Goal: Task Accomplishment & Management: Manage account settings

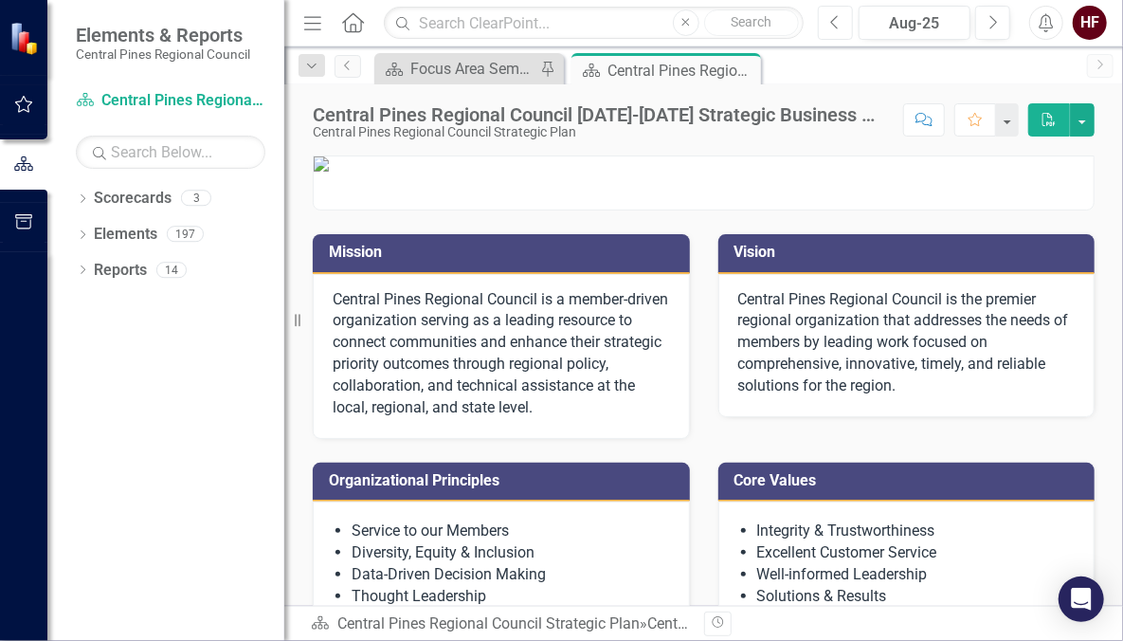
click at [849, 38] on button "Previous" at bounding box center [835, 23] width 35 height 34
click at [844, 31] on button "Previous" at bounding box center [835, 23] width 35 height 34
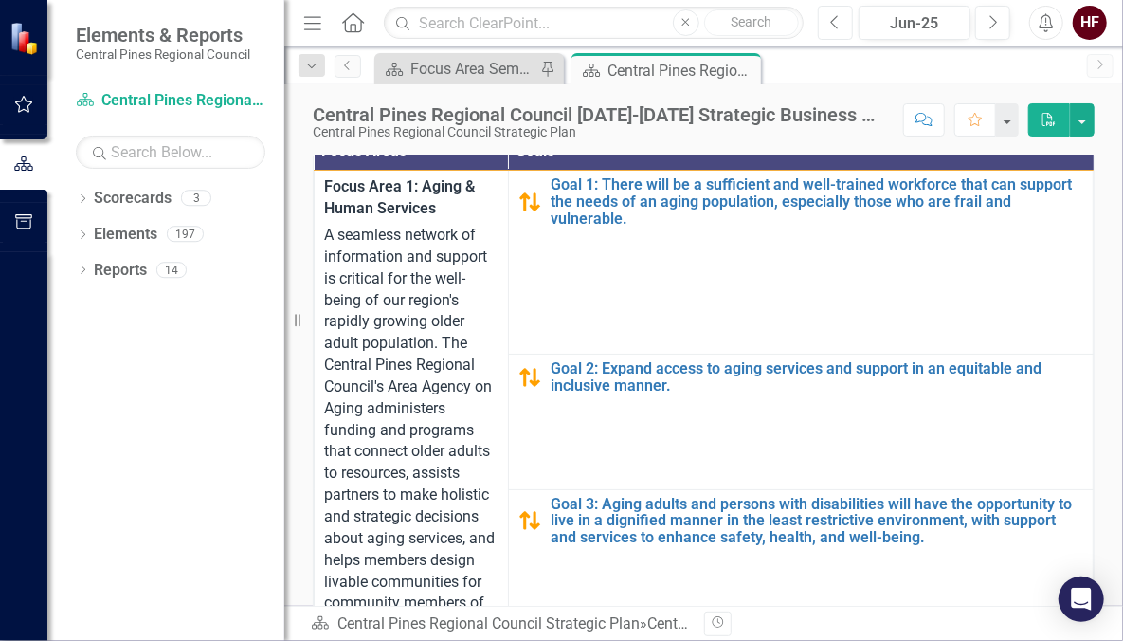
scroll to position [546, 0]
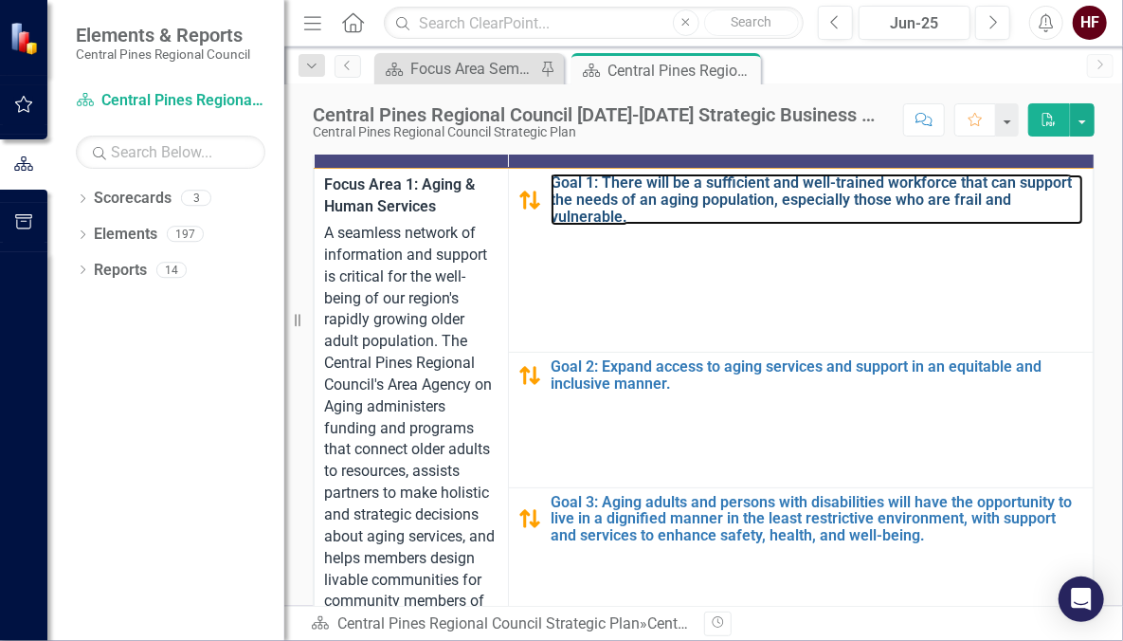
click at [645, 225] on link "Goal 1: There will be a sufficient and well-trained workforce that can support …" at bounding box center [817, 199] width 533 height 50
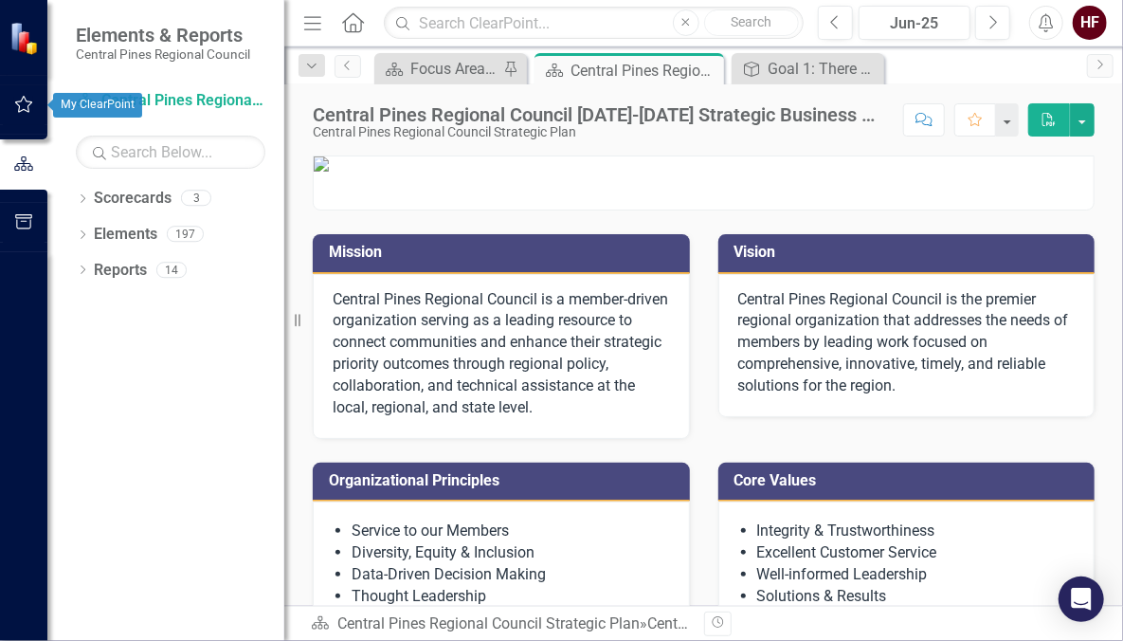
click at [29, 121] on button "button" at bounding box center [24, 105] width 43 height 40
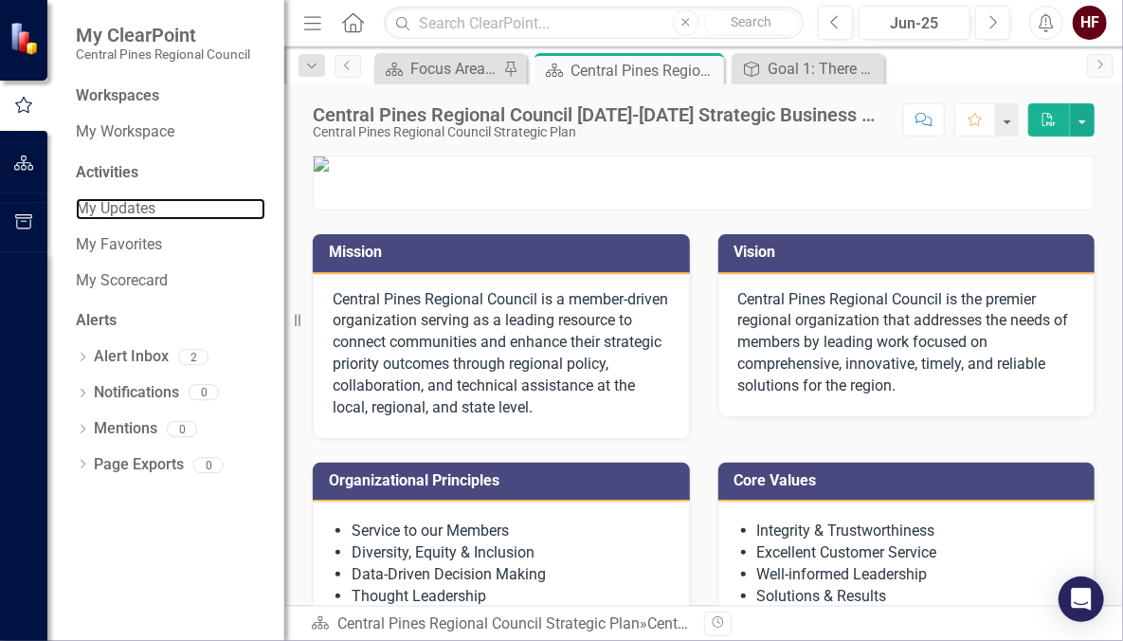
click at [130, 209] on link "My Updates" at bounding box center [171, 209] width 190 height 22
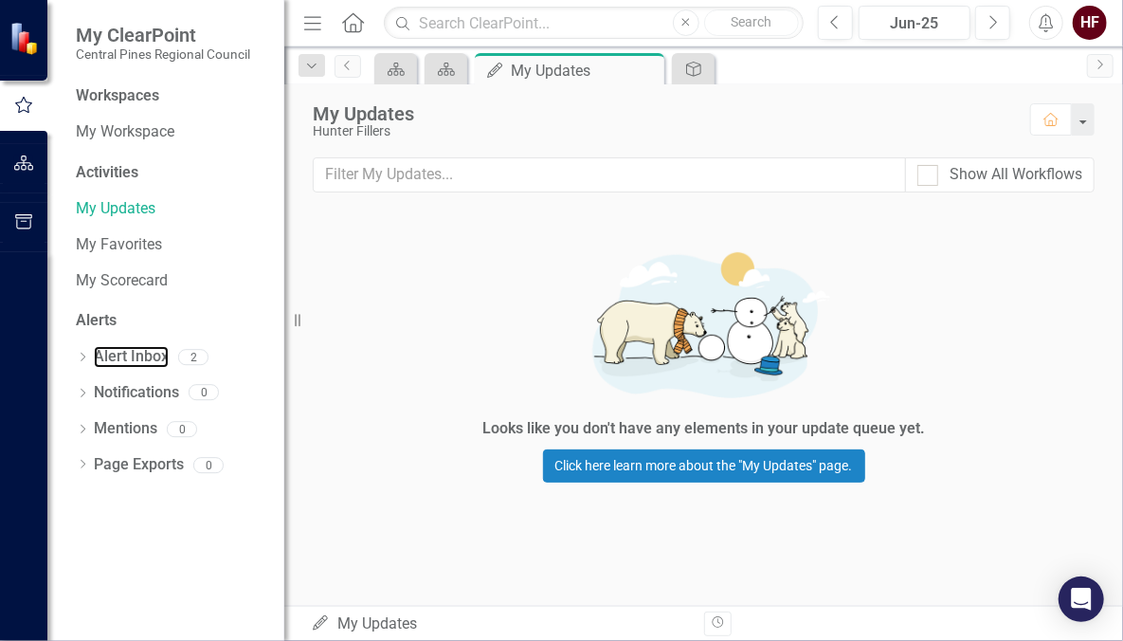
click at [134, 349] on link "Alert Inbox" at bounding box center [131, 357] width 75 height 22
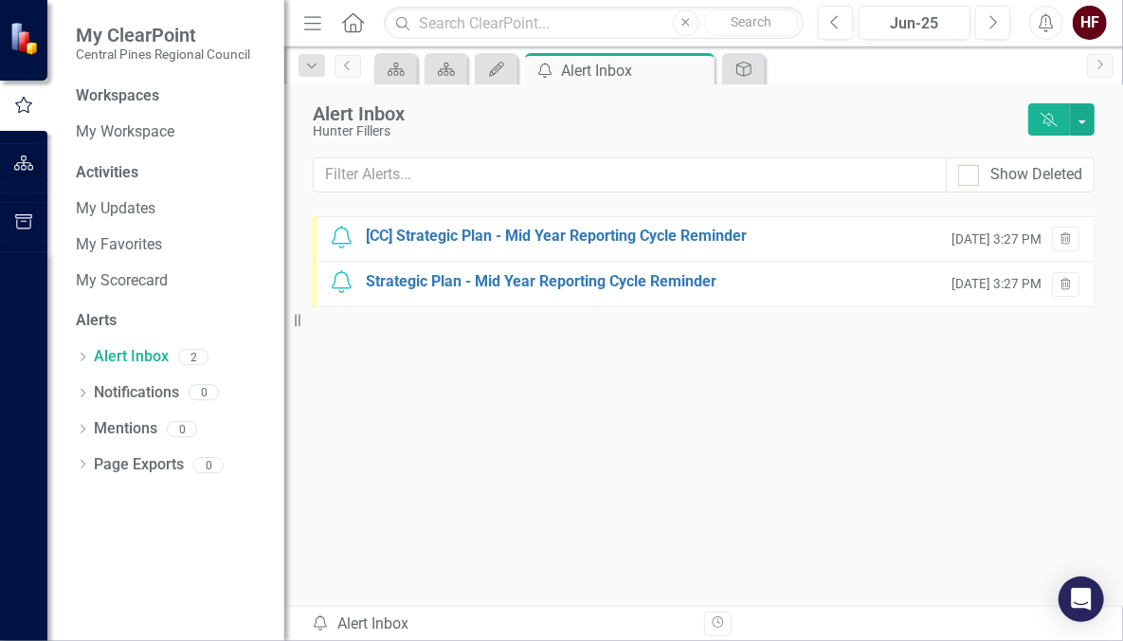
click at [467, 235] on div "[CC] Strategic Plan - Mid Year Reporting Cycle Reminder" at bounding box center [556, 237] width 381 height 22
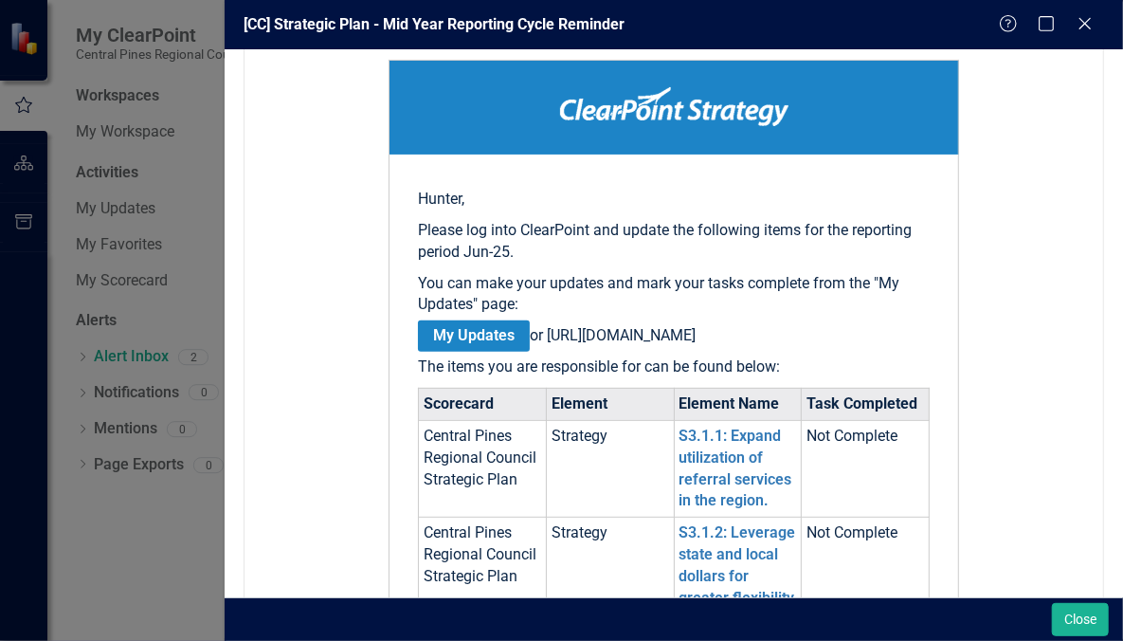
scroll to position [402, 0]
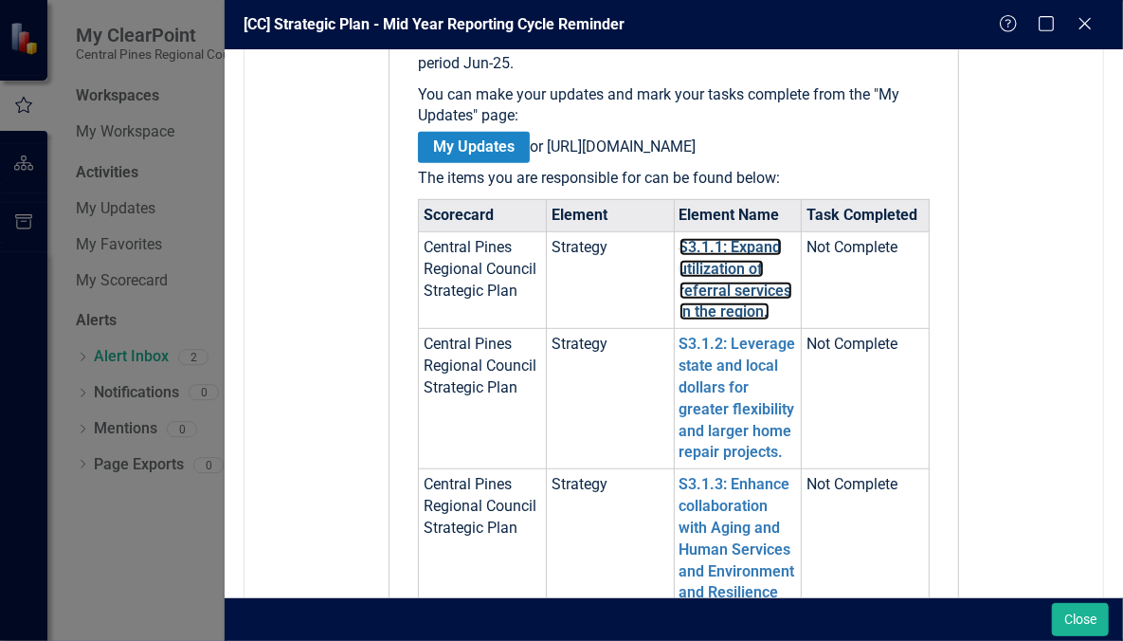
click at [708, 261] on link "S3.1.1: Expand utilization of referral services in the region." at bounding box center [736, 279] width 113 height 83
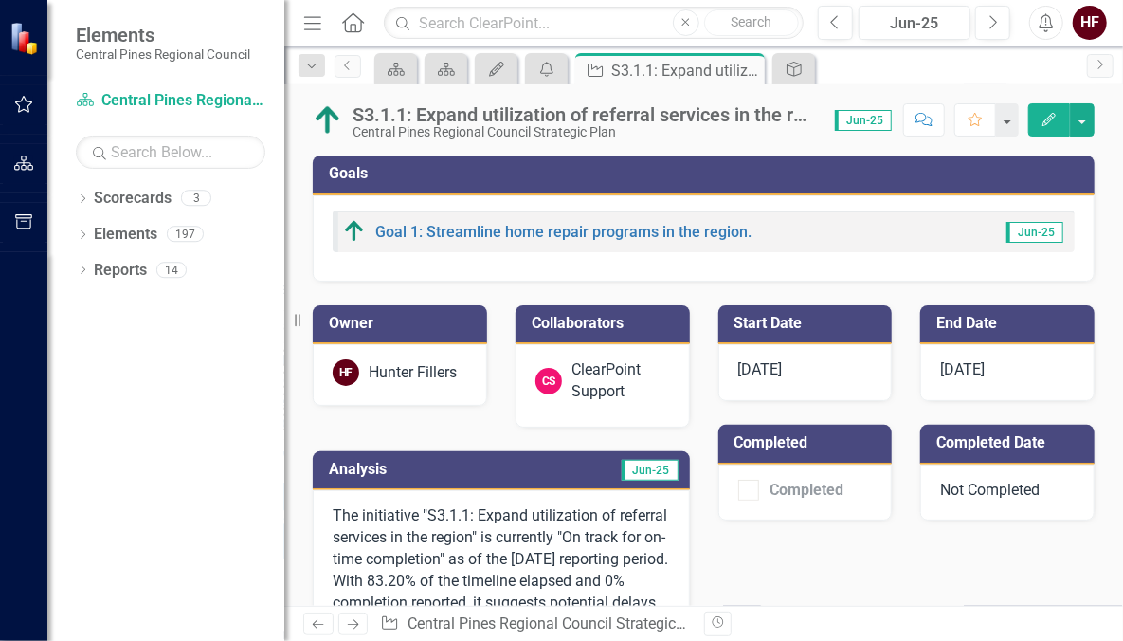
scroll to position [283, 0]
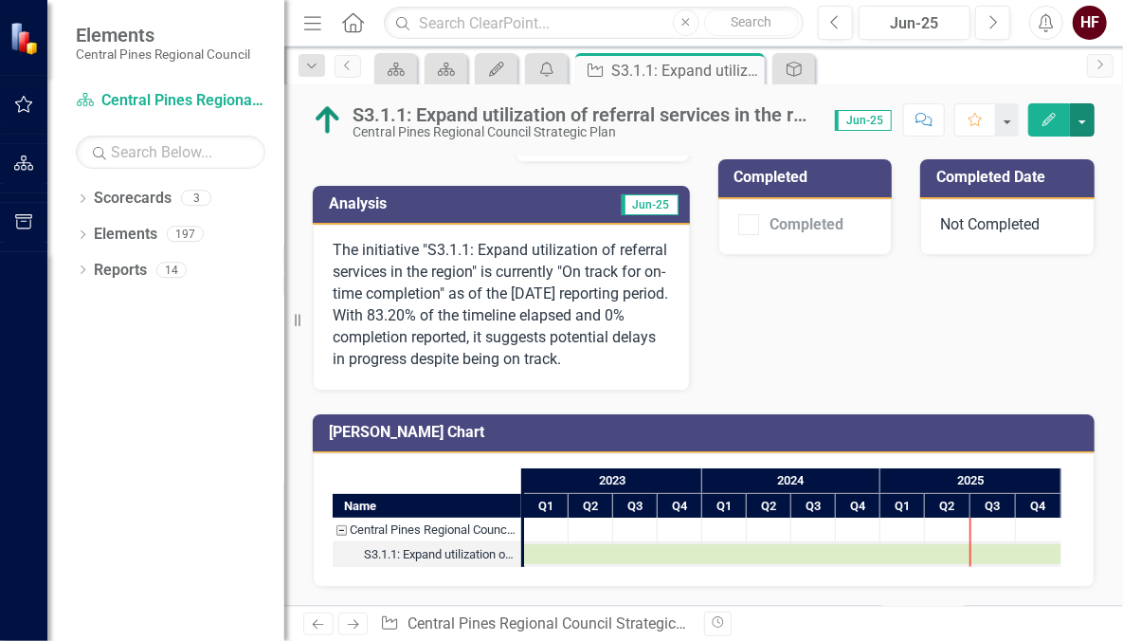
click at [1078, 118] on button "button" at bounding box center [1082, 119] width 25 height 33
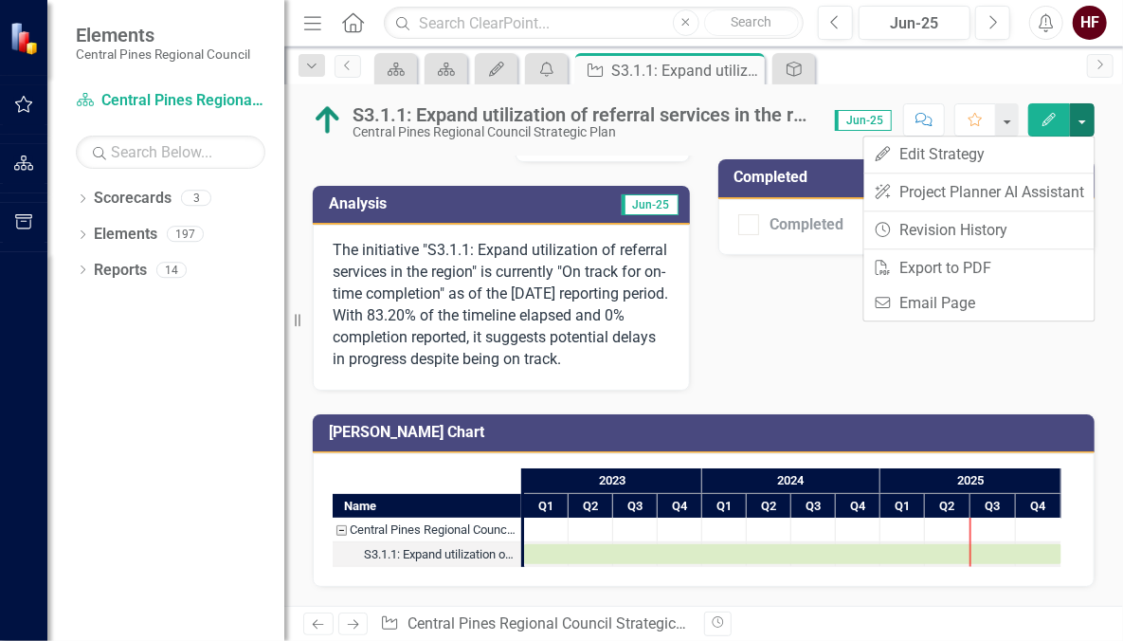
click at [767, 320] on div "Owner HF Hunter Fillers Collaborators CS ClearPoint Support Analysis Jun-25 The…" at bounding box center [704, 203] width 810 height 374
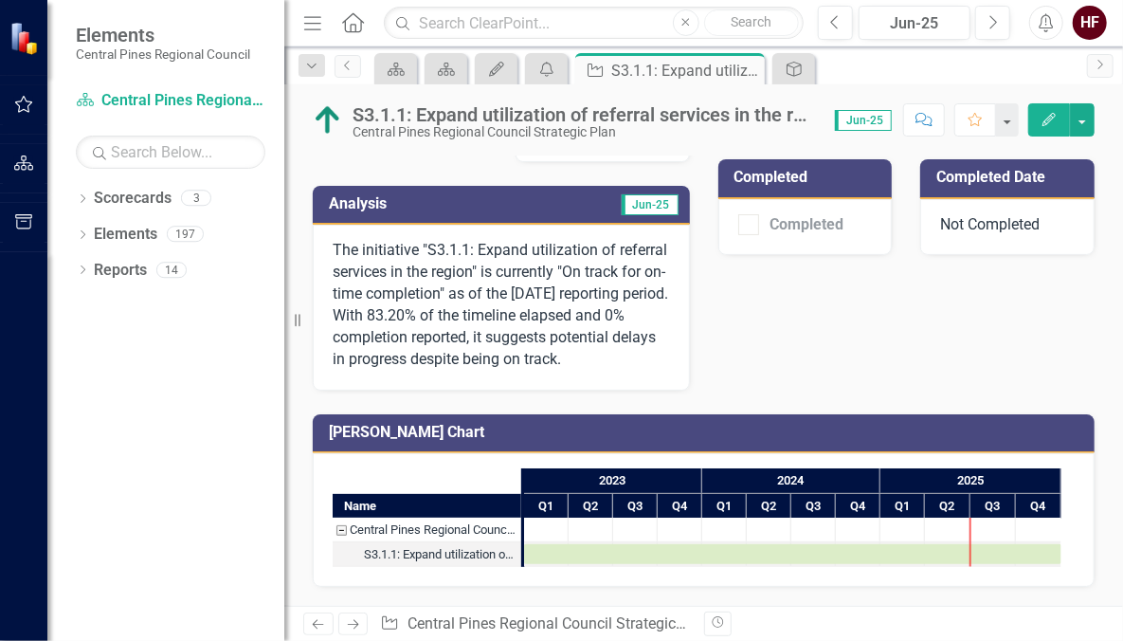
click at [559, 564] on div "Task: Start date: 2023-01-01 End date: 2025-12-31" at bounding box center [792, 554] width 537 height 20
click at [558, 563] on div "Task: Start date: 2023-01-01 End date: 2025-12-31" at bounding box center [792, 554] width 537 height 20
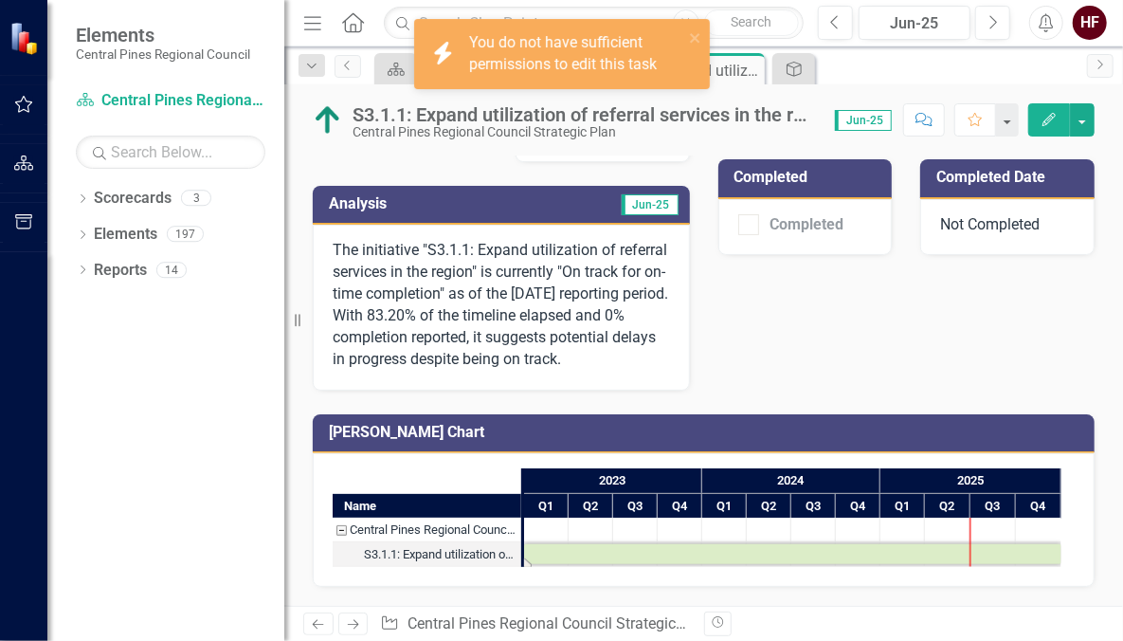
click at [537, 559] on div "Task: Start date: 2023-01-01 End date: 2025-12-31" at bounding box center [792, 554] width 537 height 20
click at [487, 620] on link "Central Pines Regional Council Strategic Plan" at bounding box center [559, 623] width 302 height 18
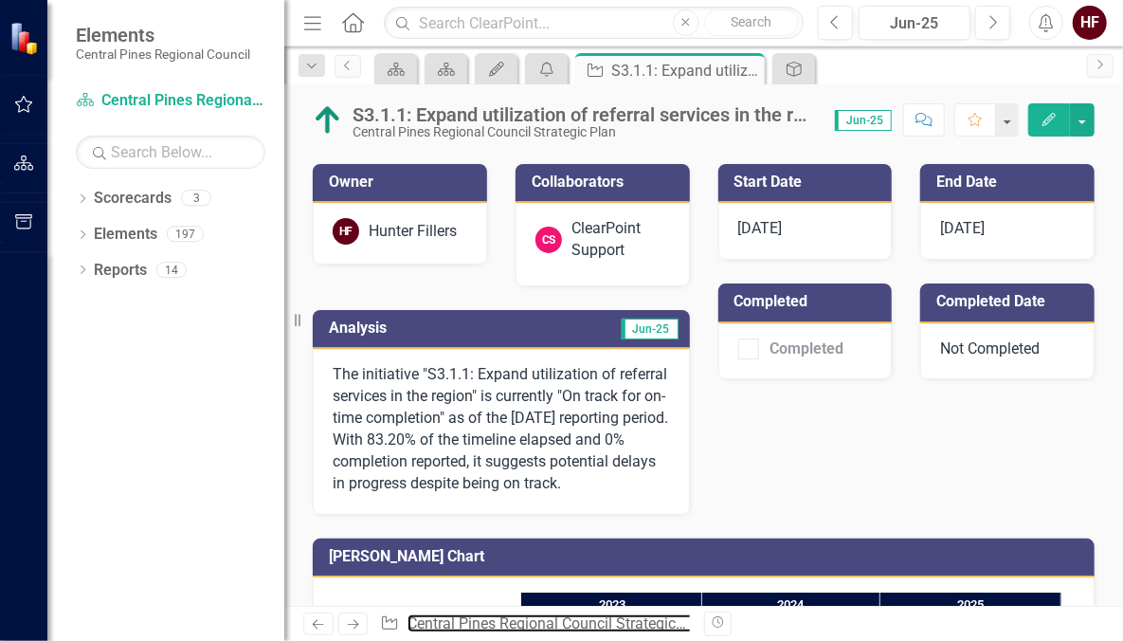
scroll to position [283, 0]
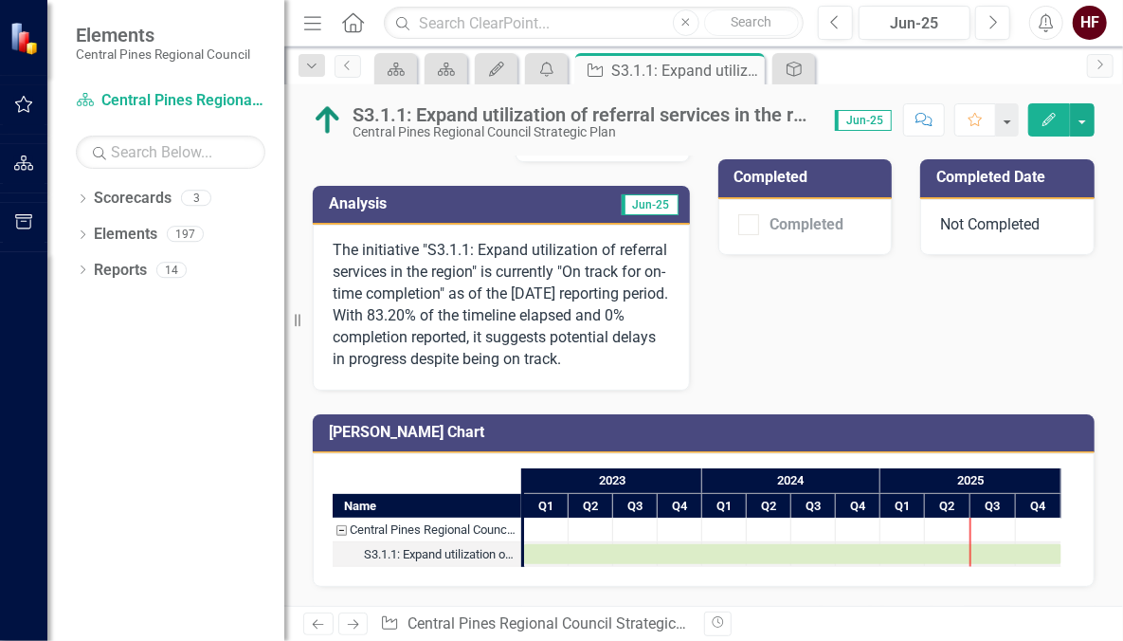
click at [546, 558] on div "Task: Start date: 2023-01-01 End date: 2025-12-31" at bounding box center [792, 554] width 537 height 20
click at [607, 550] on div "Task: Start date: 2023-01-01 End date: 2025-12-31" at bounding box center [792, 554] width 537 height 20
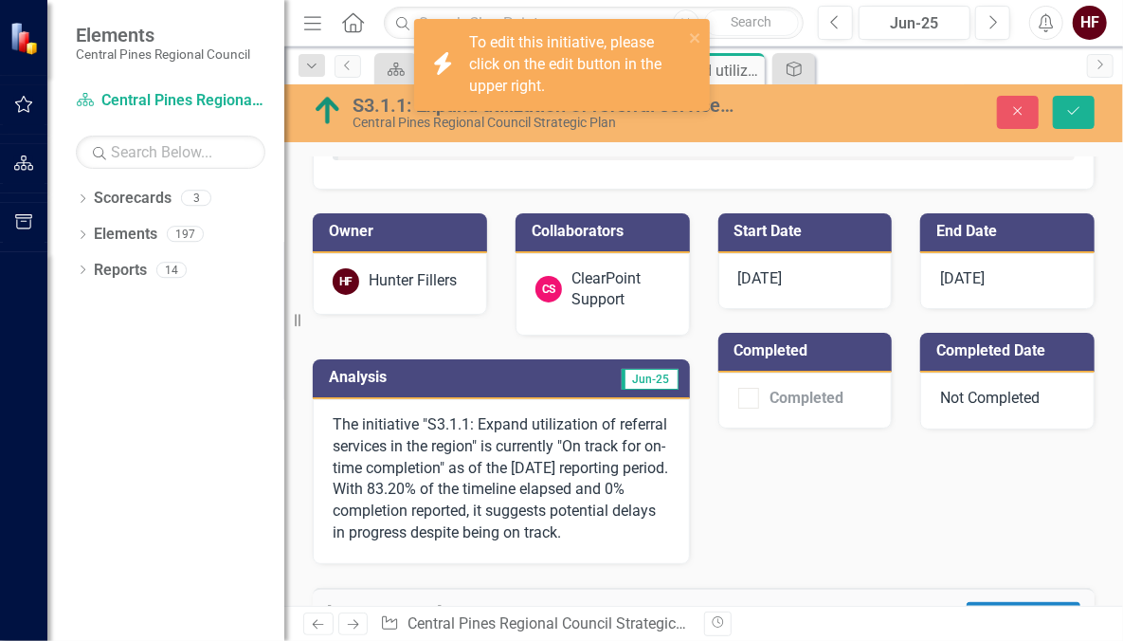
scroll to position [92, 0]
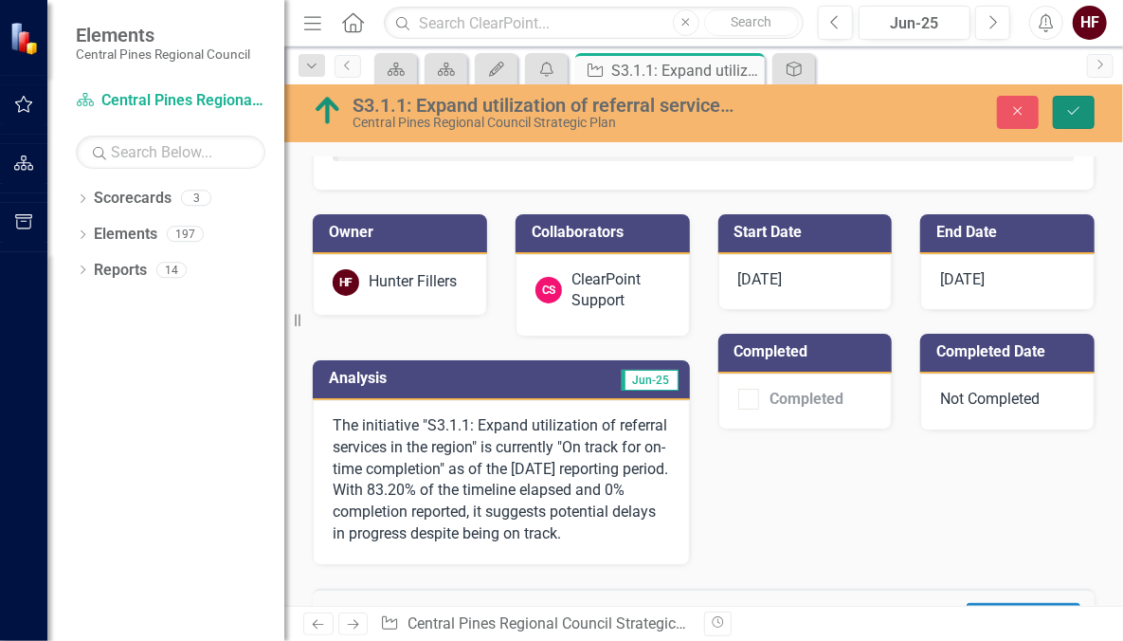
click at [1062, 100] on button "Save" at bounding box center [1074, 112] width 42 height 33
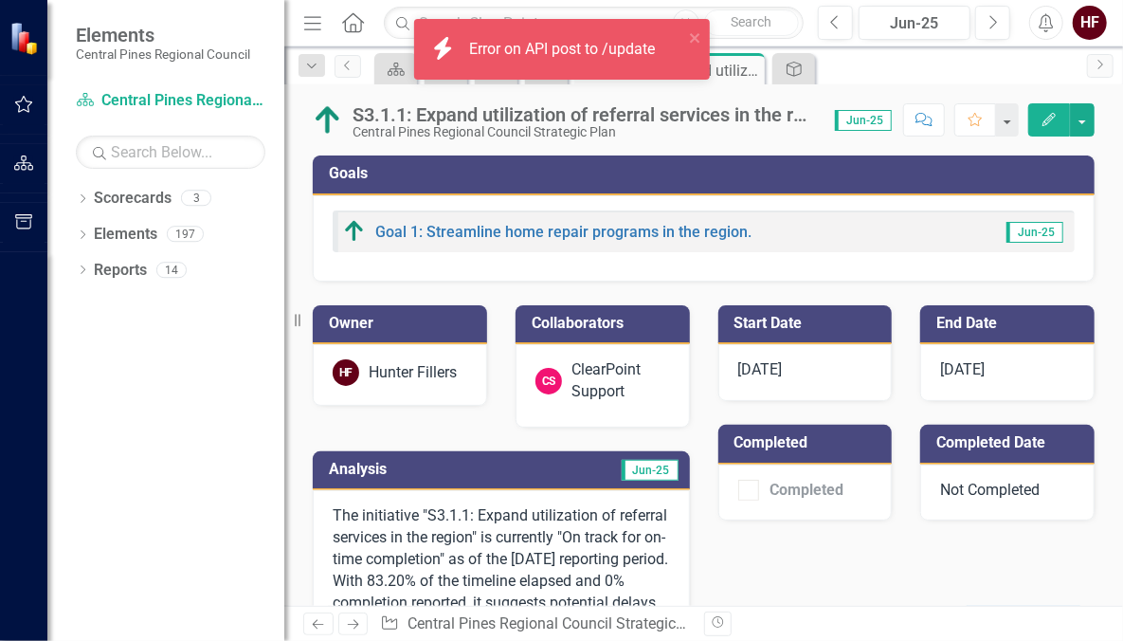
scroll to position [6, 0]
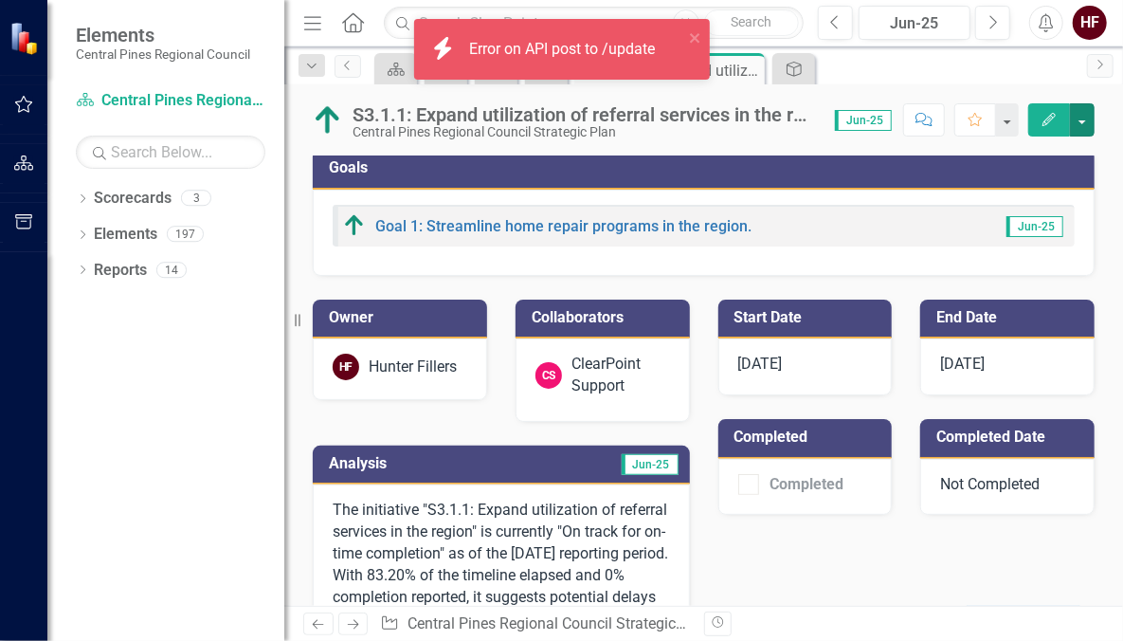
click at [1073, 117] on button "button" at bounding box center [1082, 119] width 25 height 33
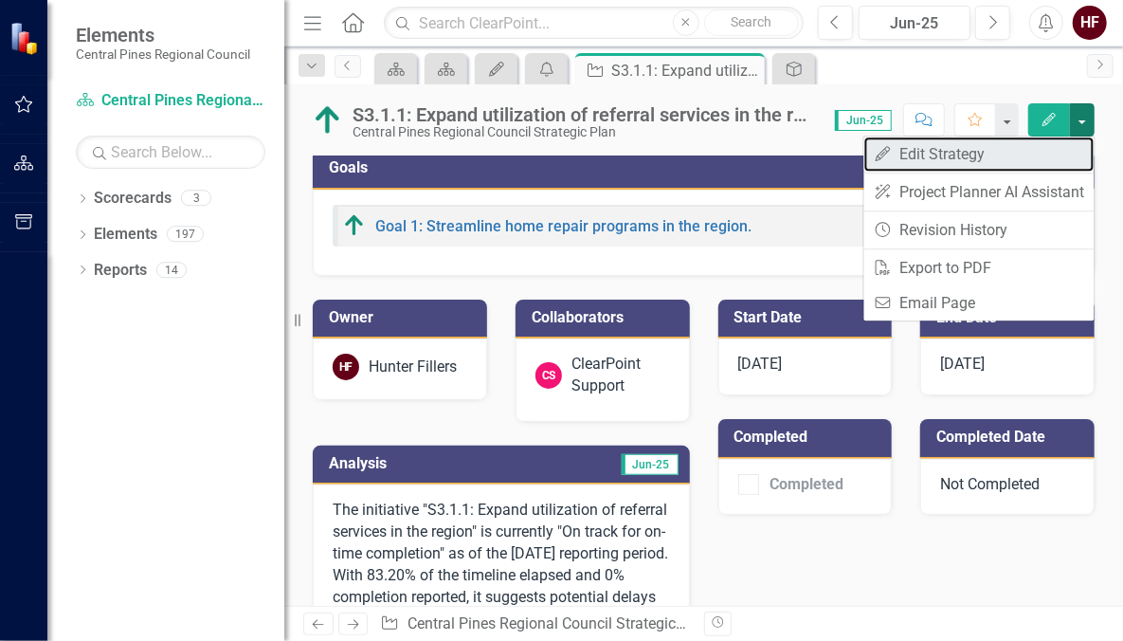
click at [1030, 147] on link "Edit Edit Strategy" at bounding box center [979, 153] width 230 height 35
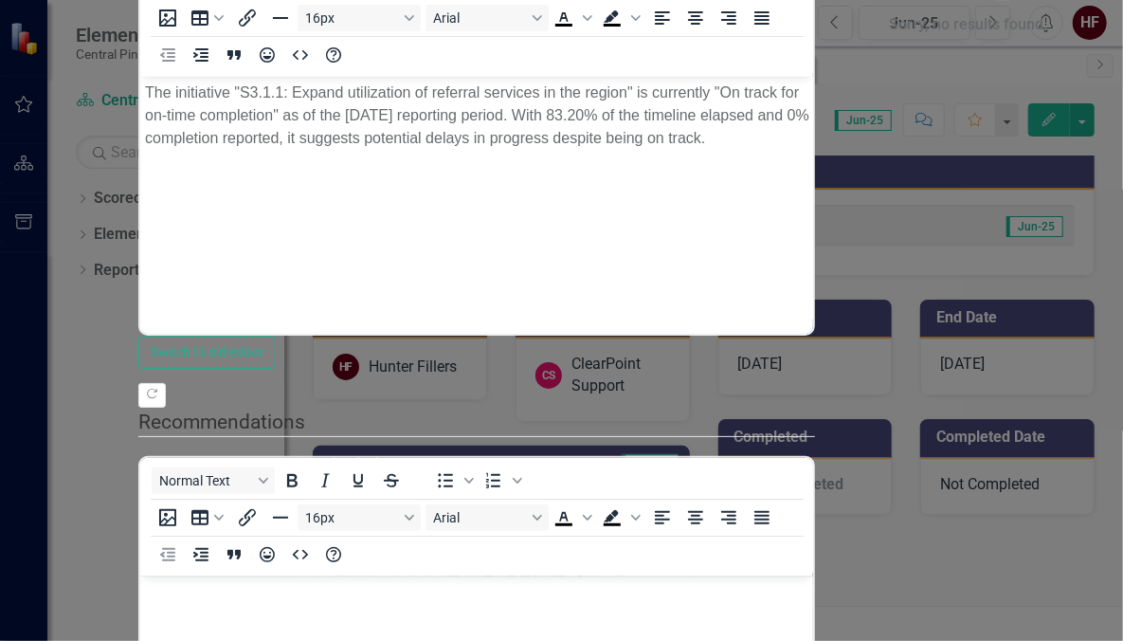
scroll to position [0, 0]
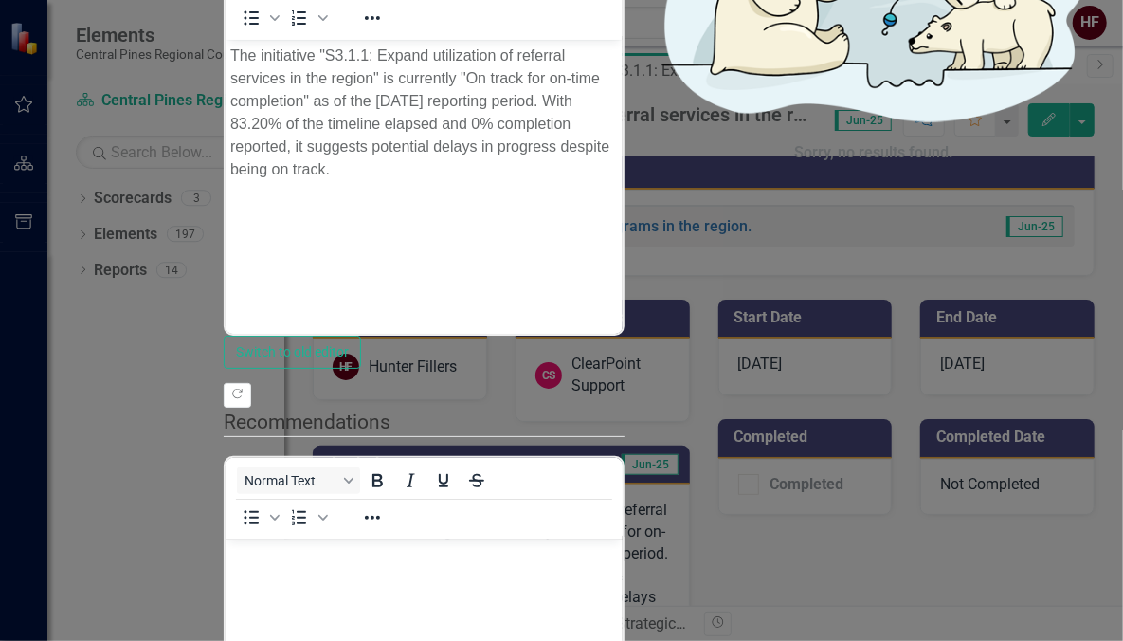
click at [516, 196] on body "The initiative "S3.1.1: Expand utilization of referral services in the region" …" at bounding box center [423, 181] width 397 height 284
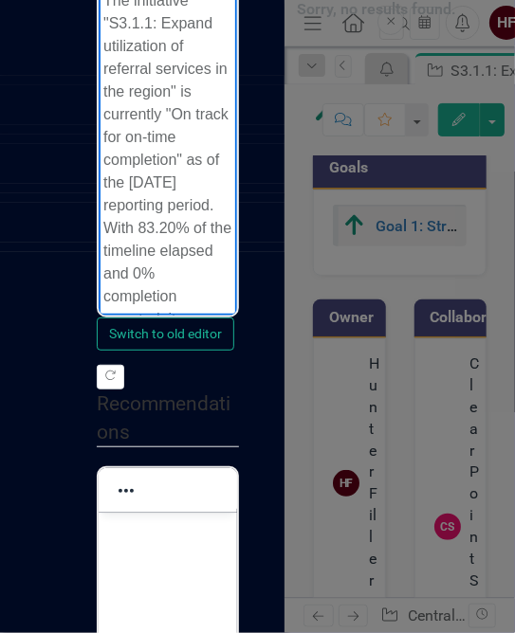
click at [148, 136] on p "The initiative "S3.1.1: Expand utilization of referral services in the region" …" at bounding box center [166, 206] width 129 height 432
click at [152, 73] on p "The initiative "S3.1.1: Expand utilization of referral services in the region" …" at bounding box center [166, 206] width 129 height 432
drag, startPoint x: 165, startPoint y: 291, endPoint x: 99, endPoint y: -41, distance: 338.3
click at [99, 0] on html "The initiative "S3.1.1: Expand utilization of referral services in the region" …" at bounding box center [167, 213] width 138 height 457
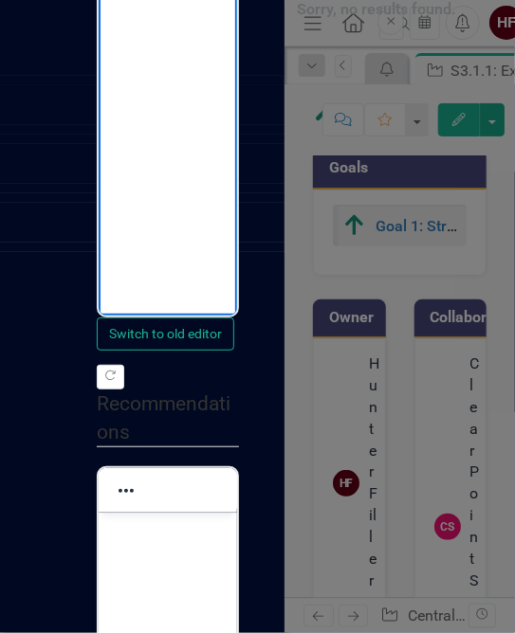
click at [167, 36] on body "Rich Text Area. Press ALT-0 for help." at bounding box center [167, 127] width 138 height 284
click at [166, 100] on body "Rich Text Area. Press ALT-0 for help." at bounding box center [167, 127] width 138 height 284
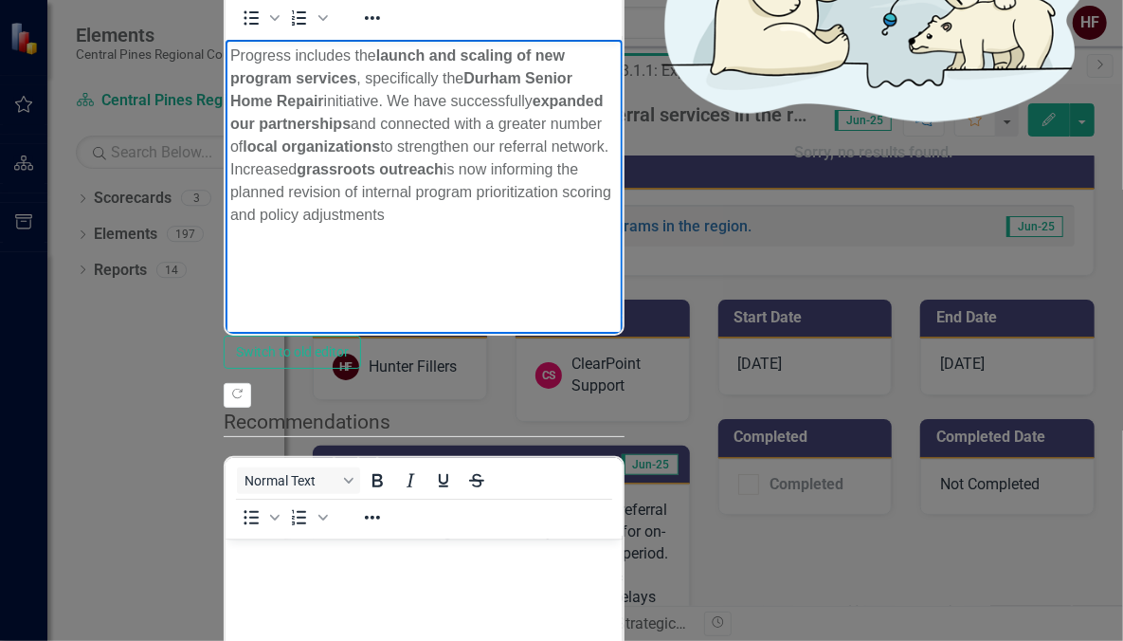
drag, startPoint x: 485, startPoint y: 175, endPoint x: 219, endPoint y: 57, distance: 291.5
click at [225, 57] on html "Progress includes the launch and scaling of new program services , specifically…" at bounding box center [423, 181] width 397 height 284
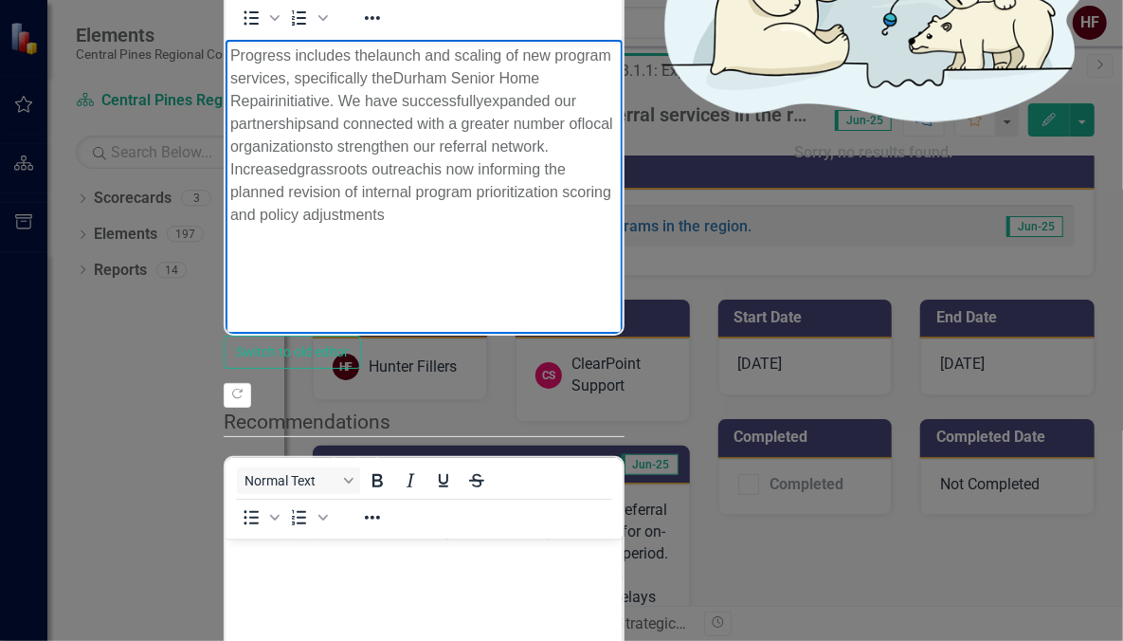
click at [272, 65] on p "Progress includes the launch and scaling of new program services , specifically…" at bounding box center [423, 135] width 388 height 182
drag, startPoint x: 378, startPoint y: 57, endPoint x: 295, endPoint y: 59, distance: 83.4
click at [295, 59] on p "Progress includes the launch and scaling of new program services , specifically…" at bounding box center [423, 135] width 388 height 182
click at [617, 60] on p "Progress has been made with the launch and scaling of new program services , sp…" at bounding box center [423, 135] width 388 height 182
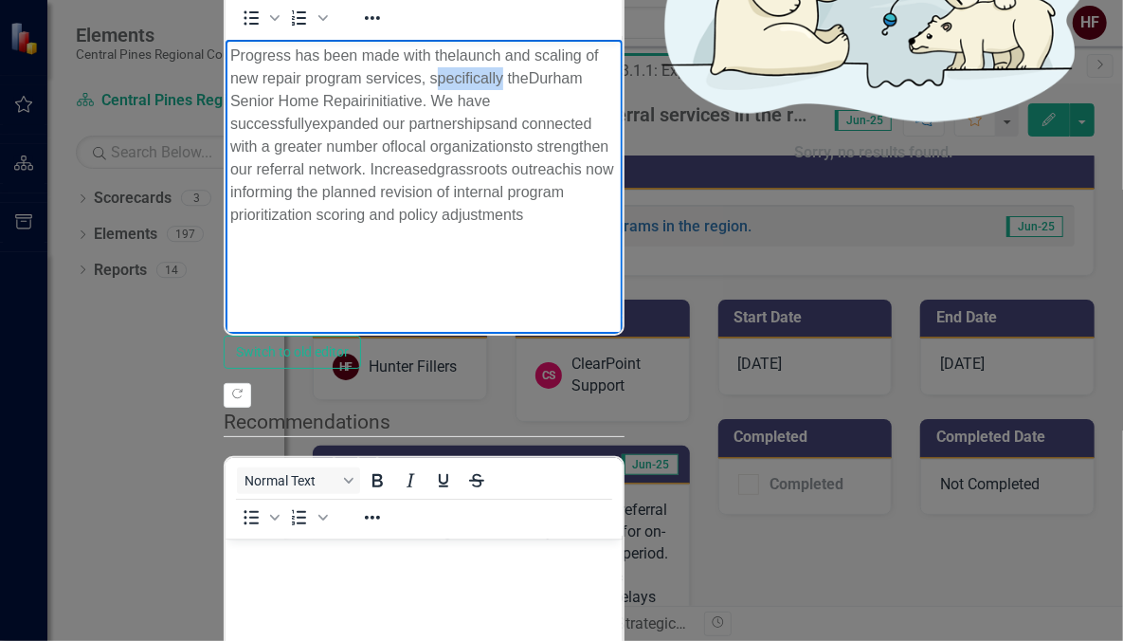
drag, startPoint x: 879, startPoint y: 56, endPoint x: 810, endPoint y: 54, distance: 68.3
click at [617, 54] on p "Progress has been made with the launch and scaling of new repair program servic…" at bounding box center [423, 135] width 388 height 182
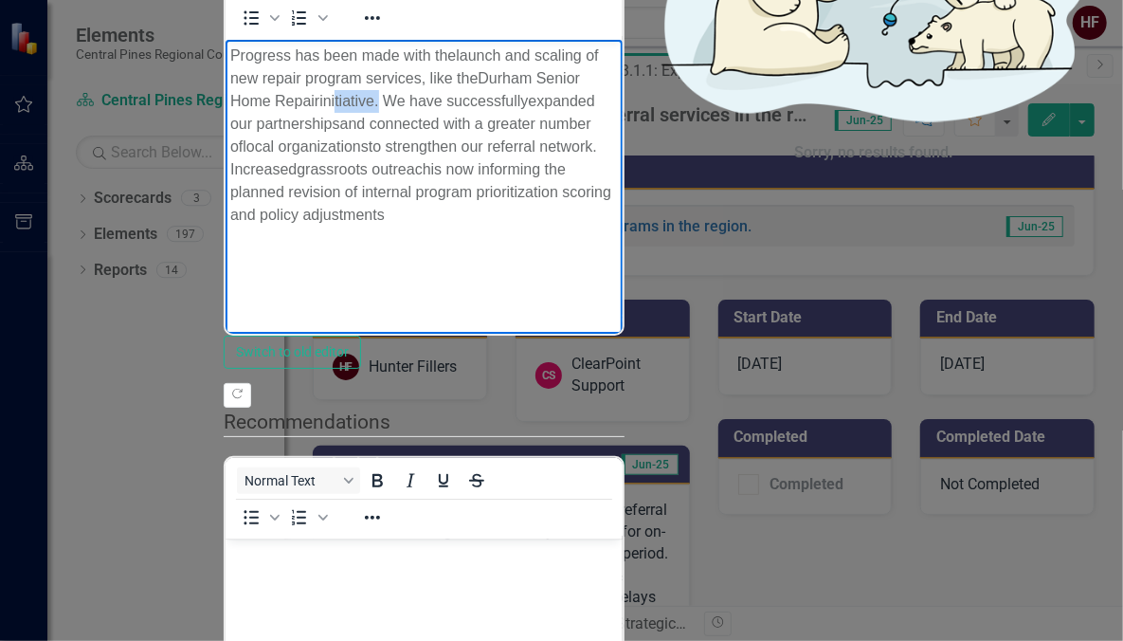
drag, startPoint x: 484, startPoint y: 76, endPoint x: 438, endPoint y: 78, distance: 46.5
click at [438, 78] on p "Progress has been made with the launch and scaling of new repair program servic…" at bounding box center [423, 135] width 388 height 182
click at [232, 96] on p "Progress has been made with the launch and scaling of new repair program servic…" at bounding box center [423, 135] width 388 height 182
click at [310, 101] on p "Progress has been made with the launch and scaling of new repair program servic…" at bounding box center [423, 135] width 388 height 182
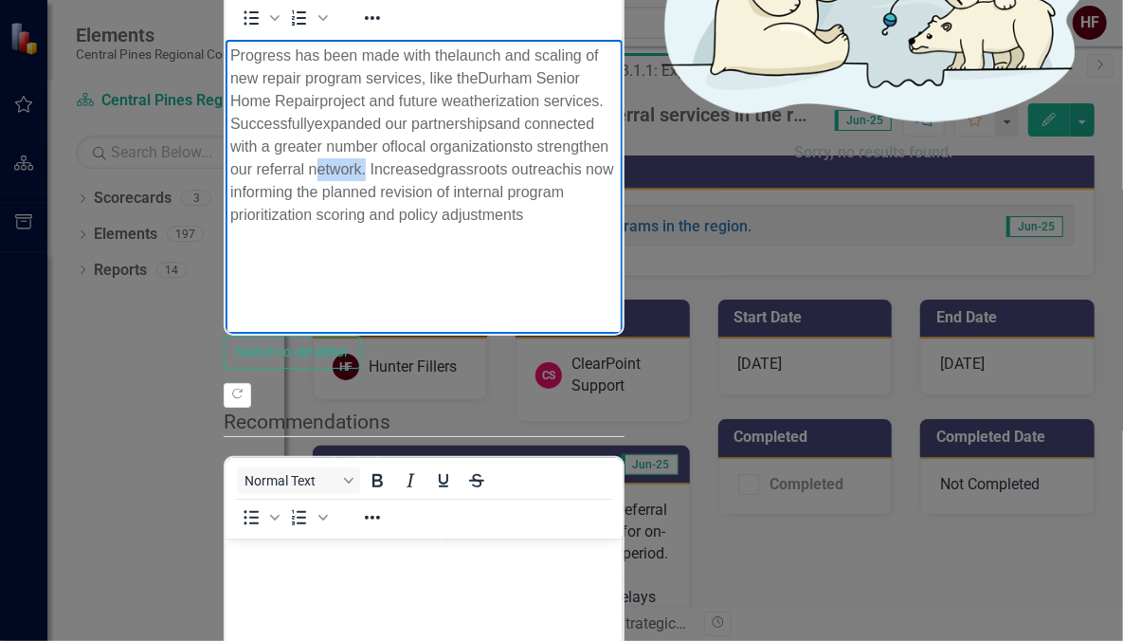
drag, startPoint x: 281, startPoint y: 124, endPoint x: 232, endPoint y: 124, distance: 49.3
click at [232, 124] on p "Progress has been made with the launch and scaling of new repair program servic…" at bounding box center [423, 135] width 388 height 182
click at [617, 105] on p "Progress has been made with the launch and scaling of new repair program servic…" at bounding box center [423, 135] width 388 height 182
click at [369, 124] on p "Progress has been made with the launch and scaling of new repair program servic…" at bounding box center [423, 135] width 388 height 182
drag, startPoint x: 649, startPoint y: 144, endPoint x: 627, endPoint y: 147, distance: 22.9
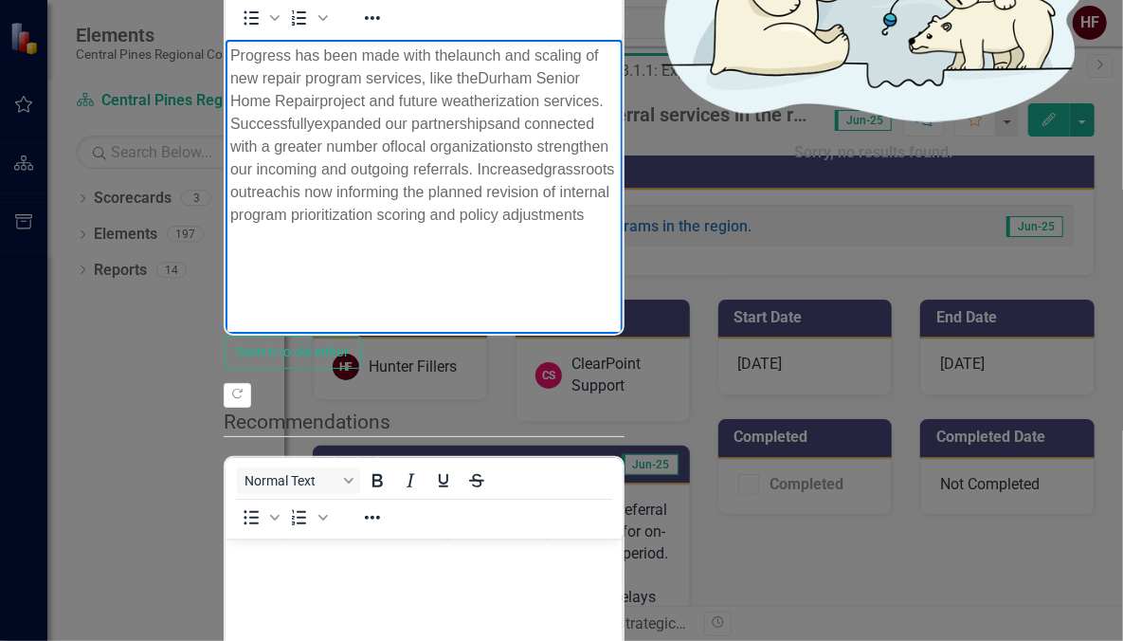
click at [617, 147] on p "Progress has been made with the launch and scaling of new repair program servic…" at bounding box center [423, 135] width 388 height 182
click at [615, 128] on p "Progress has been made with the launch and scaling of new repair program servic…" at bounding box center [423, 135] width 388 height 182
click at [609, 128] on p "Progress has been made with the launch and scaling of new repair program servic…" at bounding box center [423, 135] width 388 height 182
drag, startPoint x: 356, startPoint y: 147, endPoint x: 280, endPoint y: 147, distance: 76.8
click at [280, 147] on p "Progress has been made with the launch and scaling of new repair program servic…" at bounding box center [423, 146] width 388 height 205
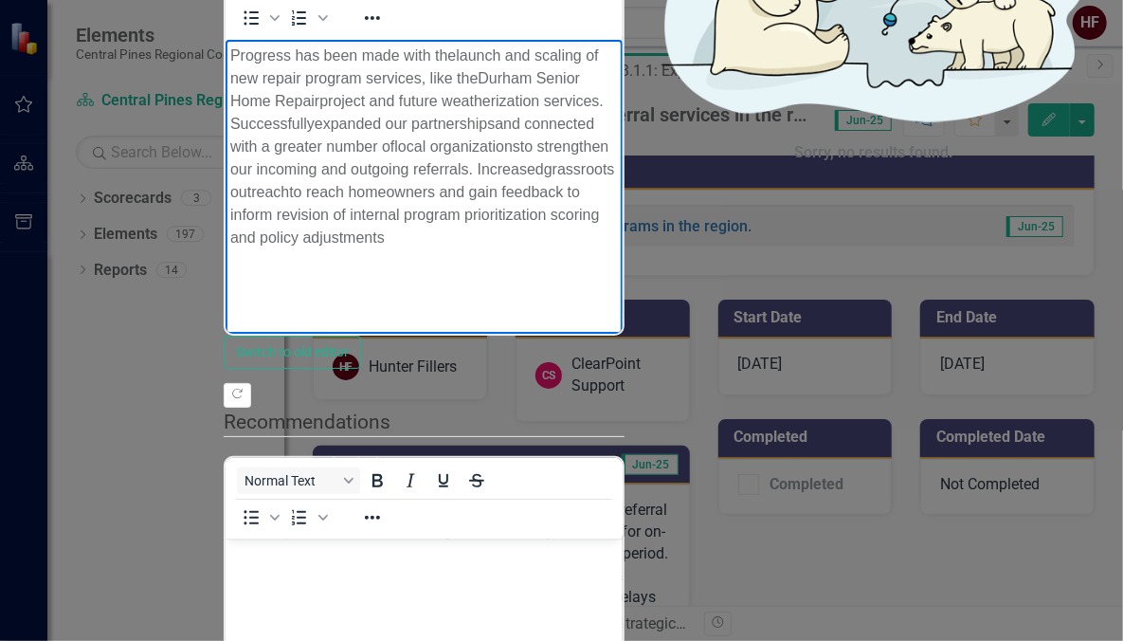
click at [319, 144] on p "Progress has been made with the launch and scaling of new repair program servic…" at bounding box center [423, 146] width 388 height 205
click at [326, 147] on p "Progress has been made with the launch and scaling of new repair program servic…" at bounding box center [423, 146] width 388 height 205
drag, startPoint x: 611, startPoint y: 146, endPoint x: 562, endPoint y: 146, distance: 49.3
click at [562, 146] on p "Progress has been made with the launch and scaling of new repair program servic…" at bounding box center [423, 146] width 388 height 205
click at [617, 150] on p "Progress has been made with the launch and scaling of new repair program servic…" at bounding box center [423, 146] width 388 height 205
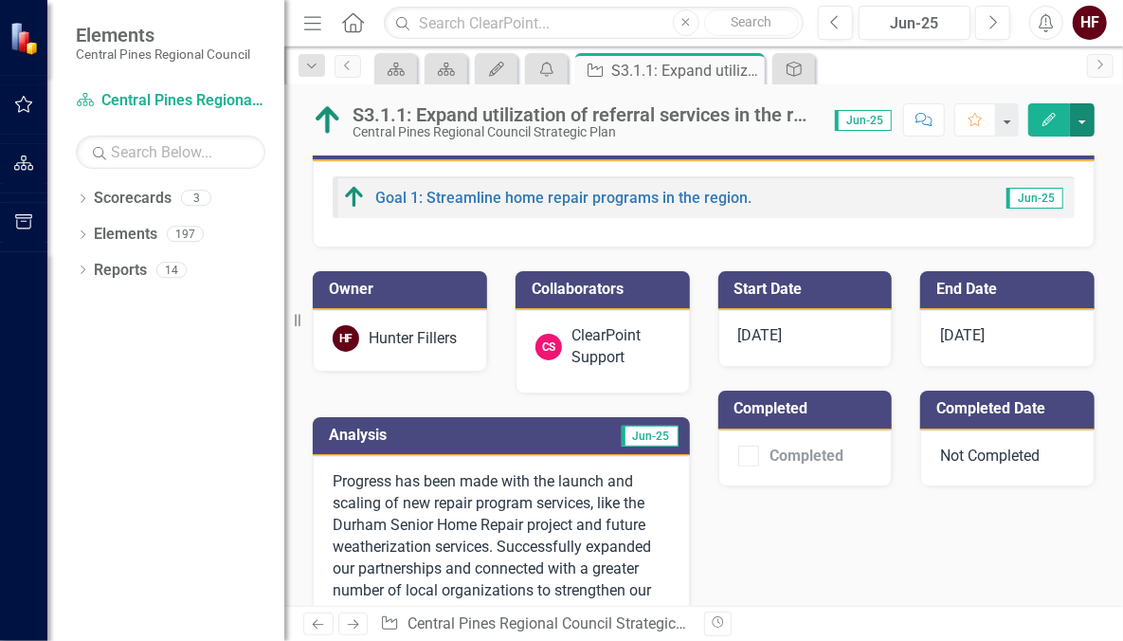
scroll to position [370, 0]
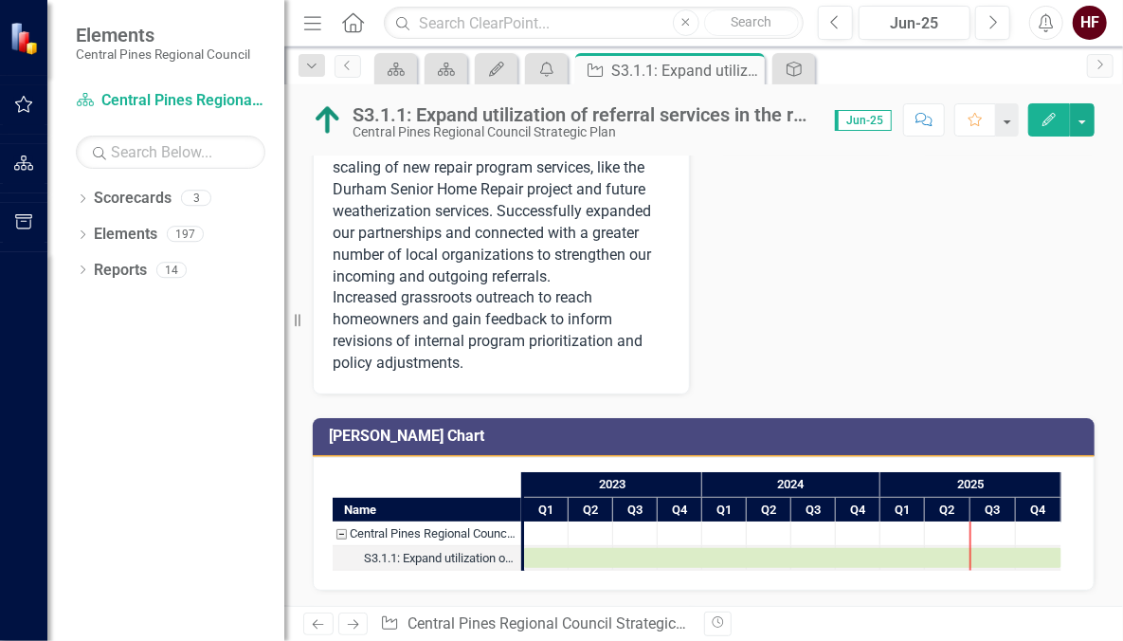
click at [344, 533] on div "Central Pines Regional Council Strategic Plan" at bounding box center [341, 533] width 17 height 25
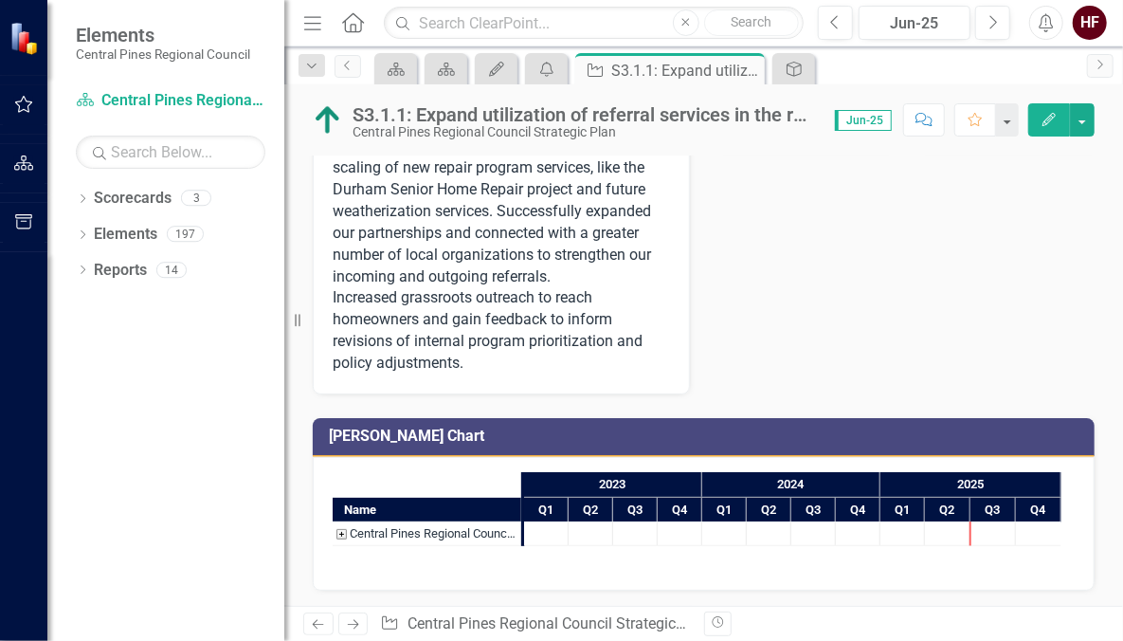
click at [344, 533] on div "Central Pines Regional Council Strategic Plan" at bounding box center [341, 533] width 17 height 25
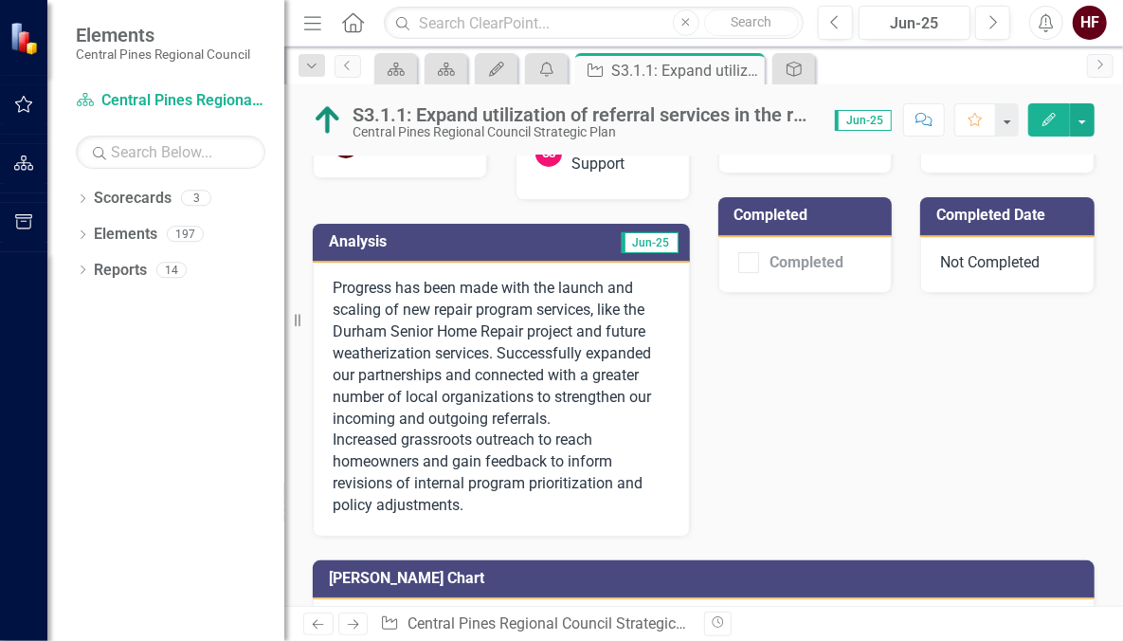
scroll to position [227, 0]
click at [494, 504] on p "Progress has been made with the launch and scaling of new repair program servic…" at bounding box center [501, 397] width 337 height 238
click at [420, 267] on div "Progress has been made with the launch and scaling of new repair program servic…" at bounding box center [501, 399] width 377 height 273
click at [1054, 121] on icon "Edit" at bounding box center [1049, 119] width 17 height 13
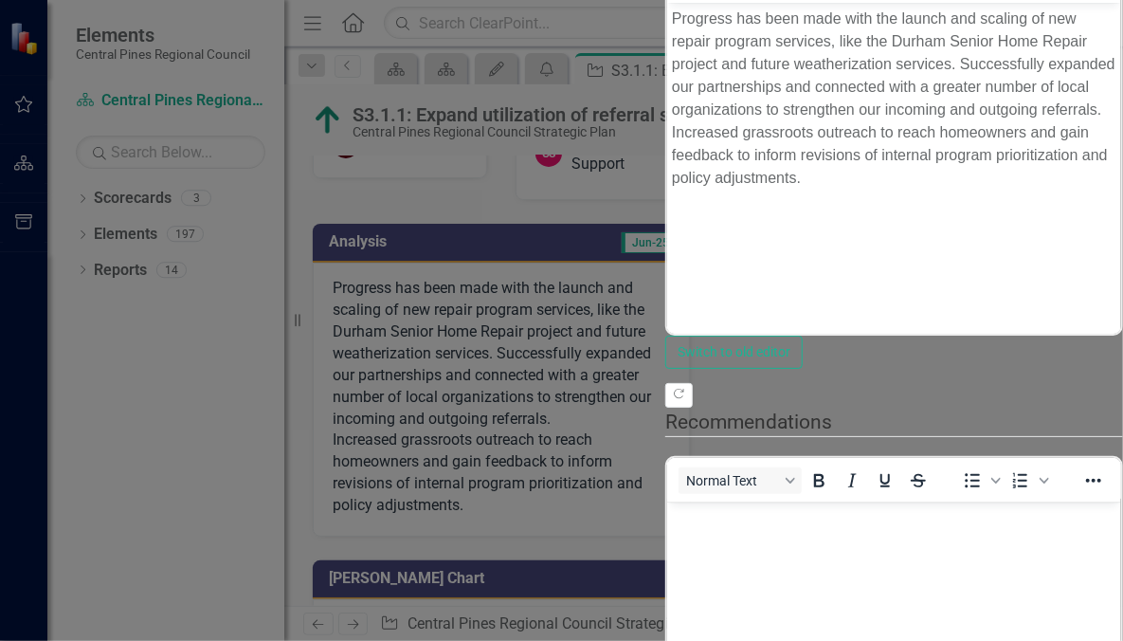
scroll to position [0, 0]
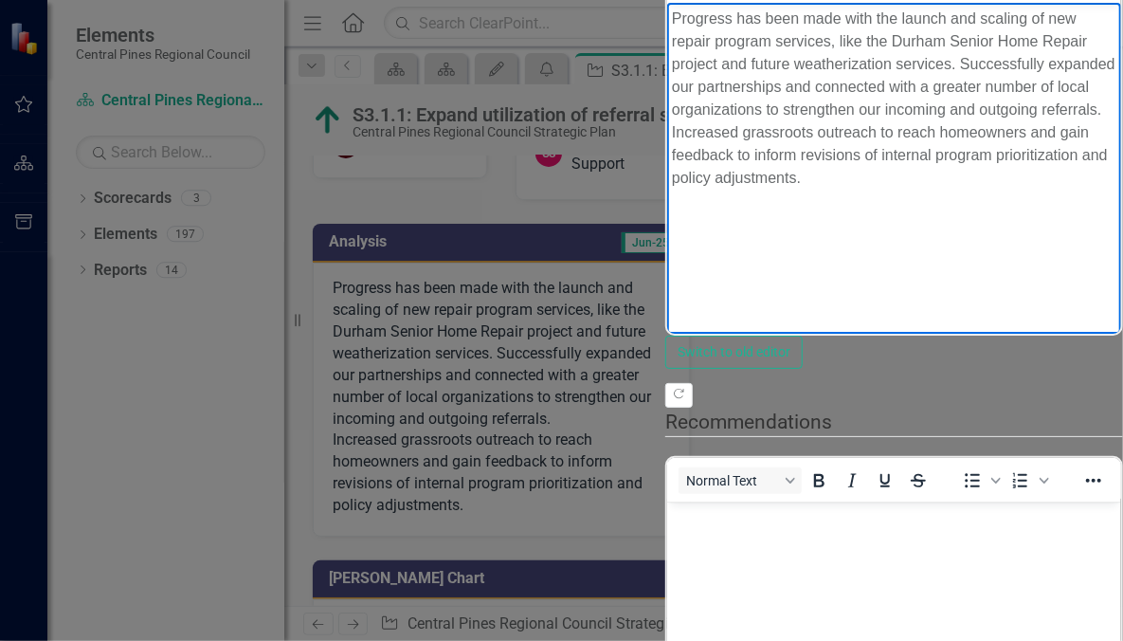
click at [1120, 121] on body "Progress has been made with the launch and scaling of new repair program servic…" at bounding box center [893, 144] width 454 height 284
drag, startPoint x: 1210, startPoint y: 110, endPoint x: 1166, endPoint y: 110, distance: 44.5
click at [1116, 110] on p "Progress has been made with the launch and scaling of new repair program servic…" at bounding box center [893, 109] width 445 height 205
click at [1116, 111] on p "Progress has been made with the launch and scaling of new repair program servic…" at bounding box center [893, 98] width 445 height 182
click at [1016, 137] on p "Progress has been made with the launch and scaling of new repair program servic…" at bounding box center [893, 109] width 445 height 205
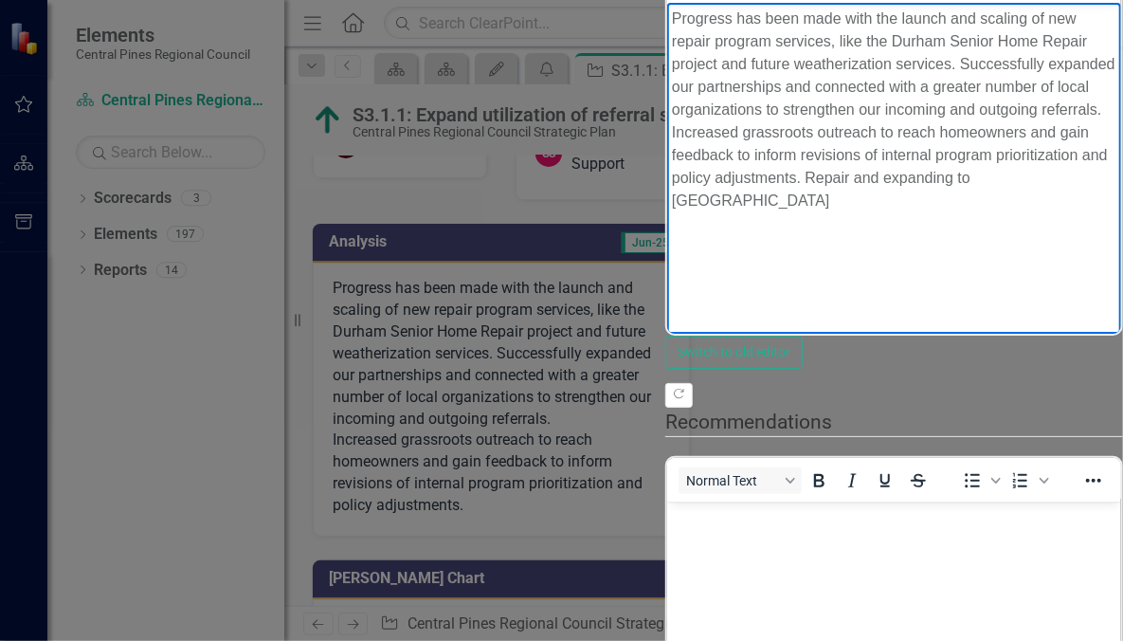
click at [671, 135] on p "Progress has been made with the launch and scaling of new repair program servic…" at bounding box center [893, 109] width 445 height 205
click at [820, 141] on p "Progress has been made with the launch and scaling of new repair program servic…" at bounding box center [893, 109] width 445 height 205
click at [958, 125] on p "Progress has been made with the launch and scaling of new repair program servic…" at bounding box center [893, 120] width 445 height 227
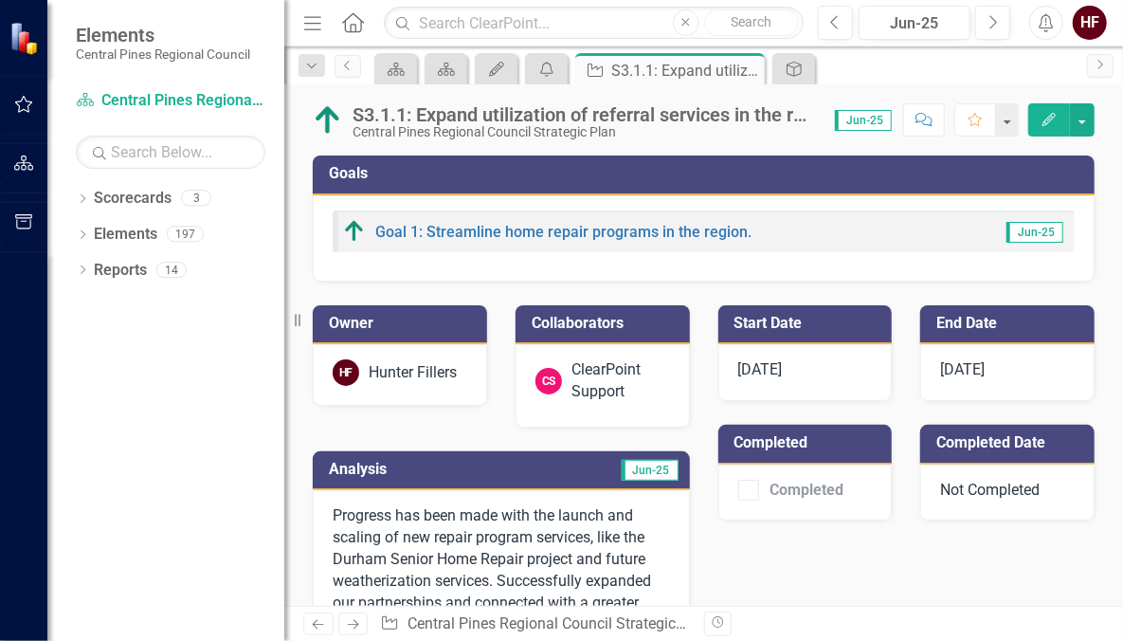
click at [25, 108] on icon "button" at bounding box center [24, 104] width 20 height 15
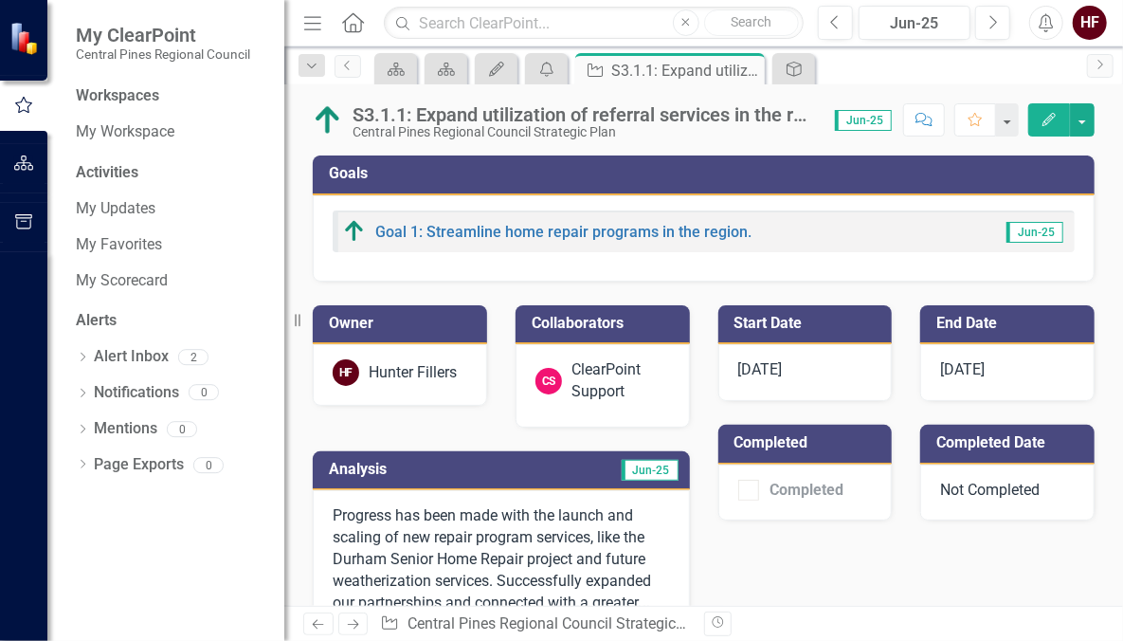
click at [121, 194] on div "My Updates" at bounding box center [171, 208] width 190 height 31
click at [86, 212] on link "My Updates" at bounding box center [171, 209] width 190 height 22
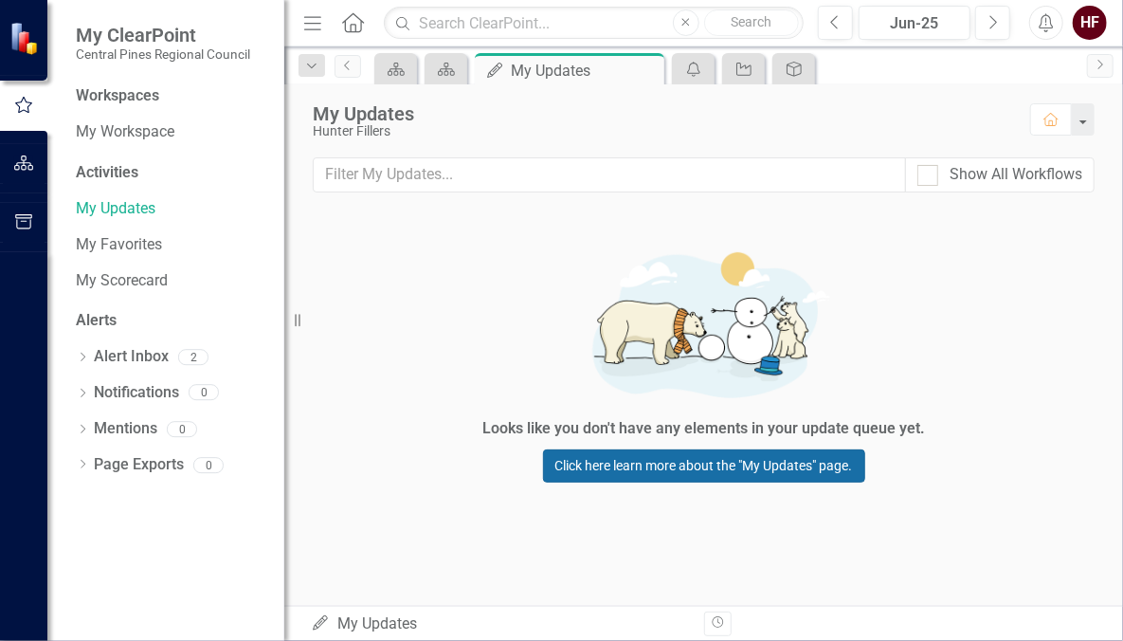
click at [689, 466] on link "Click here learn more about the "My Updates" page." at bounding box center [704, 465] width 322 height 33
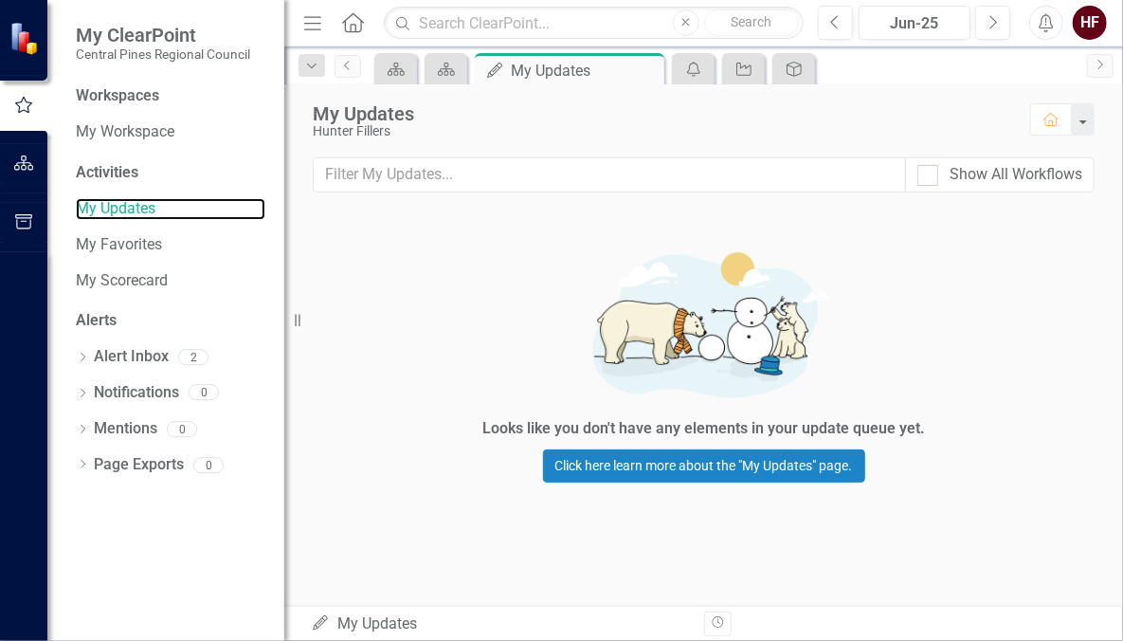
click at [115, 216] on link "My Updates" at bounding box center [171, 209] width 190 height 22
click at [137, 350] on link "Alert Inbox" at bounding box center [131, 357] width 75 height 22
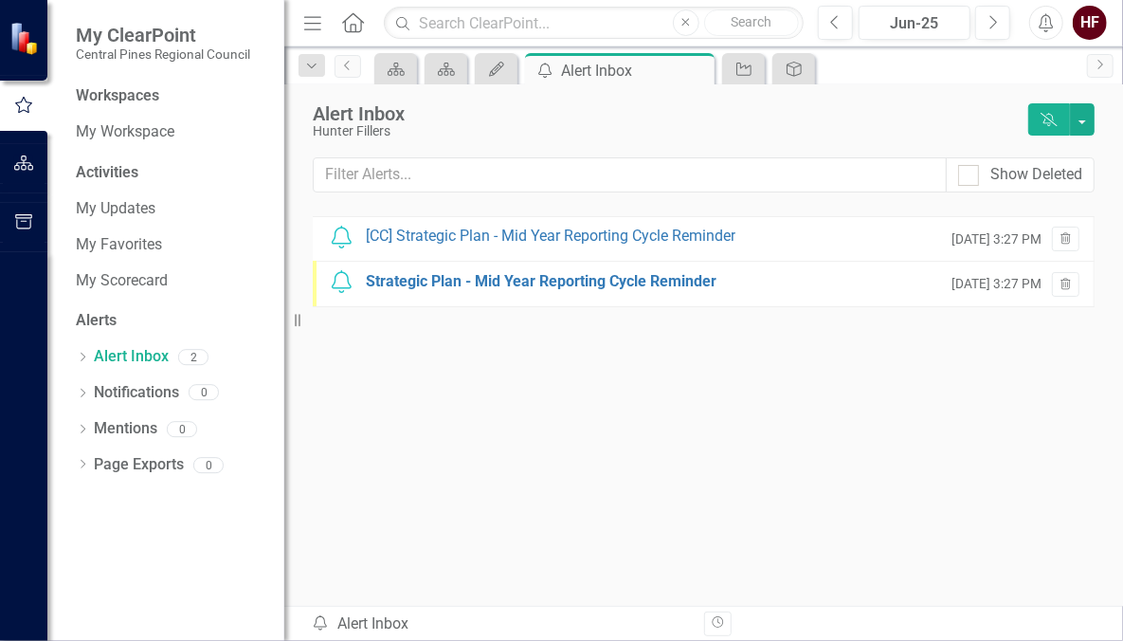
click at [496, 235] on div "[CC] Strategic Plan - Mid Year Reporting Cycle Reminder" at bounding box center [551, 237] width 370 height 22
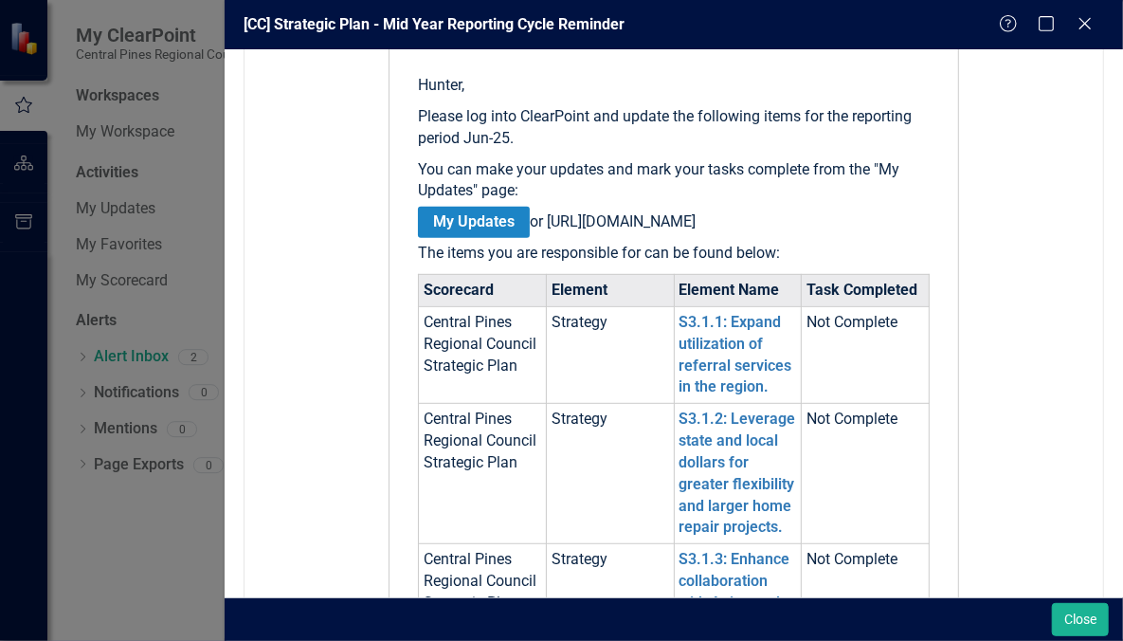
scroll to position [341, 0]
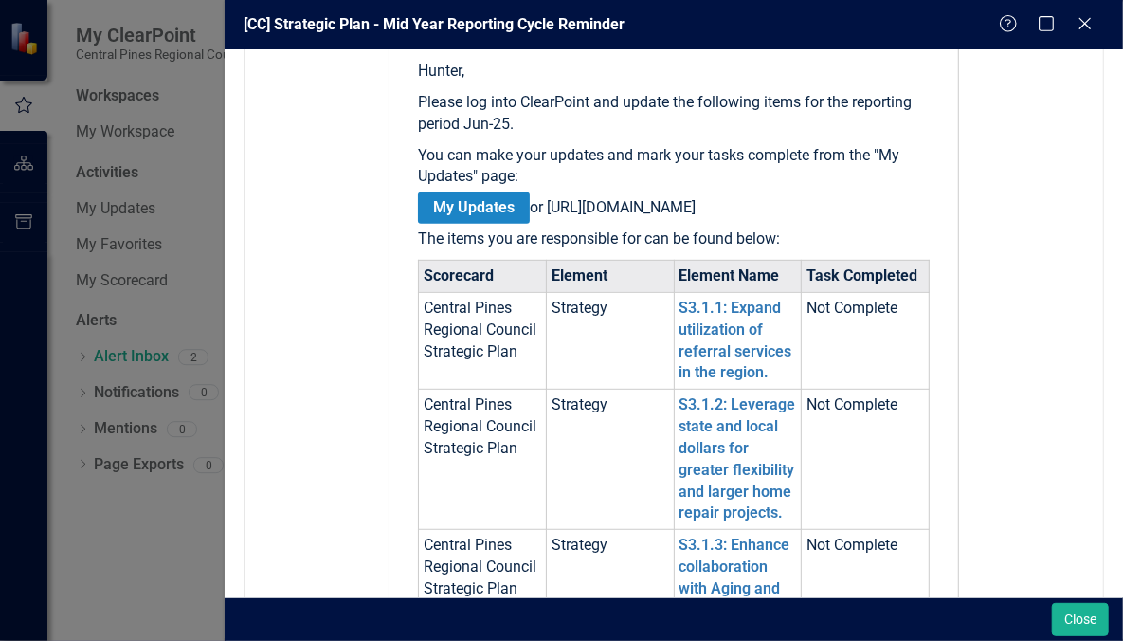
click at [833, 332] on td "Not Complete" at bounding box center [866, 340] width 128 height 97
click at [747, 447] on link "S3.1.2: Leverage state and local dollars for greater flexibility and larger hom…" at bounding box center [738, 458] width 117 height 126
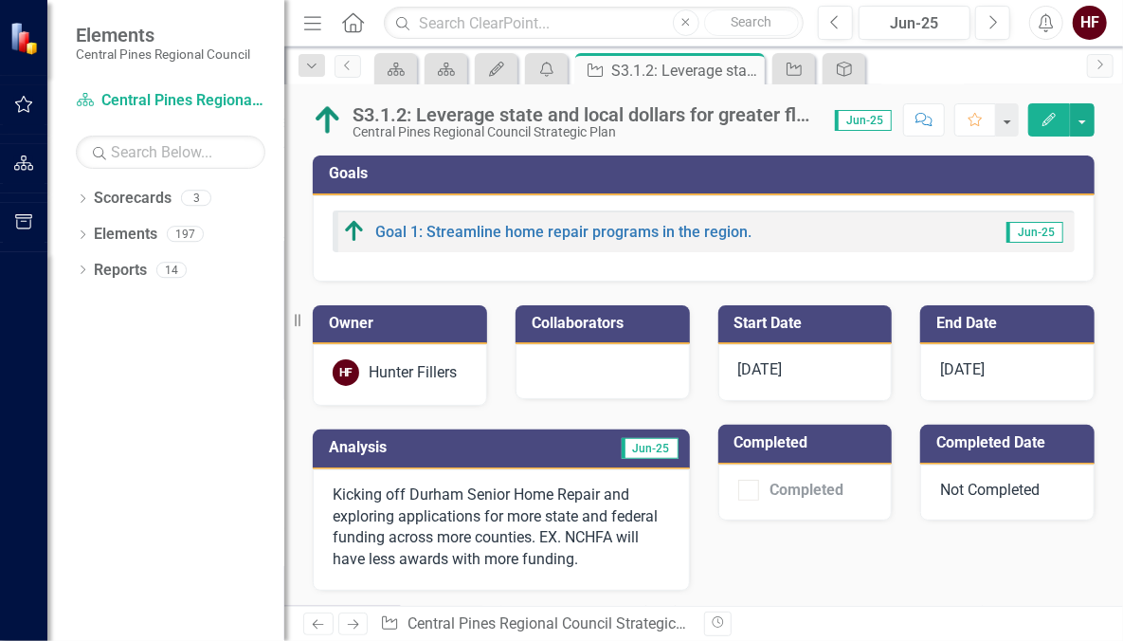
click at [1054, 130] on button "Edit" at bounding box center [1049, 119] width 42 height 33
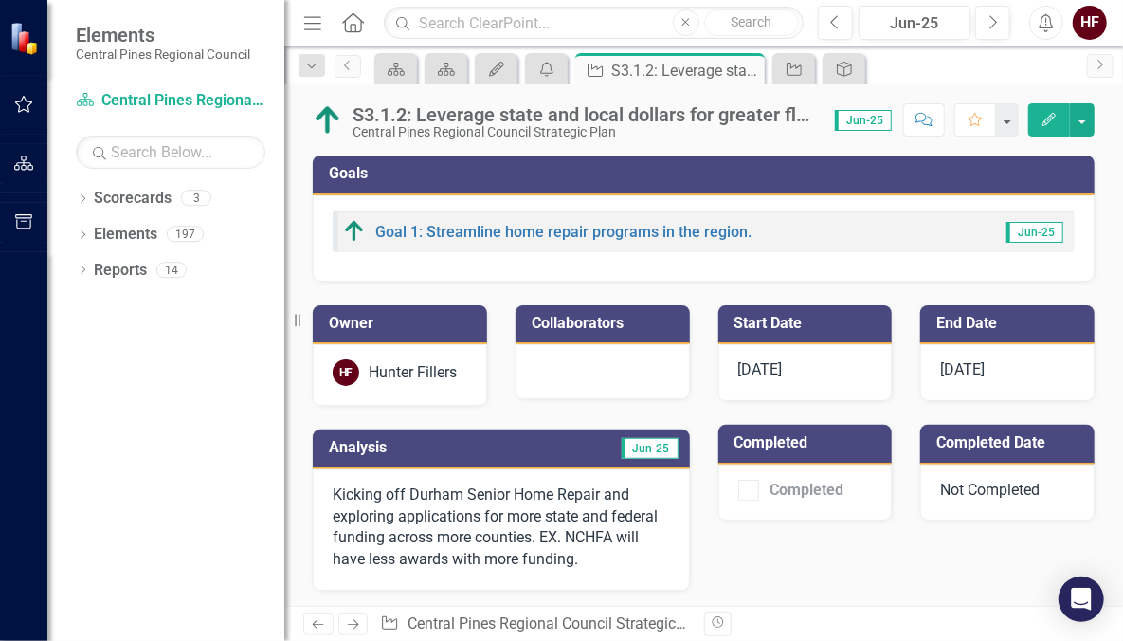
click at [1047, 123] on icon "button" at bounding box center [1049, 119] width 13 height 13
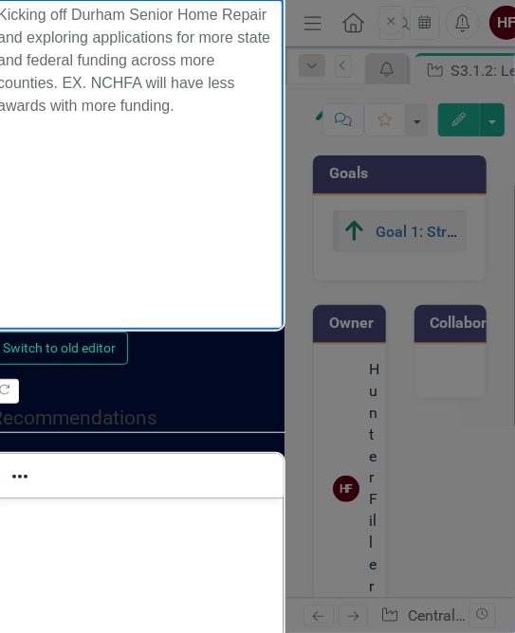
click at [104, 118] on p "Kicking off Durham Senior Home Repair and exploring applications for more state…" at bounding box center [138, 61] width 281 height 114
click at [0, 17] on p "Kicking off Durham Senior Home Repair and exploring applications for more state…" at bounding box center [138, 61] width 281 height 114
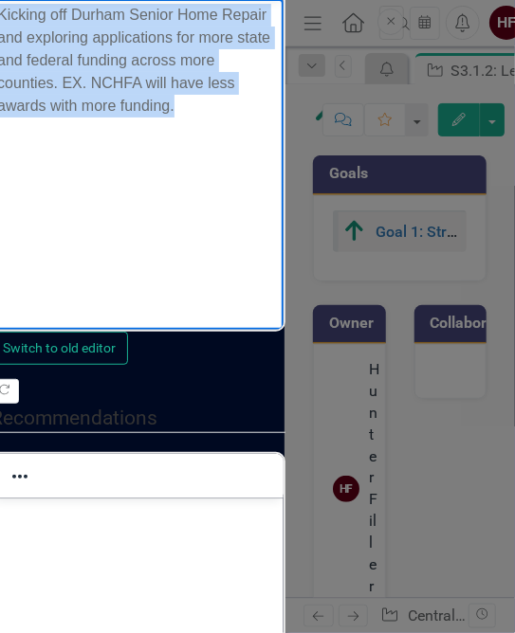
drag, startPoint x: 99, startPoint y: 274, endPoint x: 314, endPoint y: 191, distance: 230.4
click at [0, 0] on html "Kicking off Durham Senior Home Repair and exploring applications for more state…" at bounding box center [138, 141] width 290 height 284
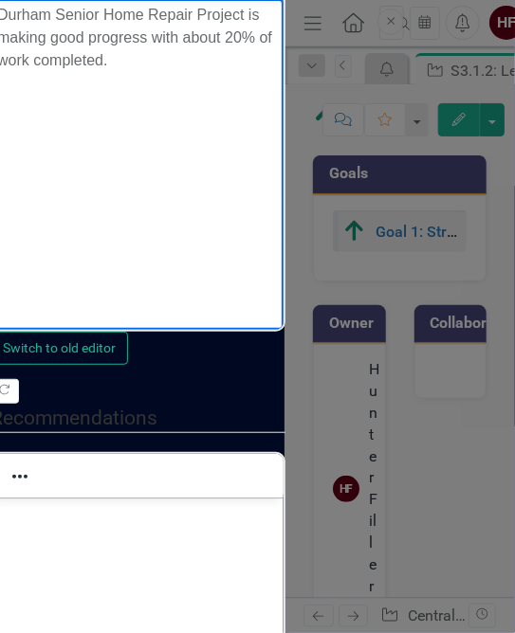
click at [45, 61] on p "Durham Senior Home Repair Project is making good progress with about 20% of wor…" at bounding box center [138, 38] width 281 height 68
click at [80, 72] on p "Durham Senior Home Repair Project is making good progress with about 20% of wor…" at bounding box center [138, 38] width 281 height 68
click at [4, 19] on p "Durham Senior Home Repair Project is making good progress with about 20% of wor…" at bounding box center [138, 38] width 281 height 68
click at [45, 63] on p "Durham Senior Home Repair Project is making good progress with about 20% of wor…" at bounding box center [138, 38] width 281 height 68
click at [85, 72] on p "Durham Senior Home Repair Project (ARPA funded) is making good progress with ab…" at bounding box center [138, 38] width 281 height 68
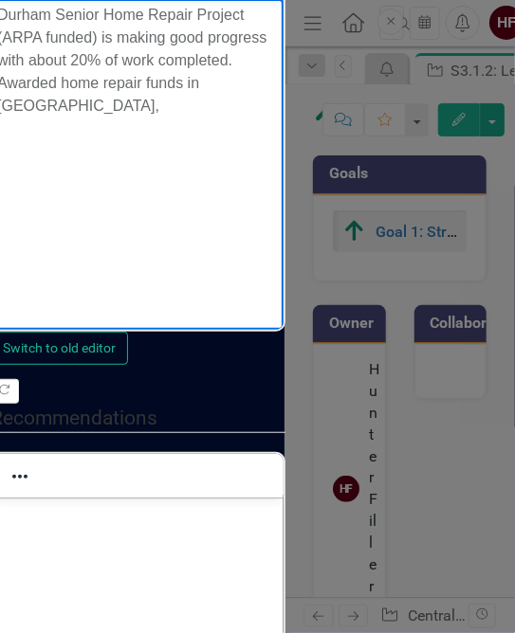
click at [57, 118] on p "Durham Senior Home Repair Project (ARPA funded) is making good progress with ab…" at bounding box center [138, 61] width 281 height 114
drag, startPoint x: 121, startPoint y: 131, endPoint x: 91, endPoint y: 133, distance: 30.4
click at [91, 118] on p "Durham Senior Home Repair Project (ARPA funded) is making good progress with ab…" at bounding box center [138, 61] width 281 height 114
click at [59, 118] on p "Durham Senior Home Repair Project (ARPA funded) is making good progress with ab…" at bounding box center [138, 61] width 281 height 114
click at [69, 118] on p "Durham Senior Home Repair Project (ARPA funded) is making good progress with ab…" at bounding box center [138, 61] width 281 height 114
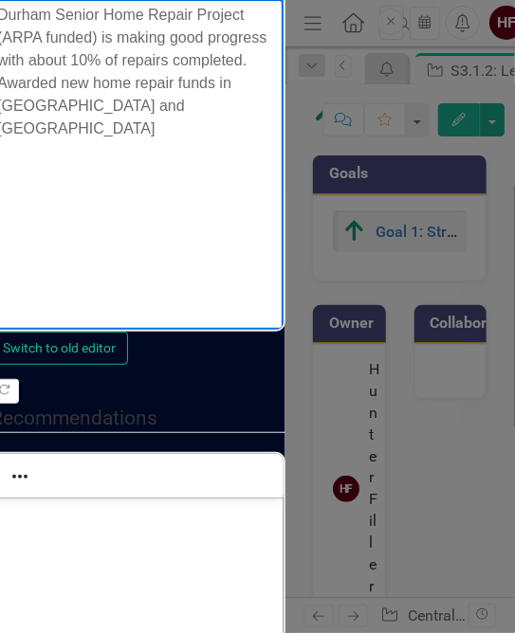
click at [87, 140] on p "Durham Senior Home Repair Project (ARPA funded) is making good progress with ab…" at bounding box center [138, 72] width 281 height 136
click at [64, 163] on p "Durham Senior Home Repair Project (ARPA funded) is making good progress with ab…" at bounding box center [138, 83] width 281 height 159
drag, startPoint x: 70, startPoint y: 258, endPoint x: 27, endPoint y: 253, distance: 43.9
click at [27, 163] on p "Durham Senior Home Repair Project (ARPA funded) is making good progress with ab…" at bounding box center [138, 83] width 281 height 159
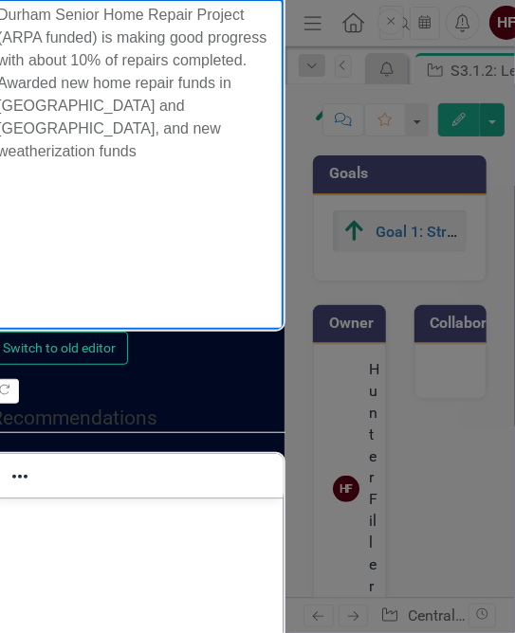
click at [83, 163] on p "Durham Senior Home Repair Project (ARPA funded) is making good progress with ab…" at bounding box center [138, 83] width 281 height 159
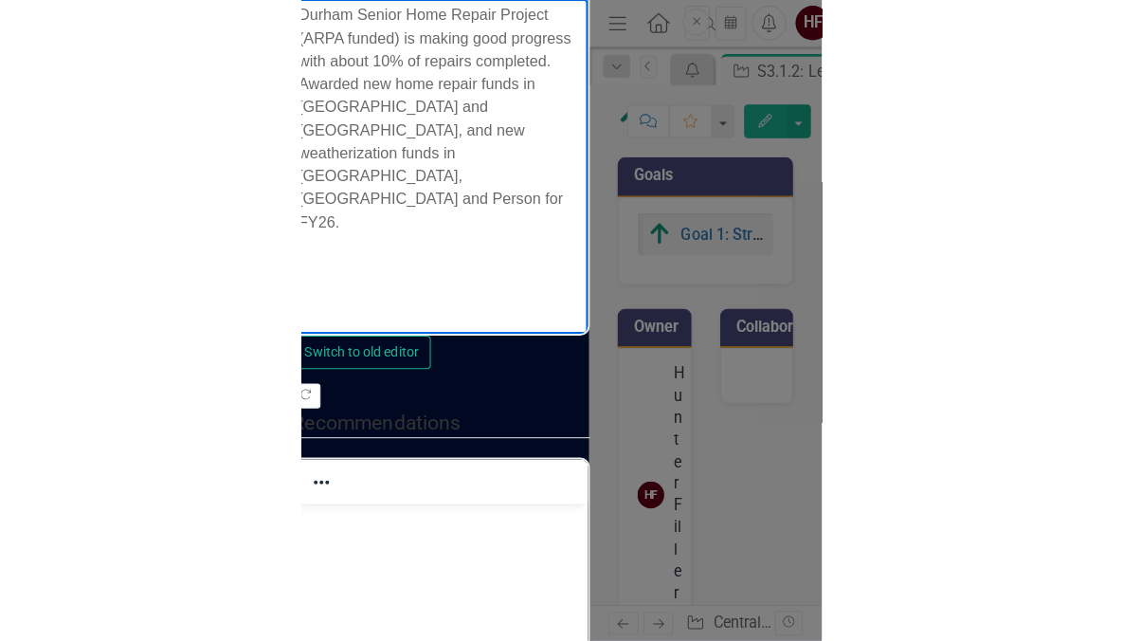
scroll to position [125, 0]
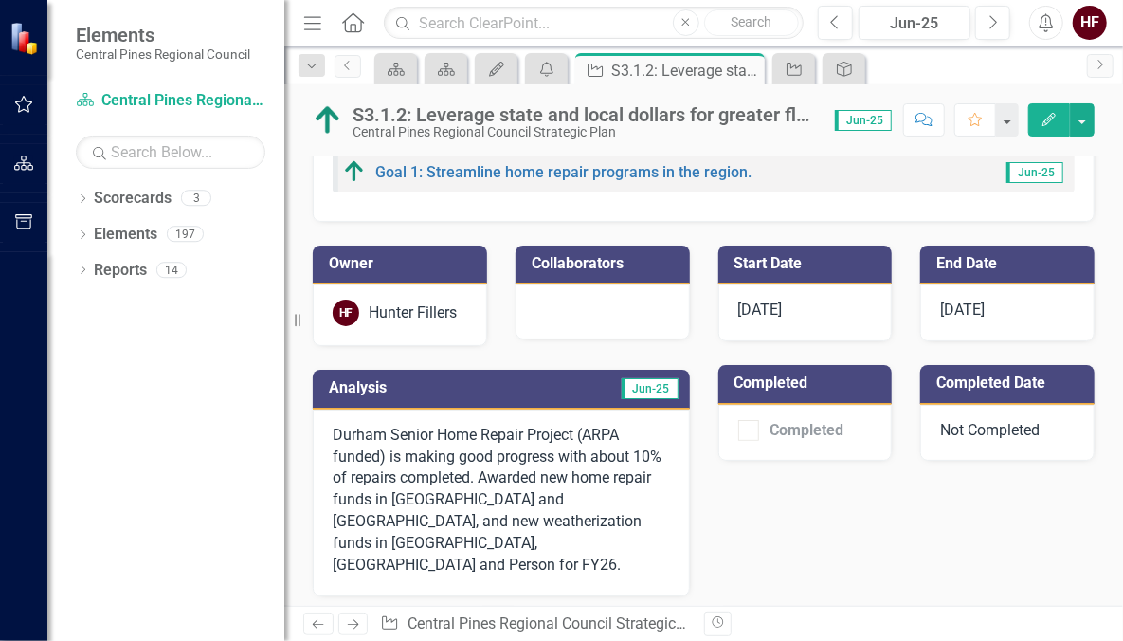
scroll to position [48, 0]
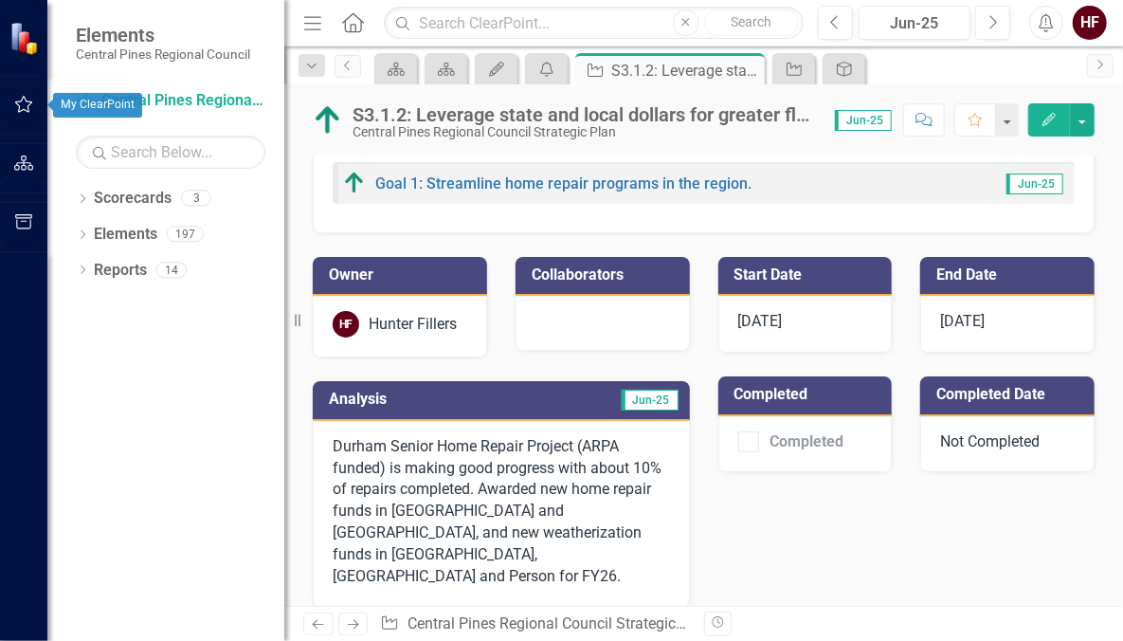
click at [24, 107] on icon "button" at bounding box center [24, 104] width 20 height 15
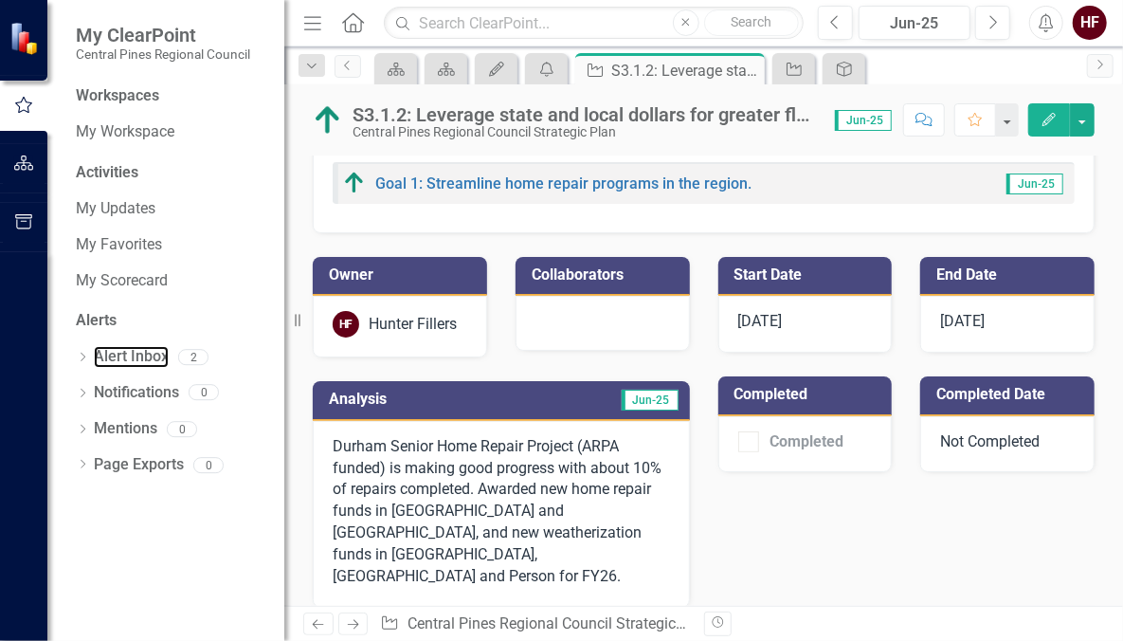
click at [124, 351] on link "Alert Inbox" at bounding box center [131, 357] width 75 height 22
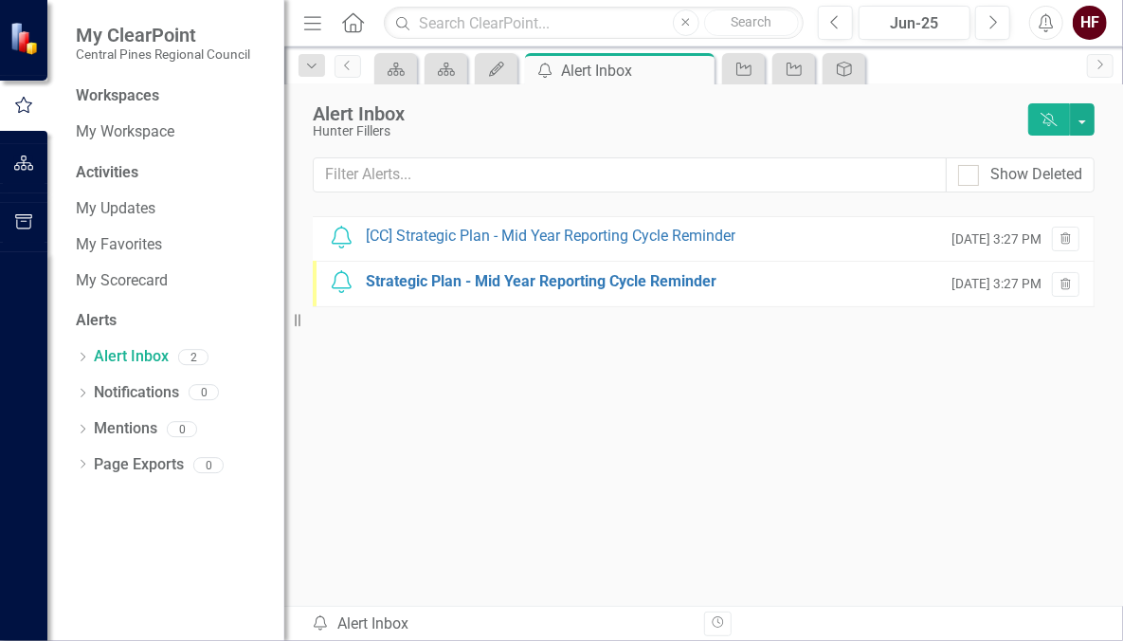
click at [529, 229] on div "[CC] Strategic Plan - Mid Year Reporting Cycle Reminder" at bounding box center [551, 237] width 370 height 22
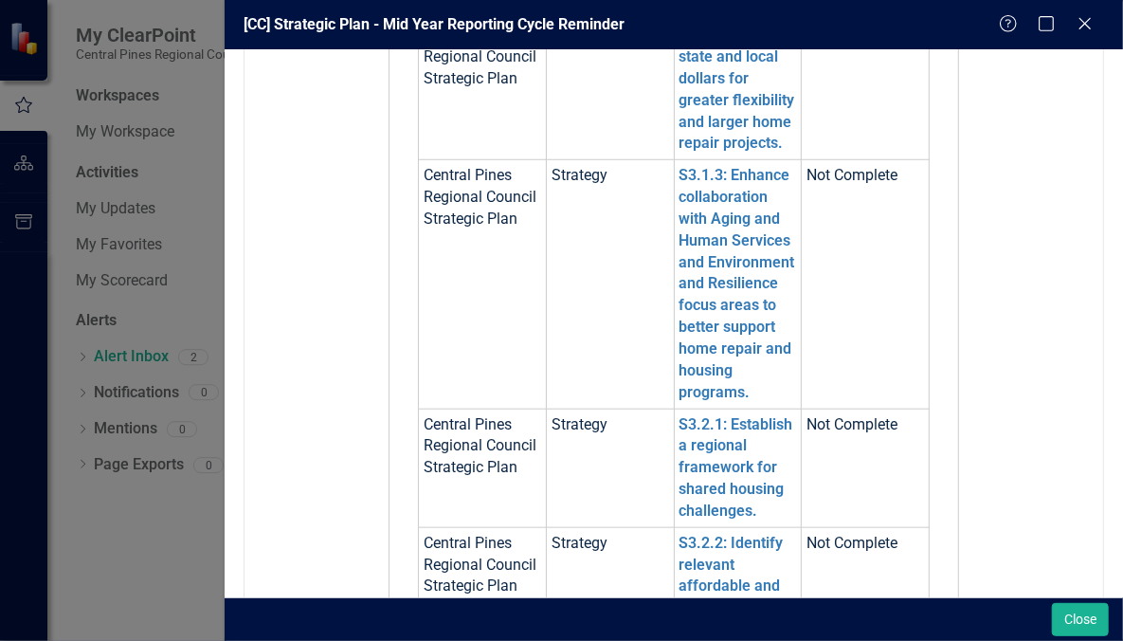
scroll to position [713, 0]
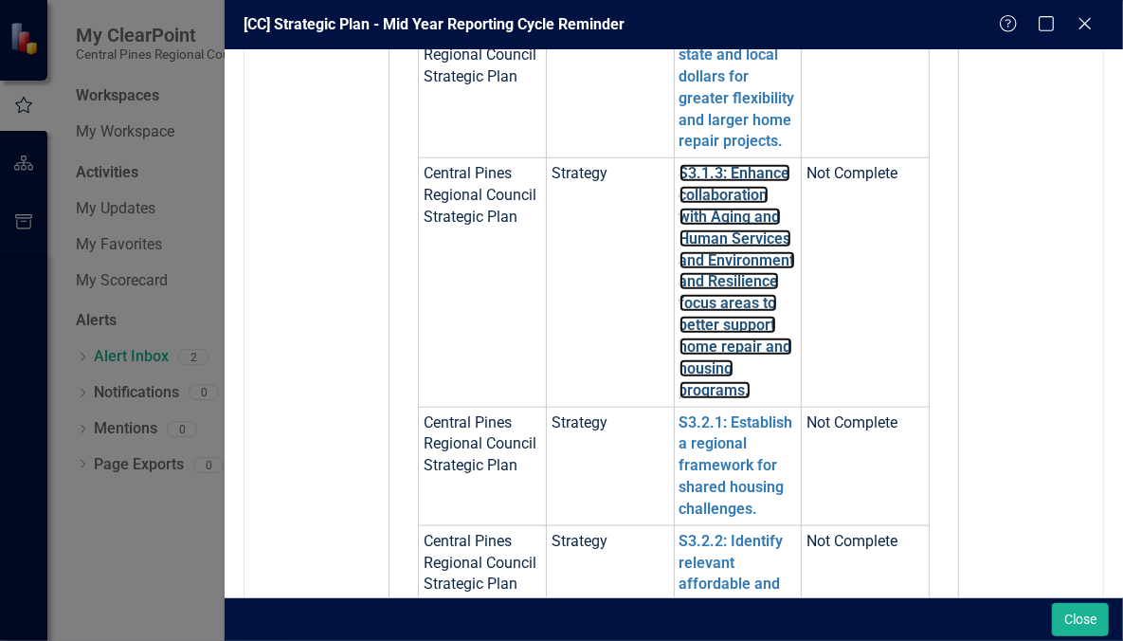
click at [724, 326] on link "S3.1.3: Enhance collaboration with Aging and Human Services and Environment and…" at bounding box center [738, 281] width 116 height 234
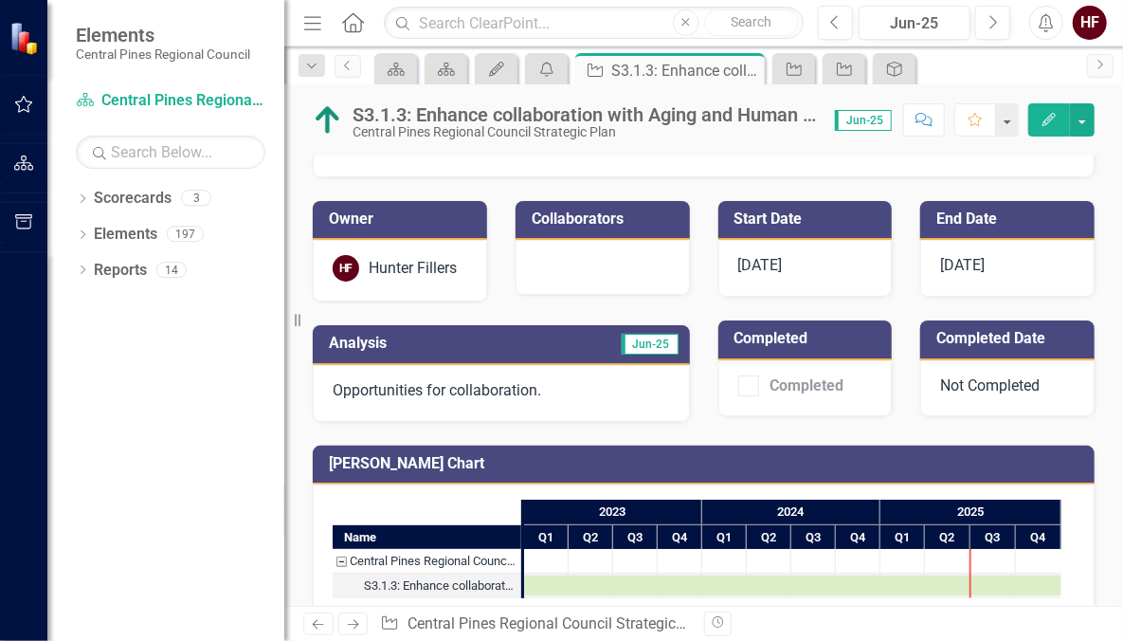
scroll to position [132, 0]
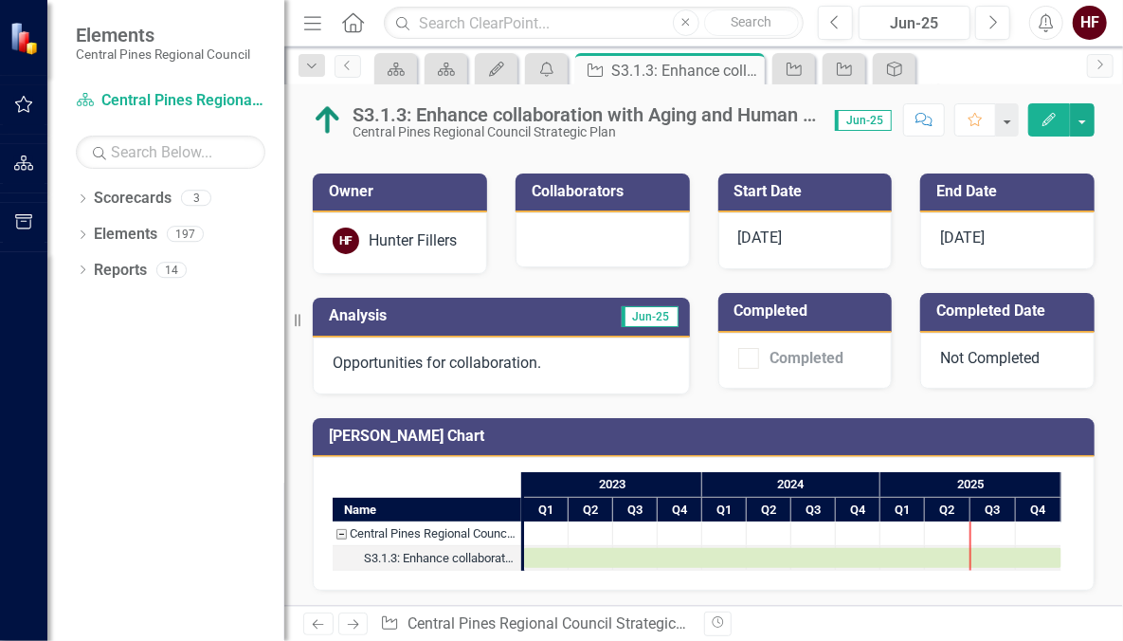
drag, startPoint x: 1055, startPoint y: 126, endPoint x: 968, endPoint y: 142, distance: 88.7
click at [968, 142] on div "S3.1.3: Enhance collaboration with Aging and Human Services and Environment and…" at bounding box center [703, 344] width 839 height 521
click at [1039, 127] on button "Edit" at bounding box center [1049, 119] width 42 height 33
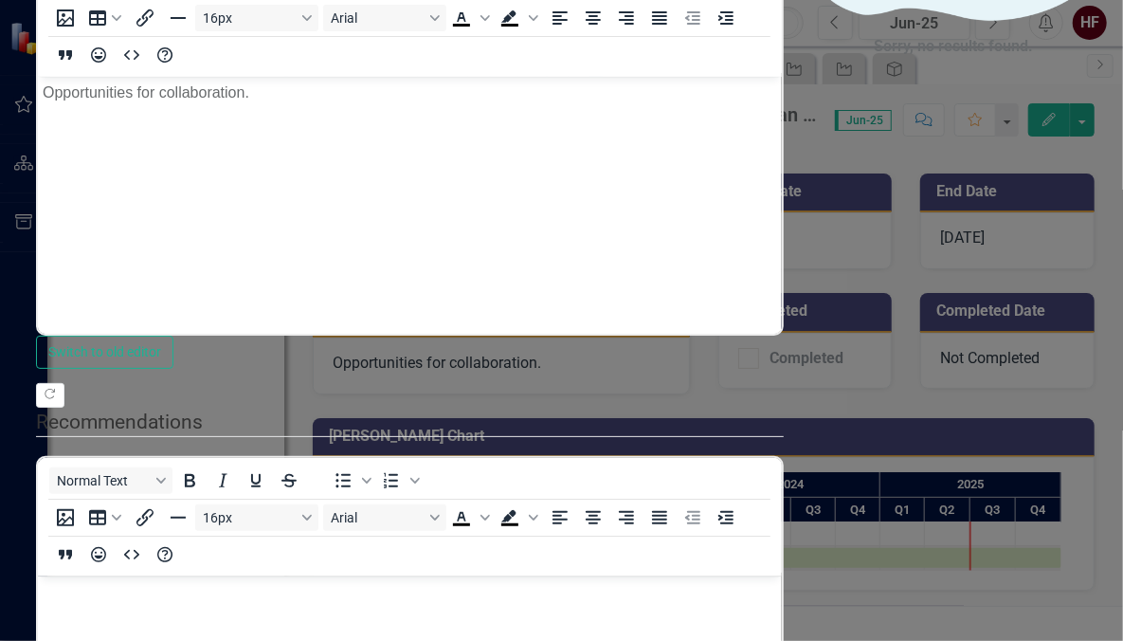
scroll to position [0, 0]
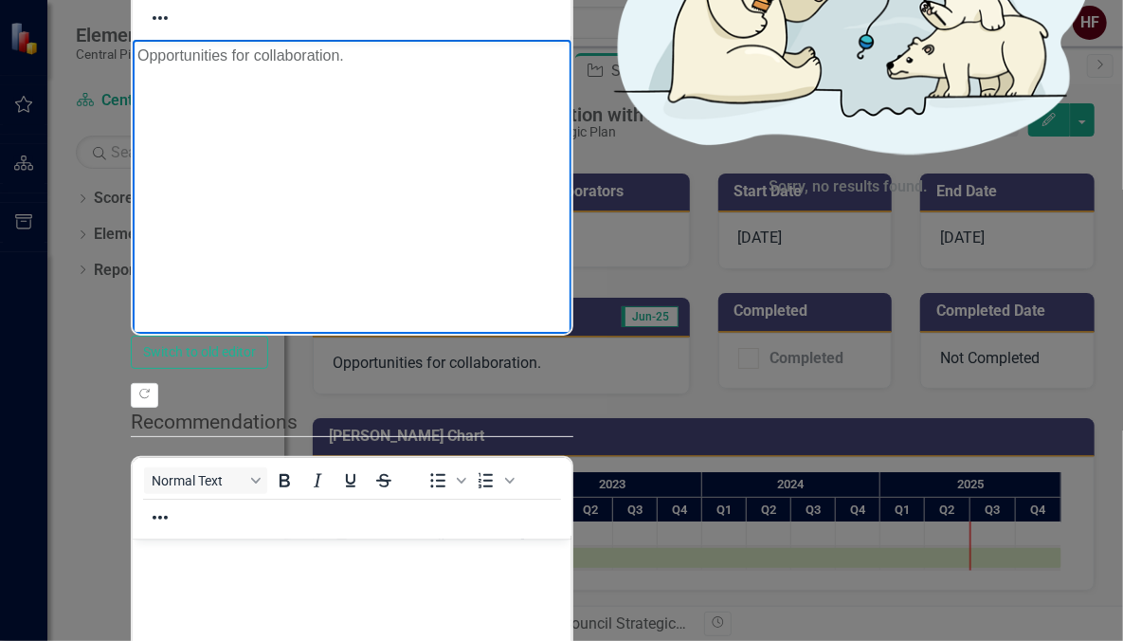
click at [263, 59] on p "Opportunities for collaboration." at bounding box center [350, 55] width 429 height 23
drag, startPoint x: 396, startPoint y: 58, endPoint x: 125, endPoint y: 54, distance: 271.1
click at [132, 54] on html "Opportunities for collaboration." at bounding box center [351, 181] width 439 height 284
drag, startPoint x: 378, startPoint y: 62, endPoint x: 427, endPoint y: 82, distance: 53.5
click at [427, 82] on body "It is difficult to collaborate on direct referals between focus areas due to the" at bounding box center [351, 181] width 439 height 284
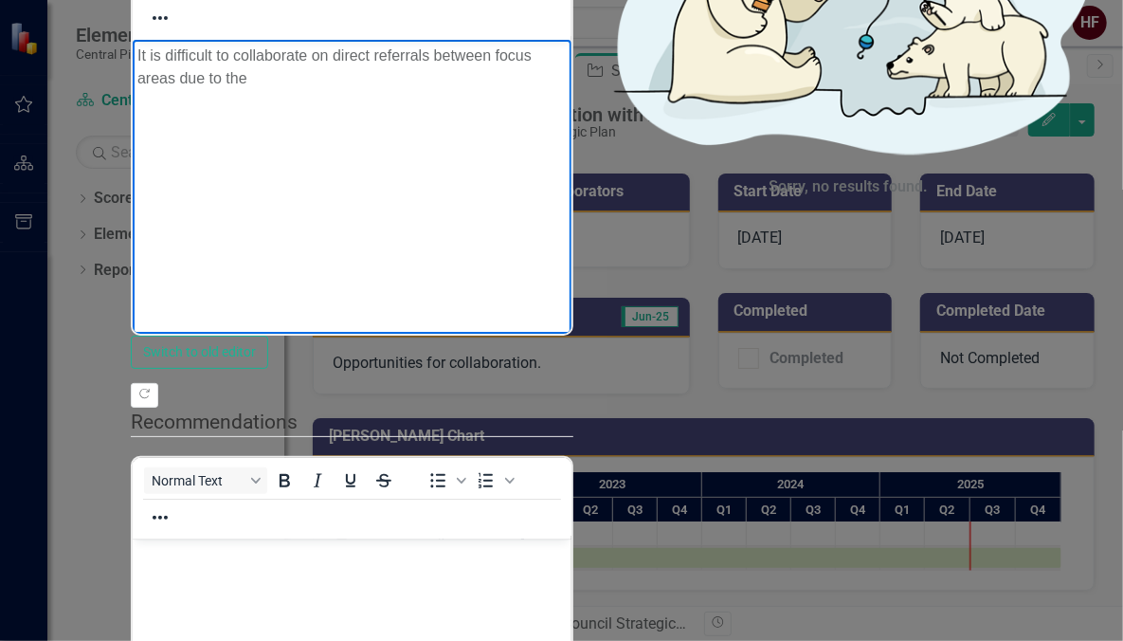
click at [566, 62] on p "It is difficult to collaborate on direct referrals between focus areas due to t…" at bounding box center [350, 66] width 429 height 45
click at [531, 81] on p "It is difficult to collaborate on direct referrals between focus areas due to t…" at bounding box center [350, 78] width 429 height 68
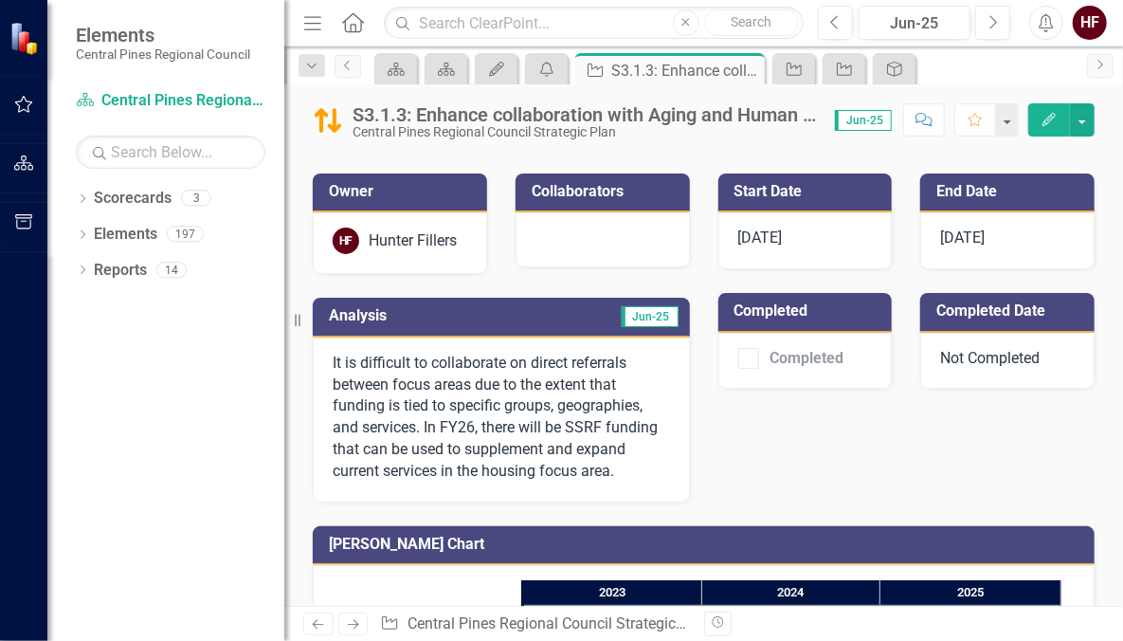
click at [86, 190] on div "Dropdown Scorecards 3" at bounding box center [180, 201] width 209 height 36
click at [82, 192] on div "Dropdown" at bounding box center [82, 200] width 13 height 16
click at [22, 97] on icon "button" at bounding box center [24, 104] width 20 height 15
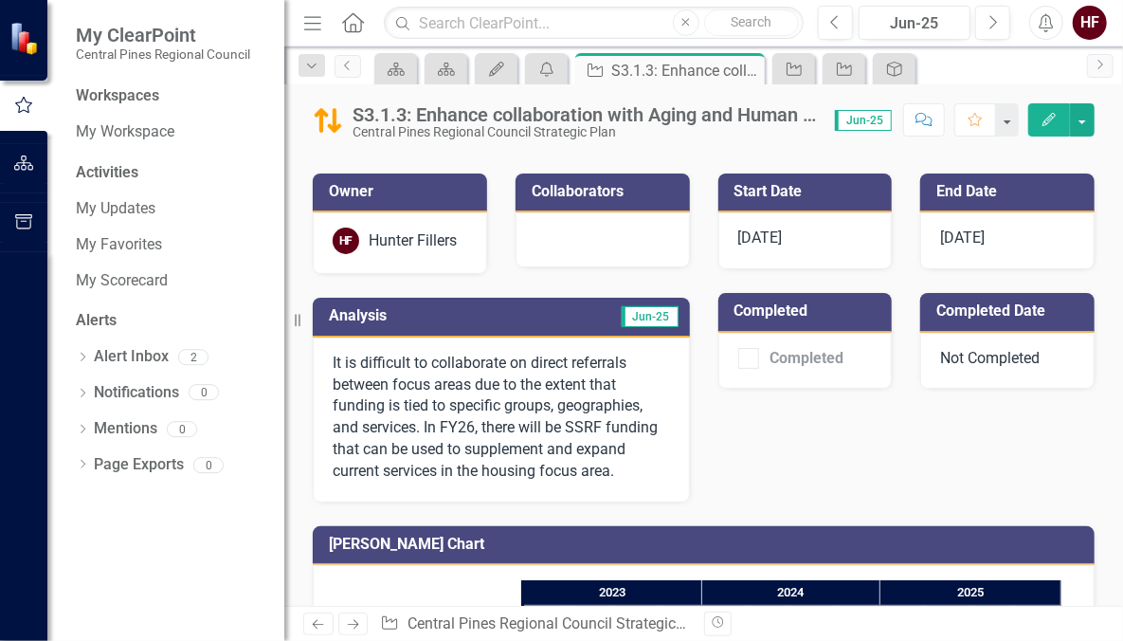
click at [114, 341] on div "Alert Inbox" at bounding box center [131, 356] width 75 height 31
click at [154, 358] on link "Alert Inbox" at bounding box center [131, 357] width 75 height 22
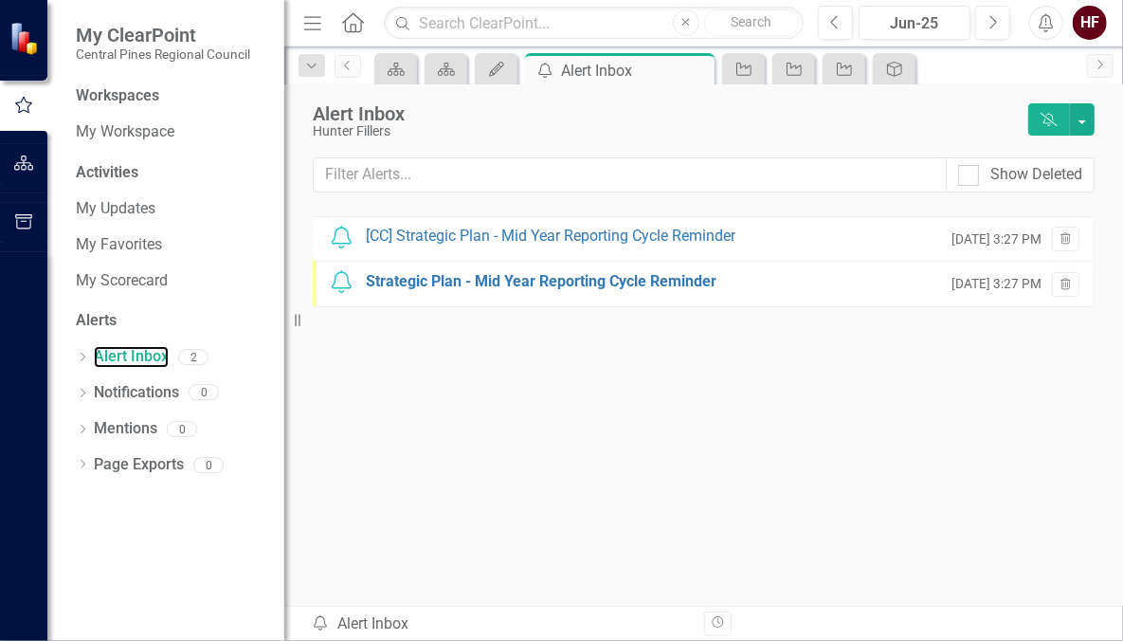
scroll to position [2, 0]
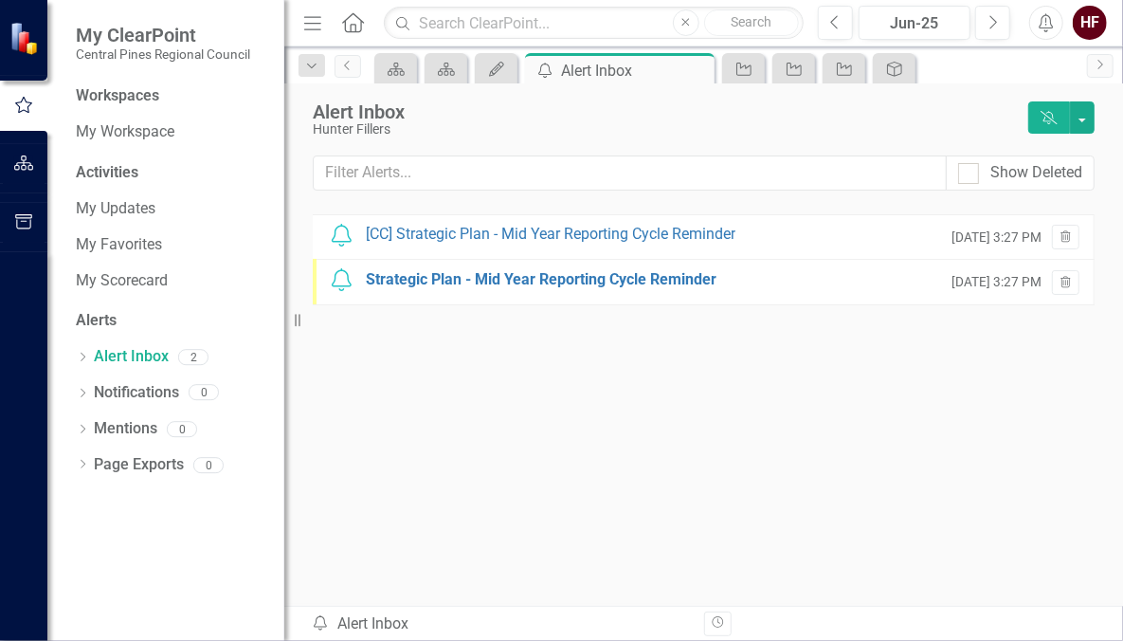
click at [631, 239] on div "[CC] Strategic Plan - Mid Year Reporting Cycle Reminder" at bounding box center [551, 235] width 370 height 22
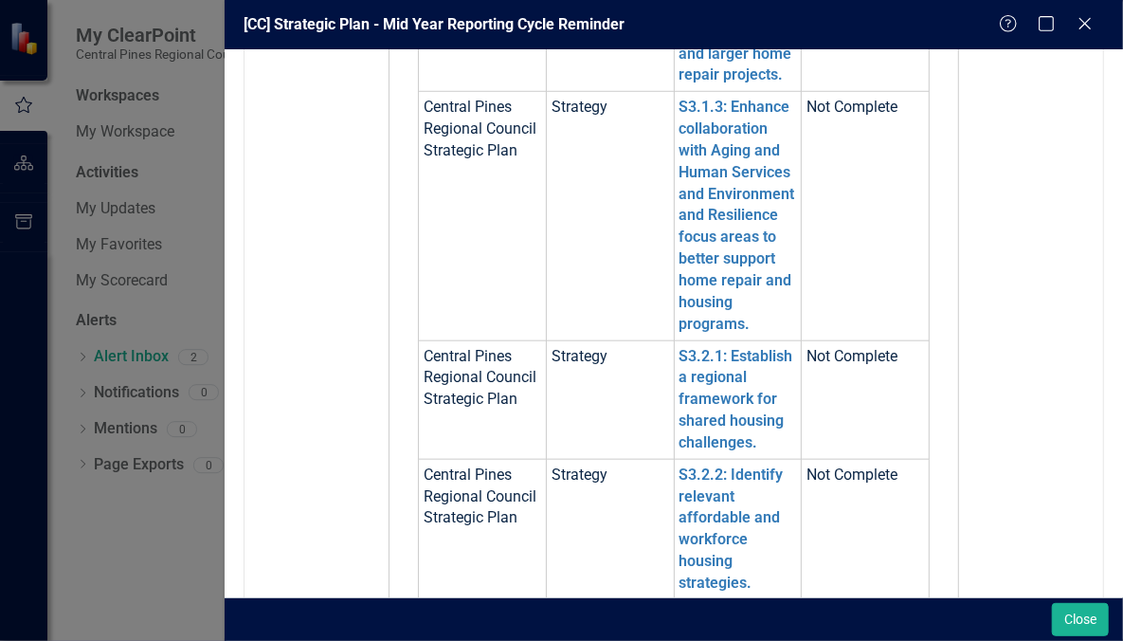
scroll to position [780, 0]
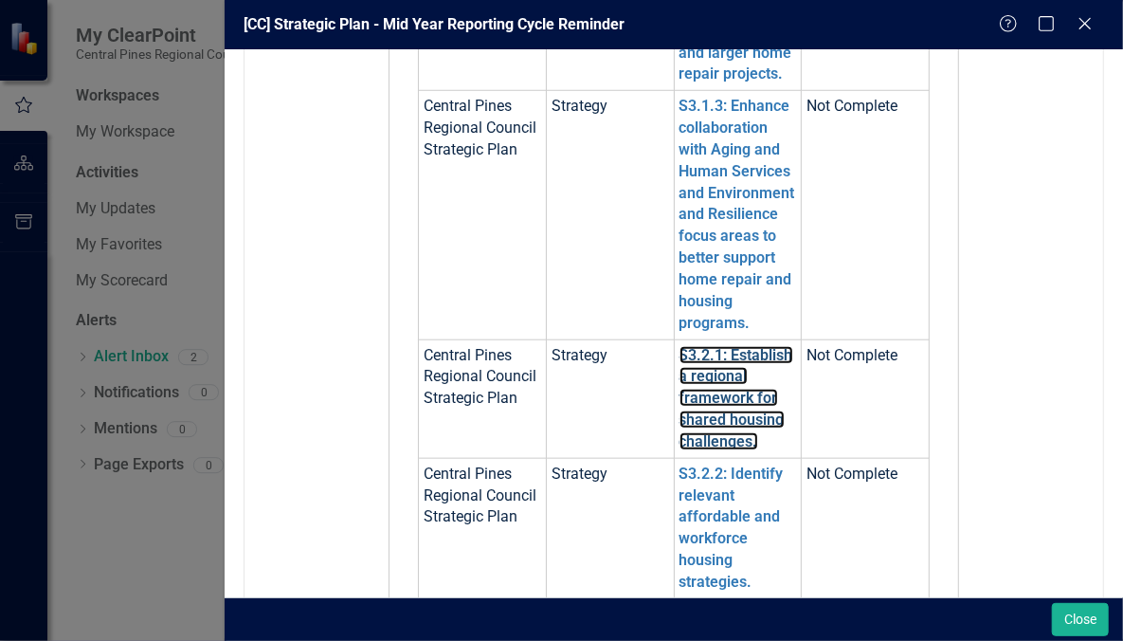
click at [713, 407] on link "S3.2.1: Establish a regional framework for shared housing challenges." at bounding box center [737, 398] width 114 height 104
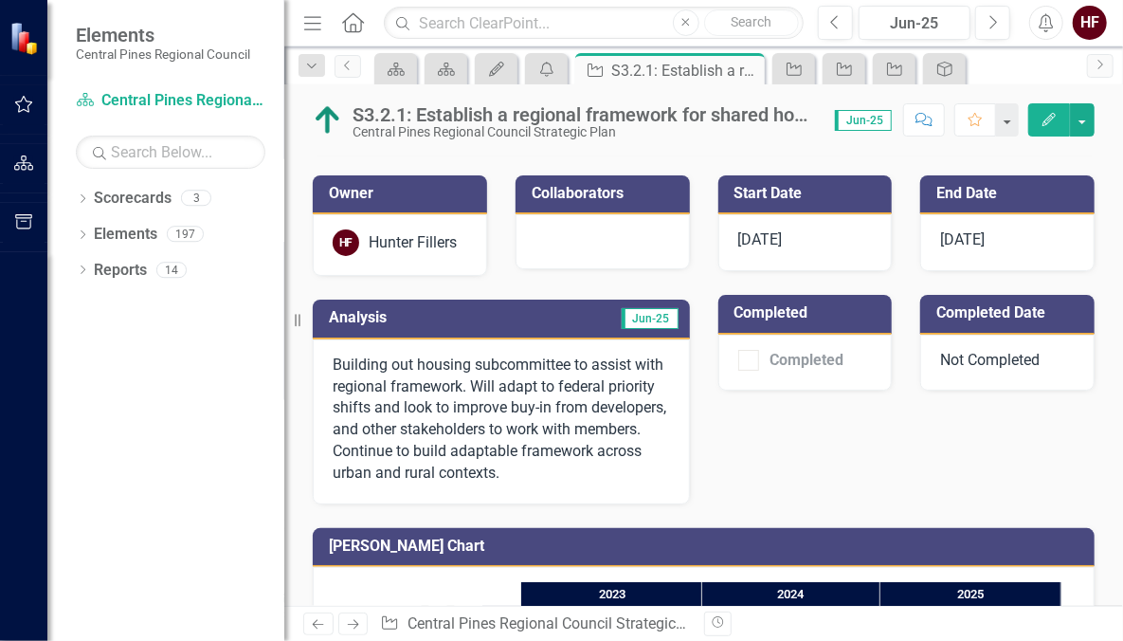
scroll to position [132, 0]
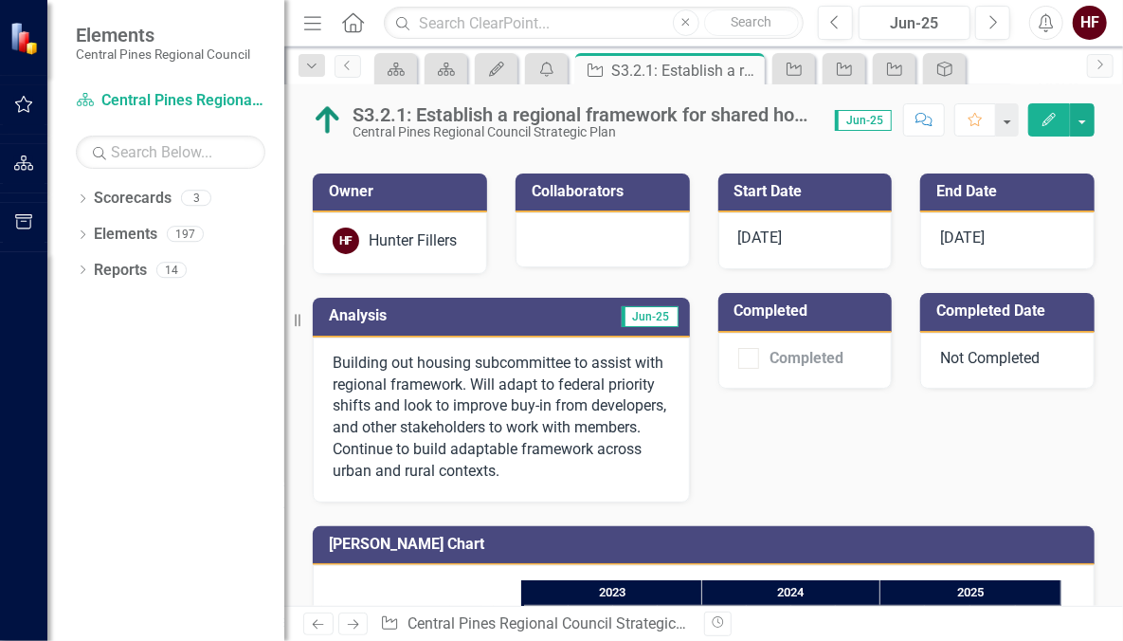
click at [1050, 116] on icon "Edit" at bounding box center [1049, 119] width 17 height 13
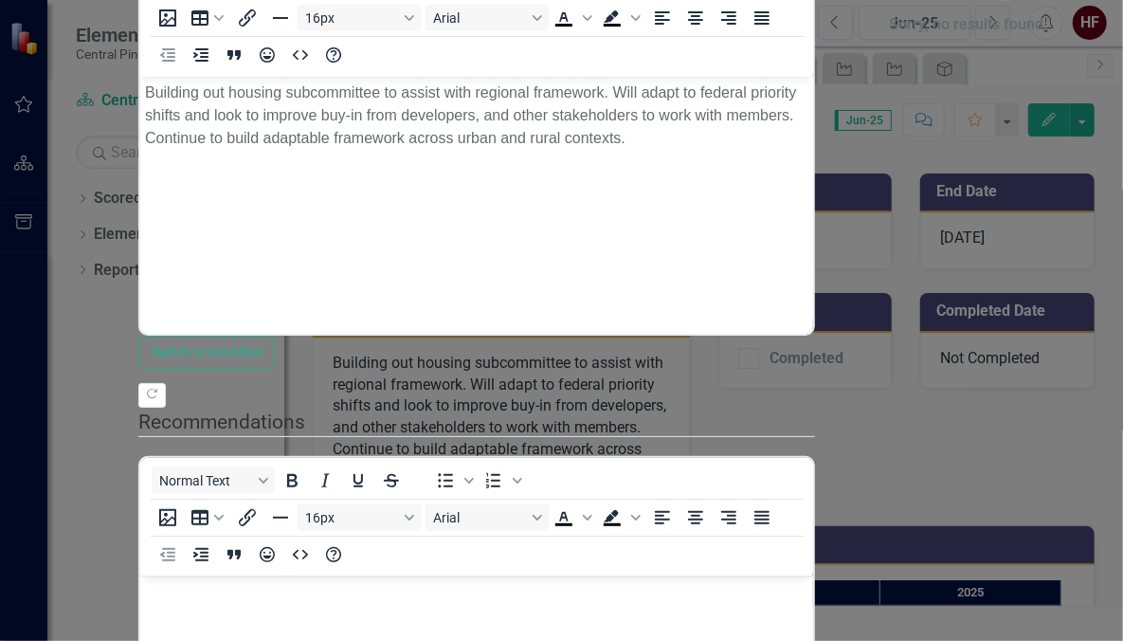
scroll to position [0, 0]
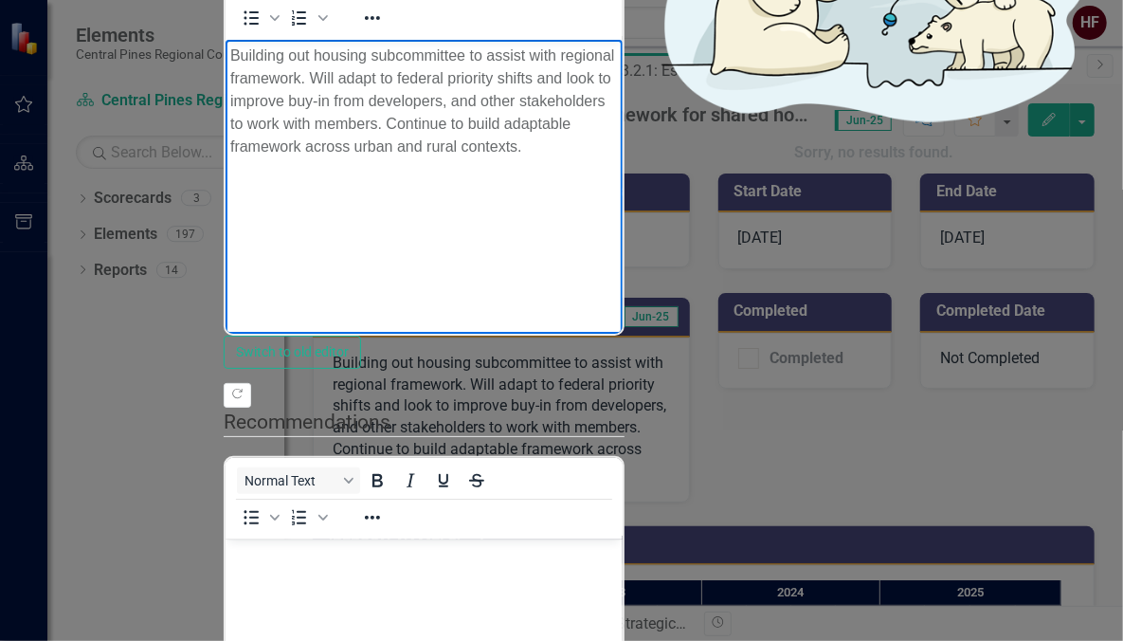
click at [230, 55] on p "Building out housing subcommittee to assist with regional framework. Will adapt…" at bounding box center [423, 101] width 388 height 114
drag, startPoint x: 320, startPoint y: 57, endPoint x: 217, endPoint y: 60, distance: 103.4
click at [225, 60] on html "Building out housing subcommittee to assist with regional framework. Will adapt…" at bounding box center [423, 181] width 397 height 284
drag, startPoint x: 405, startPoint y: 54, endPoint x: 384, endPoint y: 58, distance: 21.2
click at [384, 58] on p "Housing subcommittee to assist with regional framework. Will adapt to federal p…" at bounding box center [423, 101] width 388 height 114
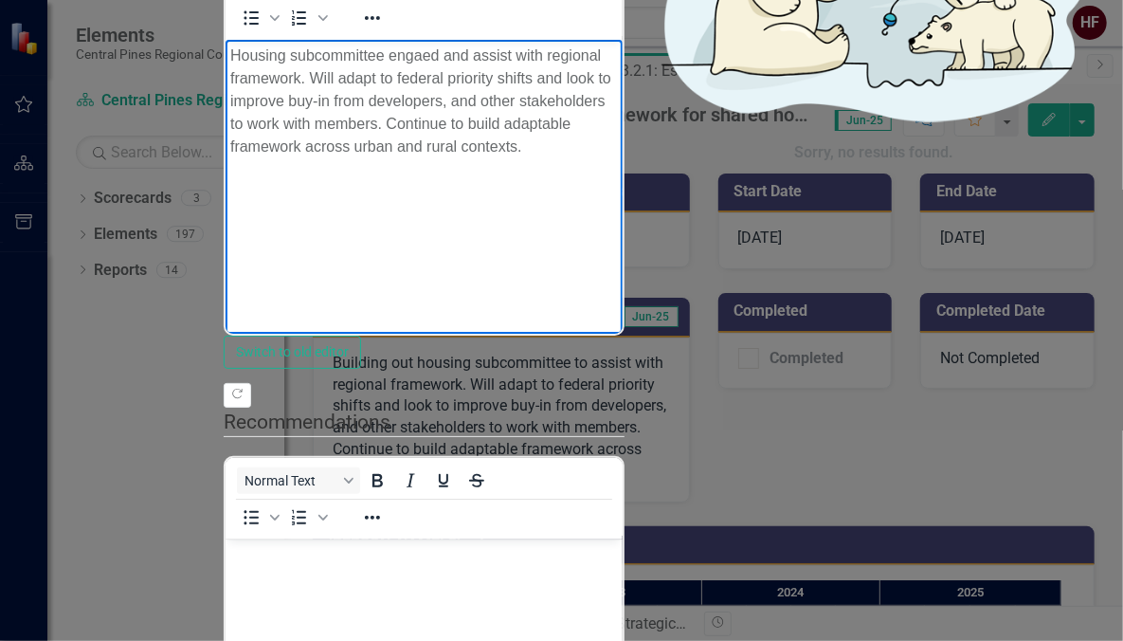
click at [441, 58] on p "Housing subcommittee engaed and assist with regional framework. Will adapt to f…" at bounding box center [423, 101] width 388 height 114
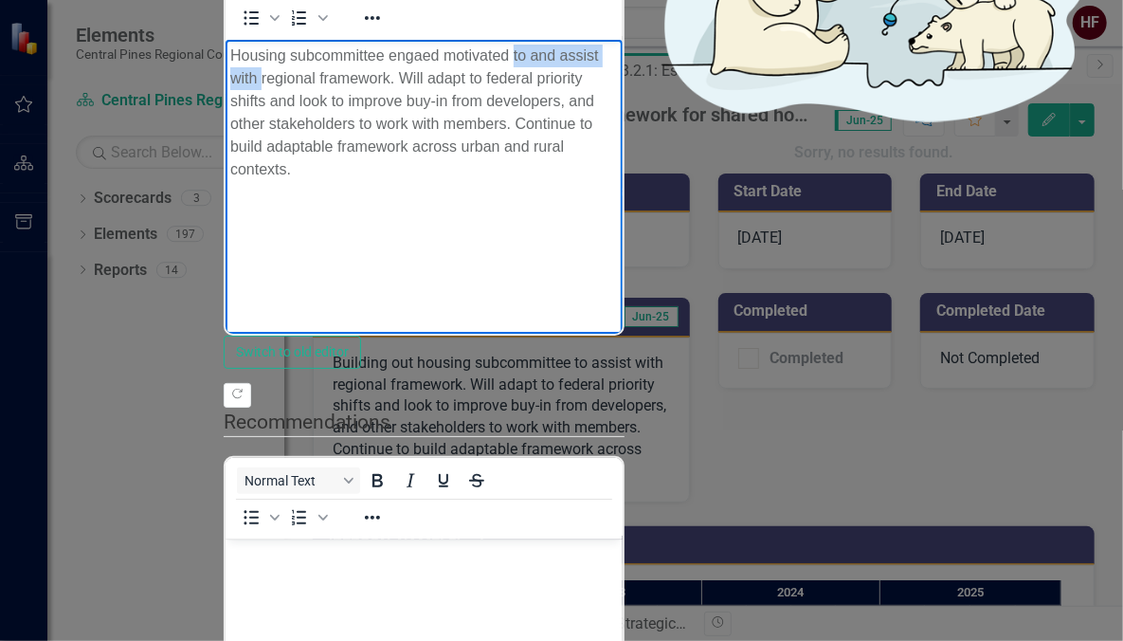
drag, startPoint x: 631, startPoint y: 54, endPoint x: 513, endPoint y: 65, distance: 119.0
click at [513, 65] on p "Housing subcommittee engaed motivated to and assist with regional framework. Wi…" at bounding box center [423, 112] width 388 height 136
click at [617, 59] on p "Housing subcommittee engaged motivated to explore a regional framework. Will ad…" at bounding box center [423, 101] width 388 height 114
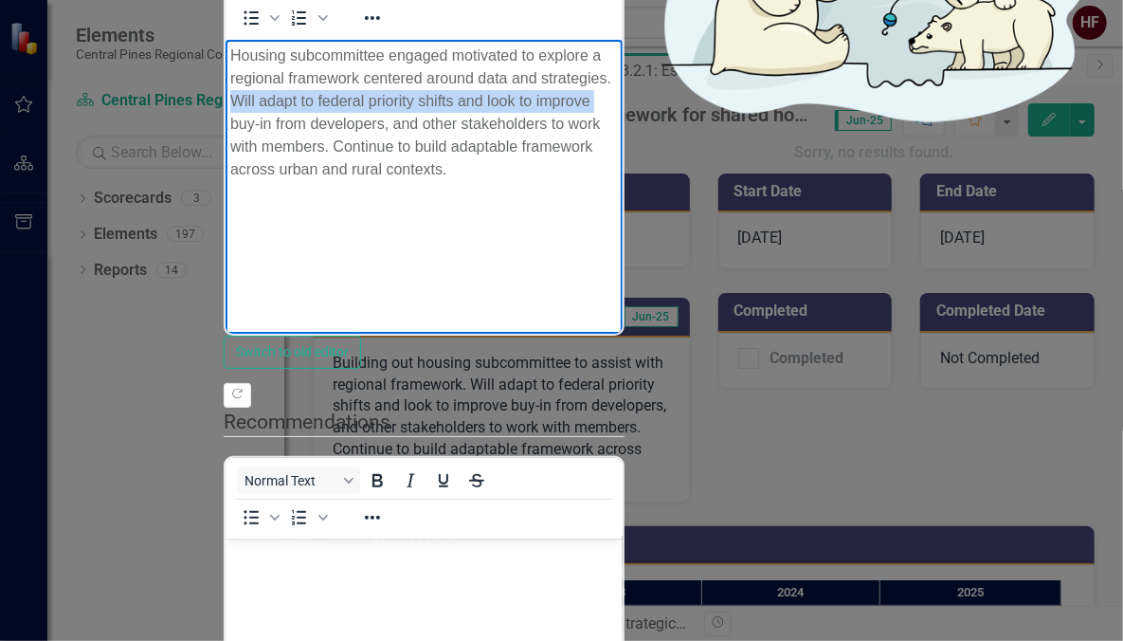
drag, startPoint x: 699, startPoint y: 79, endPoint x: 337, endPoint y: 77, distance: 362.1
click at [337, 77] on p "Housing subcommittee engaged motivated to explore a regional framework centered…" at bounding box center [423, 112] width 388 height 136
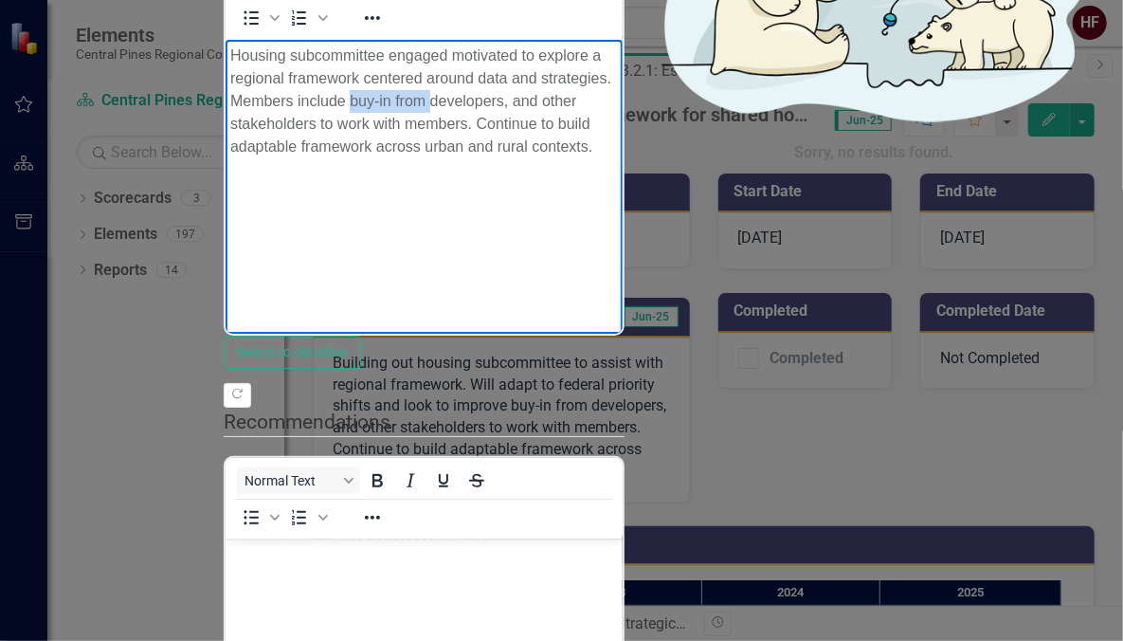
drag, startPoint x: 532, startPoint y: 77, endPoint x: 452, endPoint y: 76, distance: 79.6
click at [452, 76] on p "Housing subcommittee engaged motivated to explore a regional framework centered…" at bounding box center [423, 101] width 388 height 114
drag, startPoint x: 299, startPoint y: 101, endPoint x: 834, endPoint y: 77, distance: 536.1
click at [617, 77] on p "Housing subcommittee engaged motivated to explore a regional framework centered…" at bounding box center [423, 101] width 388 height 114
click at [445, 105] on p "Housing subcommittee engaged motivated to explore a regional framework centered…" at bounding box center [423, 112] width 388 height 136
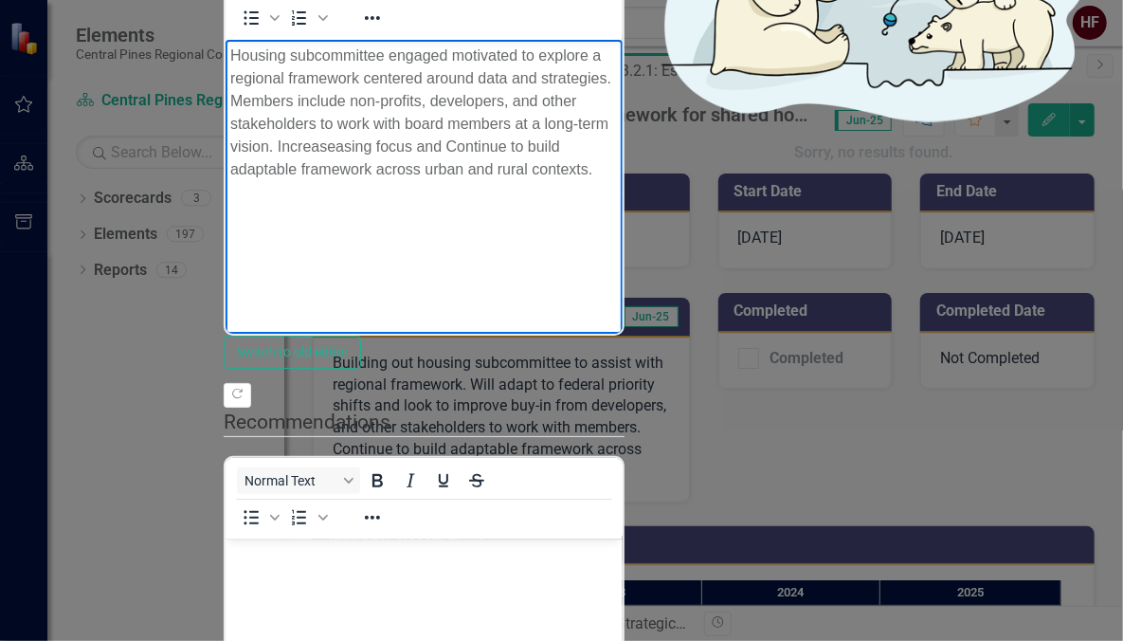
drag, startPoint x: 465, startPoint y: 97, endPoint x: 570, endPoint y: 78, distance: 106.0
click at [570, 78] on p "Housing subcommittee engaged motivated to explore a regional framework centered…" at bounding box center [423, 112] width 388 height 136
drag, startPoint x: 561, startPoint y: 100, endPoint x: 533, endPoint y: 101, distance: 28.5
click at [533, 101] on p "Housing subcommittee engaged motivated to explore a regional framework centered…" at bounding box center [423, 112] width 388 height 136
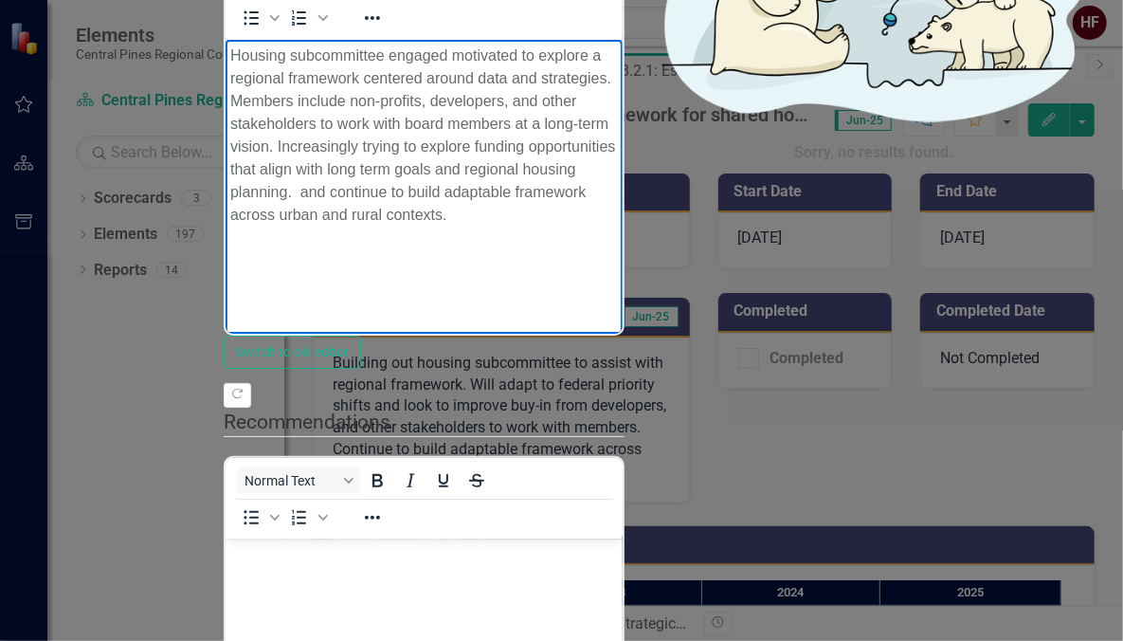
click at [544, 125] on p "Housing subcommittee engaged motivated to explore a regional framework centered…" at bounding box center [423, 135] width 388 height 182
drag, startPoint x: 590, startPoint y: 123, endPoint x: 547, endPoint y: 130, distance: 44.1
click at [547, 130] on p "Housing subcommittee engaged motivated to explore a regional framework centered…" at bounding box center [423, 135] width 388 height 182
click at [522, 144] on p "Housing subcommittee engaged motivated to explore a regional framework centered…" at bounding box center [423, 135] width 388 height 182
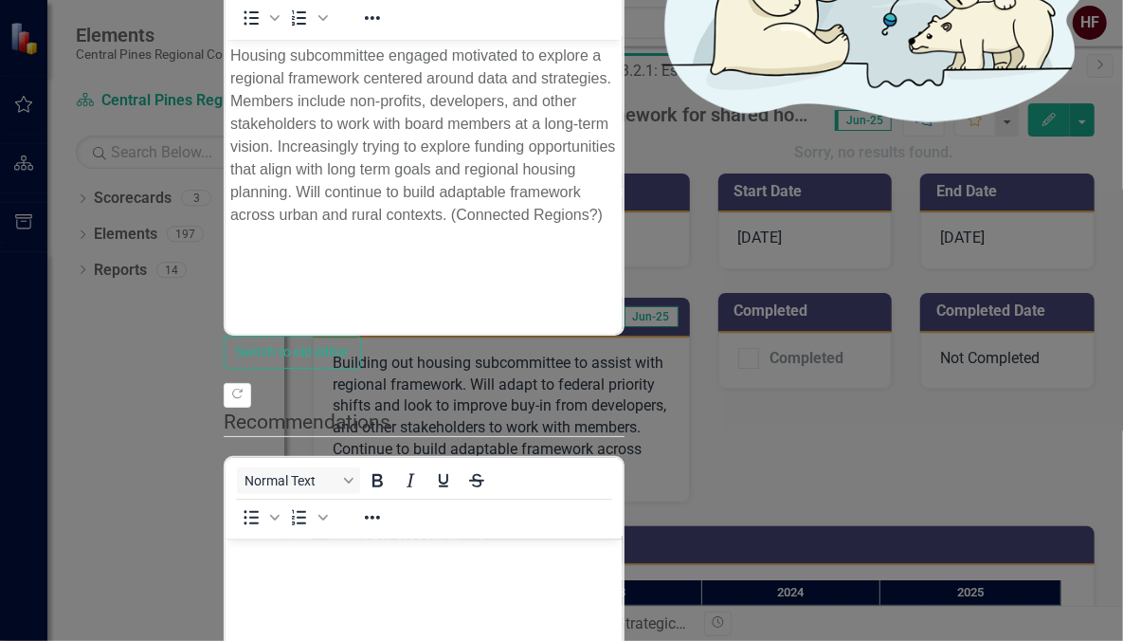
drag, startPoint x: 1063, startPoint y: 616, endPoint x: 458, endPoint y: 226, distance: 720.6
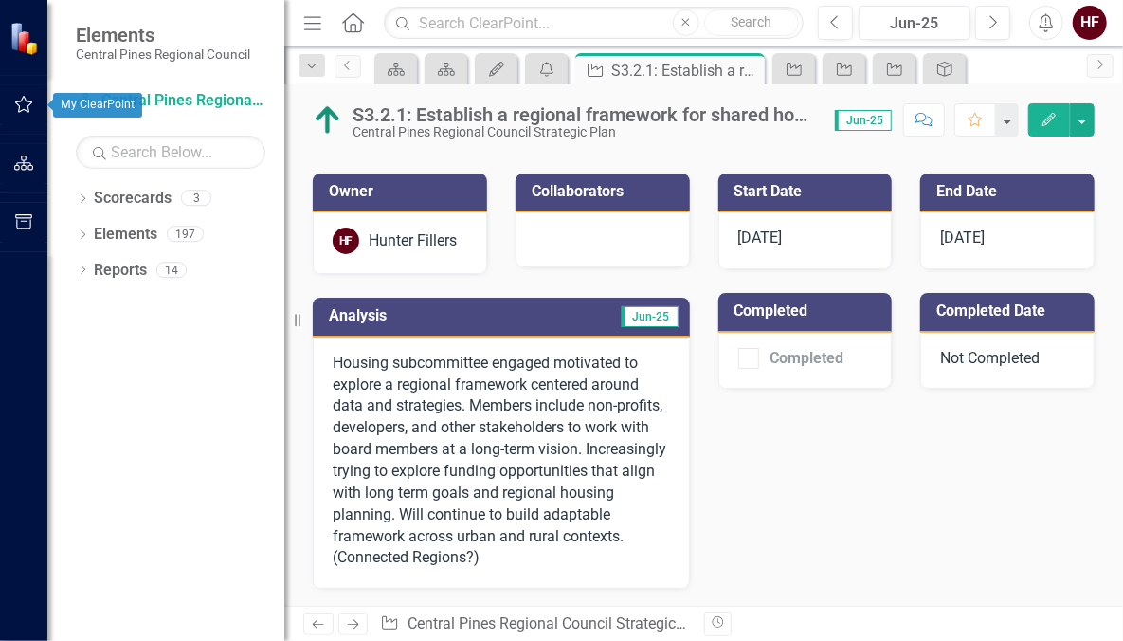
click at [29, 114] on button "button" at bounding box center [24, 105] width 43 height 40
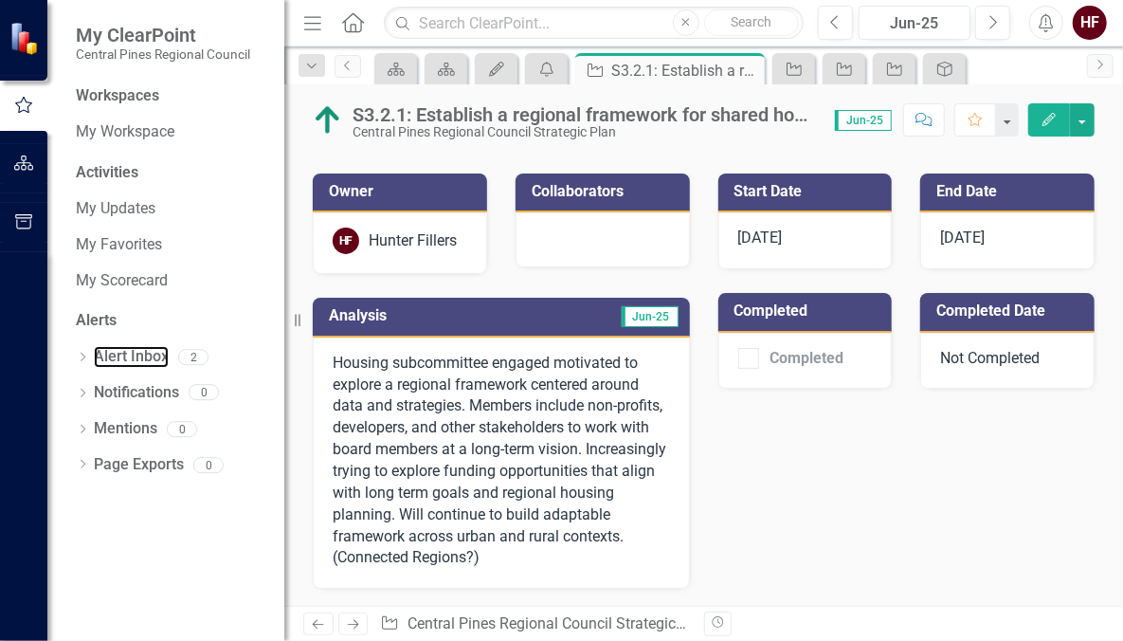
click at [134, 364] on link "Alert Inbox" at bounding box center [131, 357] width 75 height 22
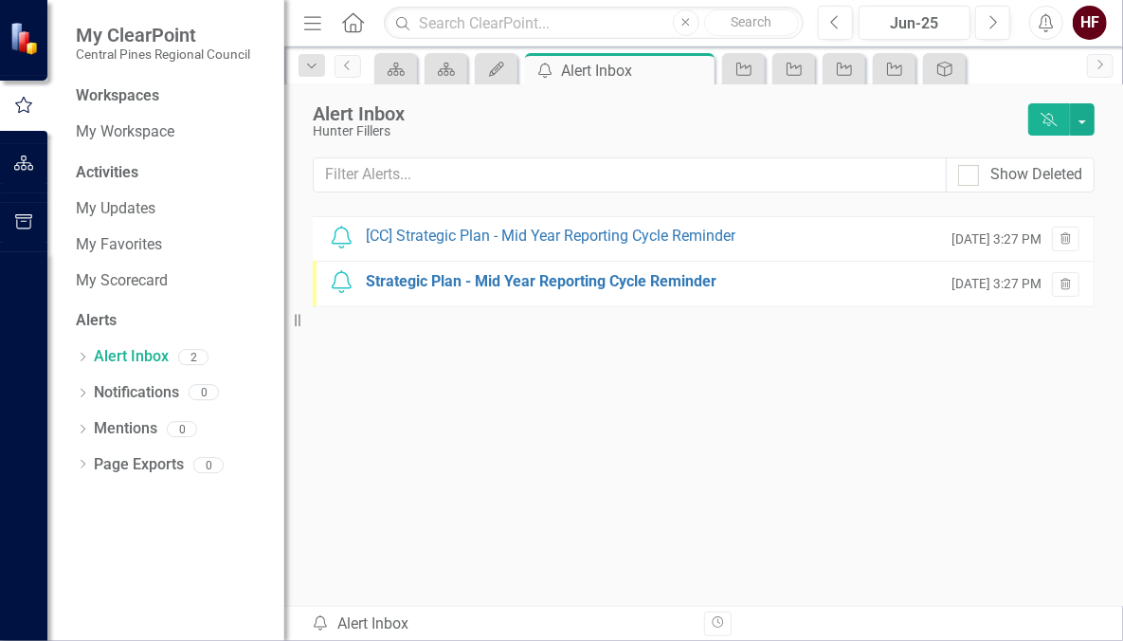
click at [490, 237] on div "[CC] Strategic Plan - Mid Year Reporting Cycle Reminder" at bounding box center [551, 237] width 370 height 22
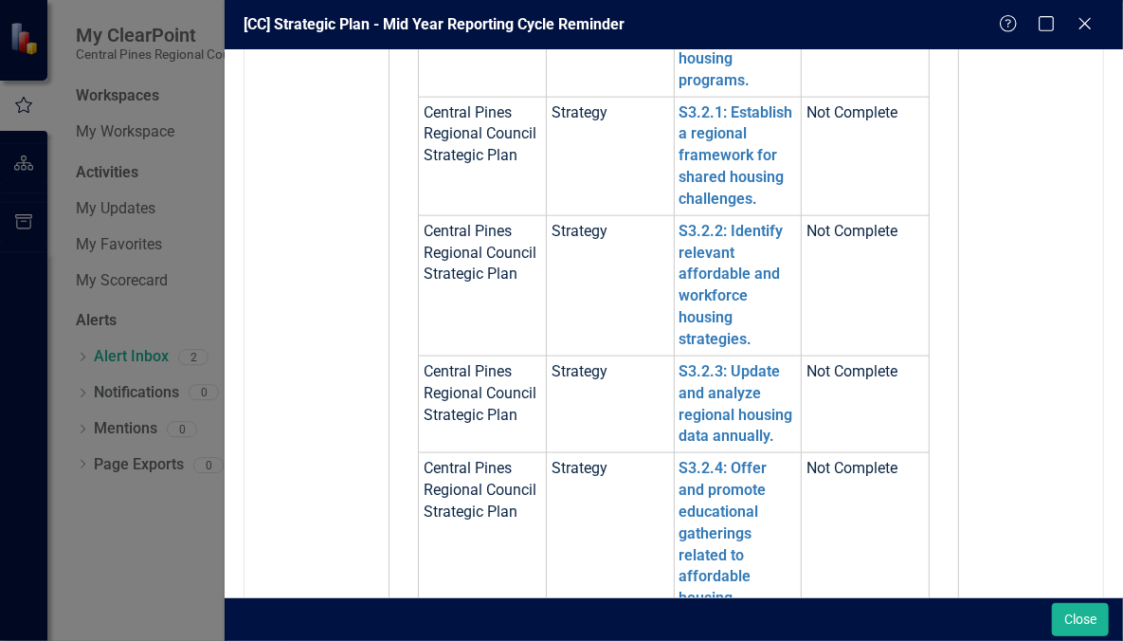
scroll to position [1024, 0]
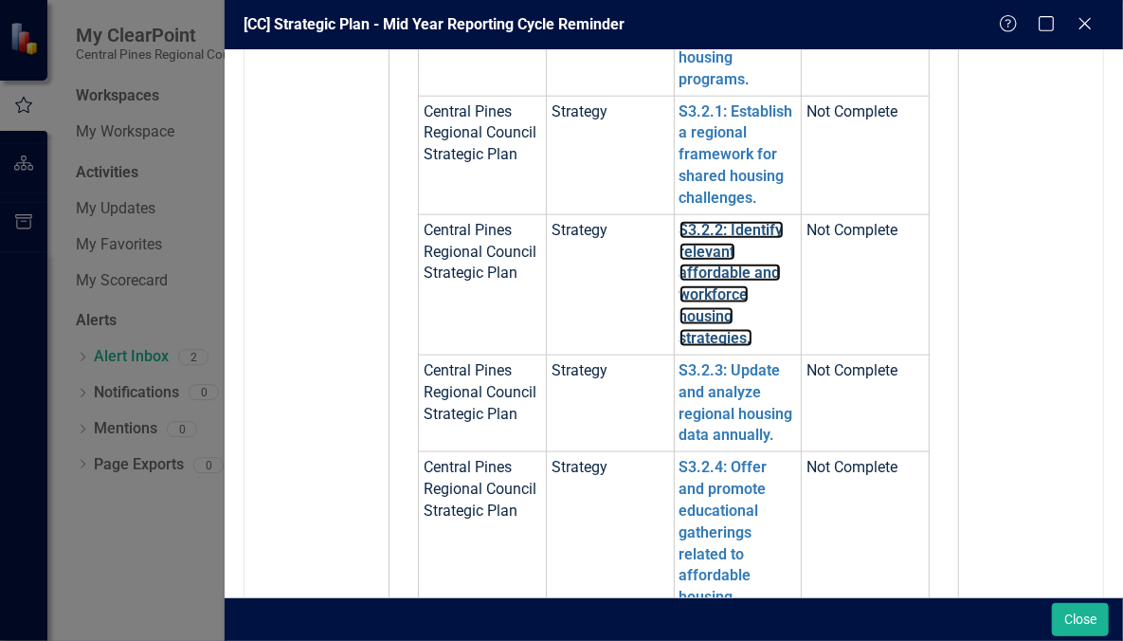
click at [680, 289] on link "S3.2.2: Identify relevant affordable and workforce housing strategies." at bounding box center [732, 284] width 104 height 126
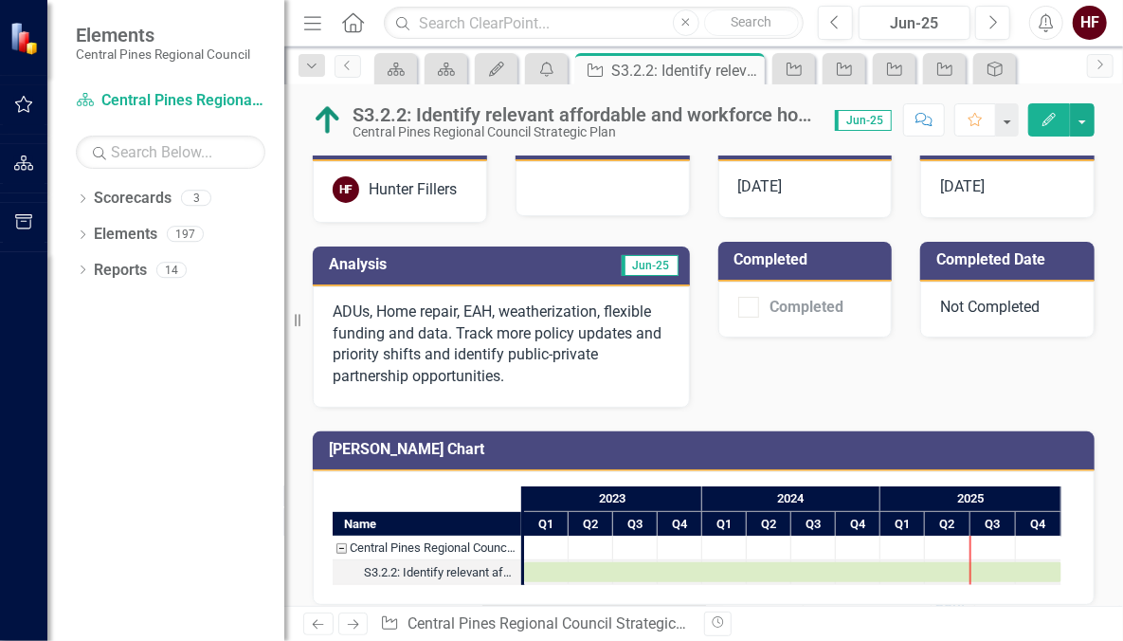
scroll to position [186, 0]
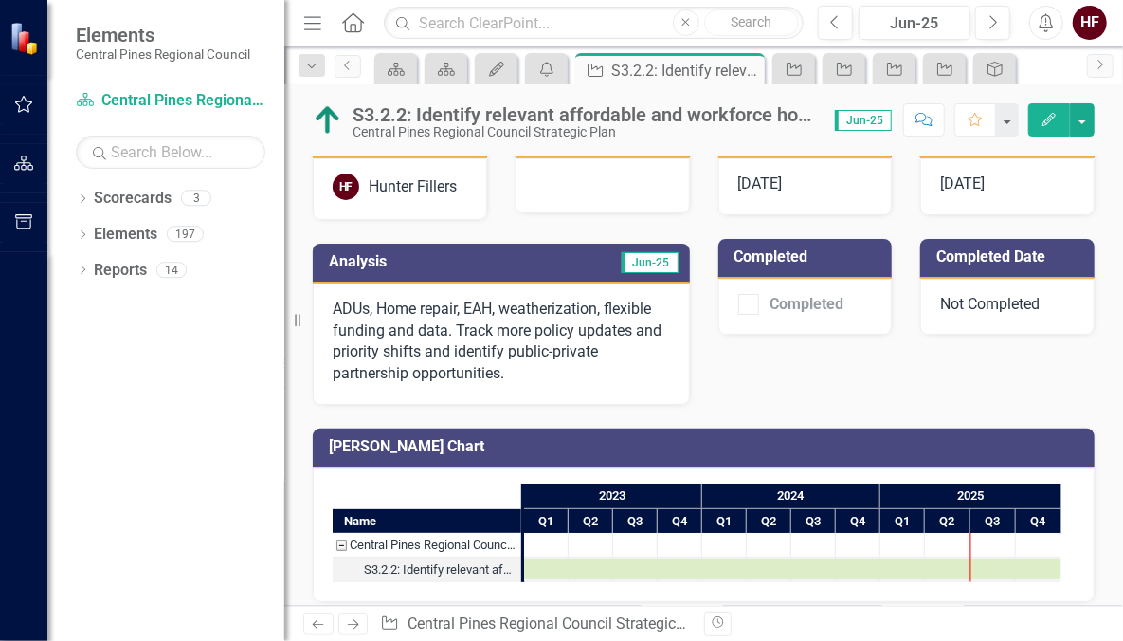
click at [511, 377] on p "ADUs, Home repair, EAH, weatherization, flexible funding and data. Track more p…" at bounding box center [501, 342] width 337 height 86
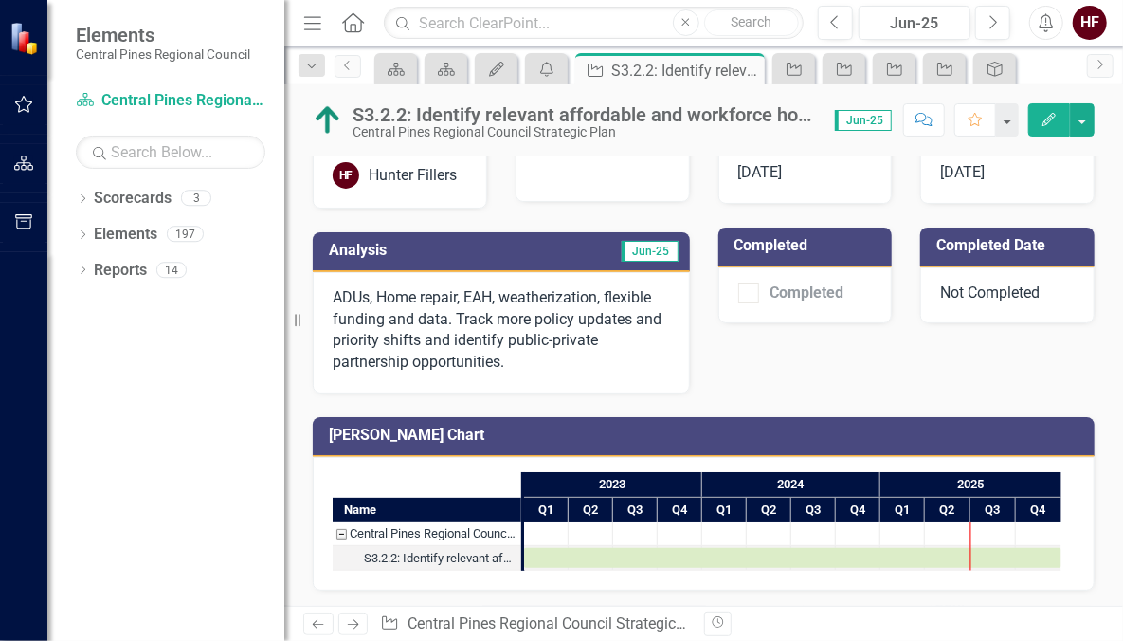
scroll to position [175, 0]
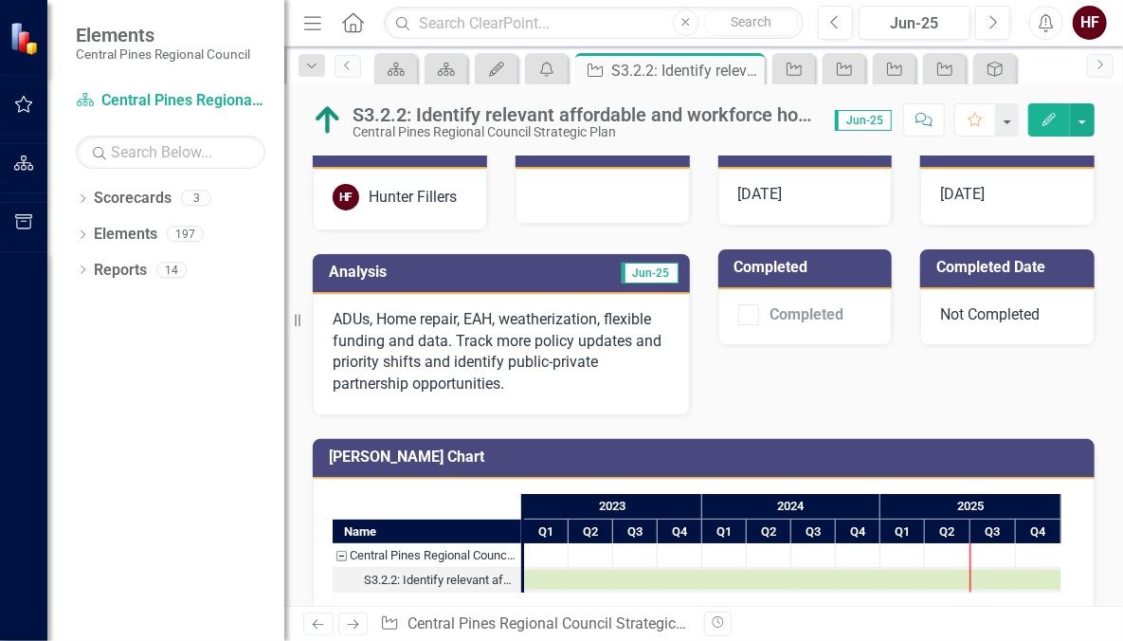
click at [1042, 119] on icon "Edit" at bounding box center [1049, 119] width 17 height 13
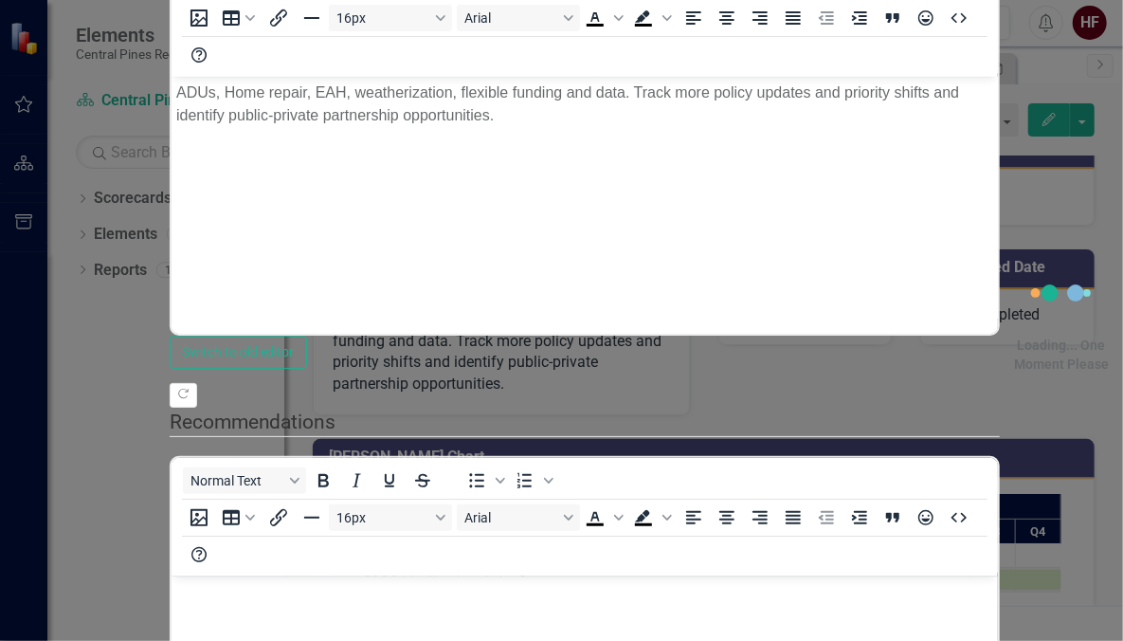
scroll to position [0, 0]
drag, startPoint x: 232, startPoint y: 68, endPoint x: 333, endPoint y: 125, distance: 115.4
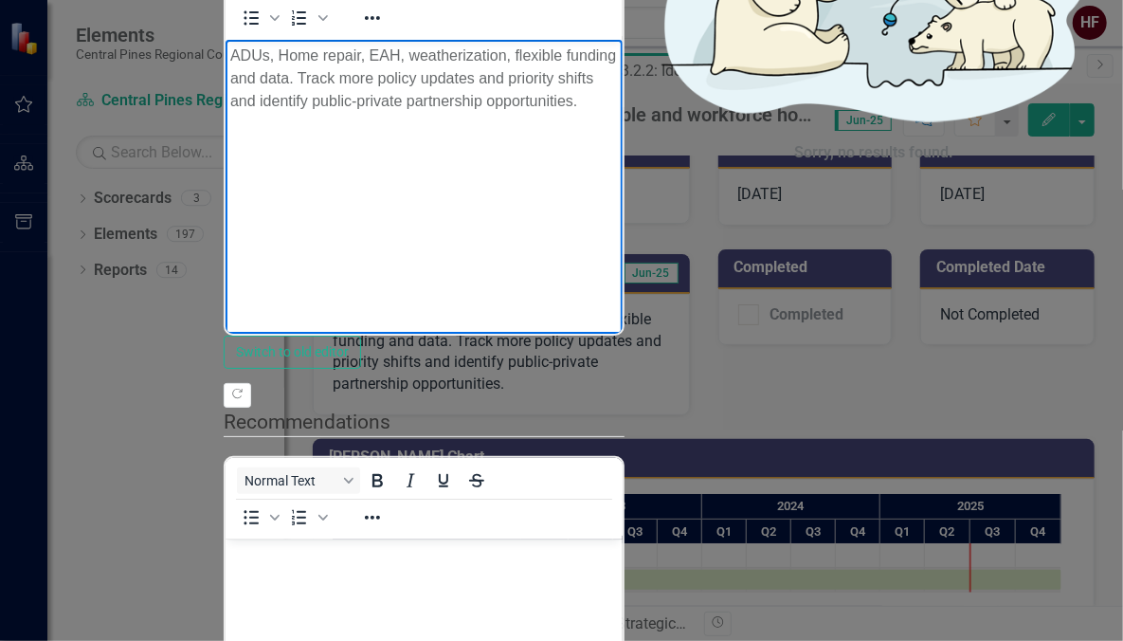
click at [230, 52] on p "ADUs, Home repair, EAH, weatherization, flexible funding and data. Track more p…" at bounding box center [423, 78] width 388 height 68
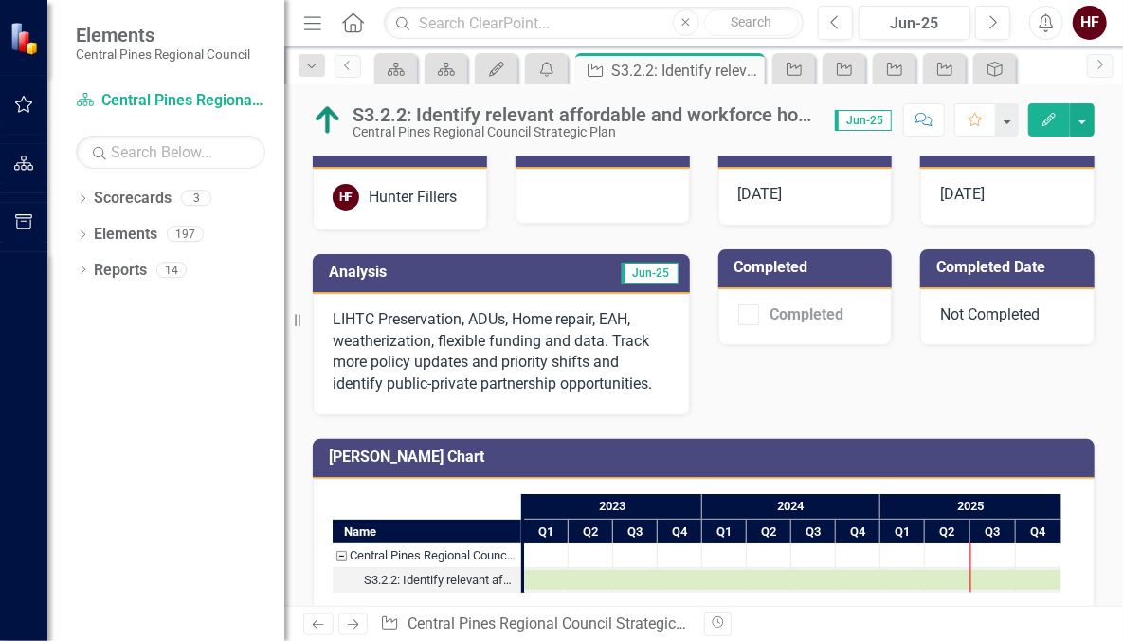
click at [1035, 110] on button "Edit" at bounding box center [1049, 119] width 42 height 33
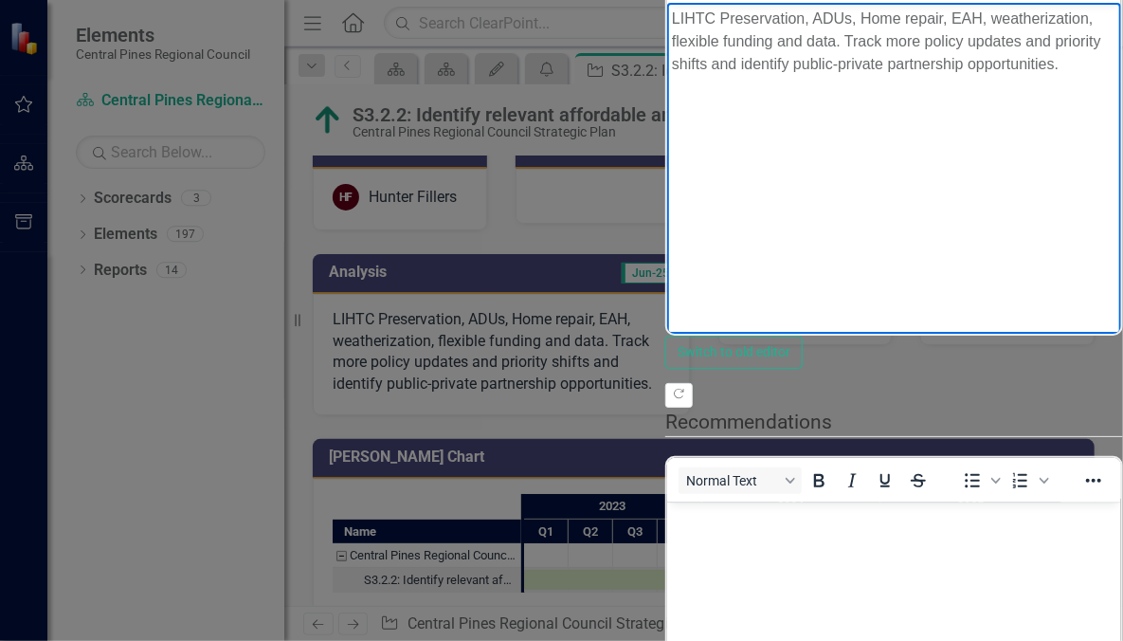
click at [669, 14] on body "LIHTC Preservation, ADUs, Home repair, EAH, weatherization, flexible funding an…" at bounding box center [893, 144] width 454 height 284
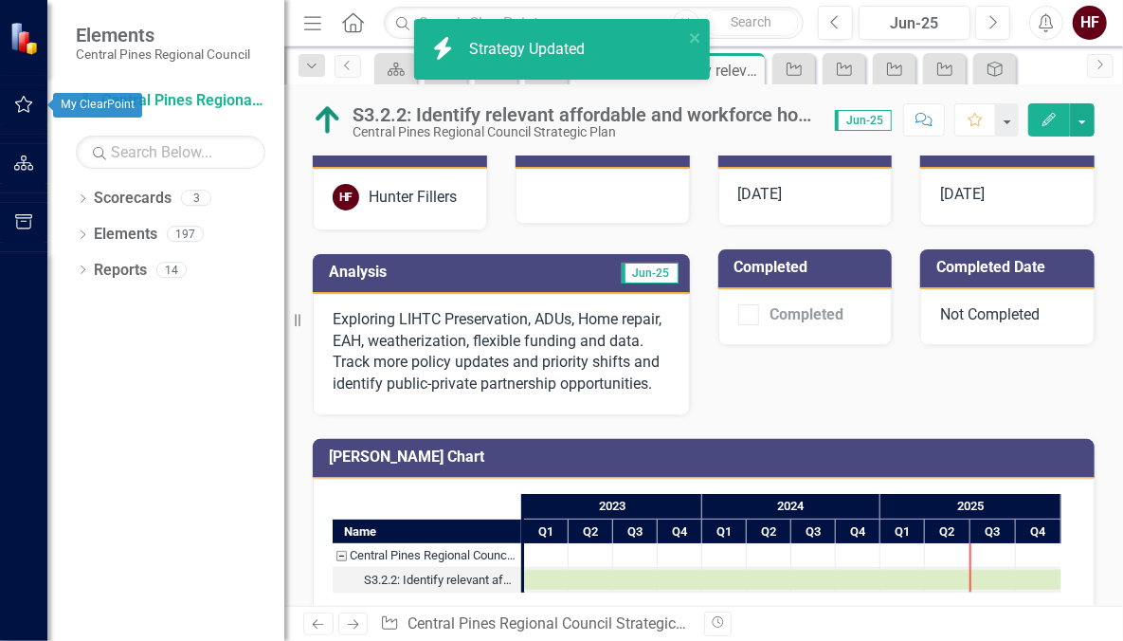
click at [29, 107] on icon "button" at bounding box center [24, 104] width 20 height 15
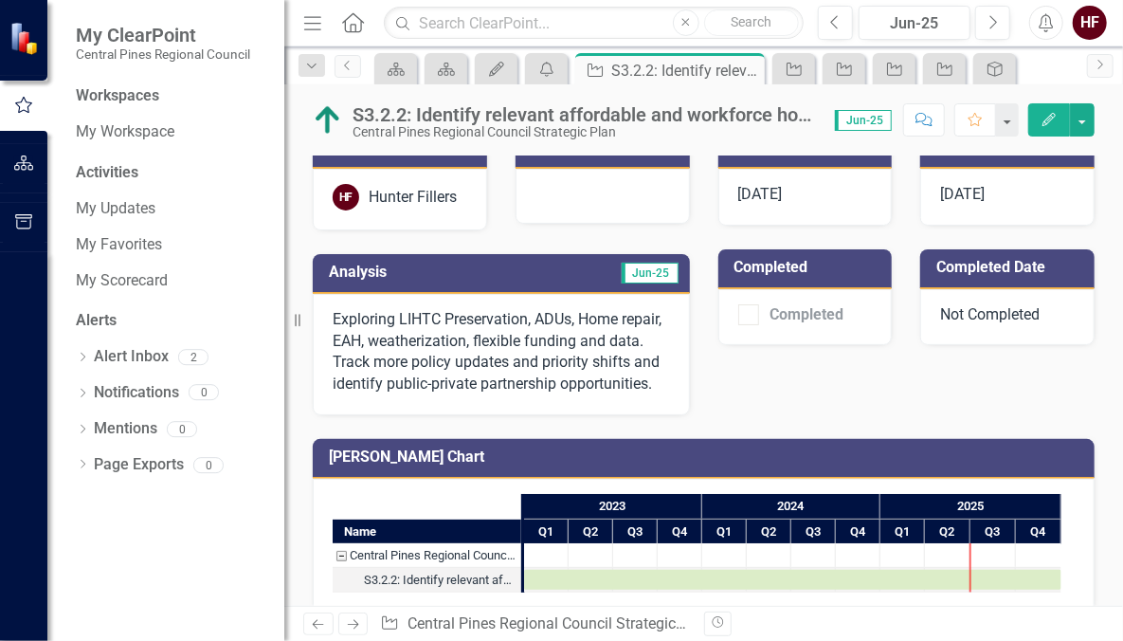
click at [86, 352] on div "Dropdown" at bounding box center [82, 360] width 13 height 16
click at [175, 391] on div "Notification [CC] Strategic Plan - Mid Year Reporting Cycle Reminder" at bounding box center [175, 389] width 180 height 35
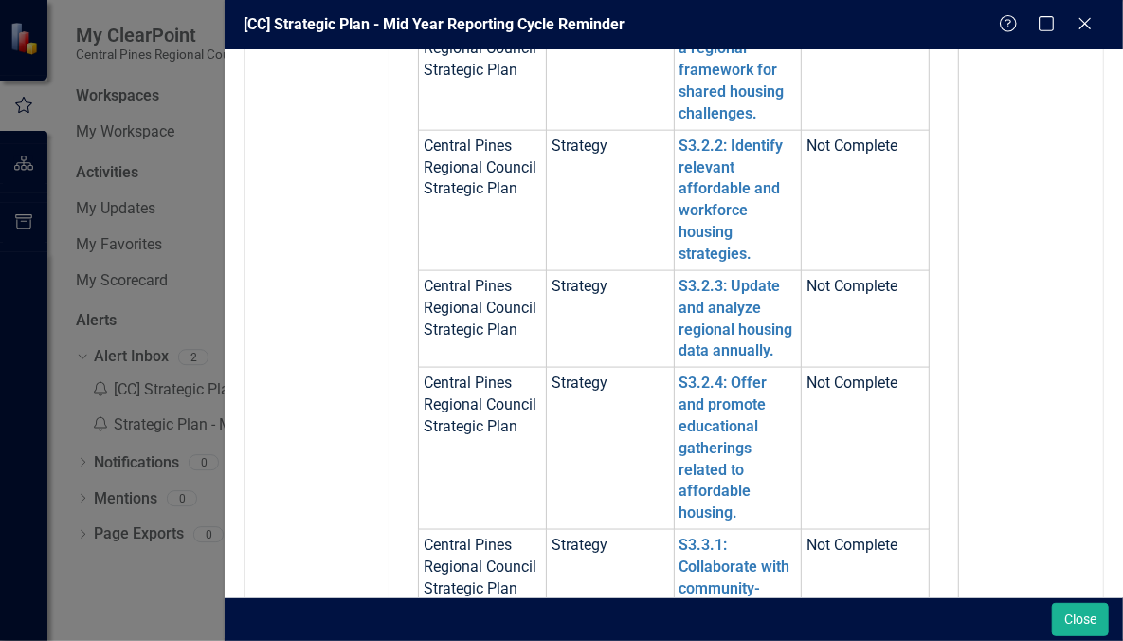
scroll to position [1116, 0]
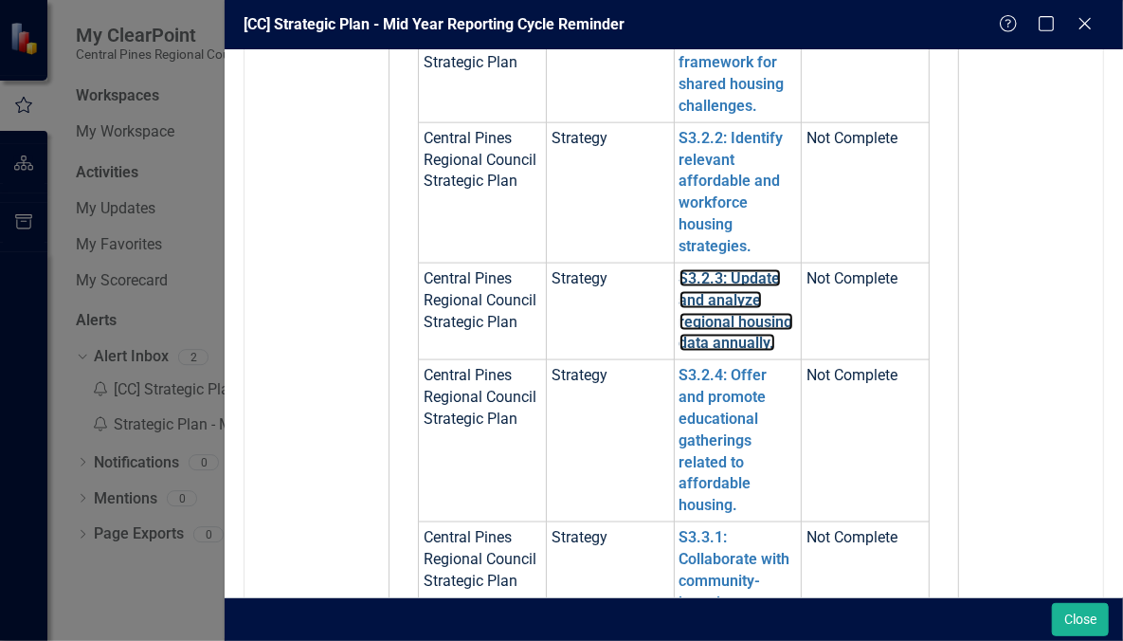
click at [711, 326] on link "S3.2.3: Update and analyze regional housing data annually." at bounding box center [737, 310] width 114 height 83
click at [763, 337] on link "S3.2.3: Update and analyze regional housing data annually." at bounding box center [737, 310] width 114 height 83
click at [750, 321] on link "S3.2.3: Update and analyze regional housing data annually." at bounding box center [737, 310] width 114 height 83
click at [729, 318] on link "S3.2.3: Update and analyze regional housing data annually." at bounding box center [737, 310] width 114 height 83
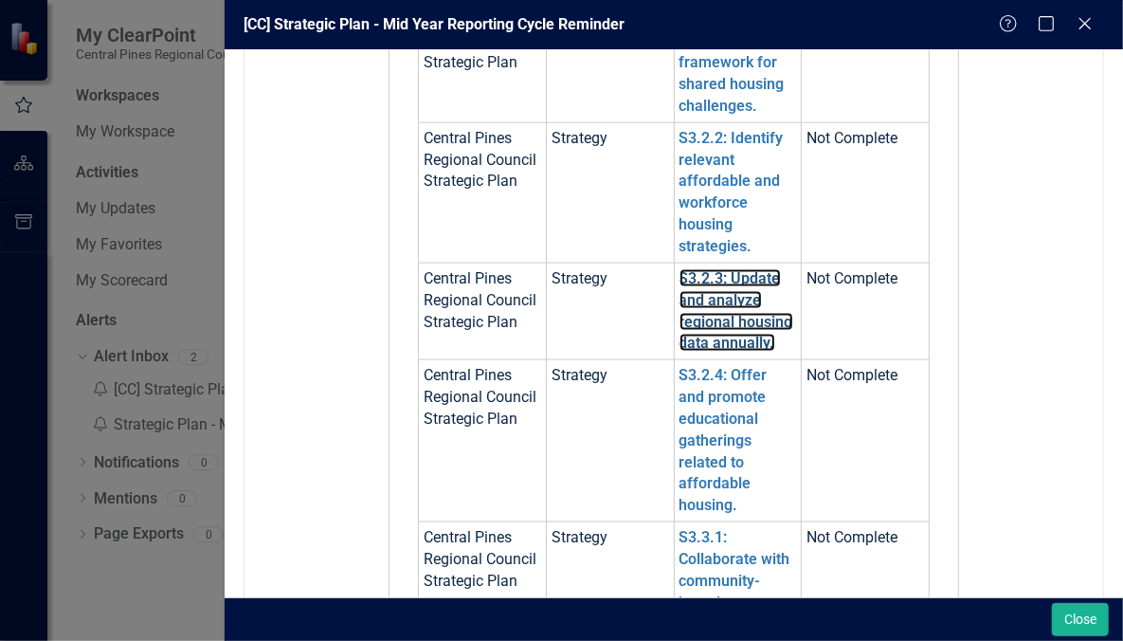
click at [722, 320] on link "S3.2.3: Update and analyze regional housing data annually." at bounding box center [737, 310] width 114 height 83
click at [719, 317] on link "S3.2.3: Update and analyze regional housing data annually." at bounding box center [737, 310] width 114 height 83
click at [736, 313] on link "S3.2.3: Update and analyze regional housing data annually." at bounding box center [737, 310] width 114 height 83
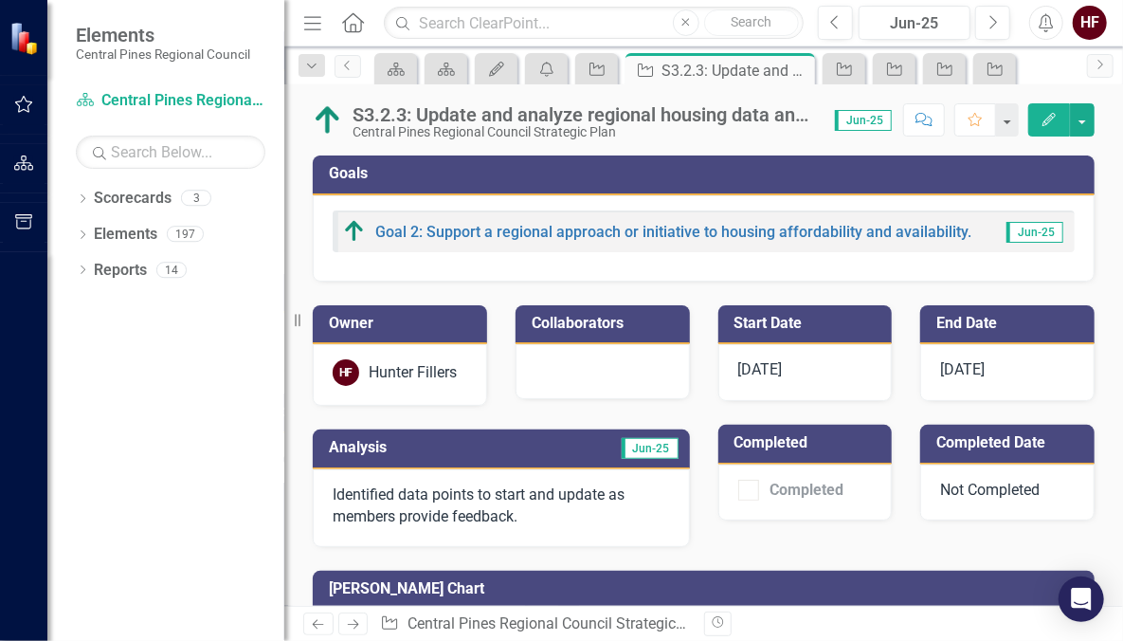
click at [1047, 108] on button "Edit" at bounding box center [1049, 119] width 42 height 33
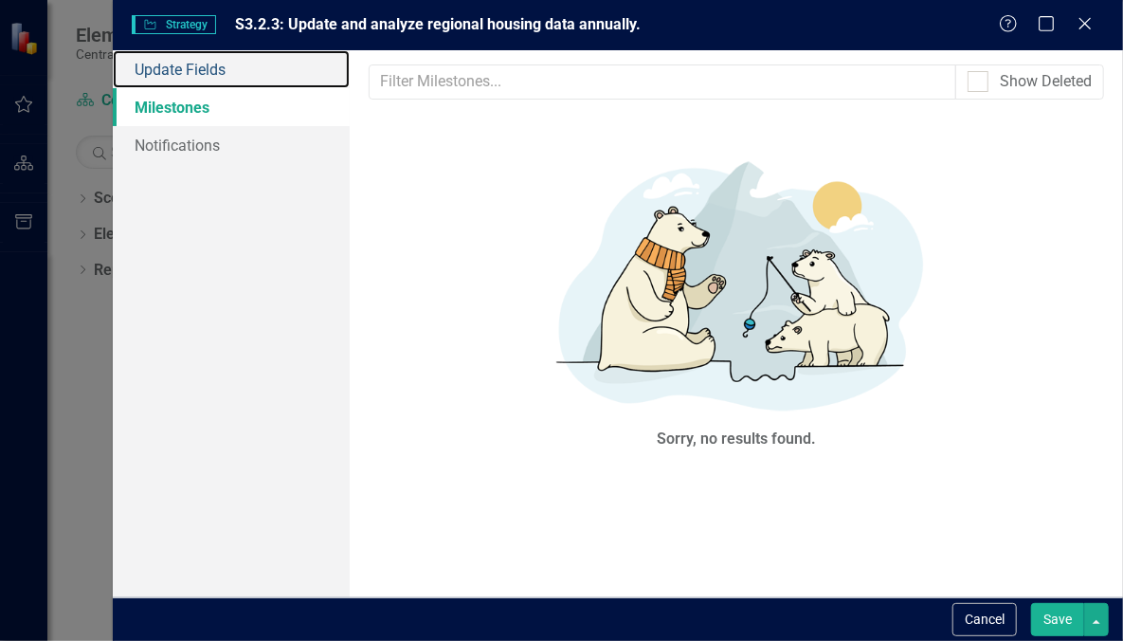
click at [227, 70] on link "Update Fields" at bounding box center [231, 69] width 237 height 38
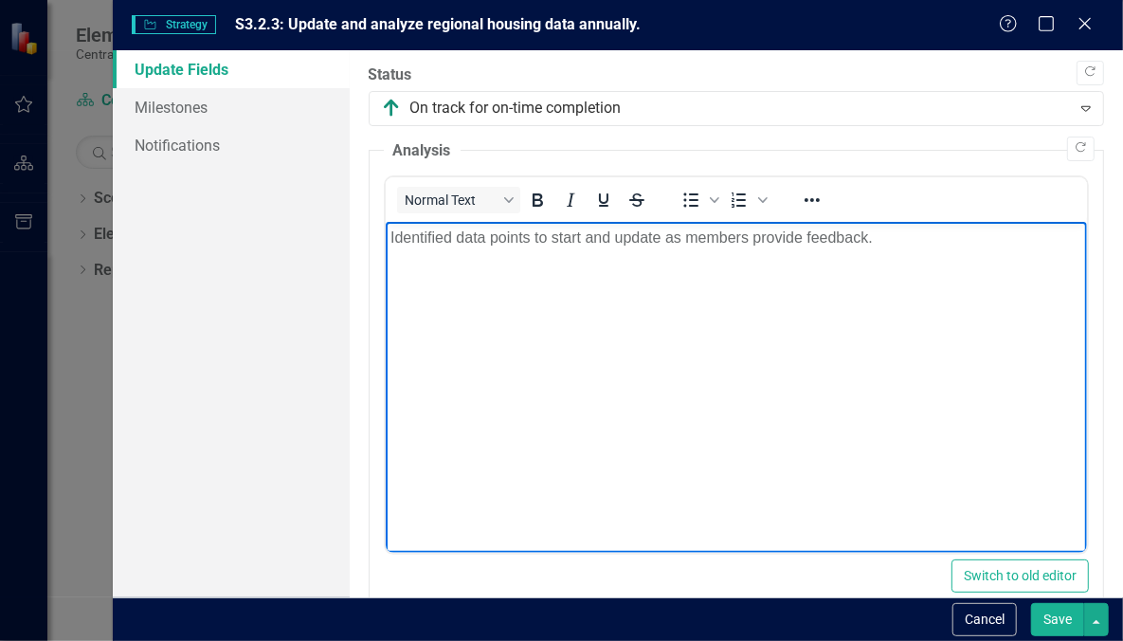
click at [754, 336] on body "Identified data points to start and update as members provide feedback." at bounding box center [736, 364] width 702 height 284
click at [546, 311] on body "Identified data points to start and update as members provide feedback." at bounding box center [736, 364] width 702 height 284
drag, startPoint x: 888, startPoint y: 240, endPoint x: 580, endPoint y: 237, distance: 308.1
click at [580, 237] on p "Identified data points to start and update as members provide feedback." at bounding box center [736, 238] width 693 height 23
click at [646, 264] on p "Identified data points to start adding to the Regional Data Center. Exploring h…" at bounding box center [736, 249] width 693 height 45
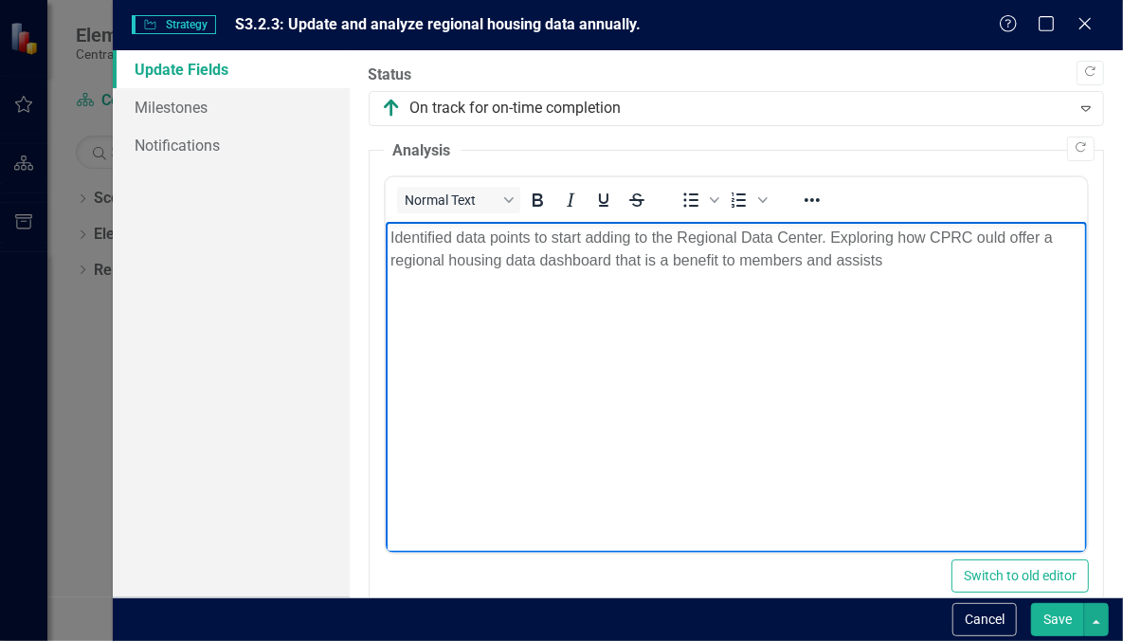
click at [904, 265] on p "Identified data points to start adding to the Regional Data Center. Exploring h…" at bounding box center [736, 249] width 693 height 45
click at [972, 351] on body "Identified data points to start adding to the Regional Data Center. Exploring h…" at bounding box center [736, 364] width 702 height 284
click at [1026, 267] on p "Identified data points to start adding to the Regional Data Center. Exploring h…" at bounding box center [736, 249] width 693 height 45
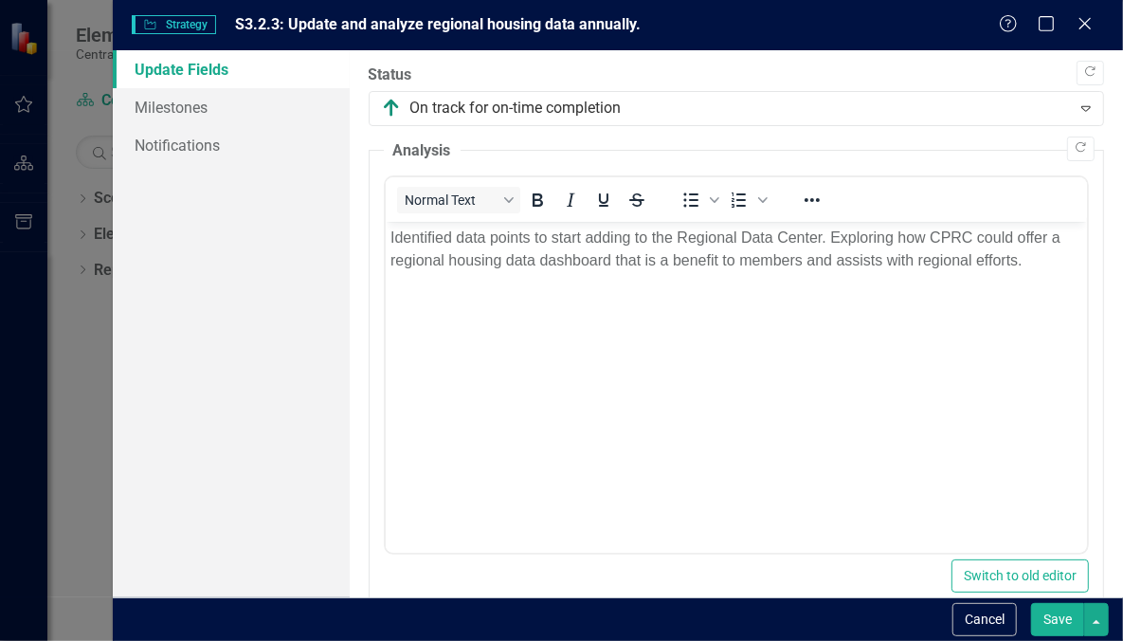
drag, startPoint x: 1434, startPoint y: 841, endPoint x: 1021, endPoint y: 288, distance: 690.0
click at [1029, 264] on p "Identified data points to start adding to the Regional Data Center. Exploring h…" at bounding box center [736, 249] width 693 height 45
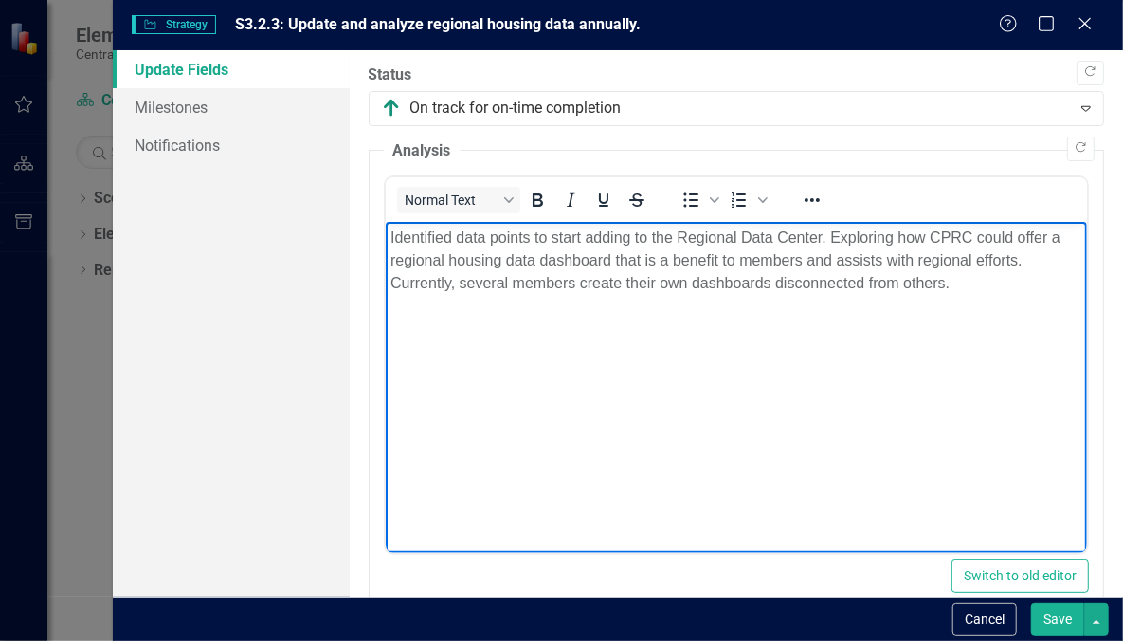
click at [1062, 629] on button "Save" at bounding box center [1057, 619] width 53 height 33
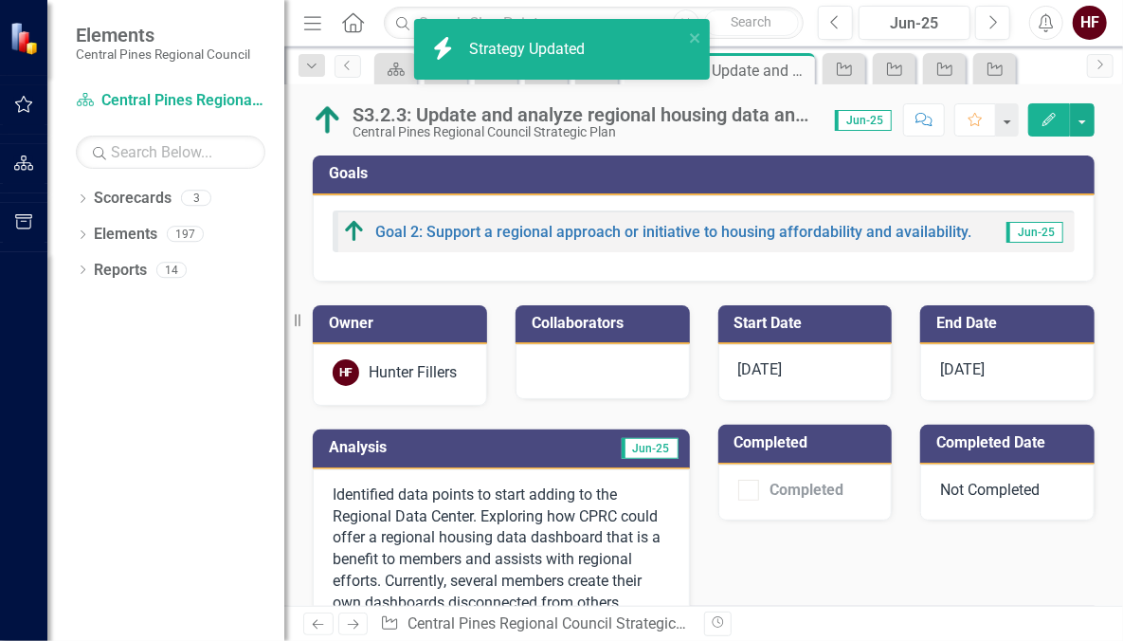
scroll to position [84, 0]
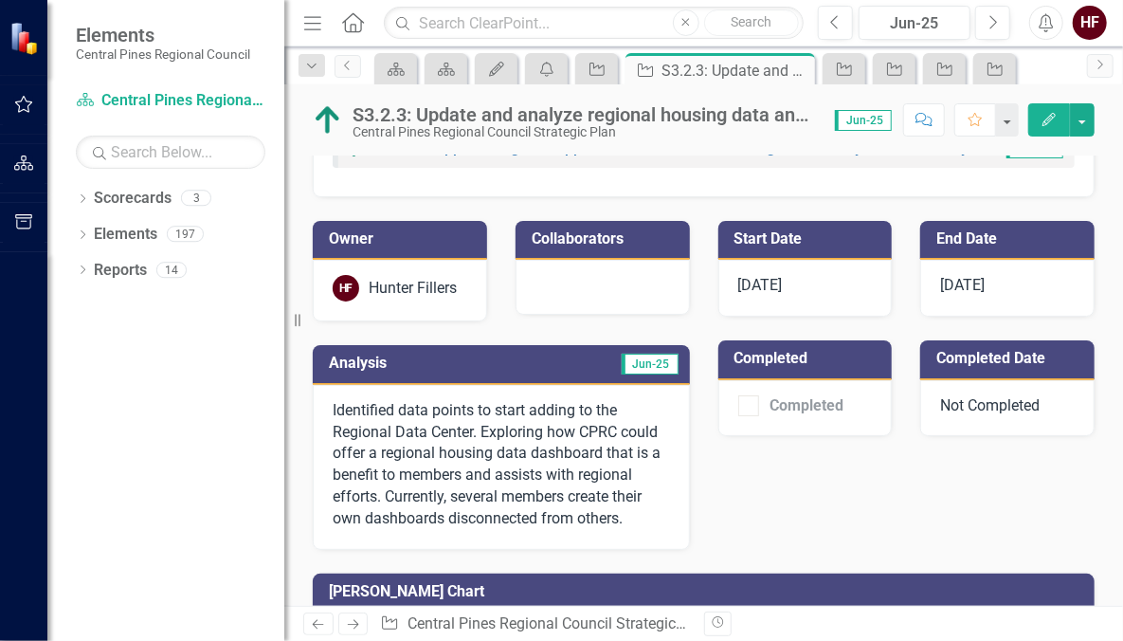
click at [26, 126] on div at bounding box center [23, 129] width 47 height 9
click at [26, 117] on button "button" at bounding box center [24, 105] width 43 height 40
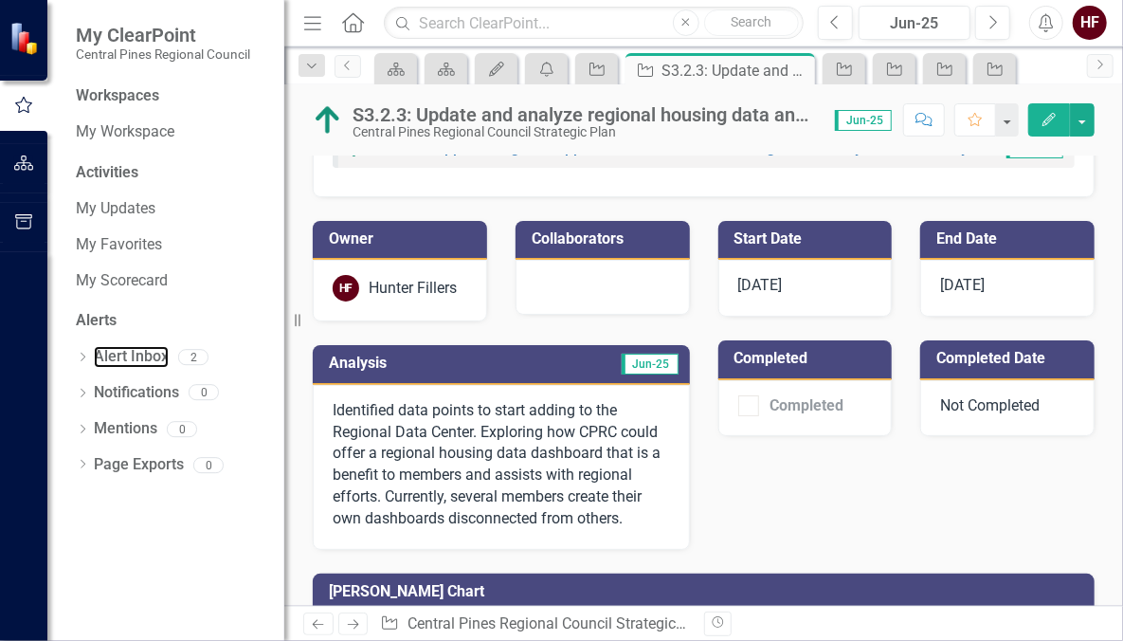
click at [134, 356] on link "Alert Inbox" at bounding box center [131, 357] width 75 height 22
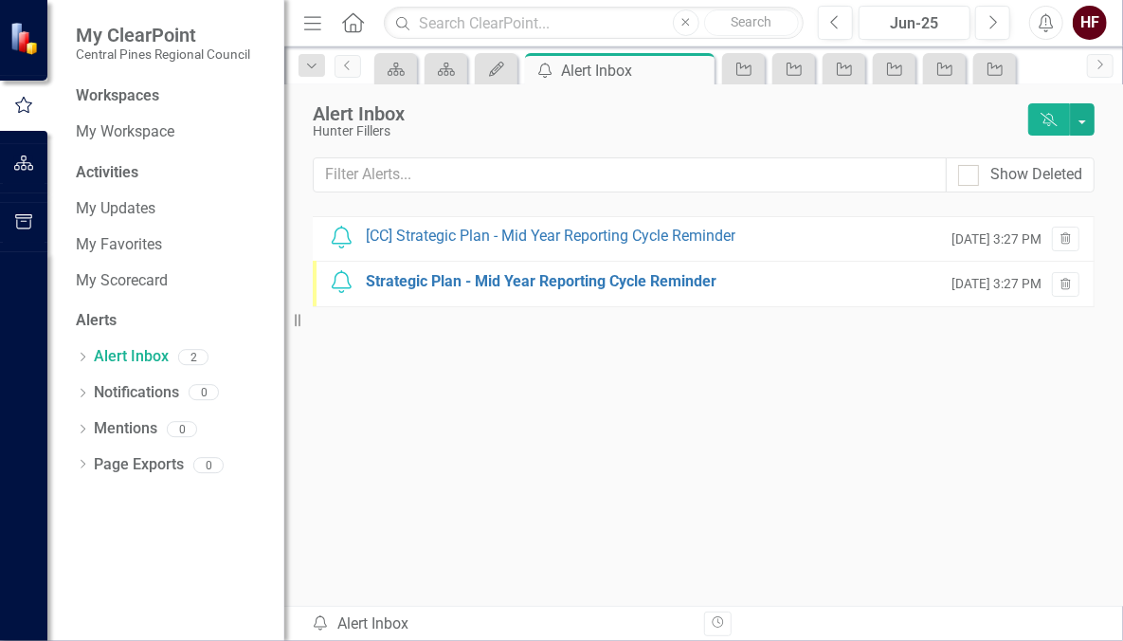
click at [509, 234] on div "[CC] Strategic Plan - Mid Year Reporting Cycle Reminder" at bounding box center [551, 237] width 370 height 22
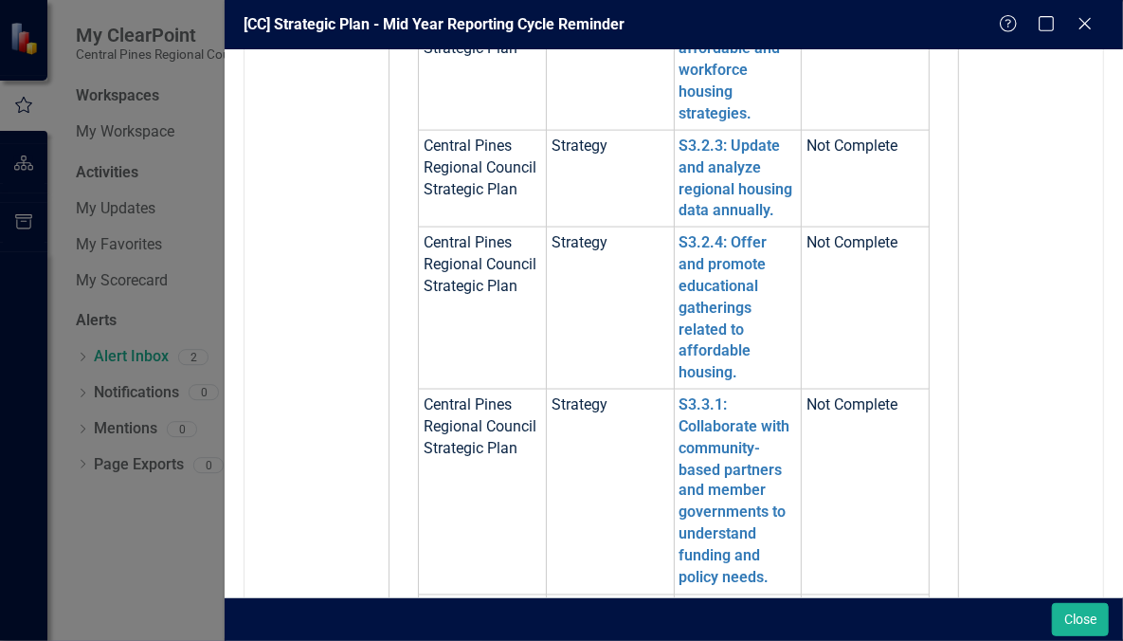
scroll to position [1245, 0]
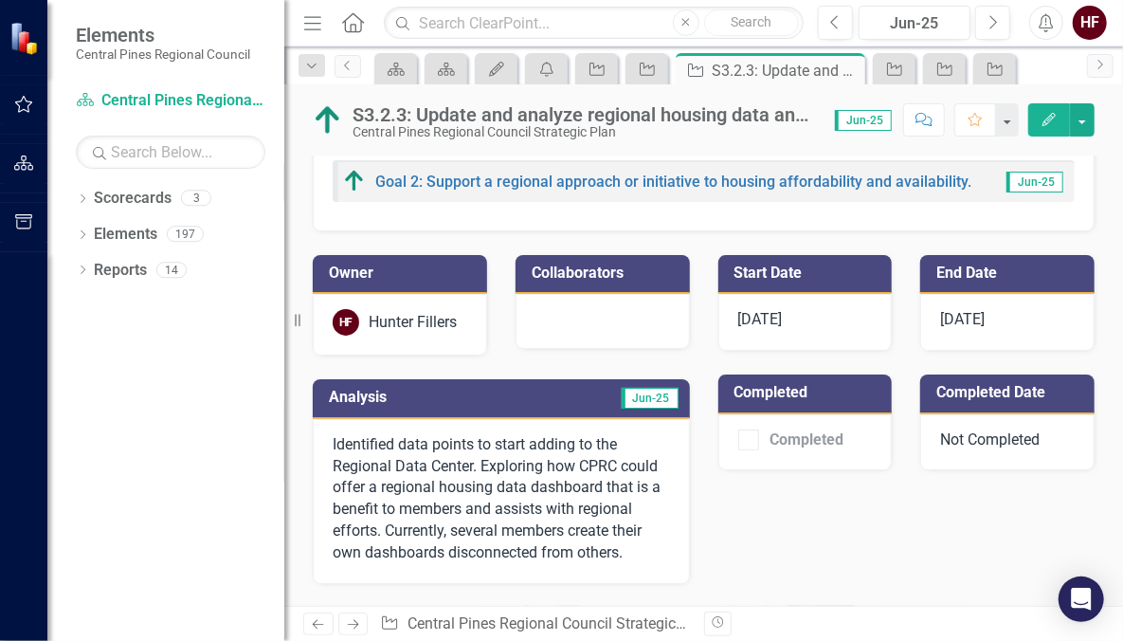
scroll to position [48, 0]
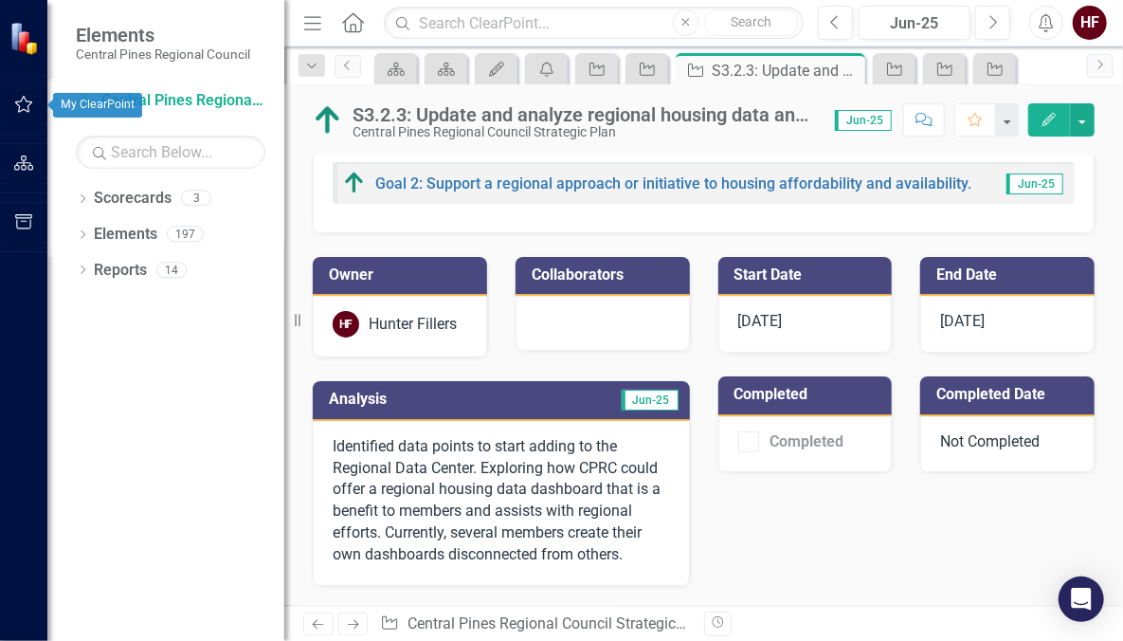
click at [29, 115] on button "button" at bounding box center [24, 105] width 43 height 40
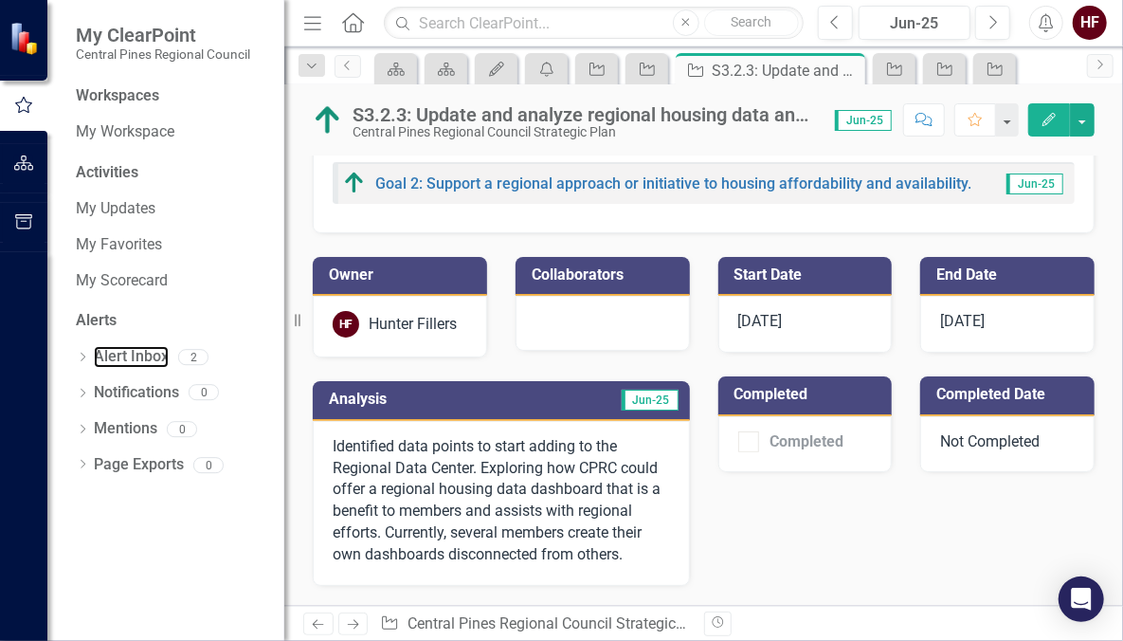
click at [128, 356] on link "Alert Inbox" at bounding box center [131, 357] width 75 height 22
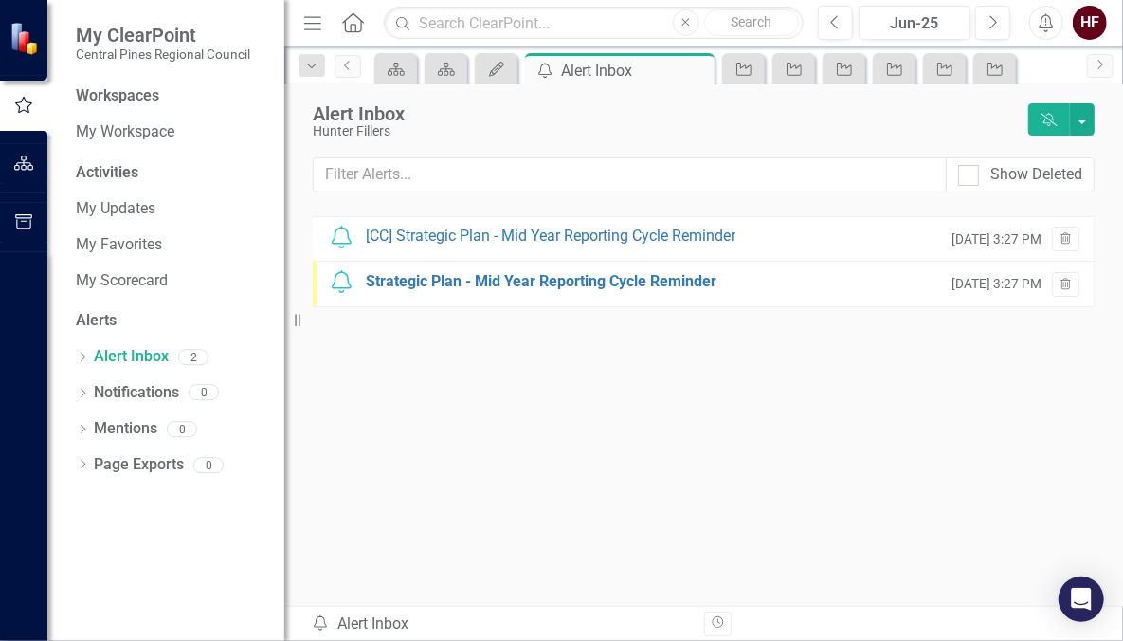
click at [556, 243] on div "[CC] Strategic Plan - Mid Year Reporting Cycle Reminder" at bounding box center [551, 237] width 370 height 22
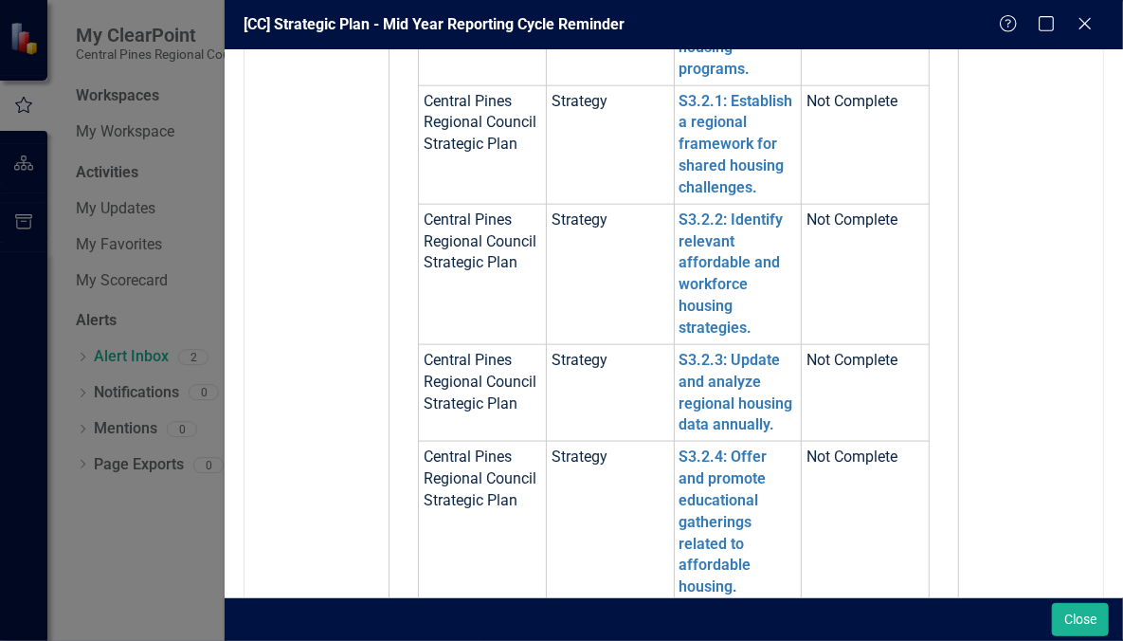
scroll to position [1226, 0]
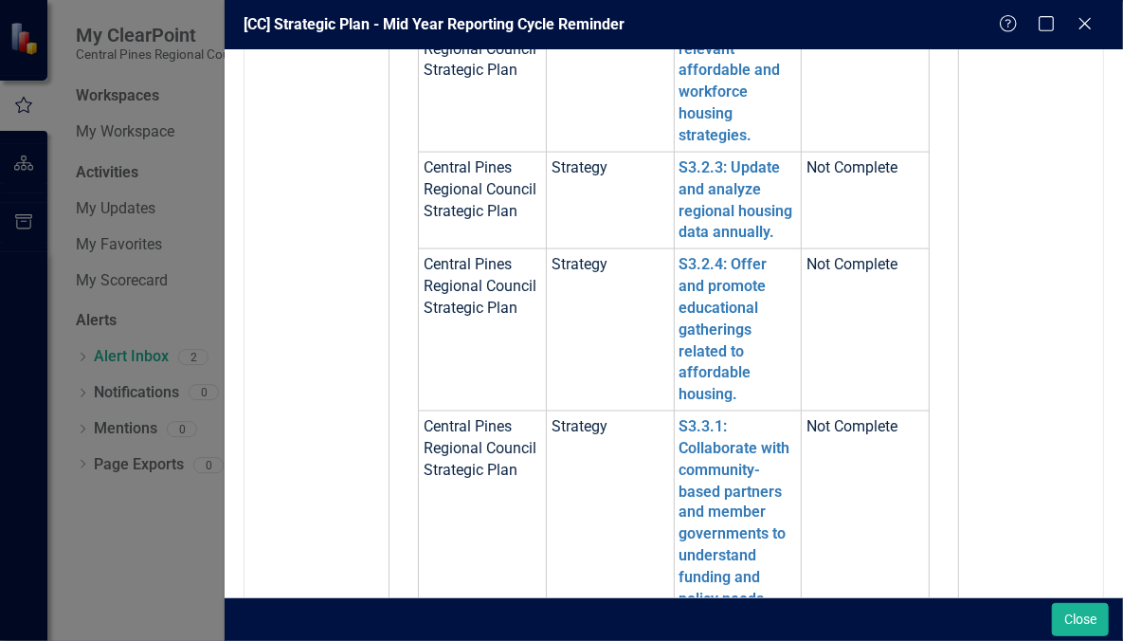
click at [706, 378] on td "S3.2.4: Offer and promote educational gatherings related to affordable housing." at bounding box center [738, 330] width 128 height 162
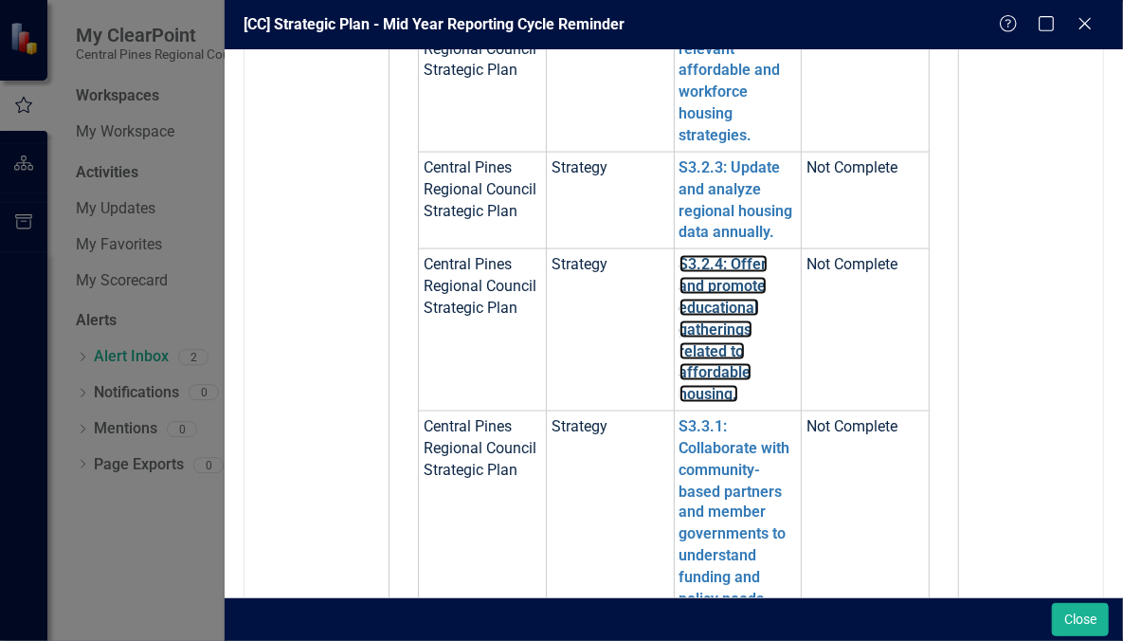
click at [707, 370] on link "S3.2.4: Offer and promote educational gatherings related to affordable housing." at bounding box center [724, 329] width 88 height 148
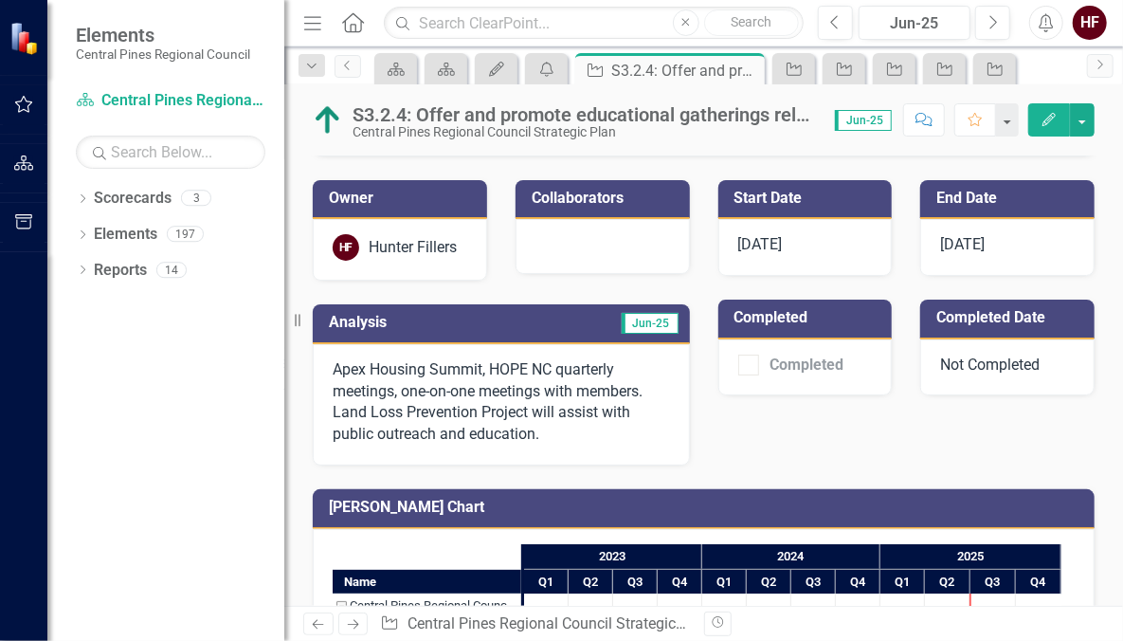
scroll to position [122, 0]
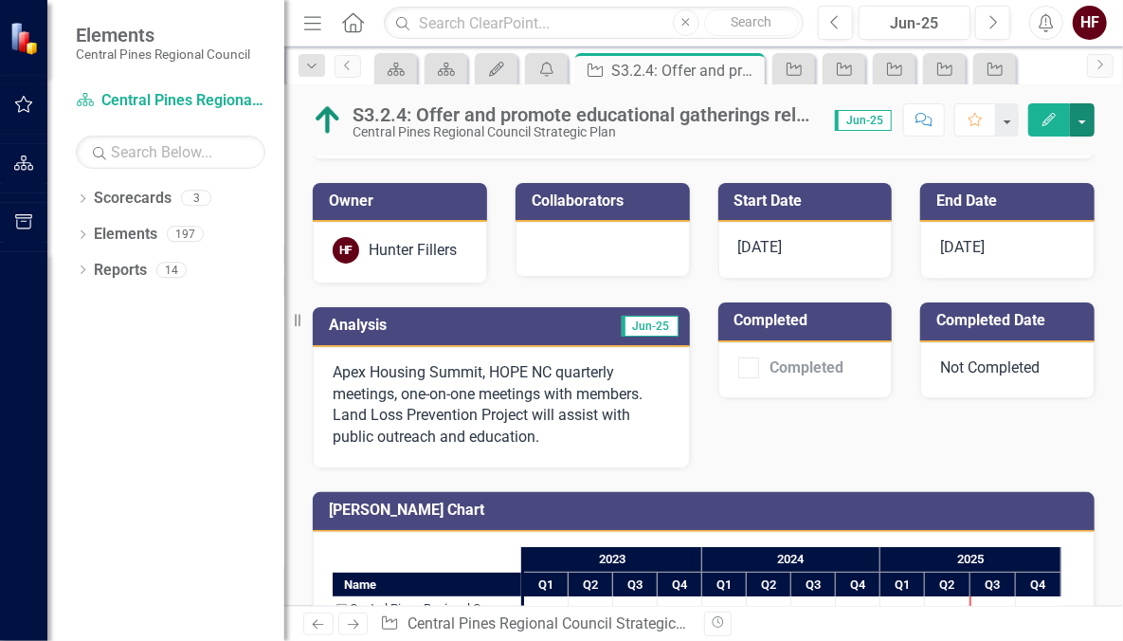
drag, startPoint x: 1082, startPoint y: 118, endPoint x: 1045, endPoint y: 152, distance: 50.3
click at [1045, 152] on div "S3.2.4: Offer and promote educational gatherings related to affordable housing.…" at bounding box center [703, 344] width 839 height 521
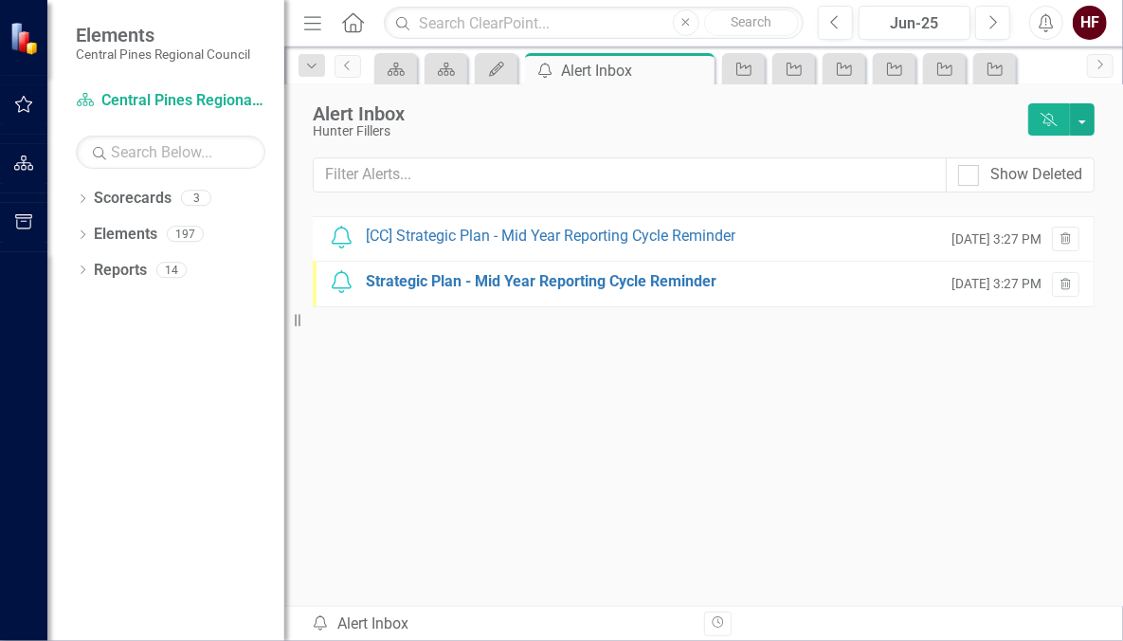
click at [577, 235] on div "[CC] Strategic Plan - Mid Year Reporting Cycle Reminder" at bounding box center [551, 237] width 370 height 22
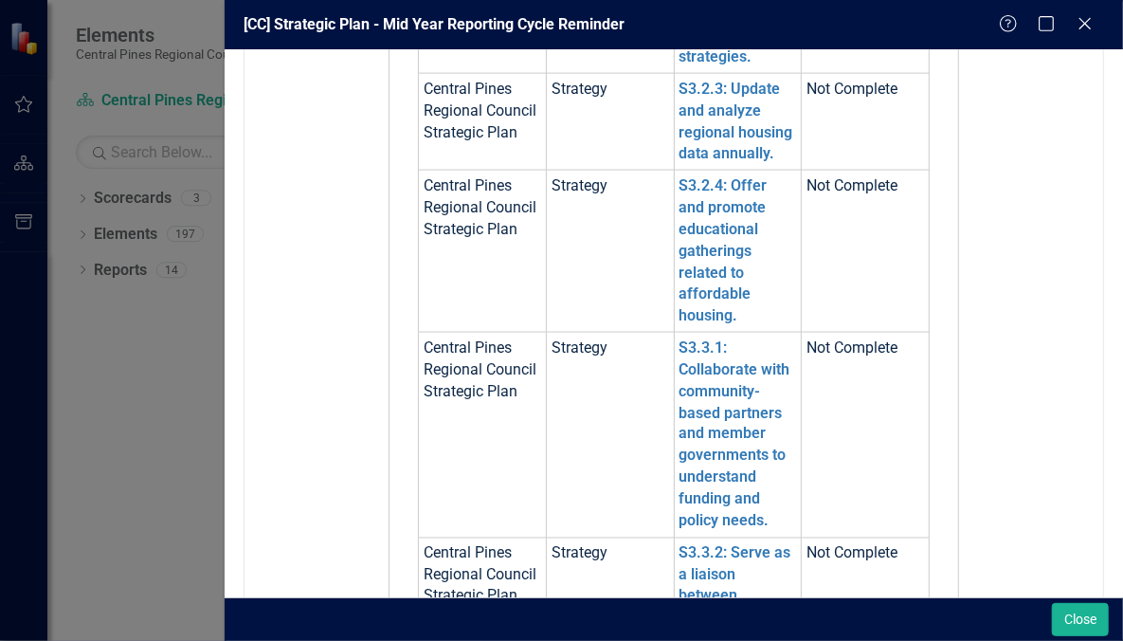
scroll to position [1326, 0]
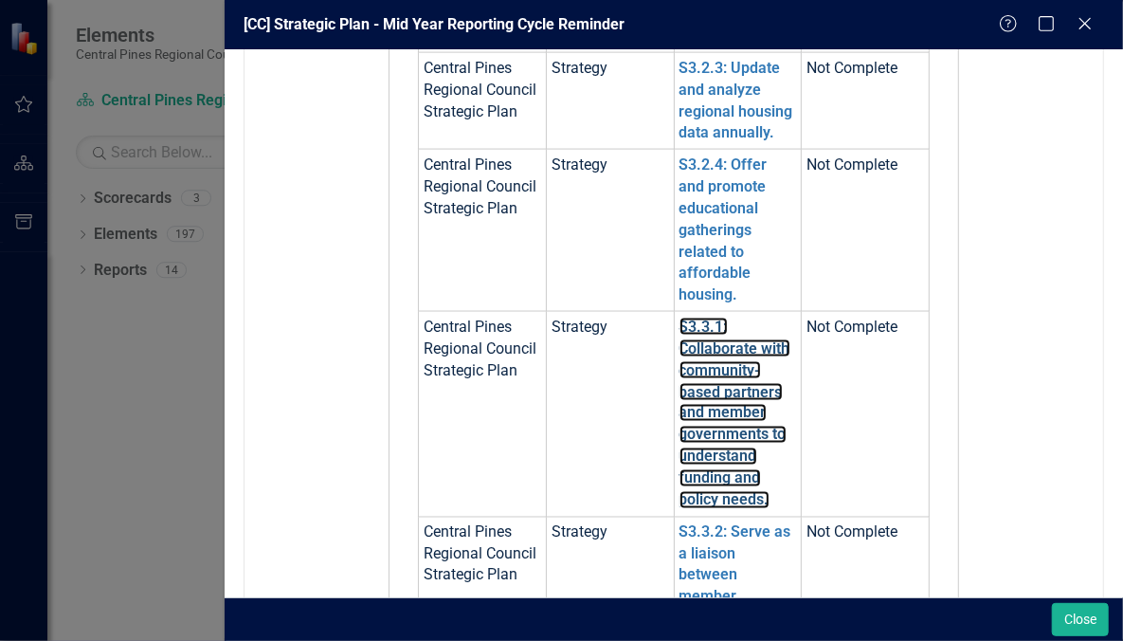
click at [706, 392] on link "S3.3.1: Collaborate with community-based partners and member governments to und…" at bounding box center [735, 413] width 111 height 191
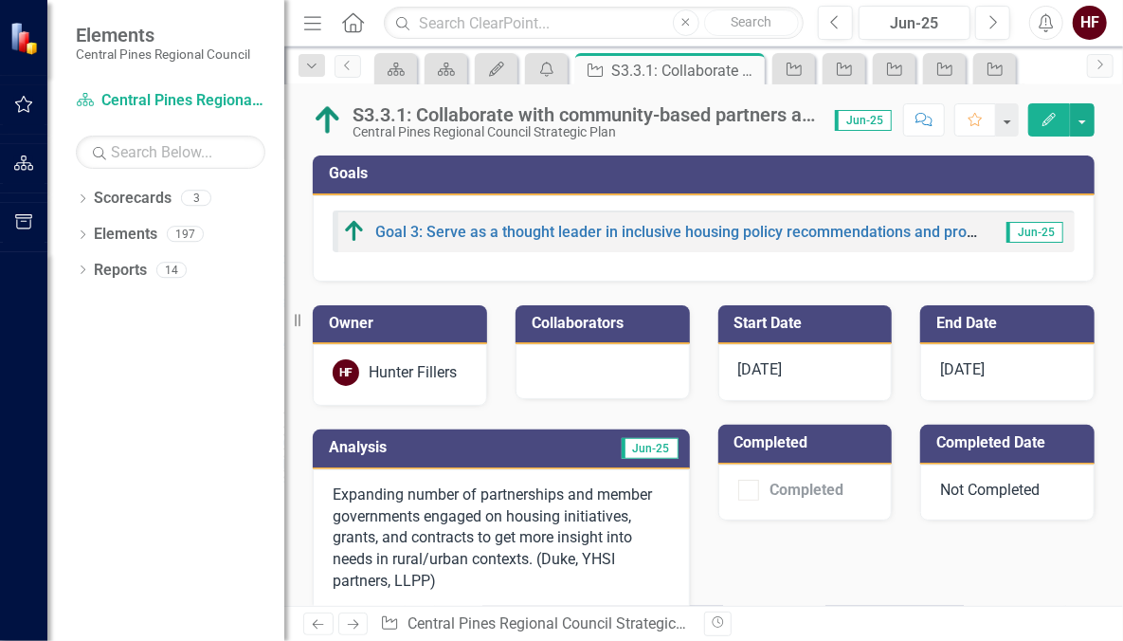
click at [1040, 123] on button "Edit" at bounding box center [1049, 119] width 42 height 33
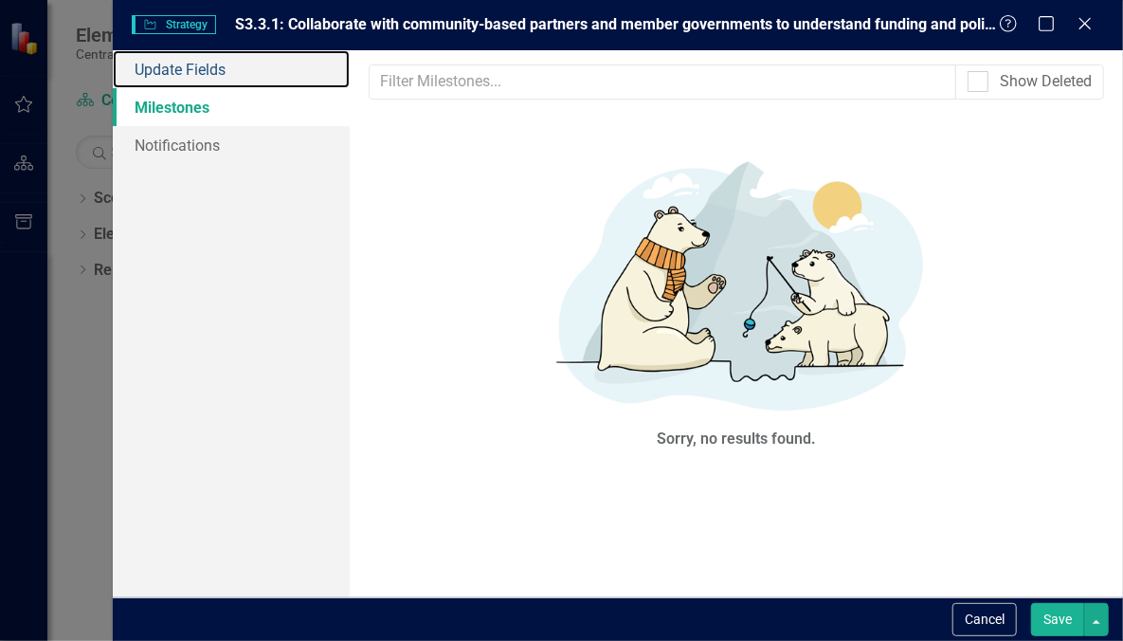
click at [199, 63] on link "Update Fields" at bounding box center [231, 69] width 237 height 38
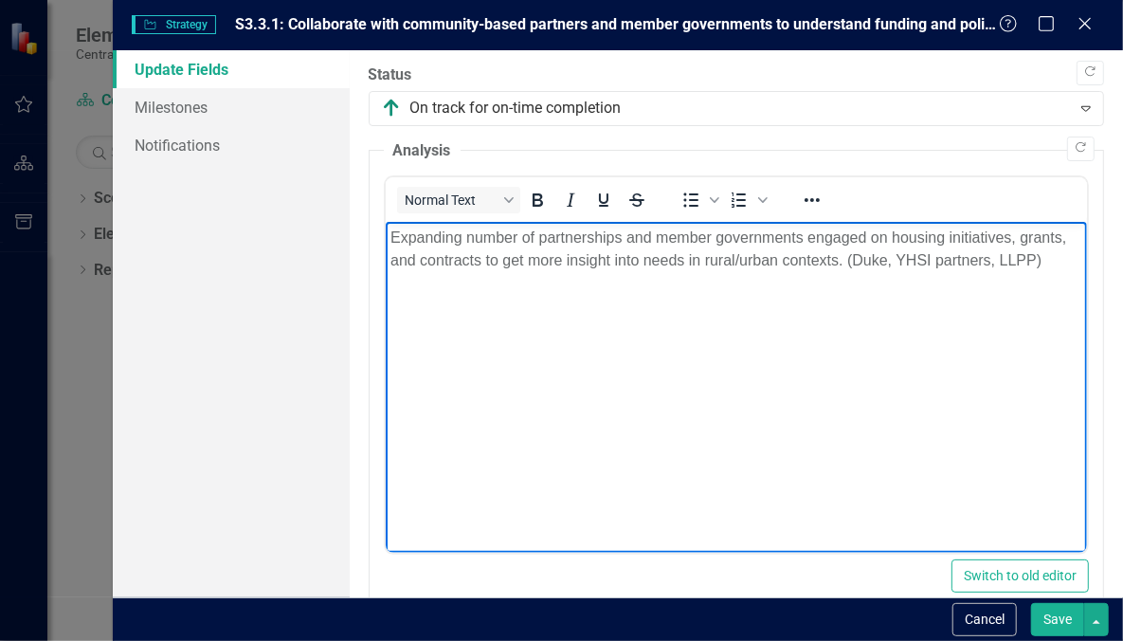
click at [842, 263] on p "Expanding number of partnerships and member governments engaged on housing init…" at bounding box center [736, 249] width 693 height 45
click at [897, 263] on p "Expanding number of partnerships and member governments engaged on housing init…" at bounding box center [736, 249] width 693 height 45
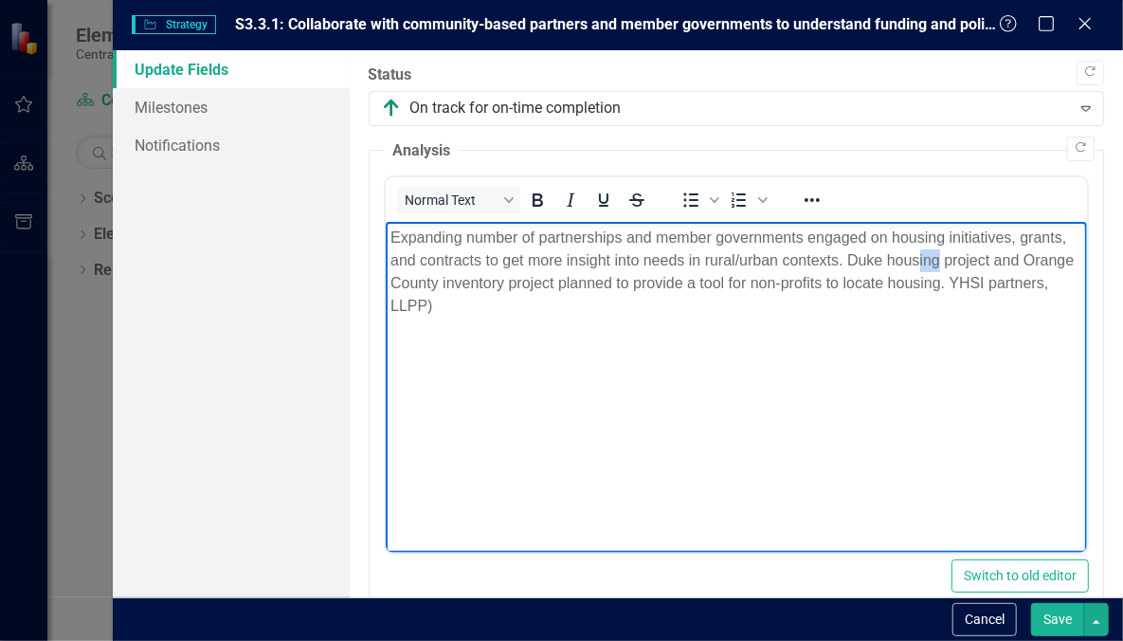
drag, startPoint x: 940, startPoint y: 264, endPoint x: 917, endPoint y: 265, distance: 23.7
click at [917, 265] on p "Expanding number of partnerships and member governments engaged on housing init…" at bounding box center [736, 272] width 693 height 91
click at [657, 379] on body "Expanding number of partnerships and member governments engaged on housing init…" at bounding box center [736, 364] width 702 height 284
click at [995, 287] on p "Expanding number of partnerships and member governments engaged on housing init…" at bounding box center [736, 272] width 693 height 91
drag, startPoint x: 813, startPoint y: 305, endPoint x: 576, endPoint y: 315, distance: 237.1
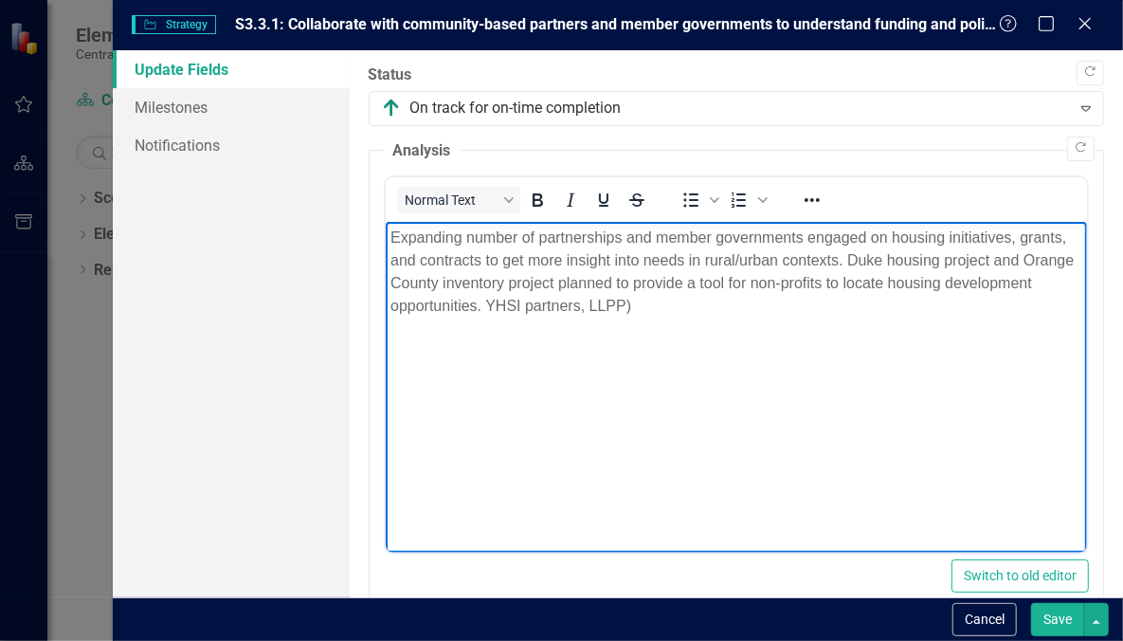
click at [576, 315] on p "Expanding number of partnerships and member governments engaged on housing init…" at bounding box center [736, 272] width 693 height 91
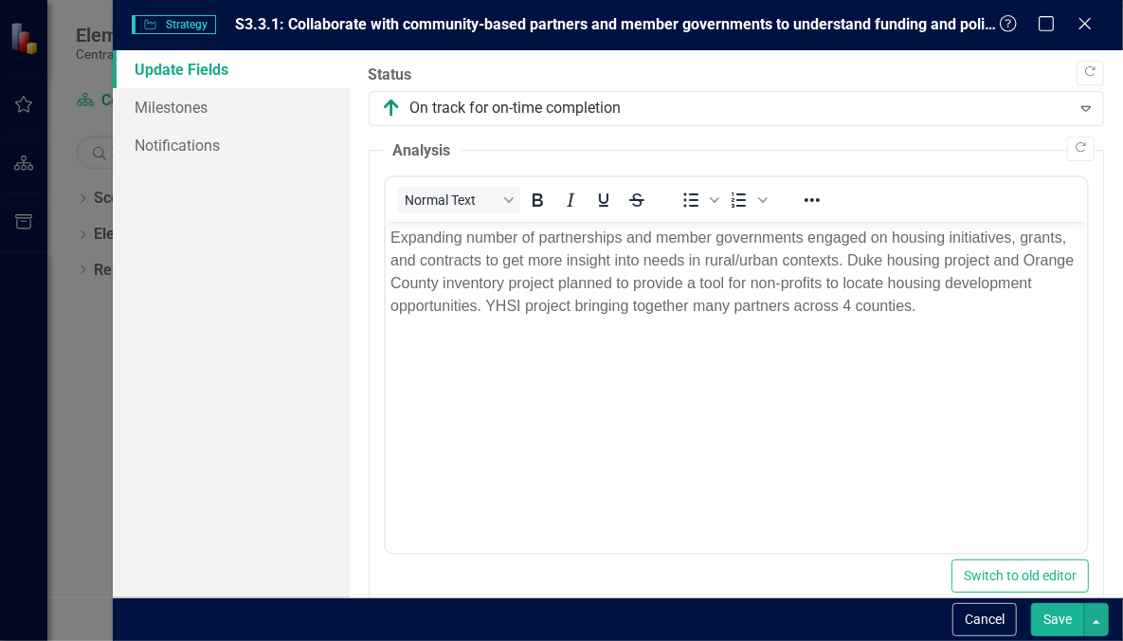
click at [1043, 615] on button "Save" at bounding box center [1057, 619] width 53 height 33
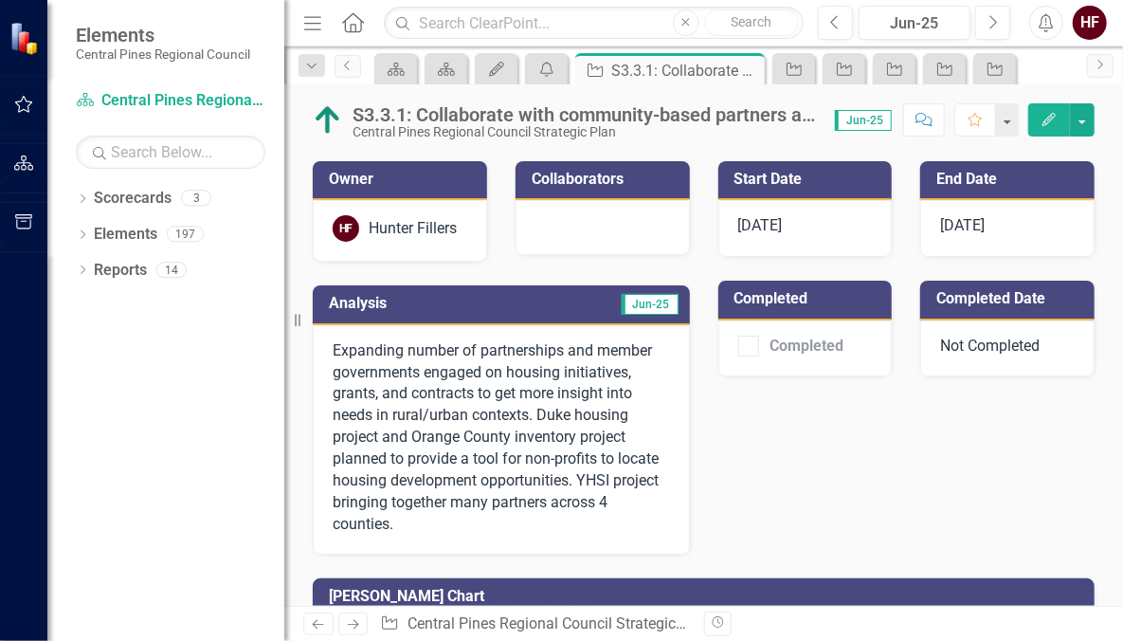
scroll to position [149, 0]
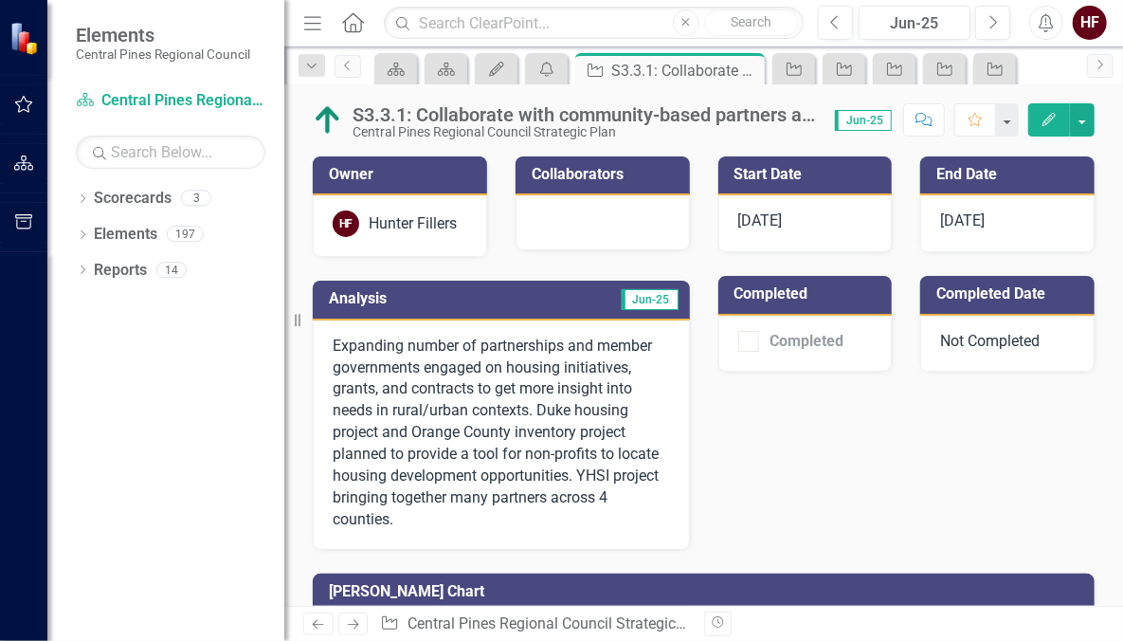
click at [28, 93] on button "button" at bounding box center [24, 105] width 43 height 40
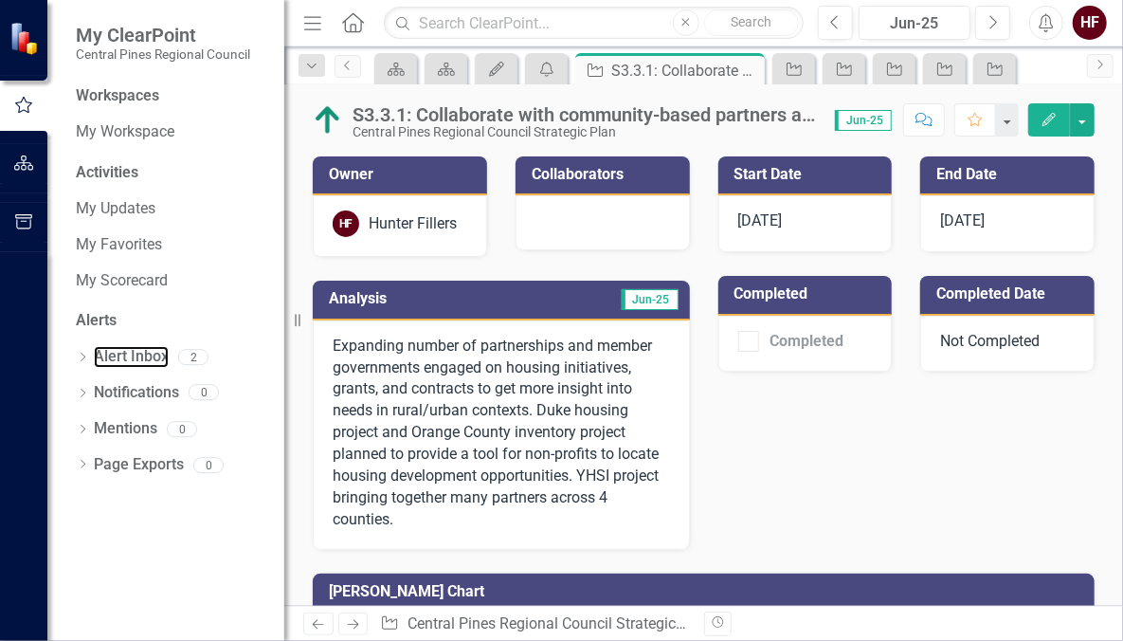
click at [130, 348] on link "Alert Inbox" at bounding box center [131, 357] width 75 height 22
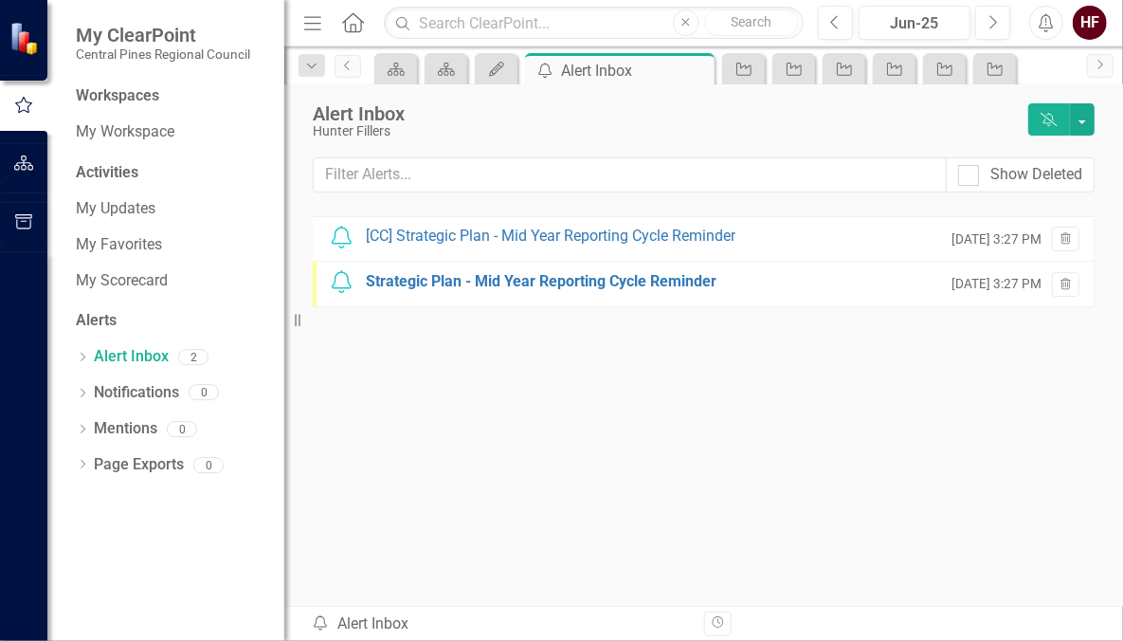
click at [439, 248] on div "Notification [CC] Strategic Plan - Mid Year Reporting Cycle Reminder [DATE] 3:2…" at bounding box center [704, 238] width 782 height 45
click at [439, 242] on div "[CC] Strategic Plan - Mid Year Reporting Cycle Reminder" at bounding box center [551, 237] width 370 height 22
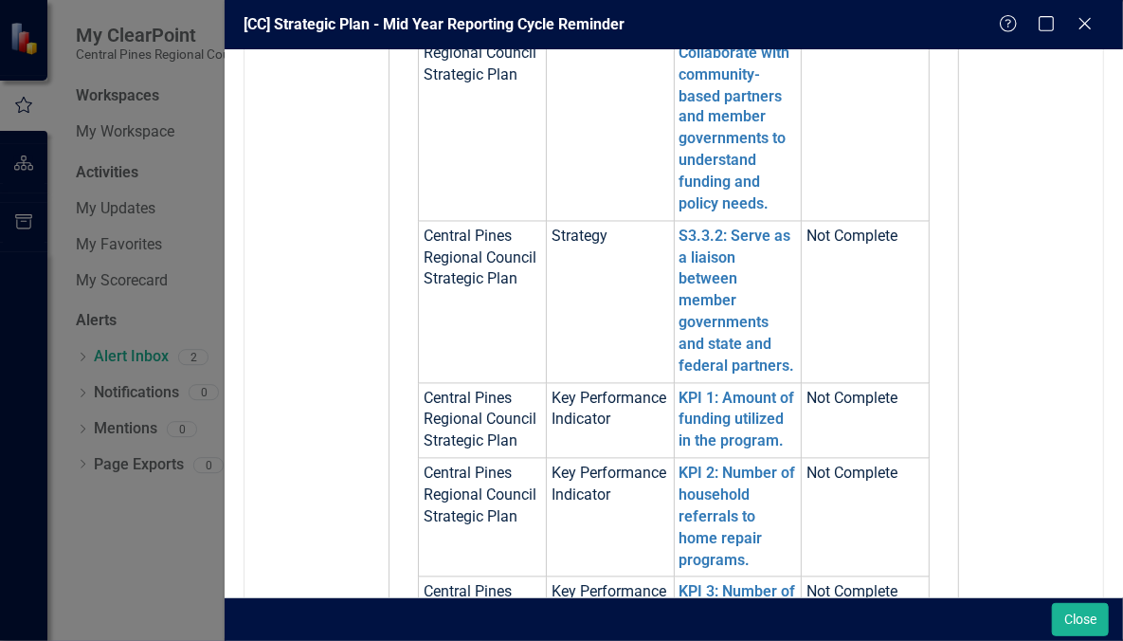
scroll to position [1562, 0]
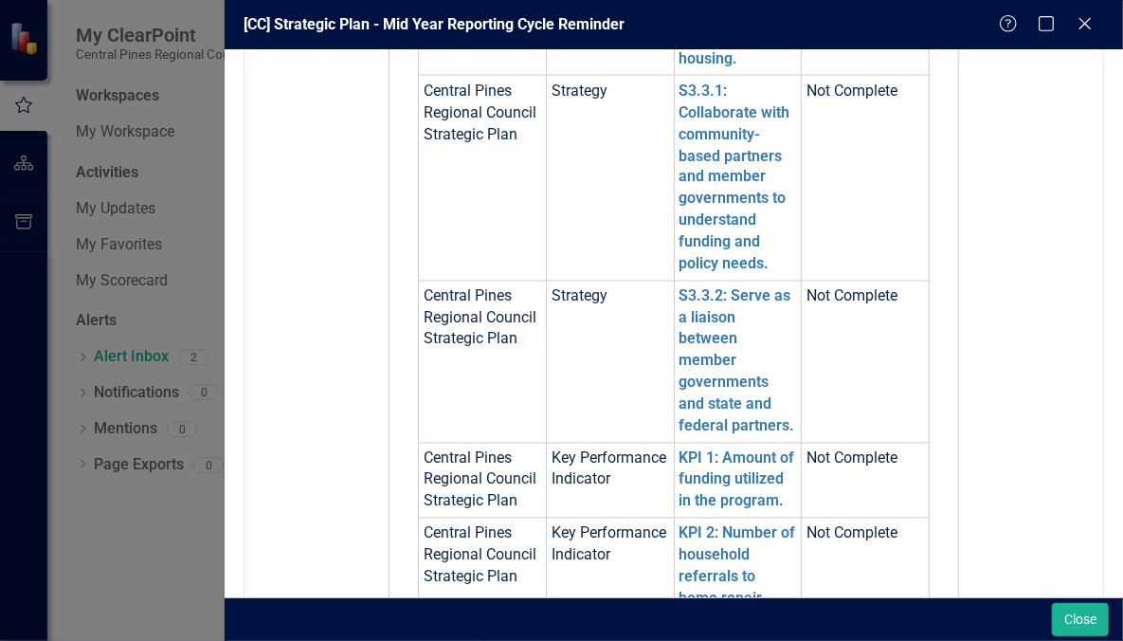
click at [712, 263] on link "S3.3.1: Collaborate with community-based partners and member governments to und…" at bounding box center [735, 177] width 111 height 191
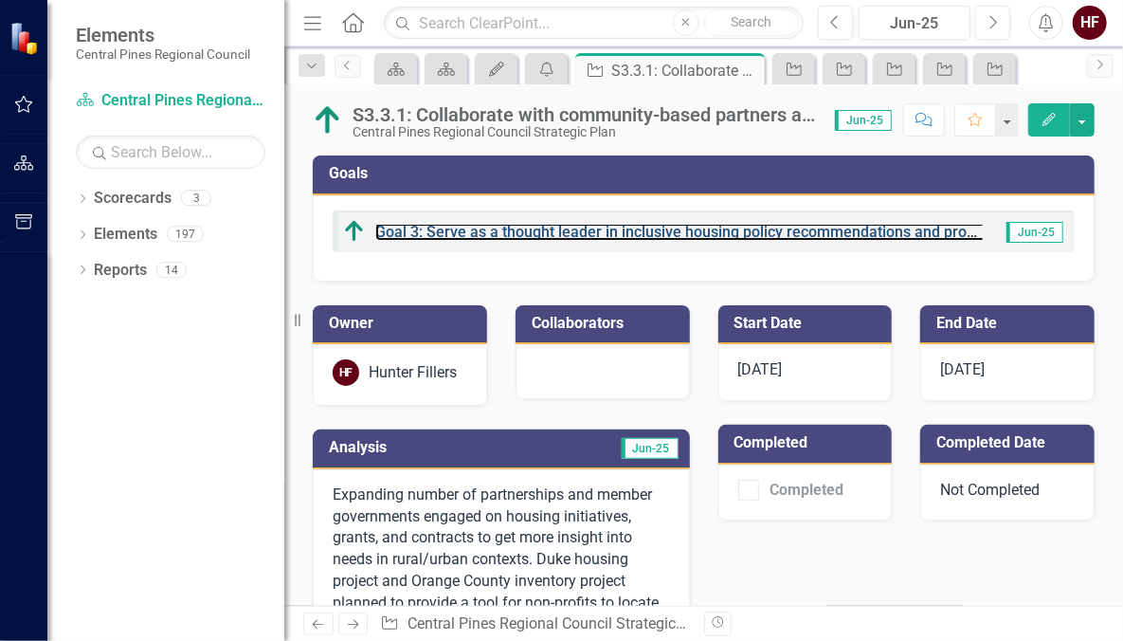
click at [427, 229] on link "Goal 3: Serve as a thought leader in inclusive housing policy recommendations a…" at bounding box center [733, 232] width 717 height 18
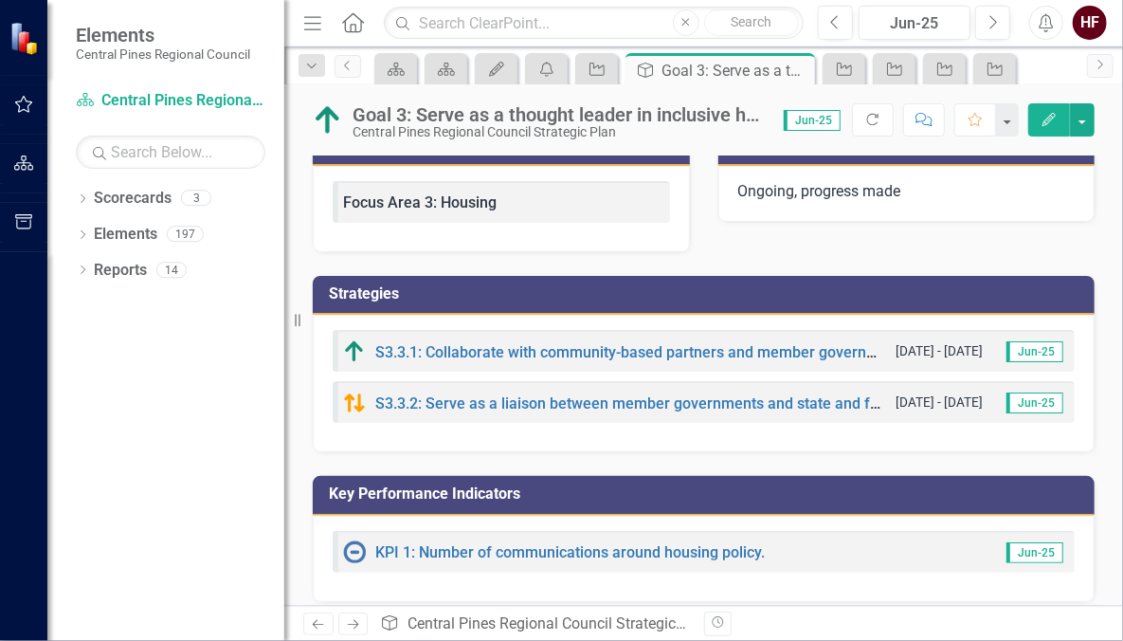
scroll to position [41, 0]
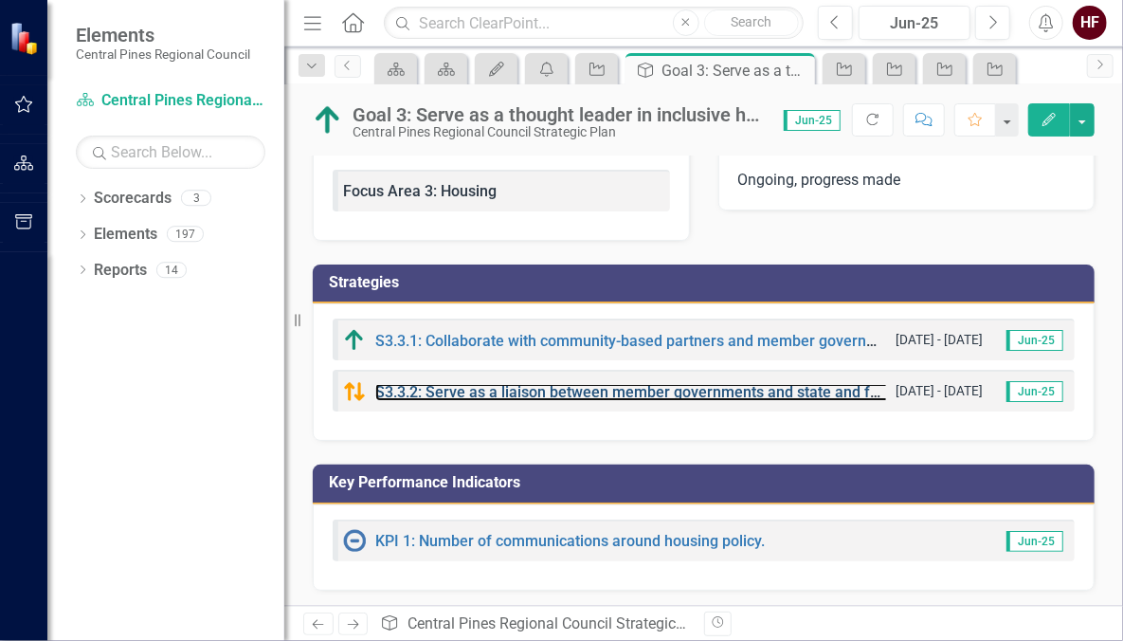
click at [453, 390] on link "S3.3.2: Serve as a liaison between member governments and state and federal par…" at bounding box center [677, 392] width 604 height 18
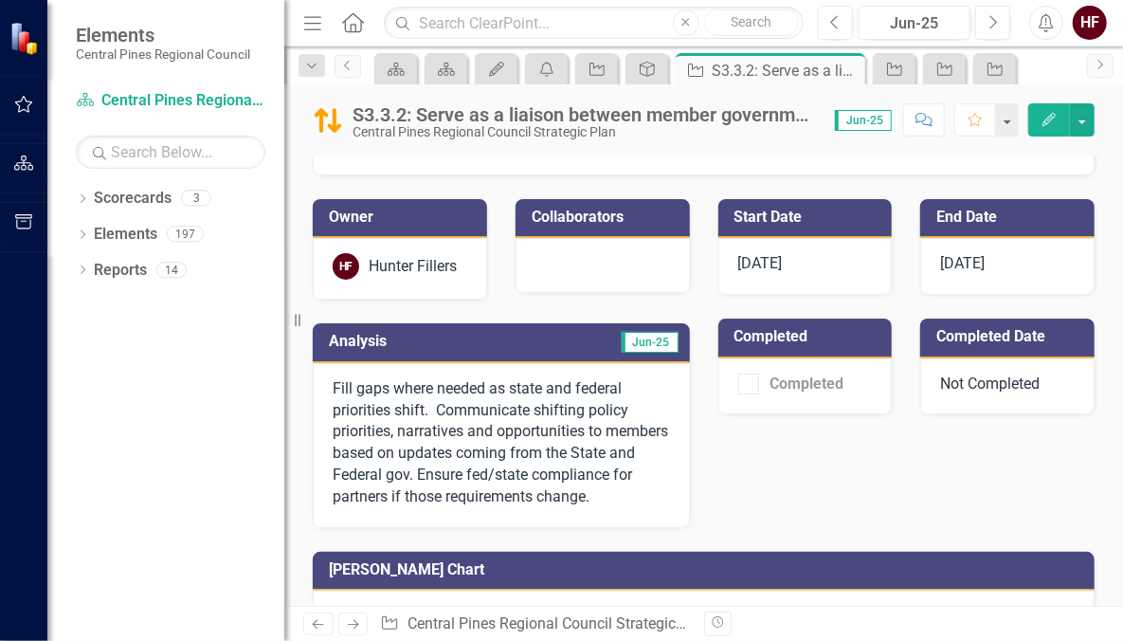
scroll to position [104, 0]
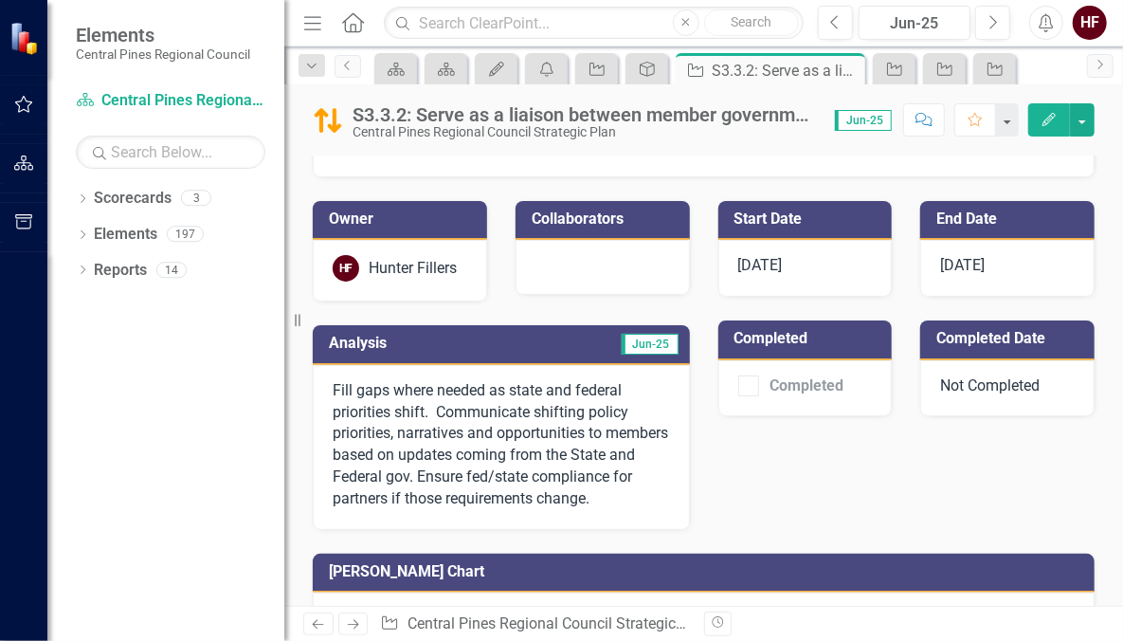
click at [488, 436] on p "Fill gaps where needed as state and federal priorities shift. Communicate shift…" at bounding box center [501, 445] width 337 height 130
click at [34, 114] on button "button" at bounding box center [24, 105] width 43 height 40
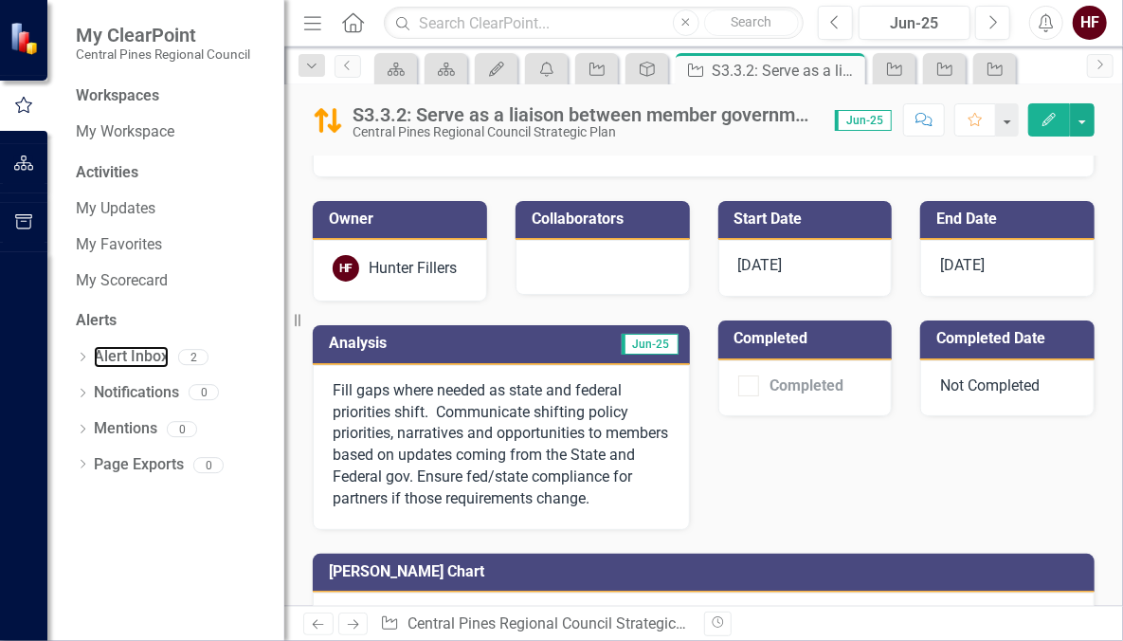
click at [132, 351] on link "Alert Inbox" at bounding box center [131, 357] width 75 height 22
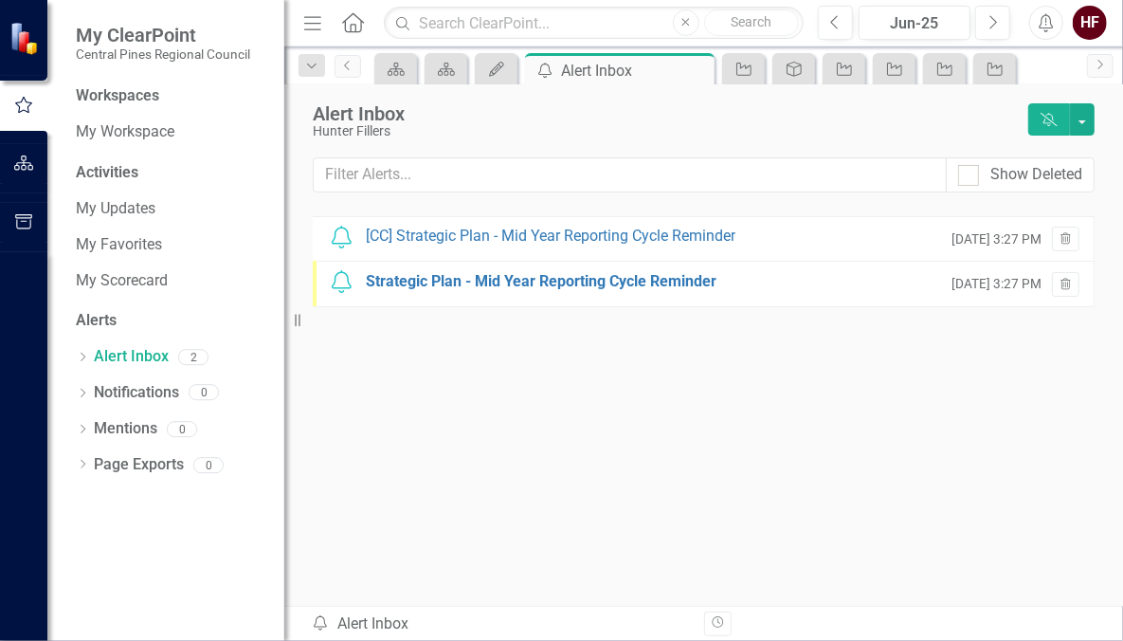
click at [446, 244] on div "[CC] Strategic Plan - Mid Year Reporting Cycle Reminder" at bounding box center [551, 237] width 370 height 22
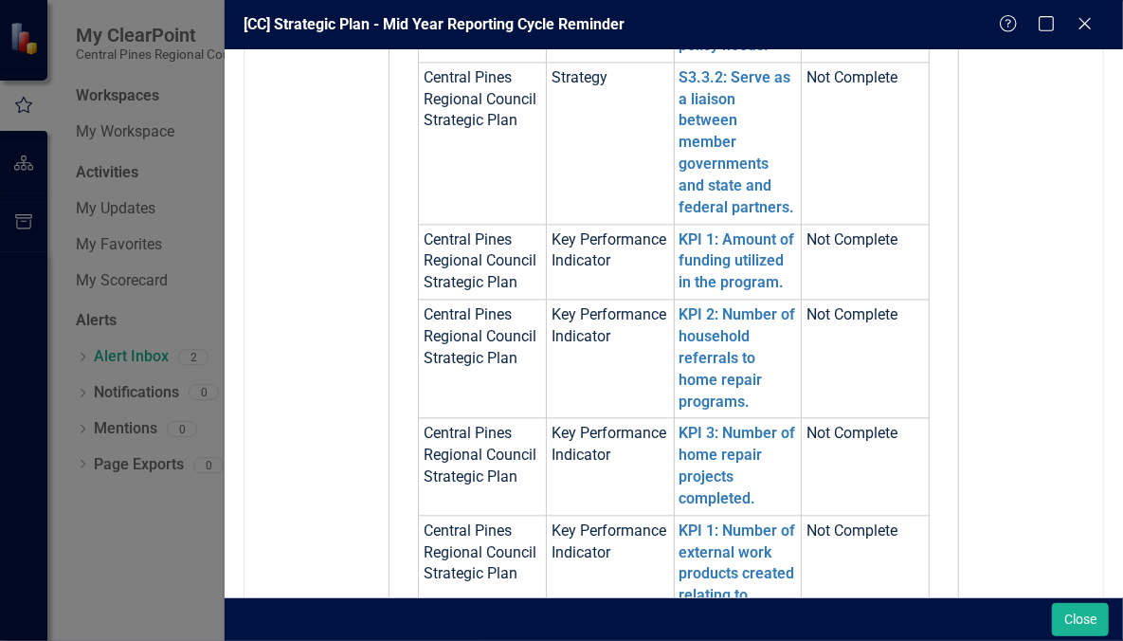
scroll to position [1783, 0]
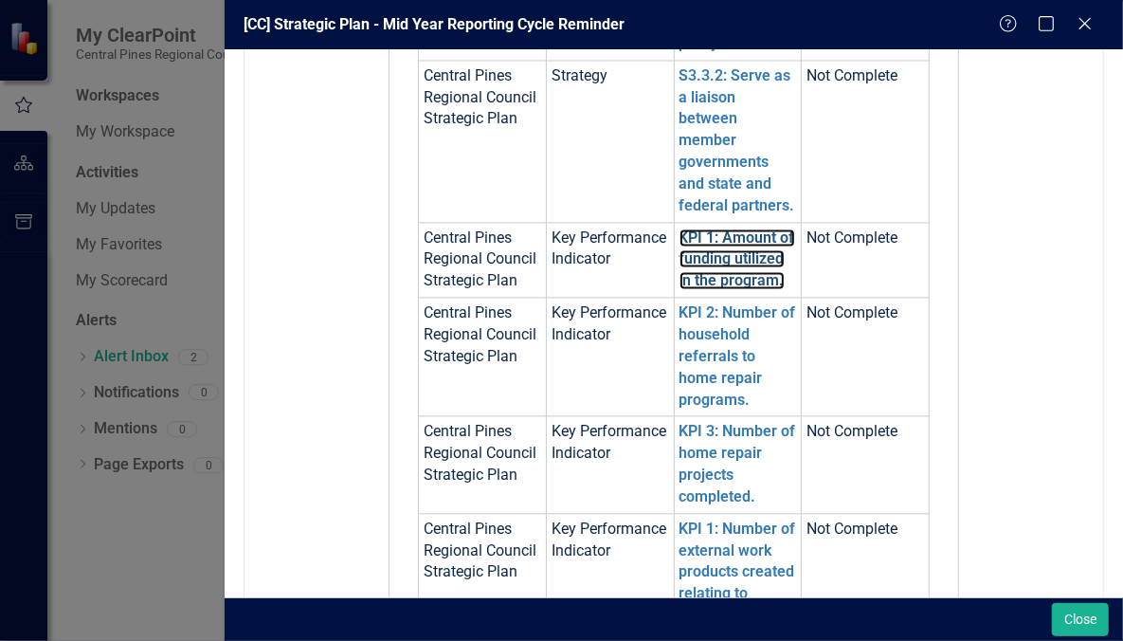
click at [707, 277] on link "KPI 1: Amount of funding utilized in the program." at bounding box center [738, 259] width 116 height 62
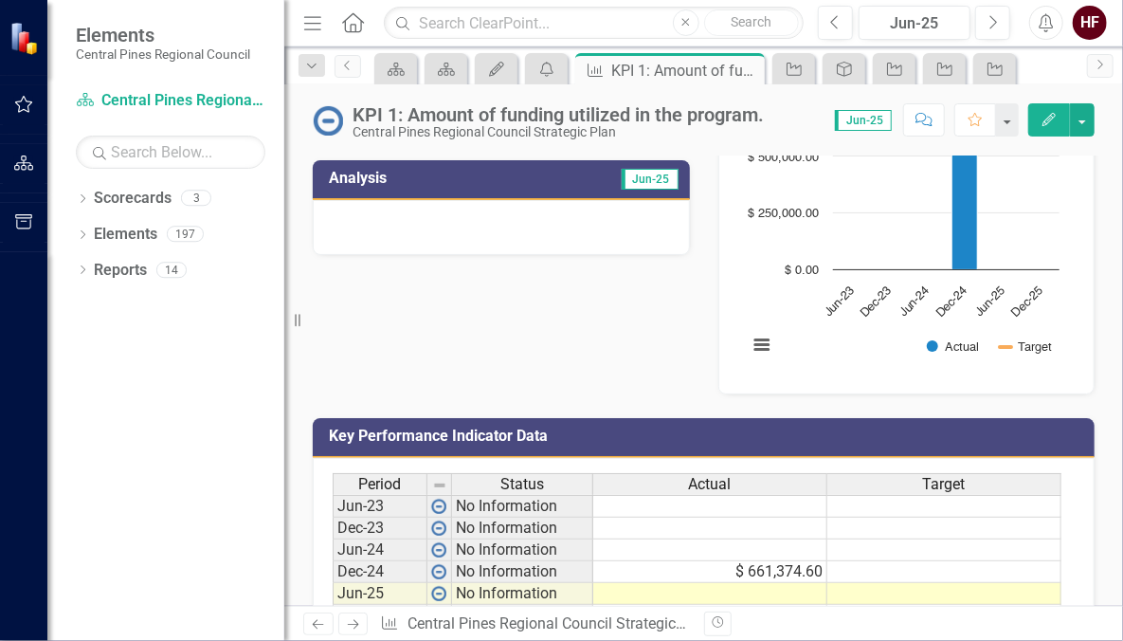
scroll to position [370, 0]
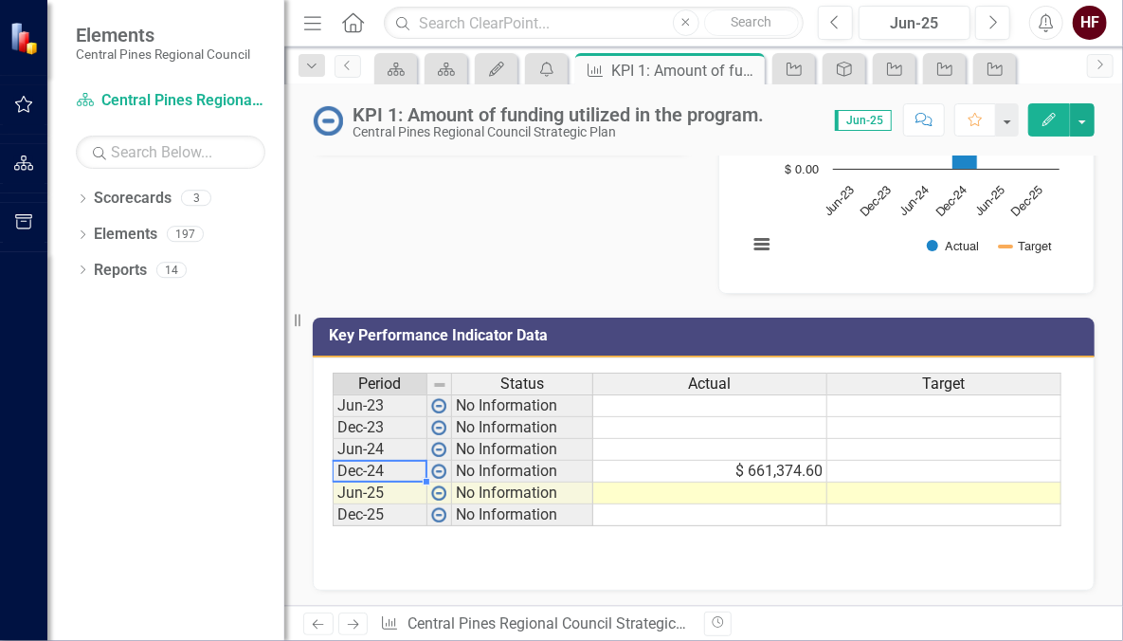
click at [369, 470] on td "Dec-24" at bounding box center [380, 472] width 95 height 22
click at [749, 491] on td at bounding box center [710, 493] width 234 height 22
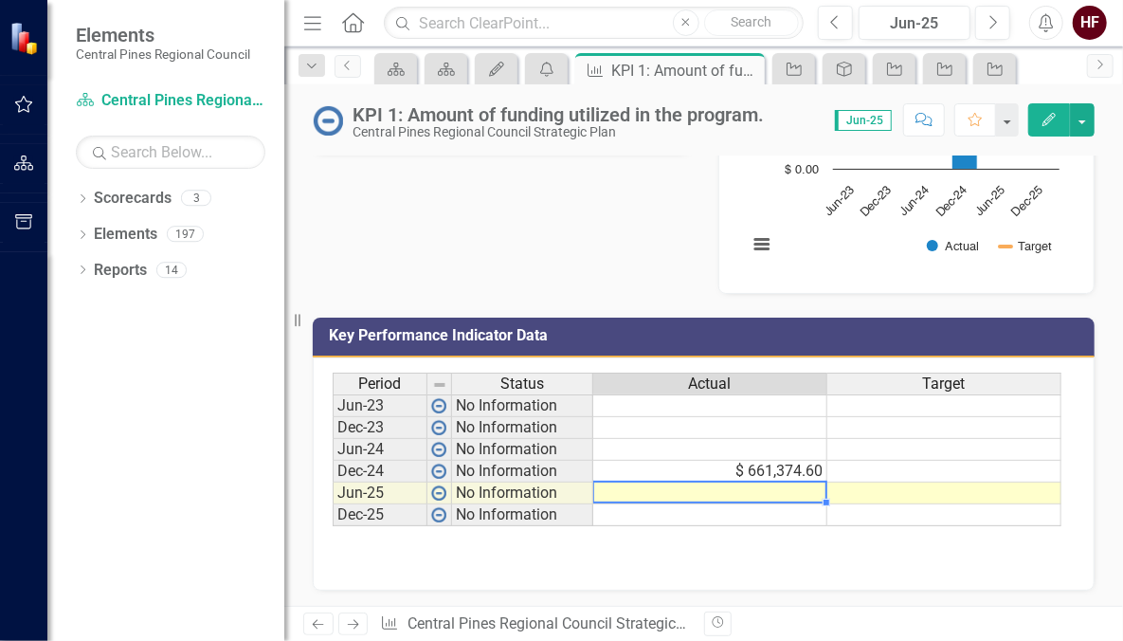
click at [749, 491] on td at bounding box center [710, 493] width 234 height 22
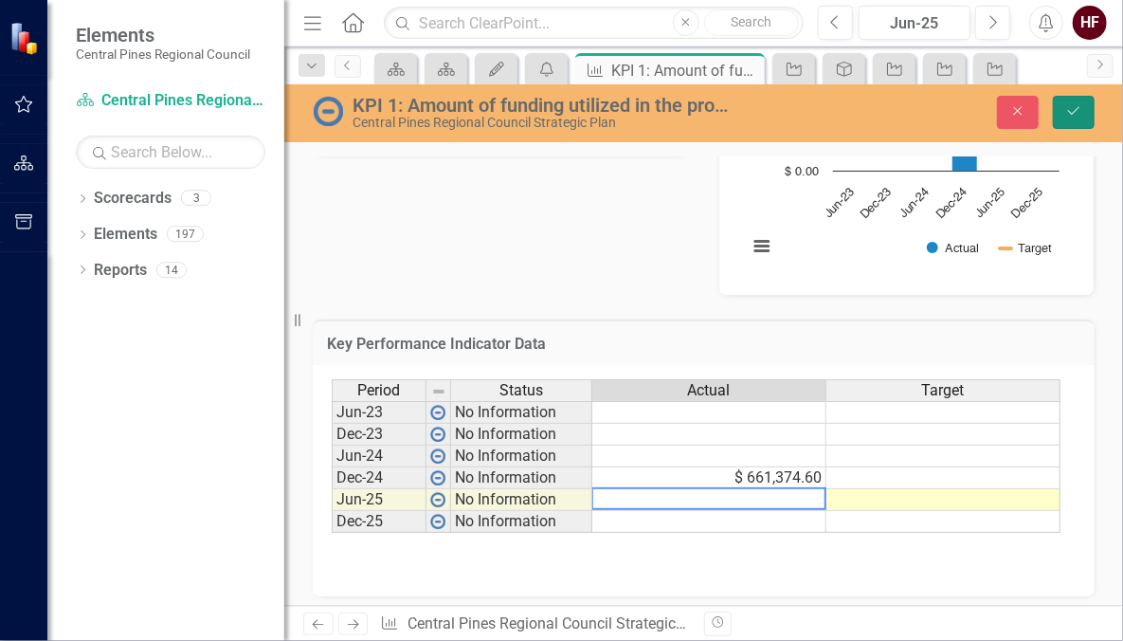
click at [1075, 106] on icon "Save" at bounding box center [1073, 110] width 17 height 13
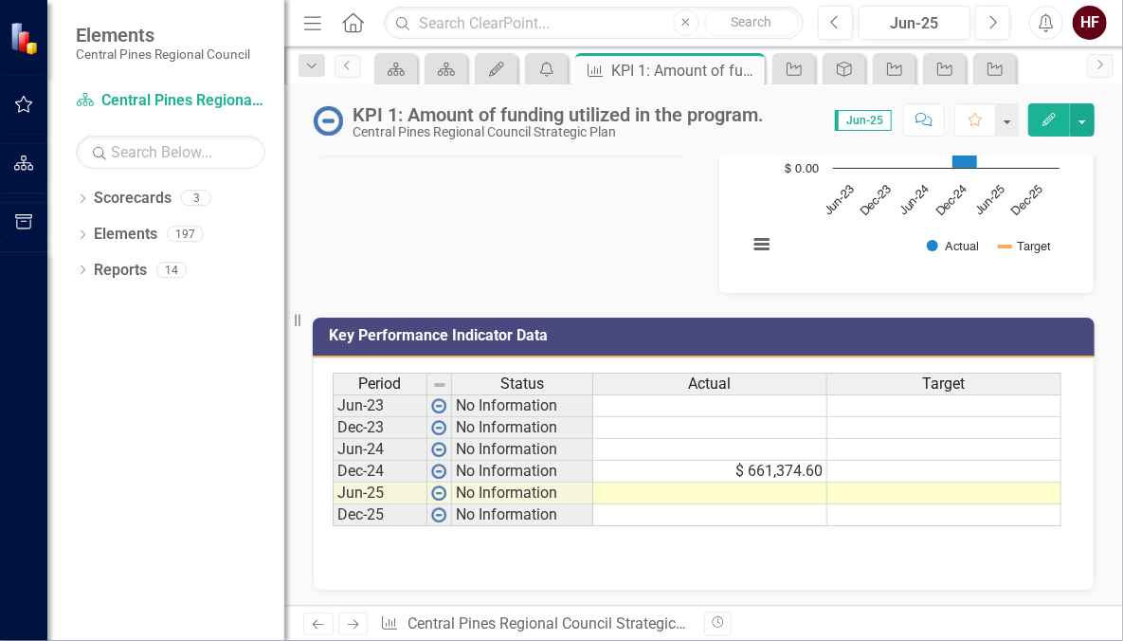
click at [744, 473] on td "$ 661,374.60" at bounding box center [710, 472] width 234 height 22
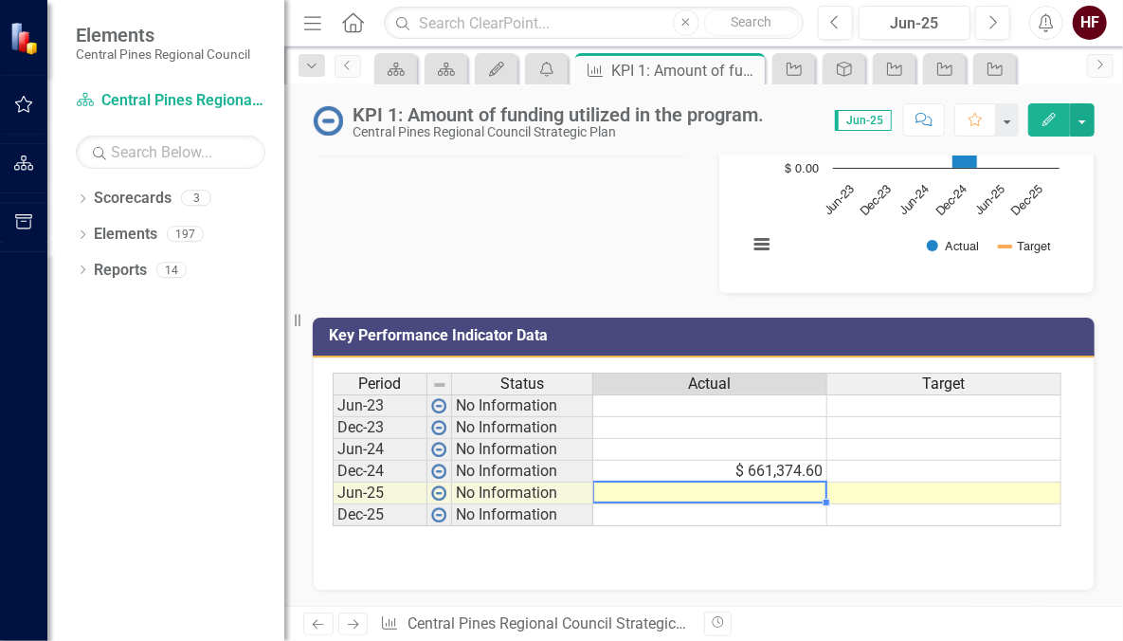
click at [637, 488] on td at bounding box center [710, 493] width 234 height 22
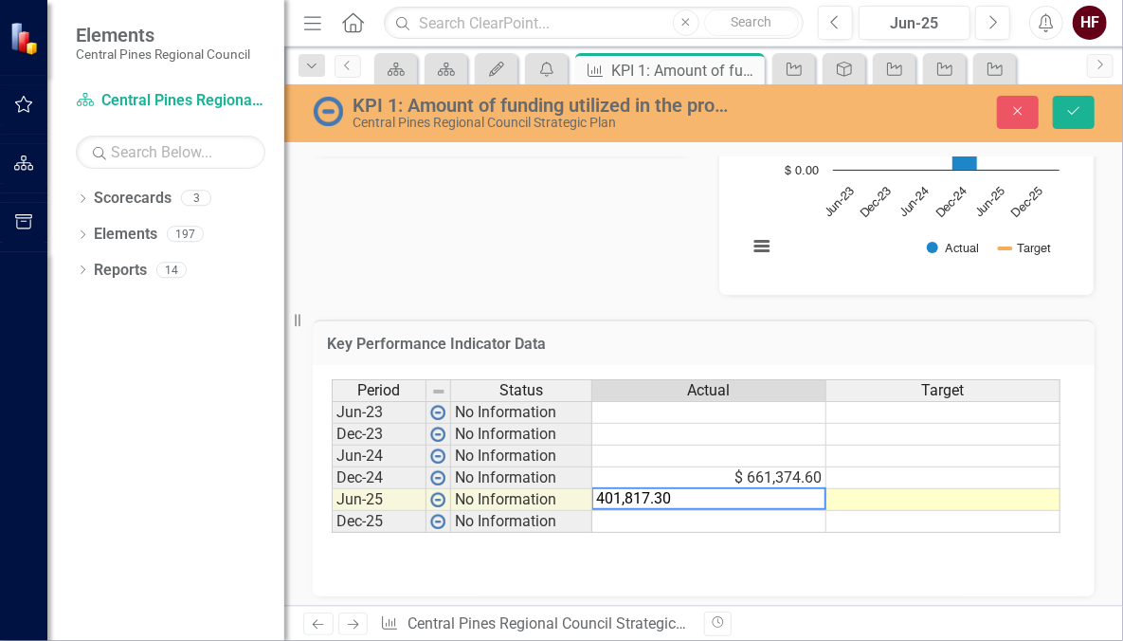
click at [708, 570] on div "Period Status Actual Target Jun-23 No Information Dec-23 No Information Jun-24 …" at bounding box center [704, 480] width 782 height 231
click at [622, 495] on textarea "401,817.30" at bounding box center [708, 498] width 235 height 23
type textarea "401817.30"
click at [1067, 109] on icon "Save" at bounding box center [1073, 110] width 17 height 13
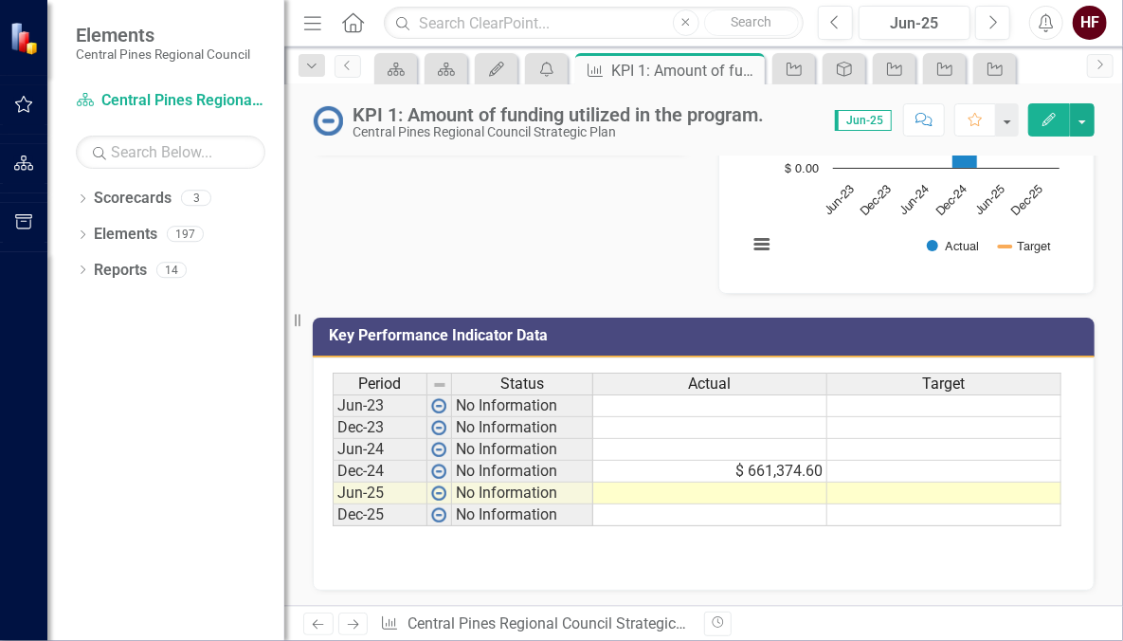
click at [742, 485] on td at bounding box center [710, 493] width 234 height 22
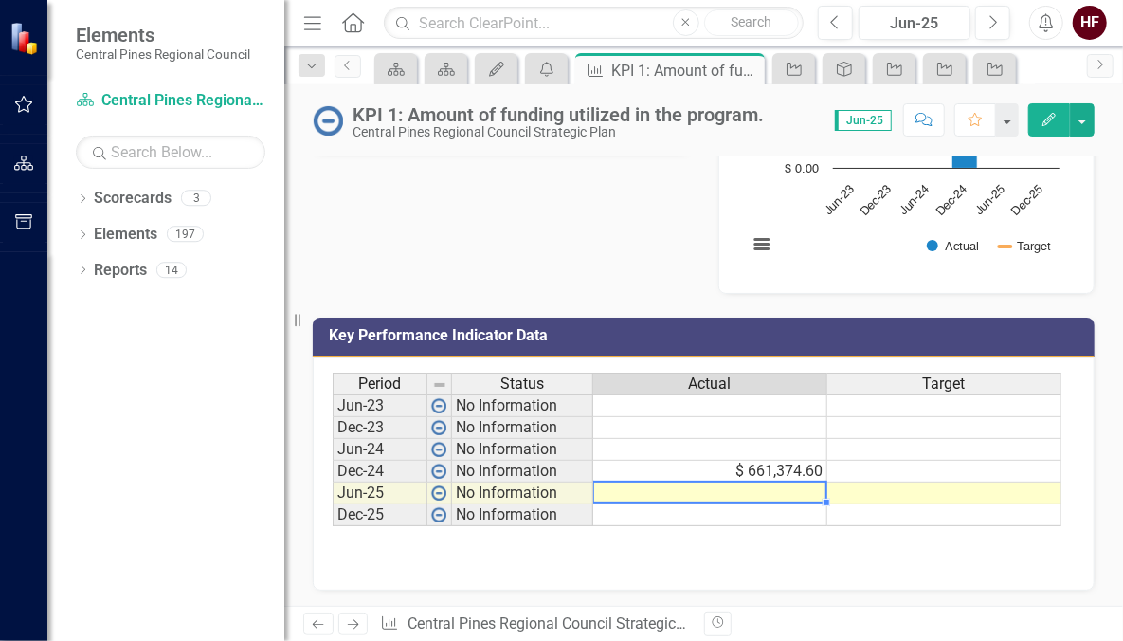
click at [742, 485] on td at bounding box center [710, 493] width 234 height 22
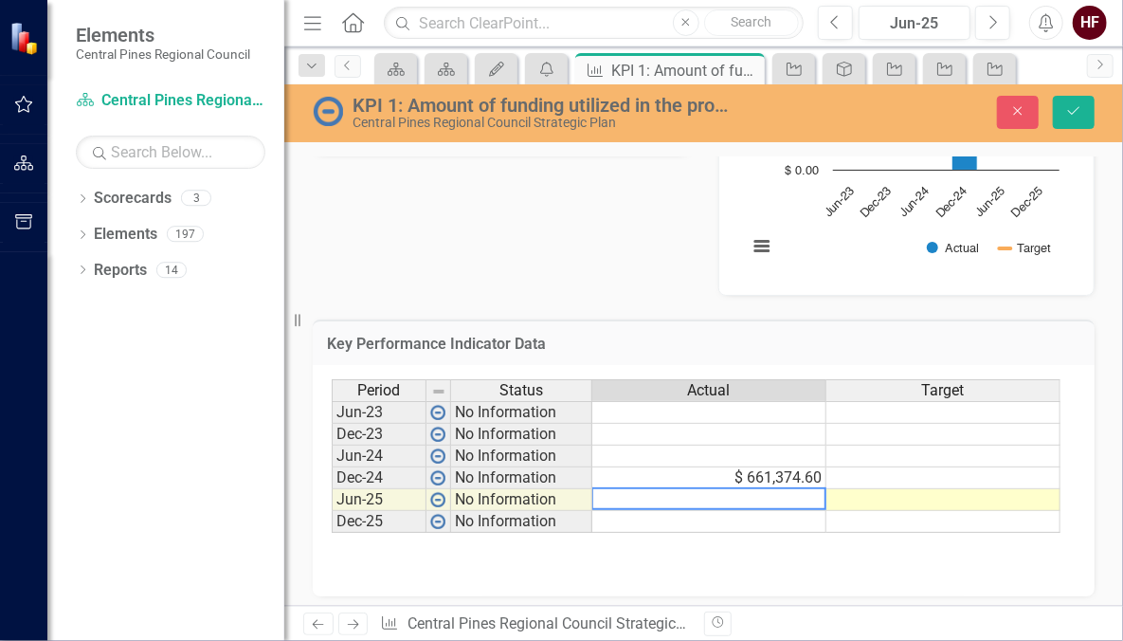
click at [742, 487] on textarea at bounding box center [708, 498] width 235 height 23
type textarea "401817.3"
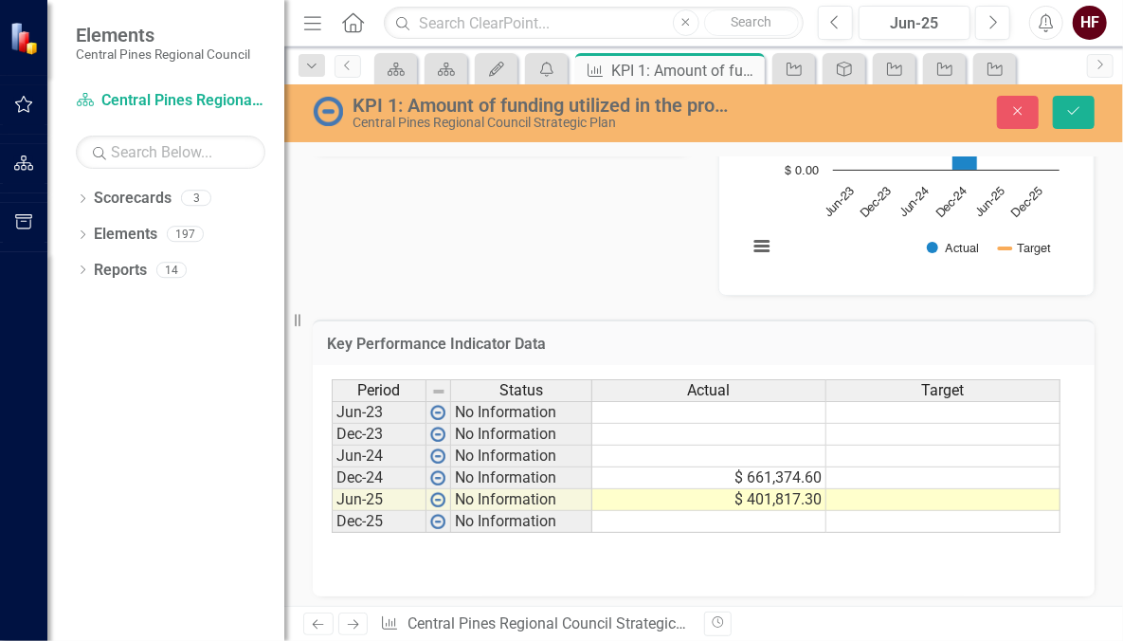
click at [733, 547] on div "Period Status Actual Target Jun-23 No Information Dec-23 No Information Jun-24 …" at bounding box center [704, 474] width 744 height 190
click at [1056, 119] on button "Save" at bounding box center [1074, 112] width 42 height 33
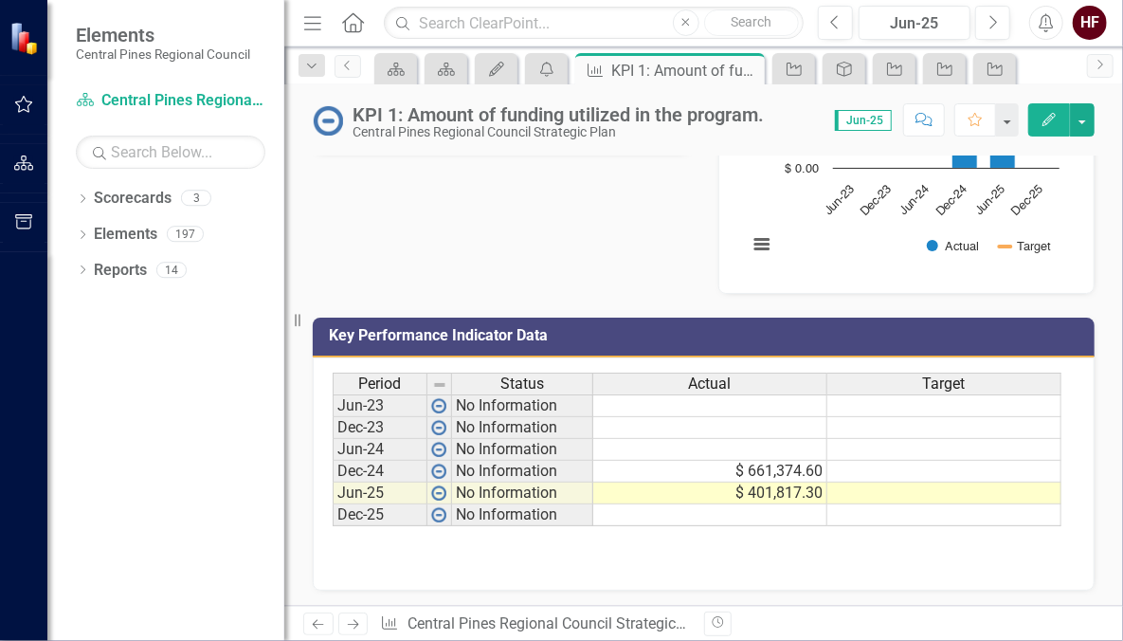
scroll to position [0, 0]
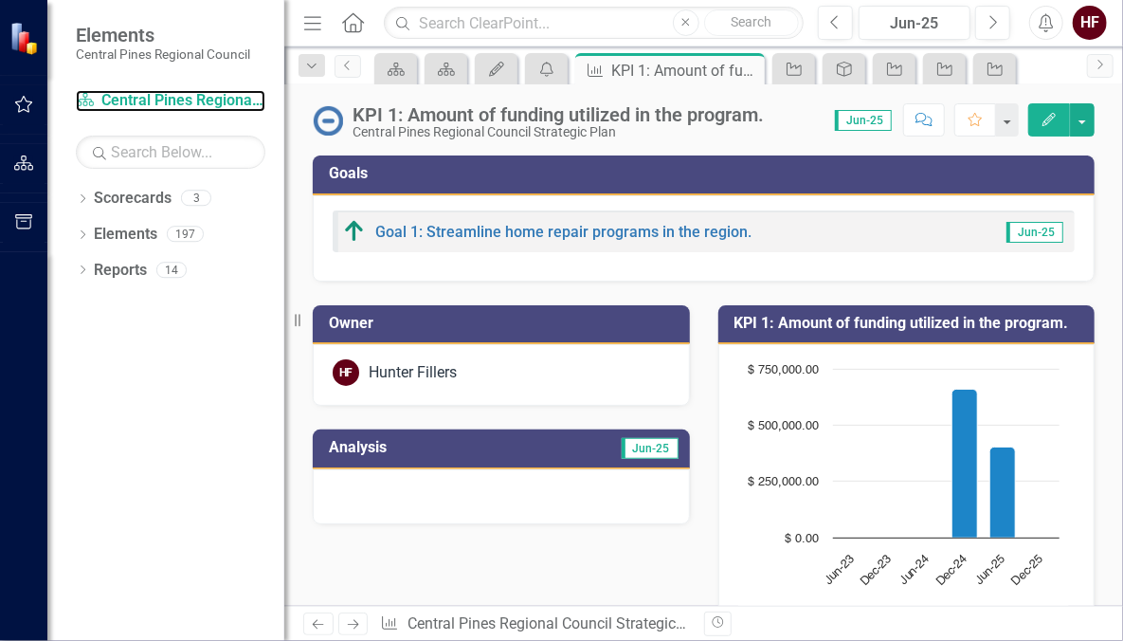
click at [87, 102] on icon at bounding box center [85, 99] width 17 height 13
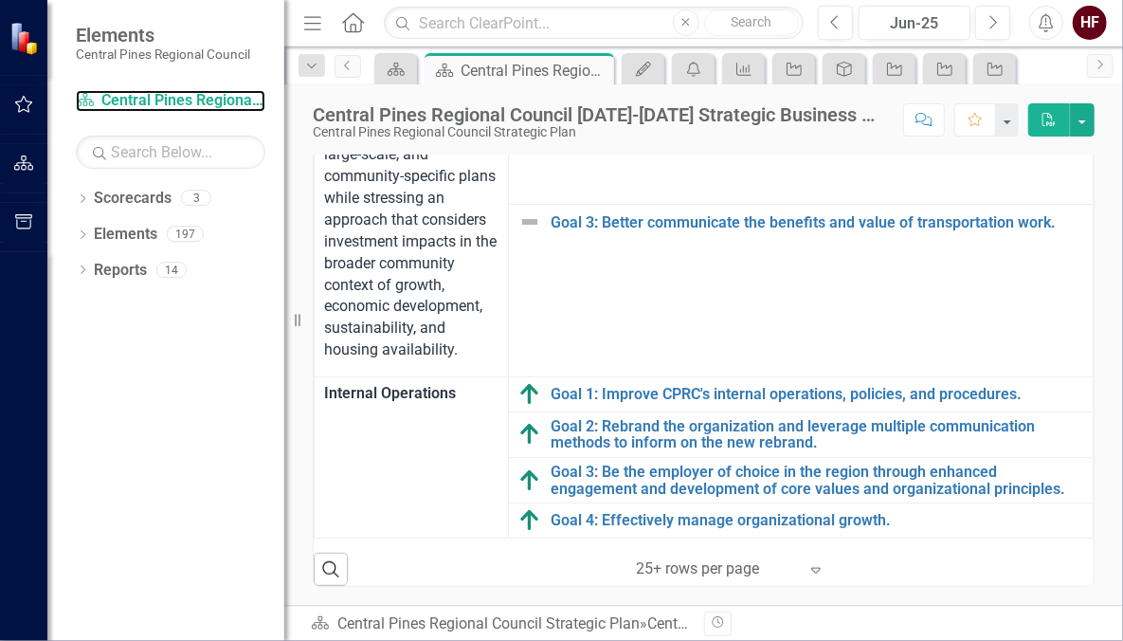
scroll to position [3319, 0]
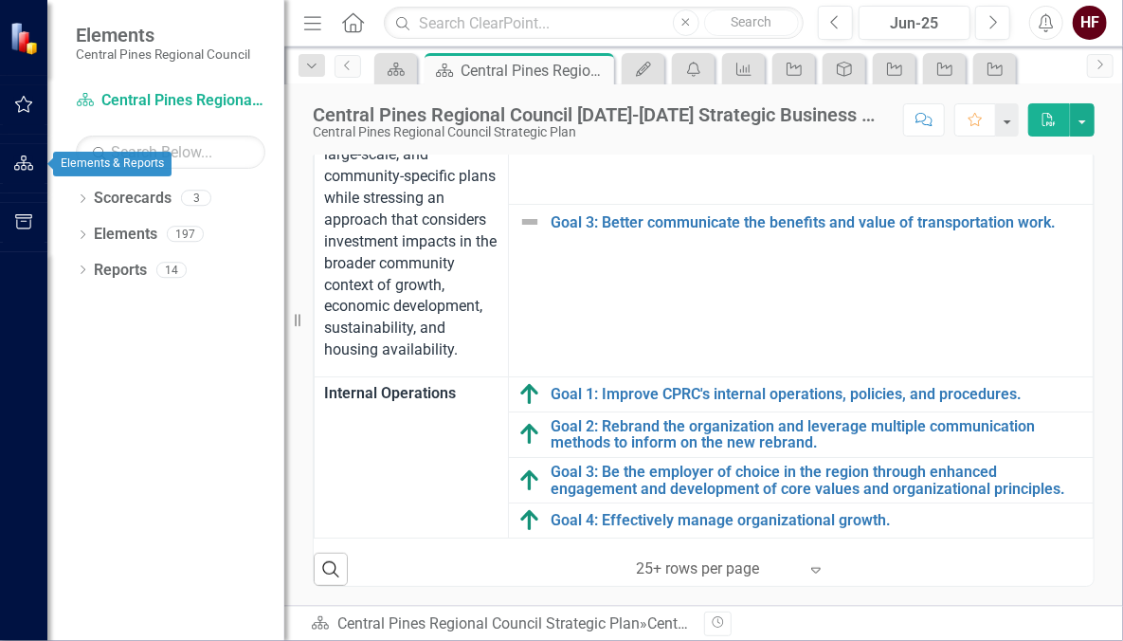
click at [37, 158] on button "button" at bounding box center [24, 164] width 43 height 40
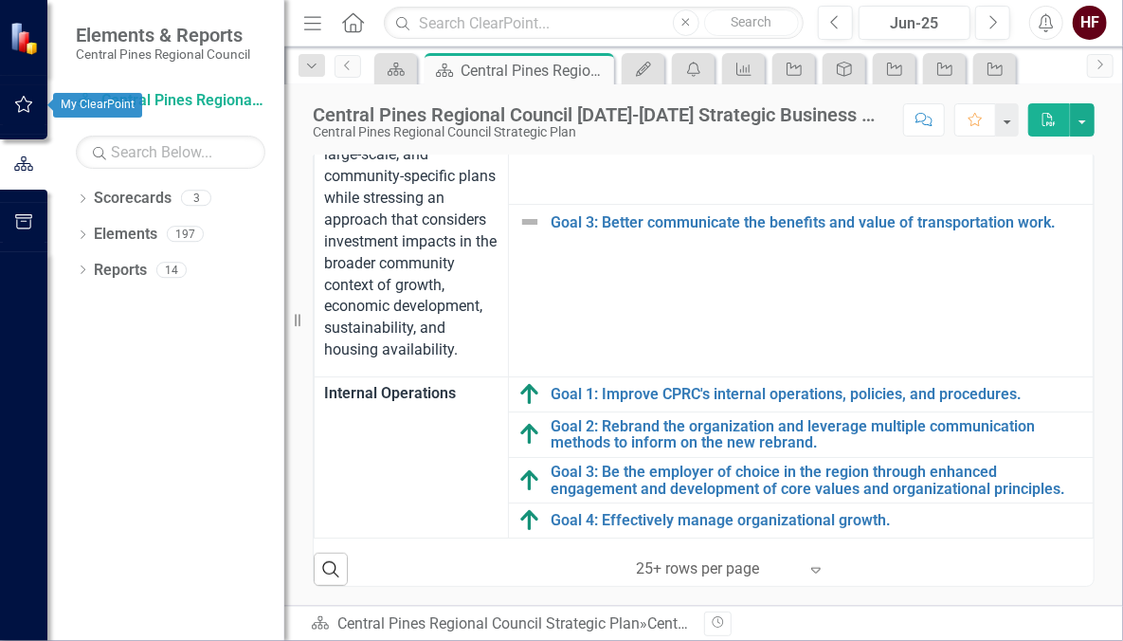
click at [26, 102] on icon "button" at bounding box center [24, 104] width 20 height 15
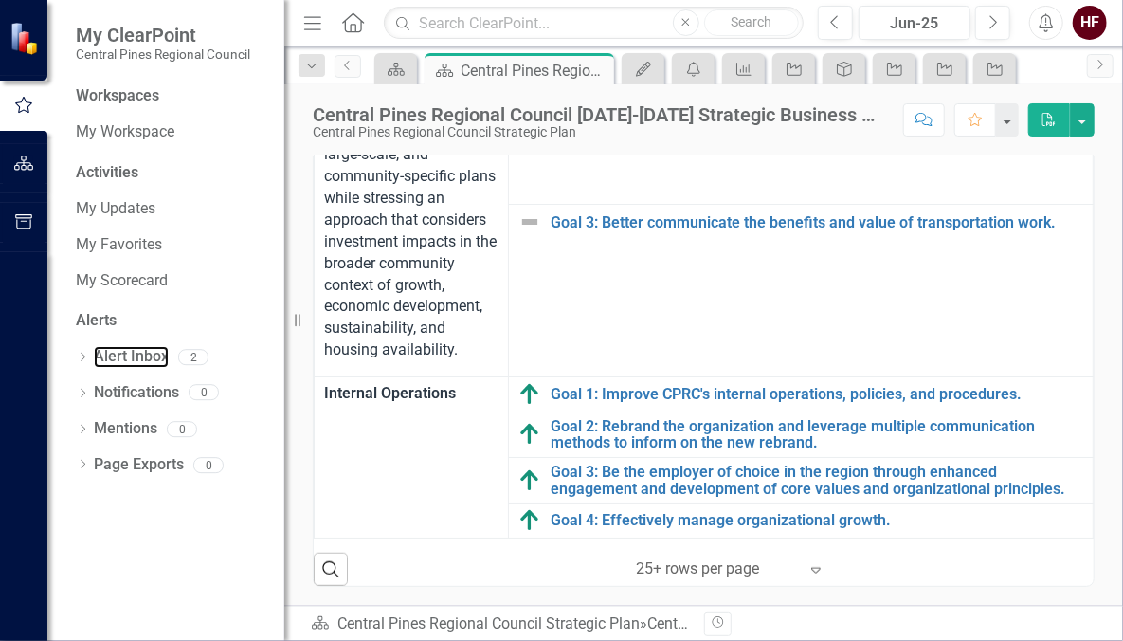
click at [153, 354] on link "Alert Inbox" at bounding box center [131, 357] width 75 height 22
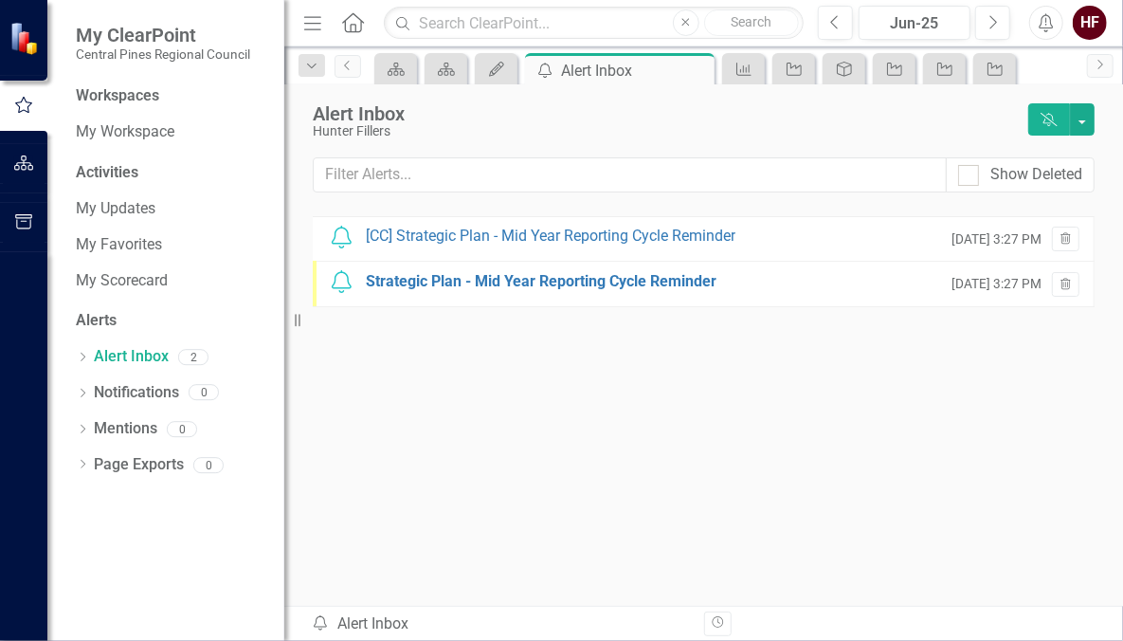
click at [558, 236] on div "[CC] Strategic Plan - Mid Year Reporting Cycle Reminder" at bounding box center [551, 237] width 370 height 22
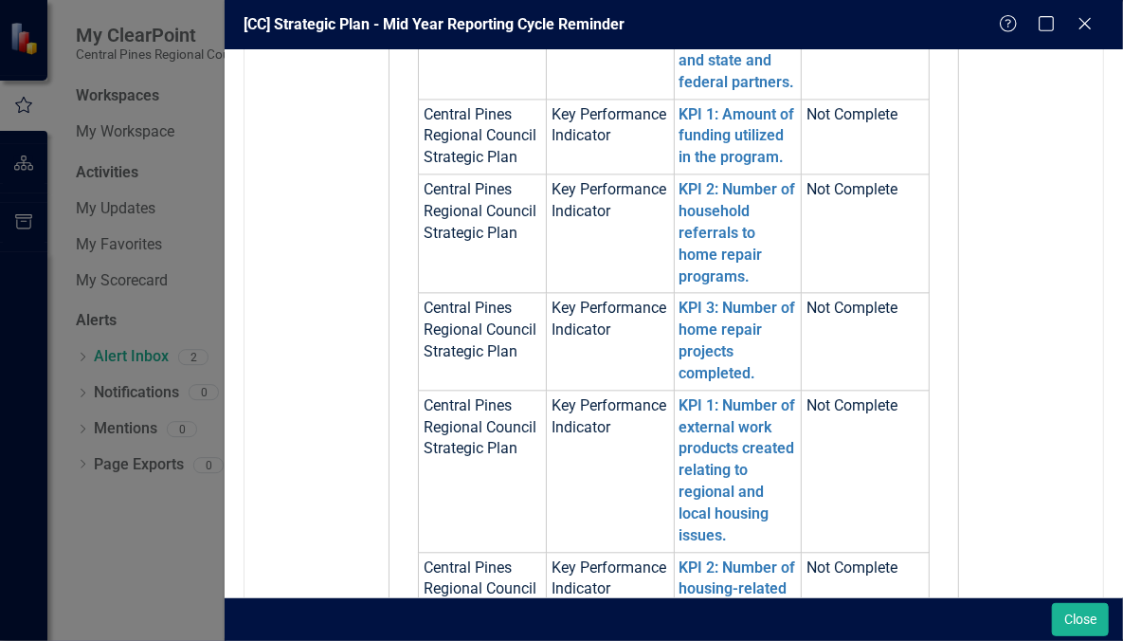
scroll to position [1910, 0]
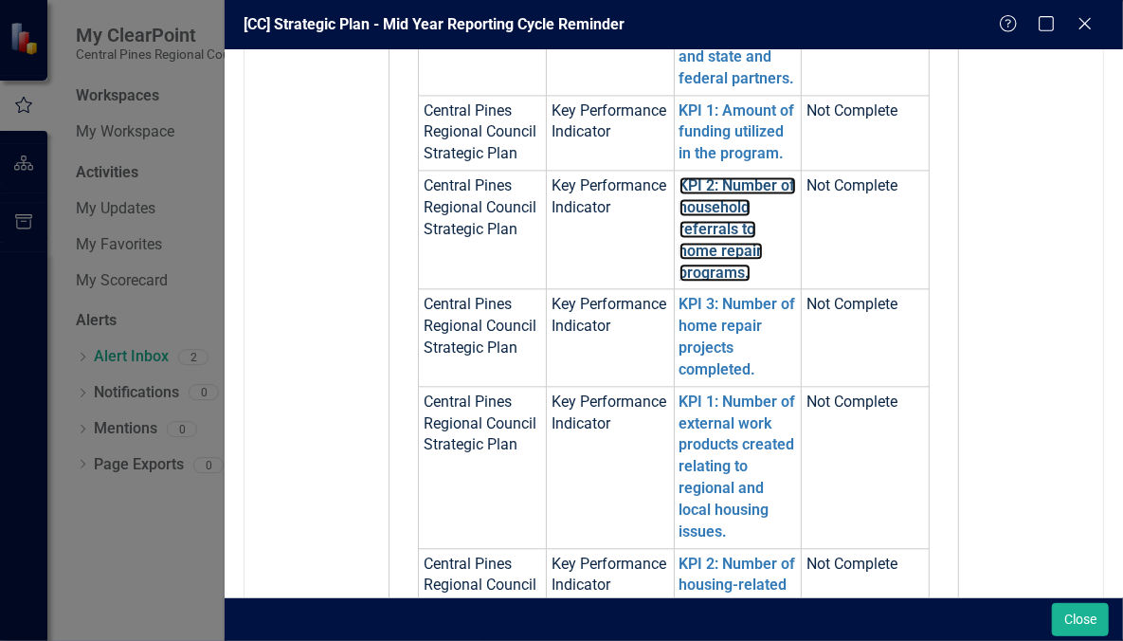
click at [722, 241] on link "KPI 2: Number of household referrals to home repair programs." at bounding box center [738, 228] width 117 height 104
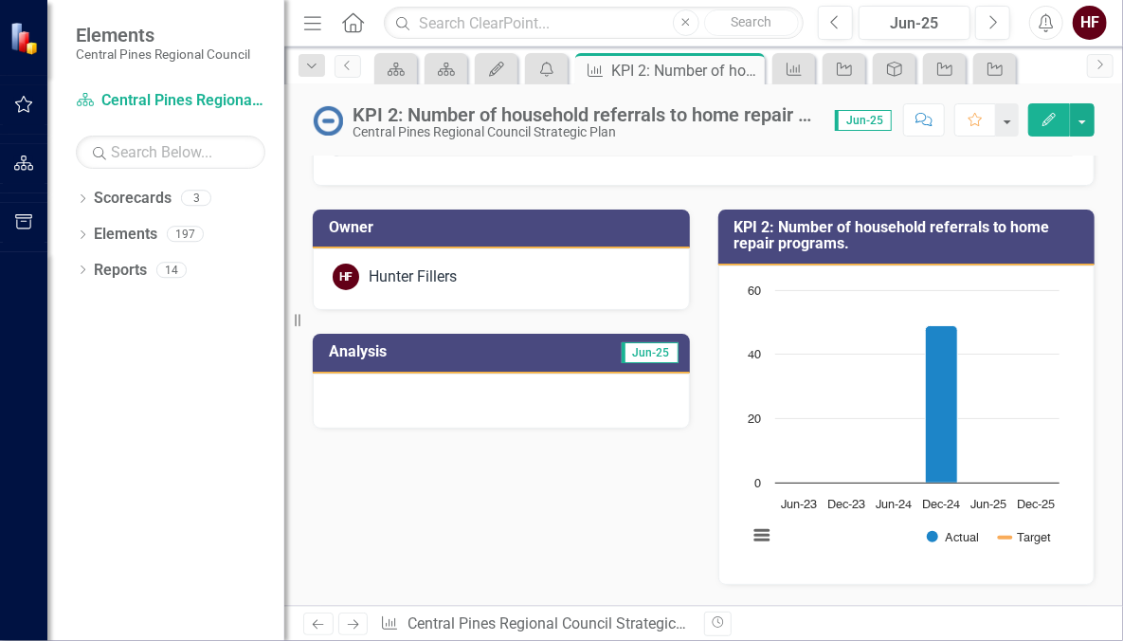
scroll to position [387, 0]
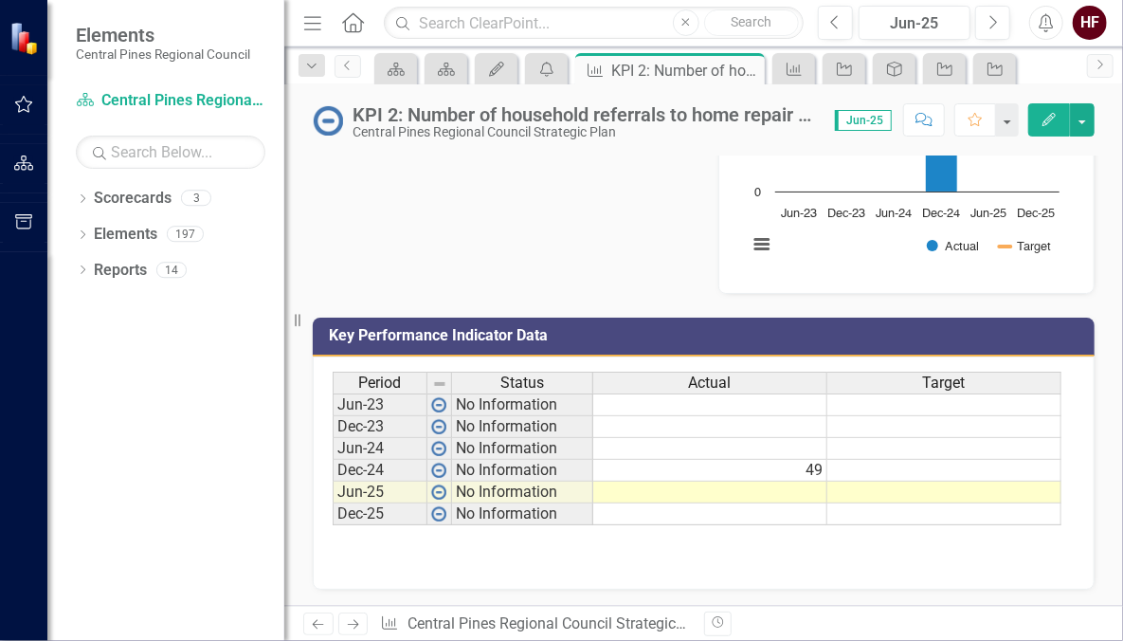
click at [418, 551] on div "Period Status Actual Target Jun-23 No Information Dec-23 No Information Jun-24 …" at bounding box center [704, 467] width 742 height 190
click at [801, 488] on td at bounding box center [710, 492] width 234 height 22
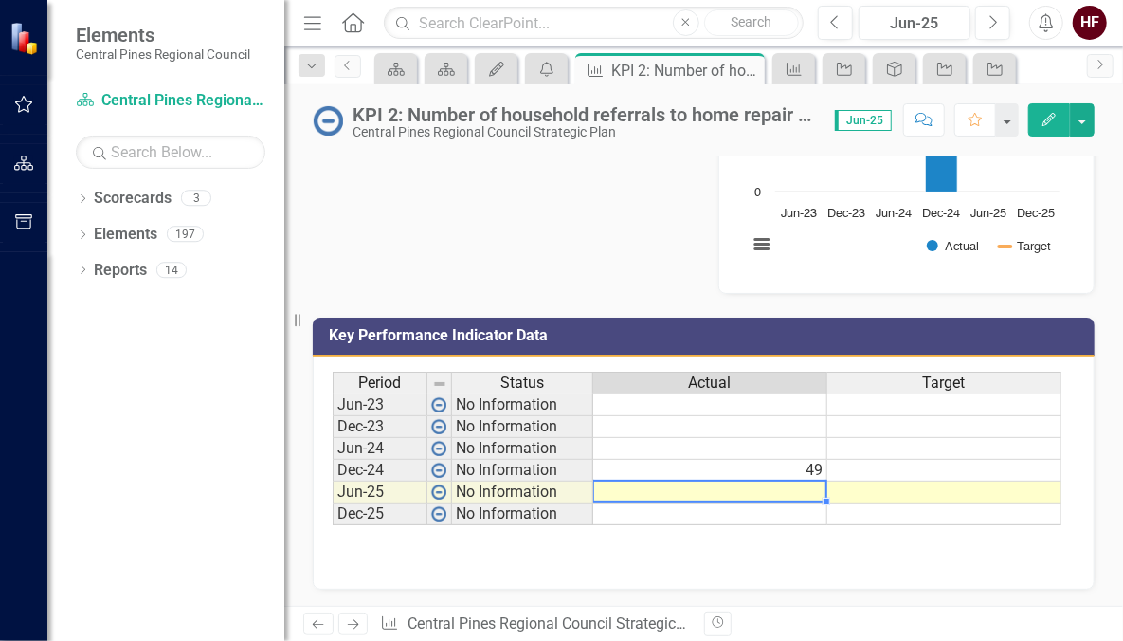
click at [801, 488] on td at bounding box center [710, 492] width 234 height 22
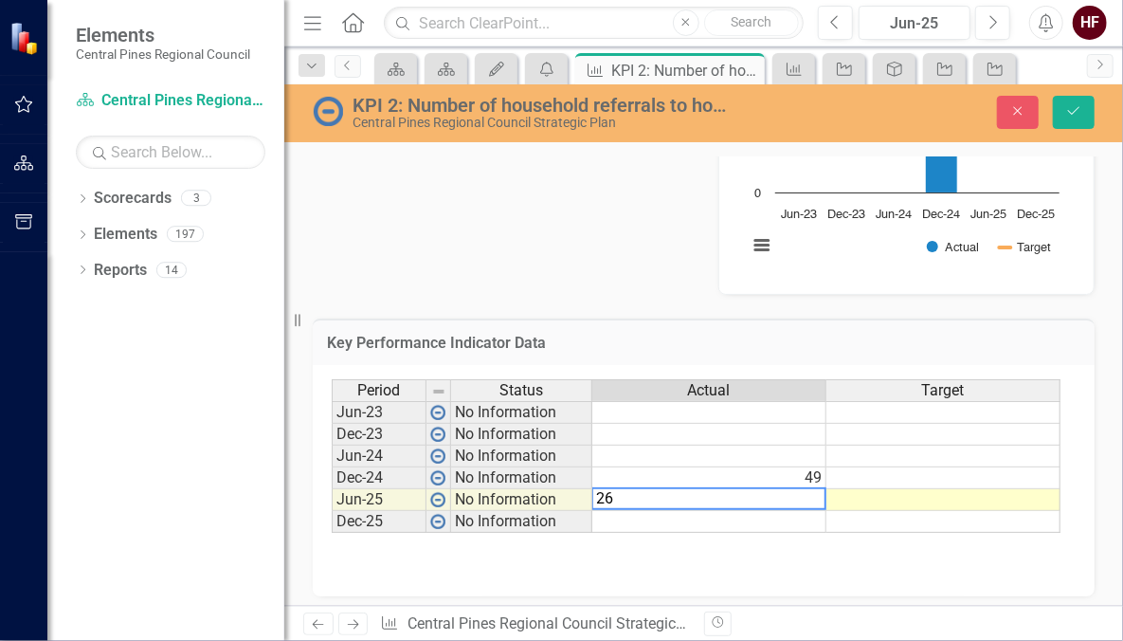
type textarea "26"
click at [1085, 103] on button "Save" at bounding box center [1074, 112] width 42 height 33
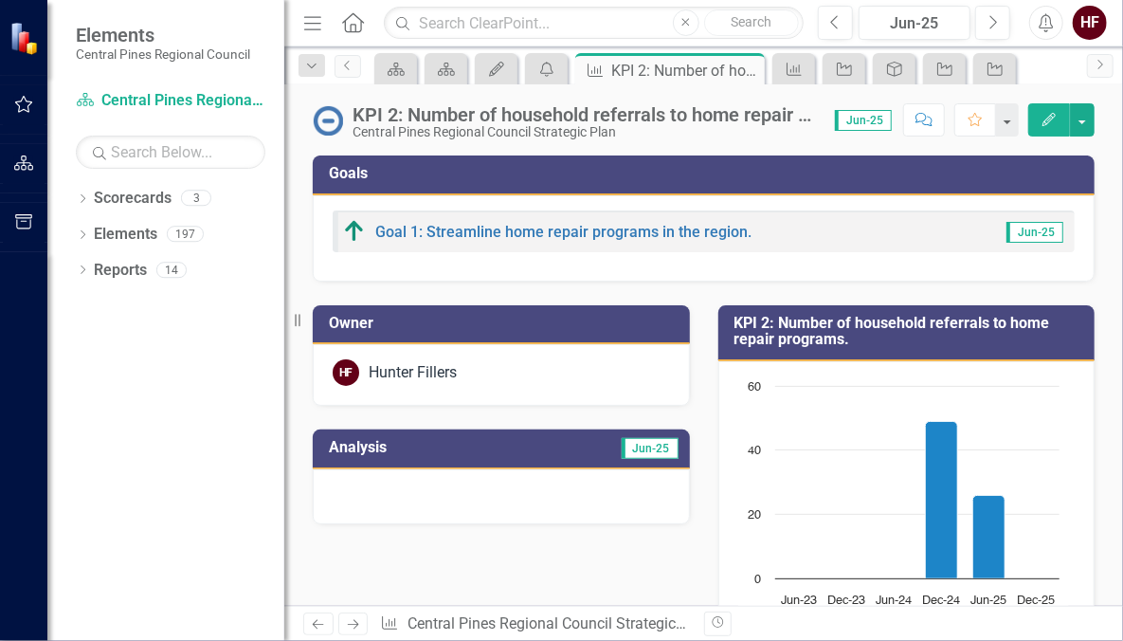
click at [606, 75] on div "Key Performance Indicator KPI 2: Number of household referrals to home repair p…" at bounding box center [670, 71] width 180 height 24
click at [39, 116] on button "button" at bounding box center [24, 105] width 43 height 40
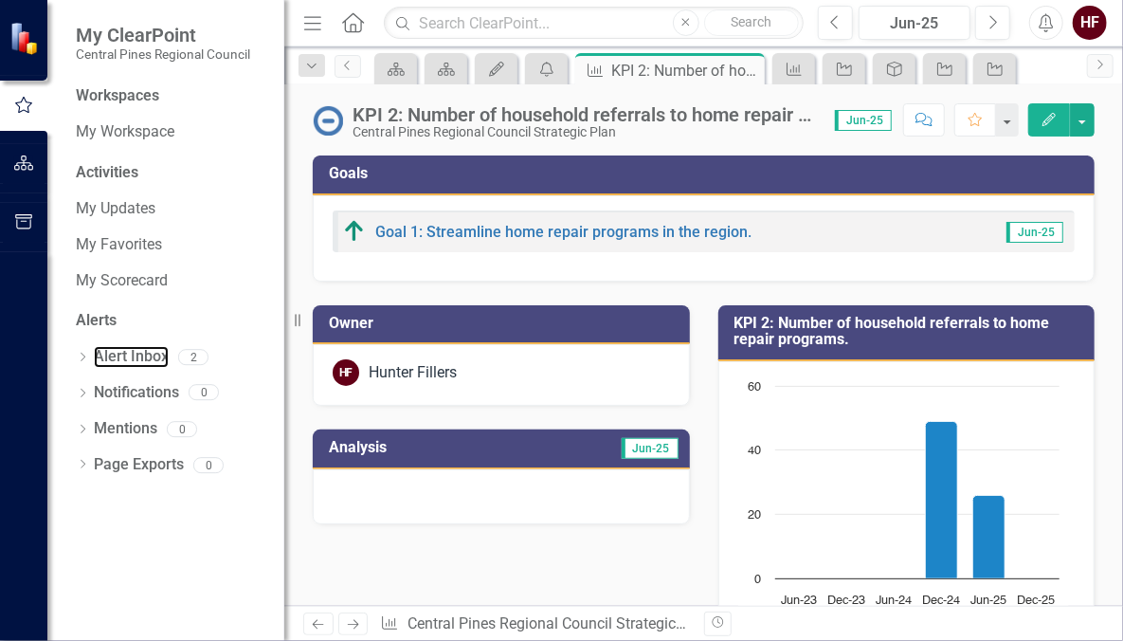
click at [147, 351] on link "Alert Inbox" at bounding box center [131, 357] width 75 height 22
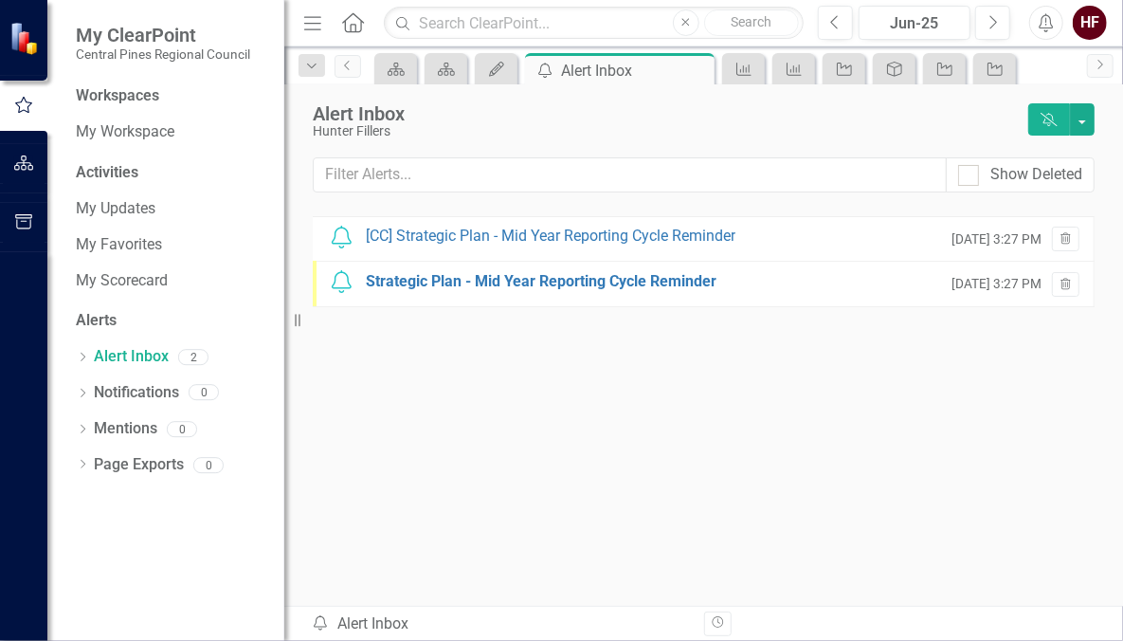
click at [431, 227] on div "[CC] Strategic Plan - Mid Year Reporting Cycle Reminder" at bounding box center [551, 237] width 370 height 22
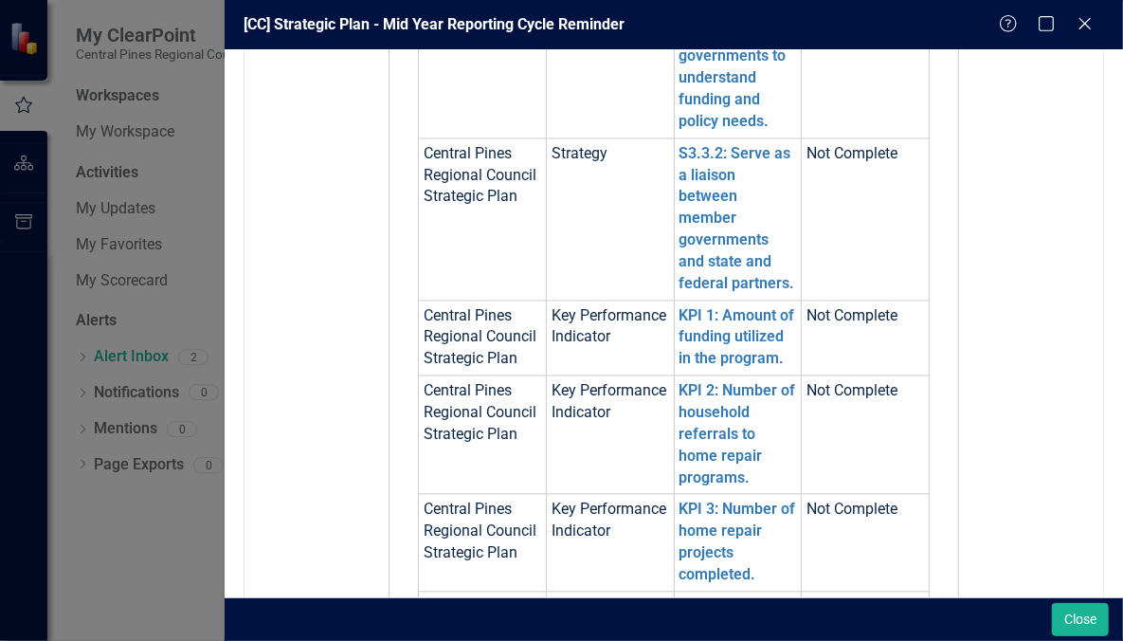
scroll to position [1806, 0]
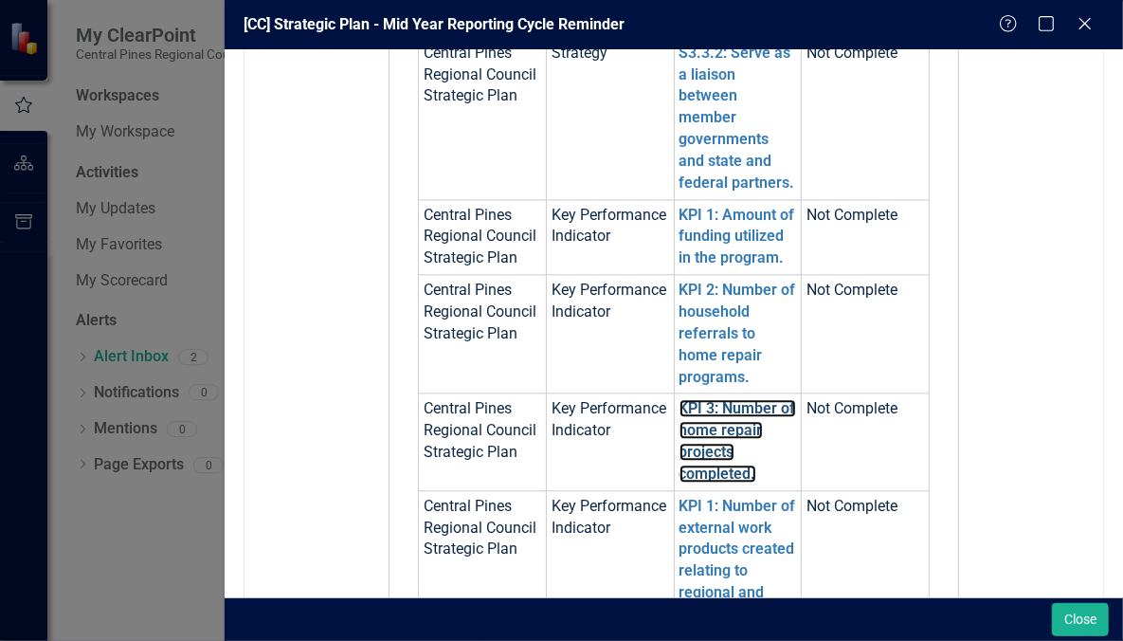
click at [707, 436] on link "KPI 3: Number of home repair projects completed." at bounding box center [738, 440] width 117 height 83
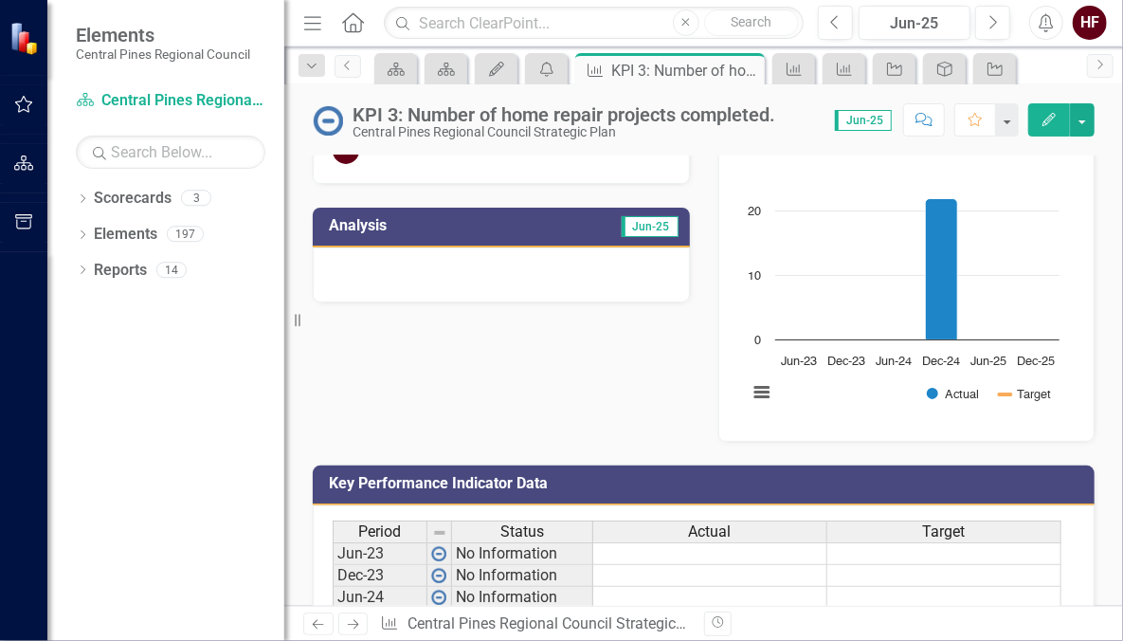
scroll to position [370, 0]
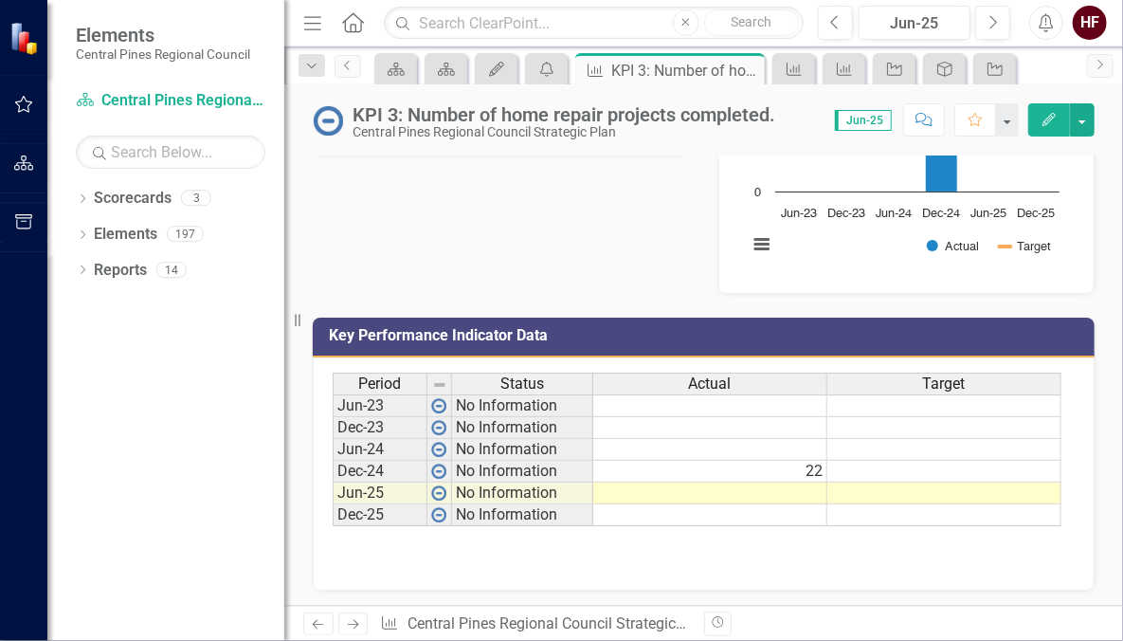
click at [759, 491] on td at bounding box center [710, 493] width 234 height 22
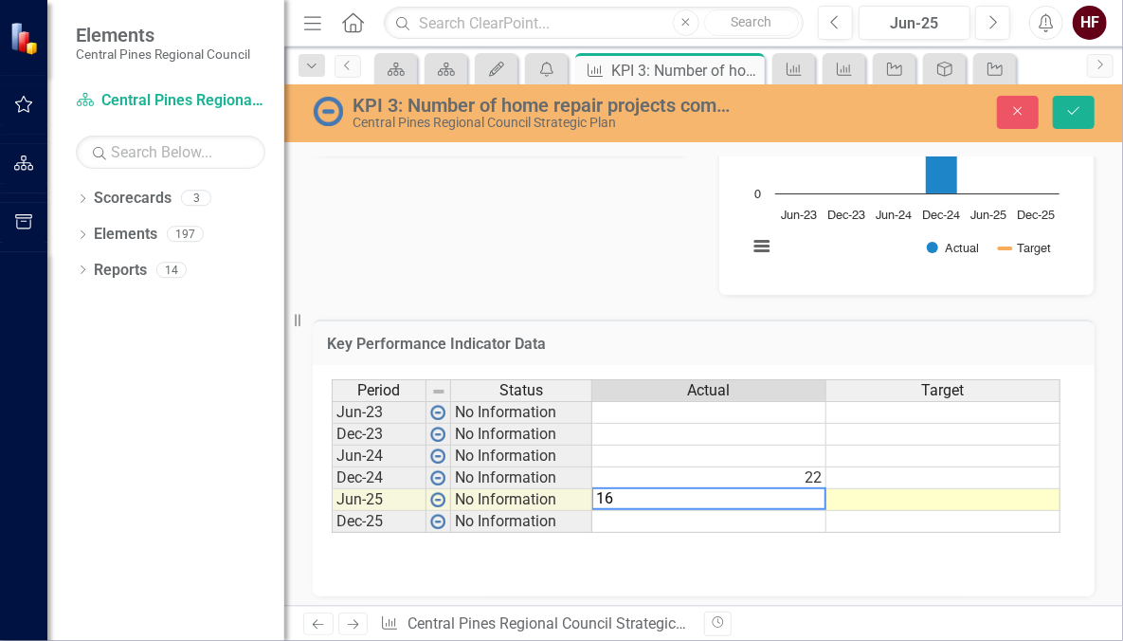
type textarea "16"
click at [1066, 105] on icon "Save" at bounding box center [1073, 110] width 17 height 13
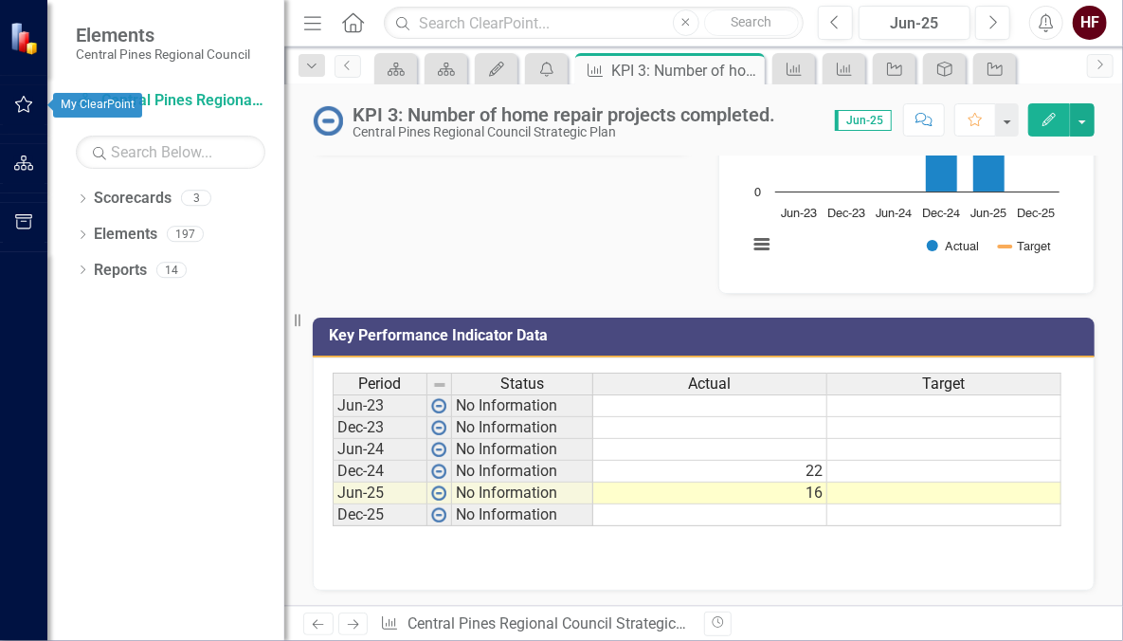
click at [12, 102] on button "button" at bounding box center [24, 105] width 43 height 40
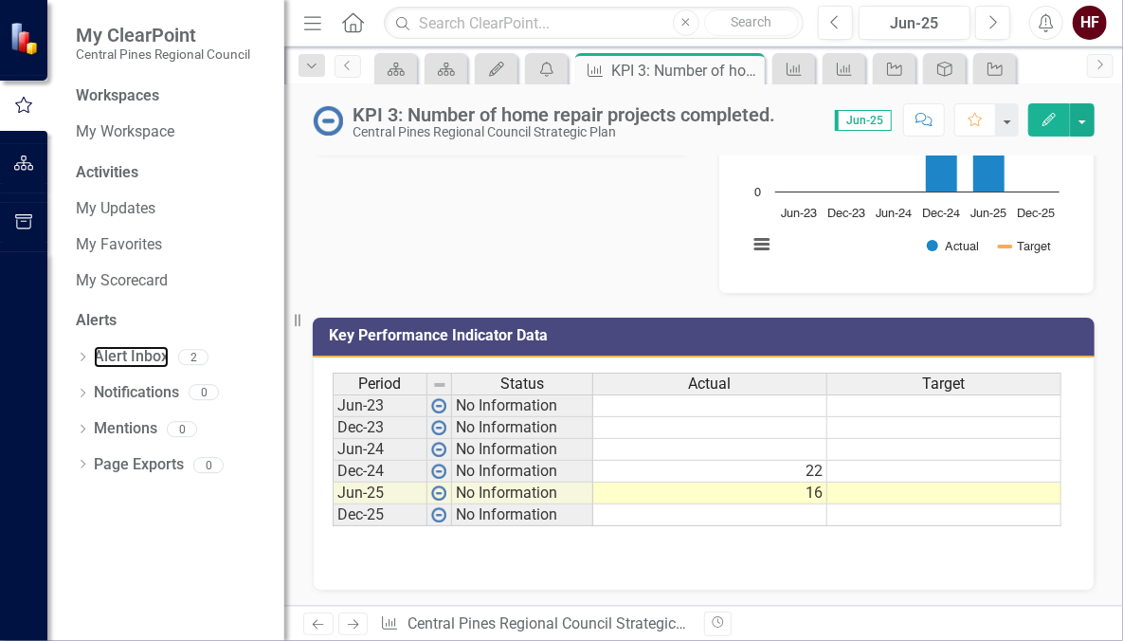
click at [146, 347] on link "Alert Inbox" at bounding box center [131, 357] width 75 height 22
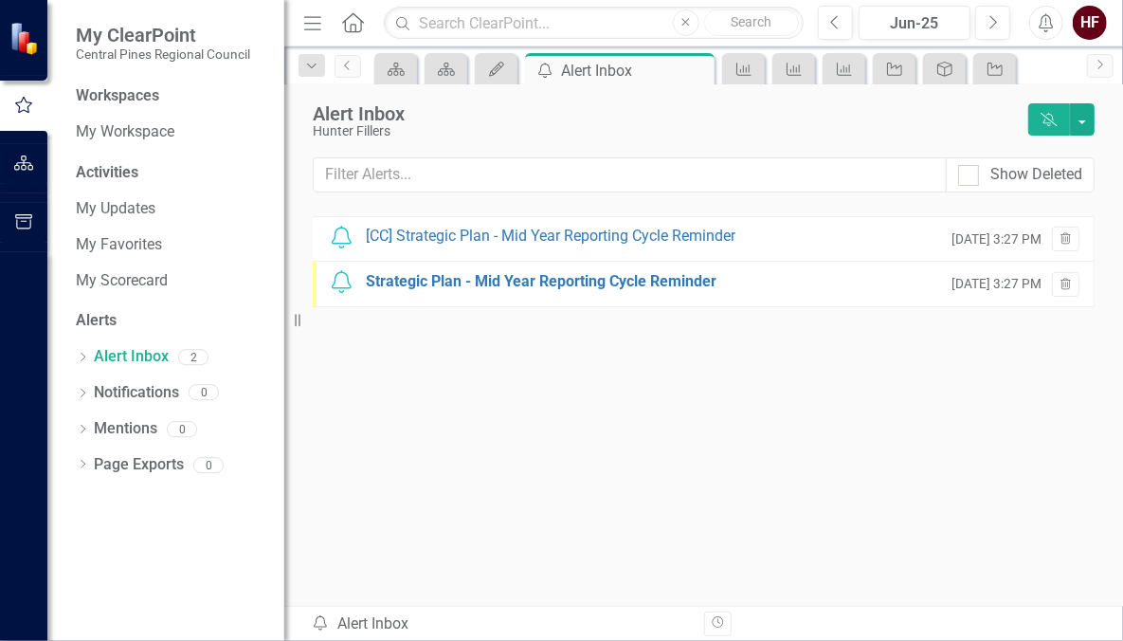
click at [490, 237] on div "[CC] Strategic Plan - Mid Year Reporting Cycle Reminder" at bounding box center [551, 237] width 370 height 22
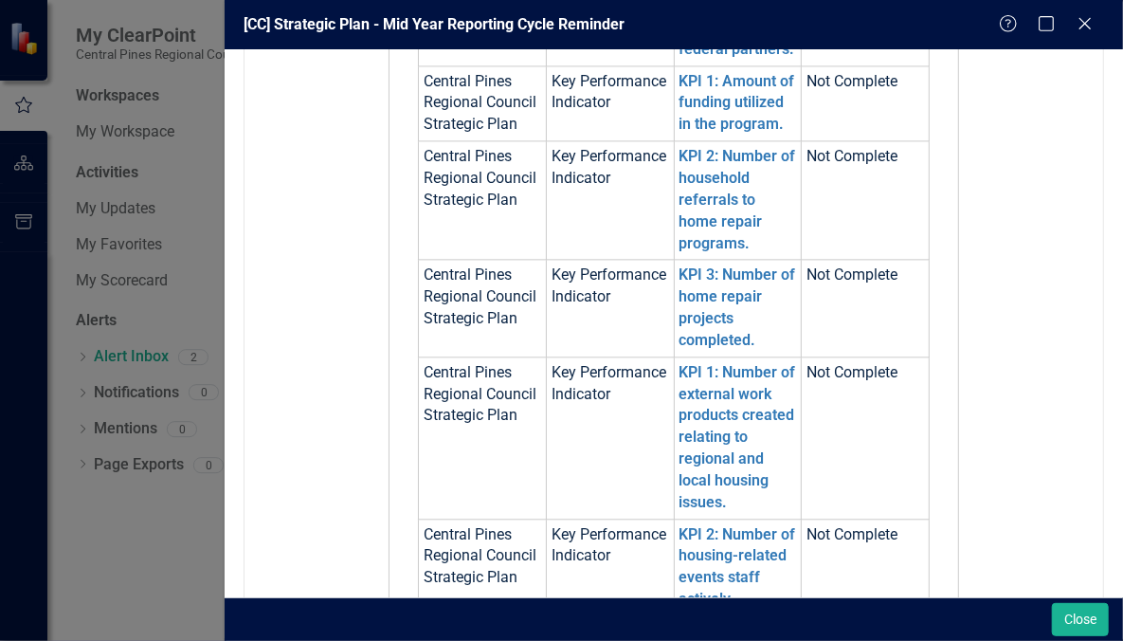
scroll to position [1940, 0]
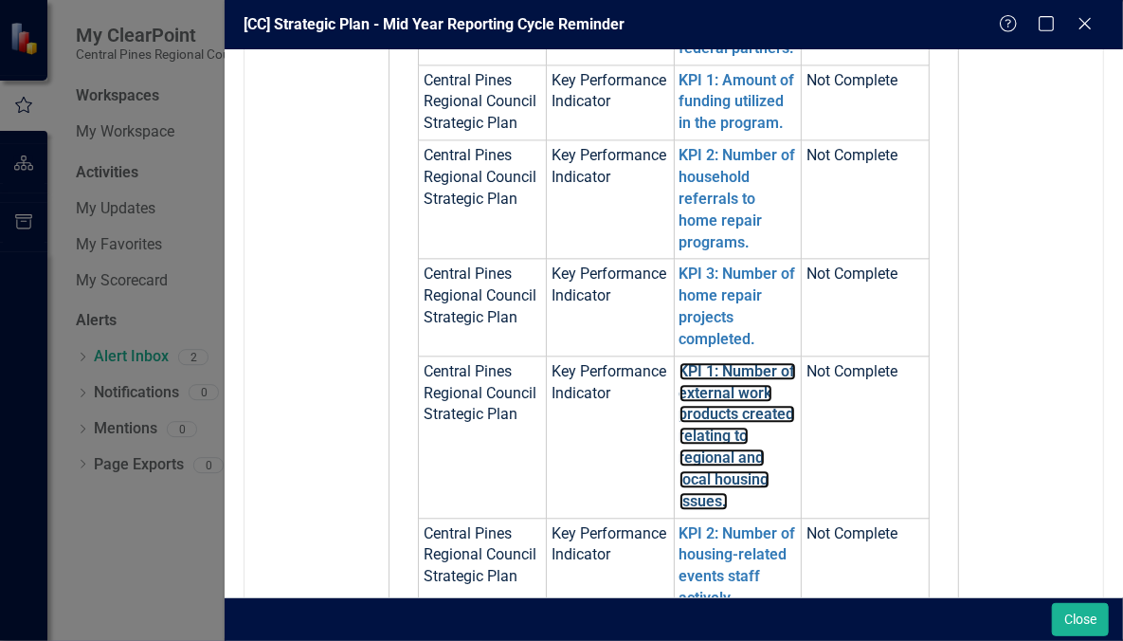
click at [699, 370] on link "KPI 1: Number of external work products created relating to regional and local …" at bounding box center [738, 436] width 117 height 148
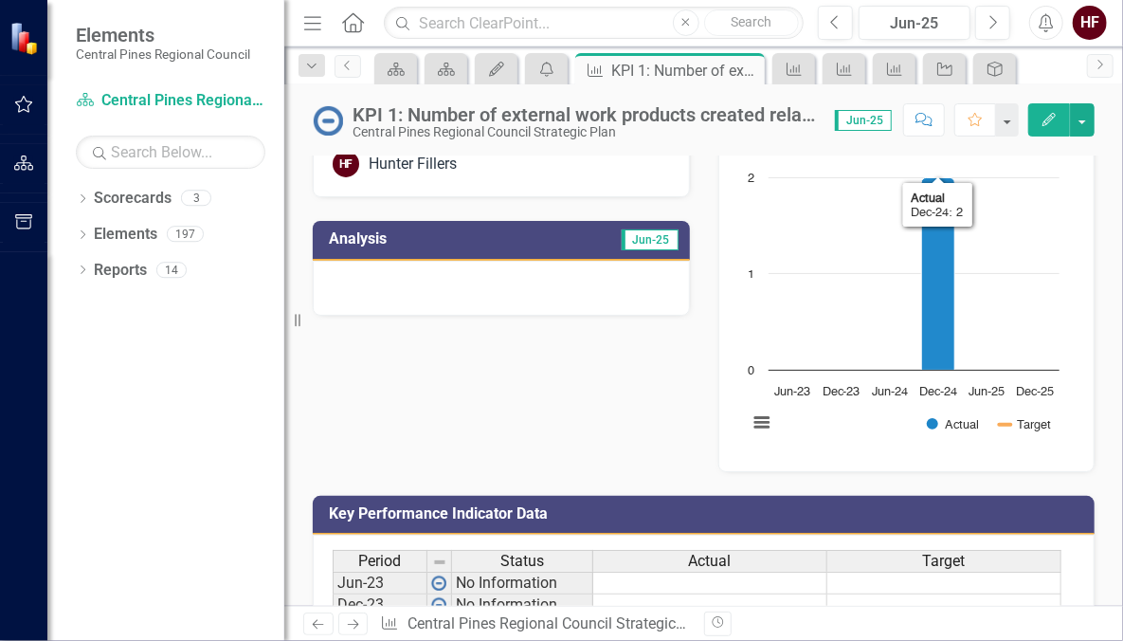
scroll to position [387, 0]
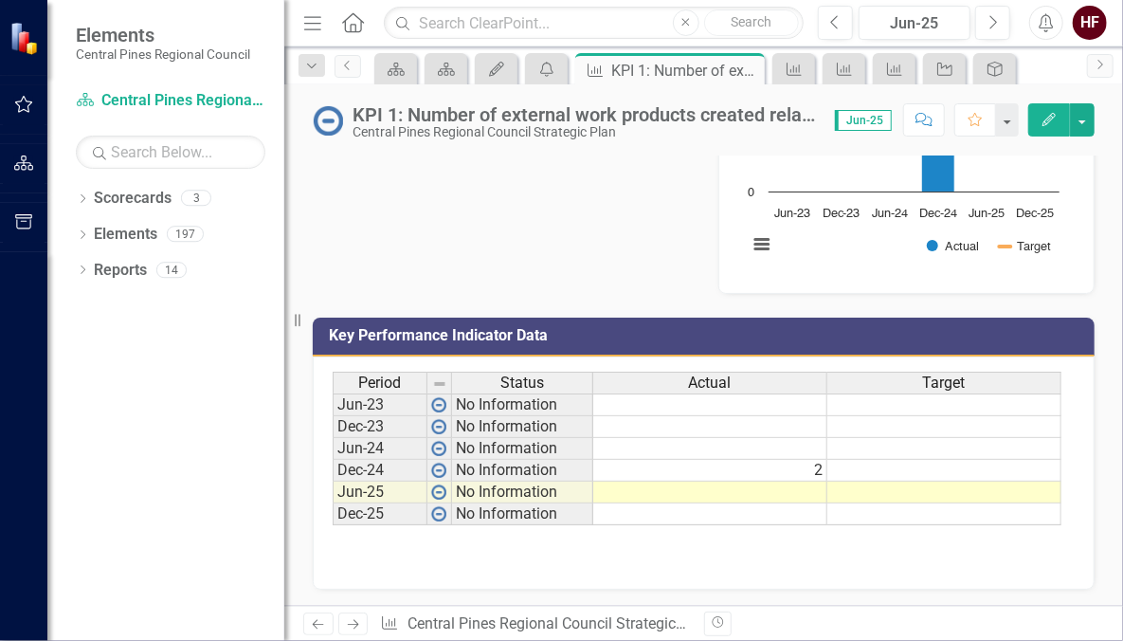
click at [628, 283] on div "Owner [PERSON_NAME] Fillers Analysis Jun-25 KPI 1: Number of external work prod…" at bounding box center [704, 94] width 810 height 399
click at [661, 72] on div "KPI 1: Number of external work products created relating to regional and local …" at bounding box center [685, 71] width 149 height 24
click at [824, 124] on div "KPI 1: Number of external work products created relating to regional and local …" at bounding box center [589, 121] width 473 height 35
click at [808, 118] on div "KPI 1: Number of external work products created relating to regional and local …" at bounding box center [584, 114] width 463 height 21
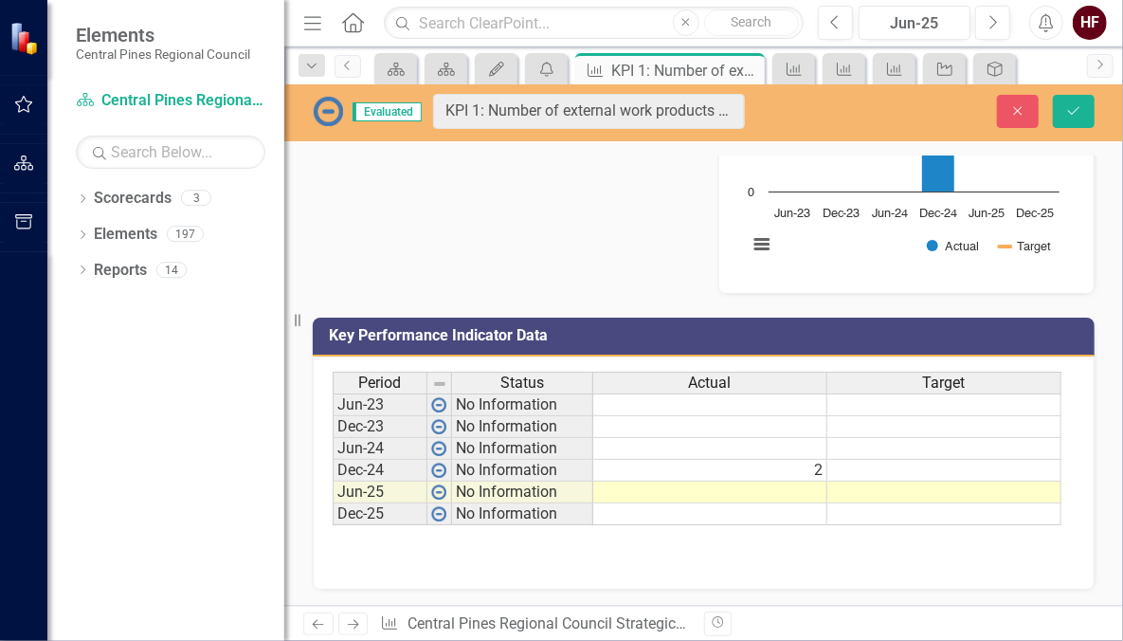
scroll to position [386, 0]
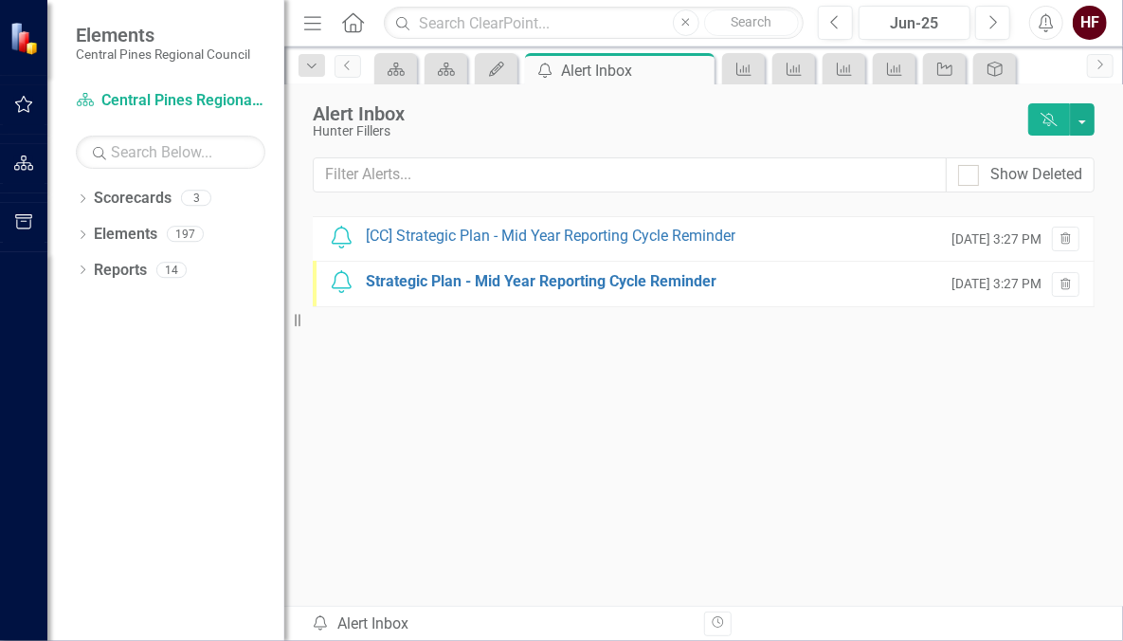
click at [496, 226] on div "[CC] Strategic Plan - Mid Year Reporting Cycle Reminder" at bounding box center [551, 237] width 370 height 22
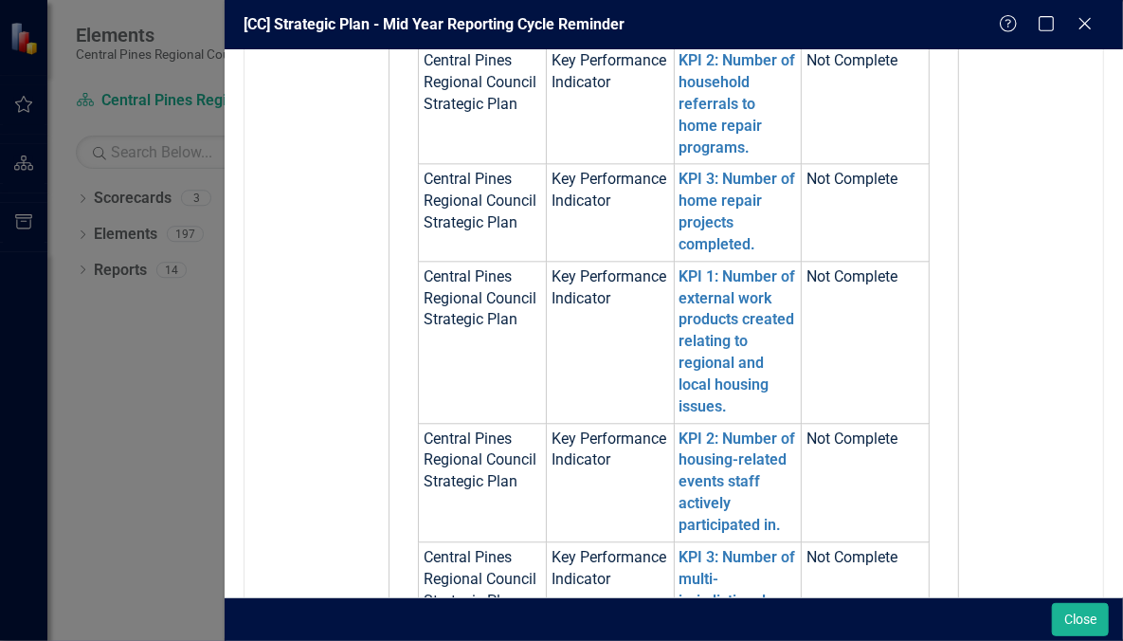
scroll to position [2040, 0]
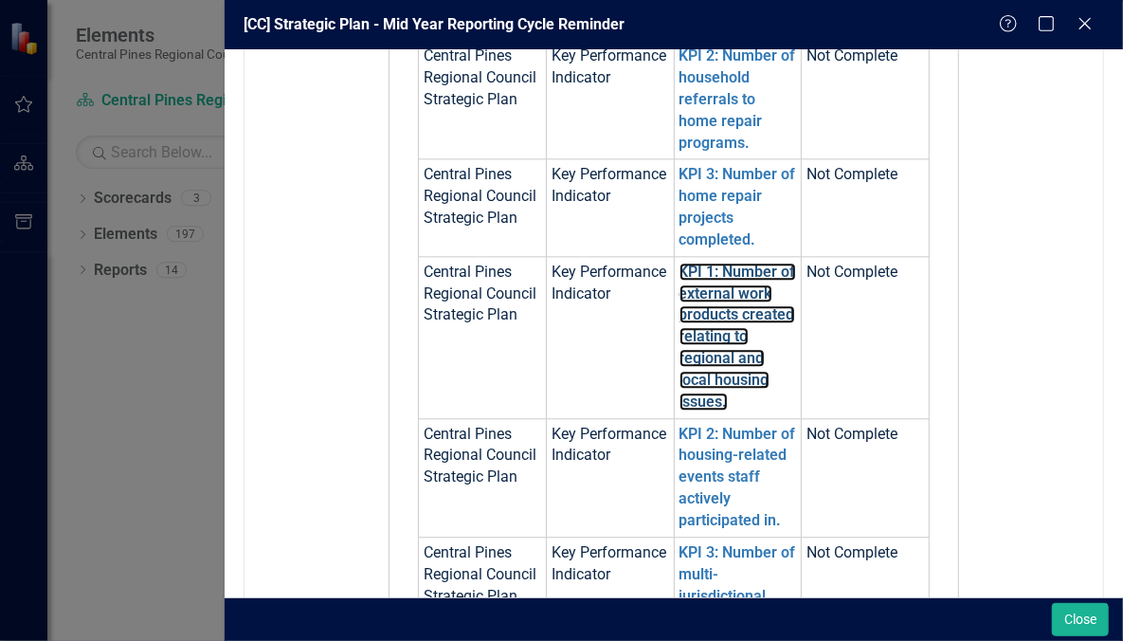
click at [702, 324] on link "KPI 1: Number of external work products created relating to regional and local …" at bounding box center [738, 337] width 117 height 148
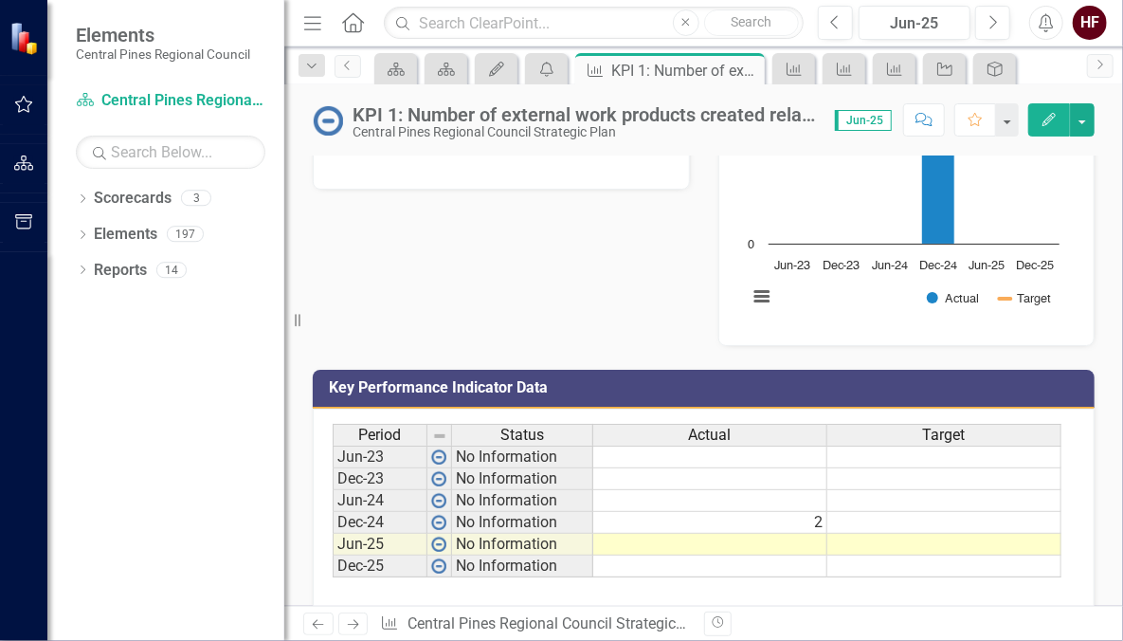
scroll to position [387, 0]
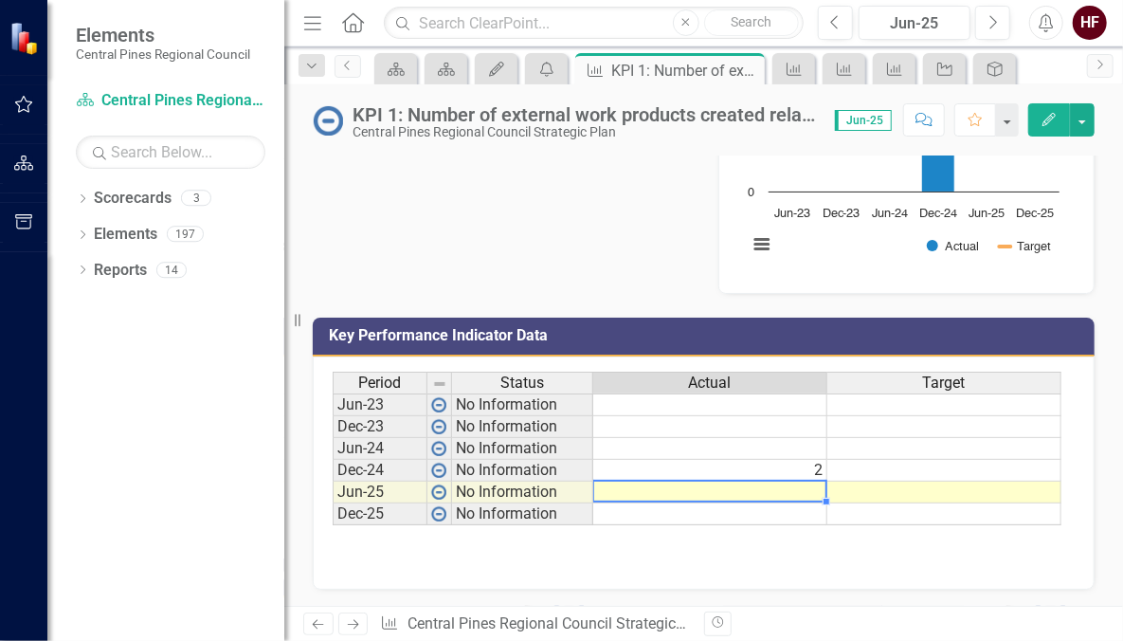
click at [767, 487] on td at bounding box center [710, 492] width 234 height 22
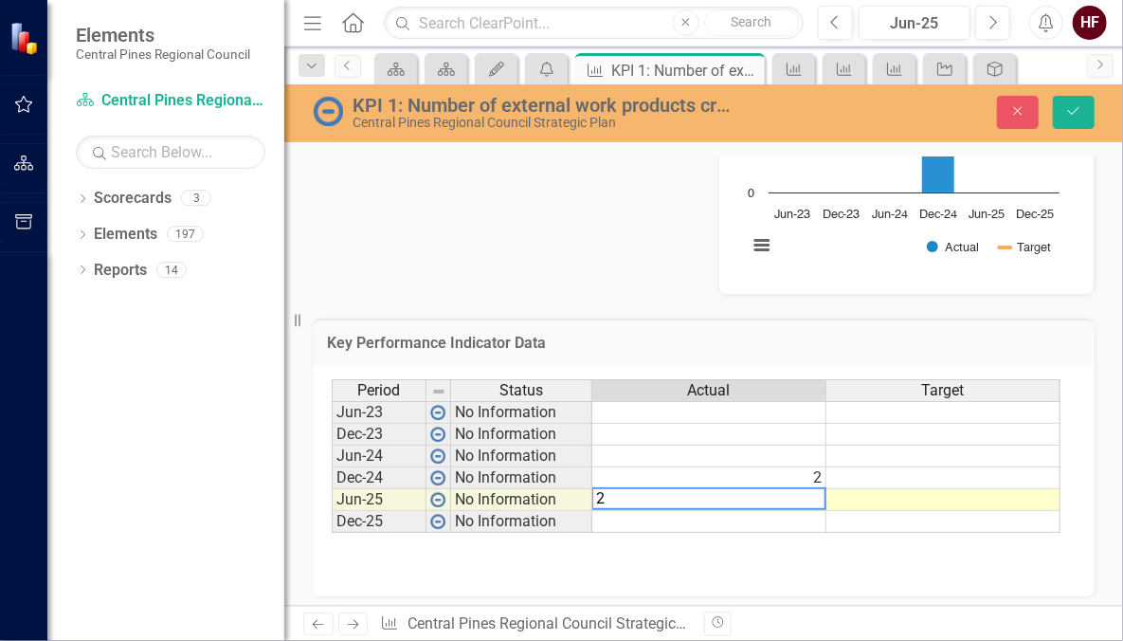
type textarea "2"
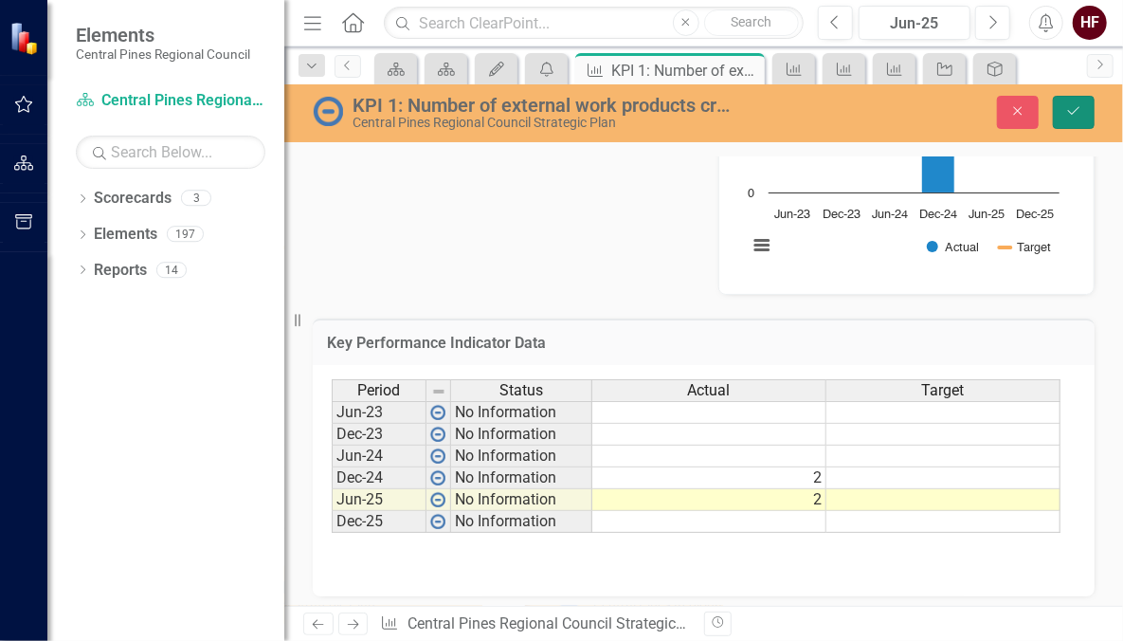
click at [1062, 112] on button "Save" at bounding box center [1074, 112] width 42 height 33
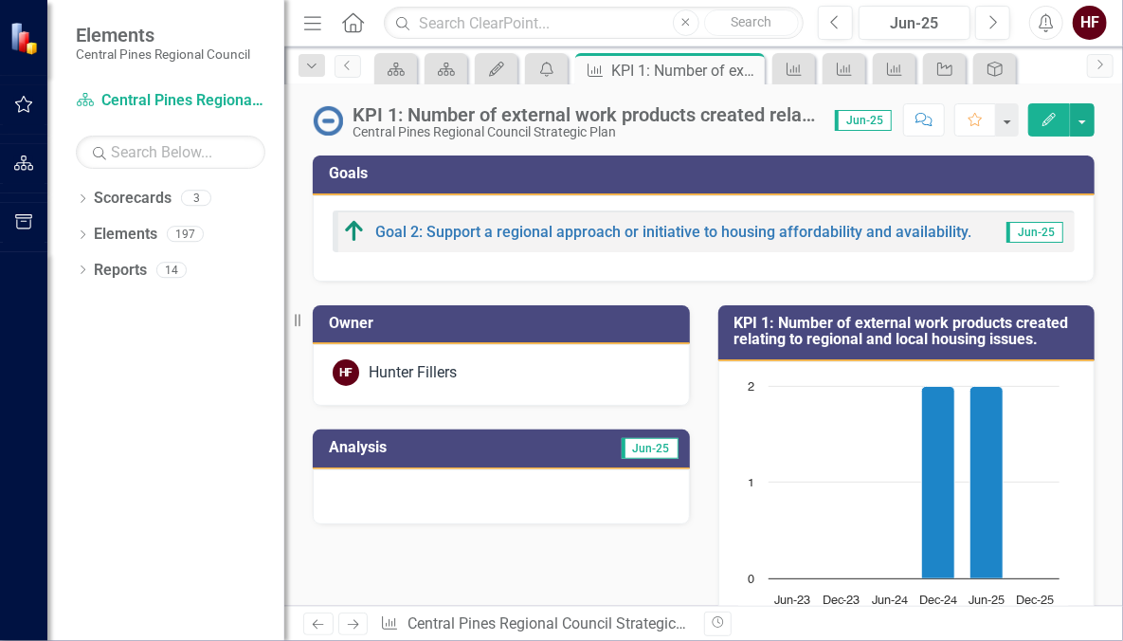
click at [24, 104] on icon "button" at bounding box center [24, 104] width 20 height 15
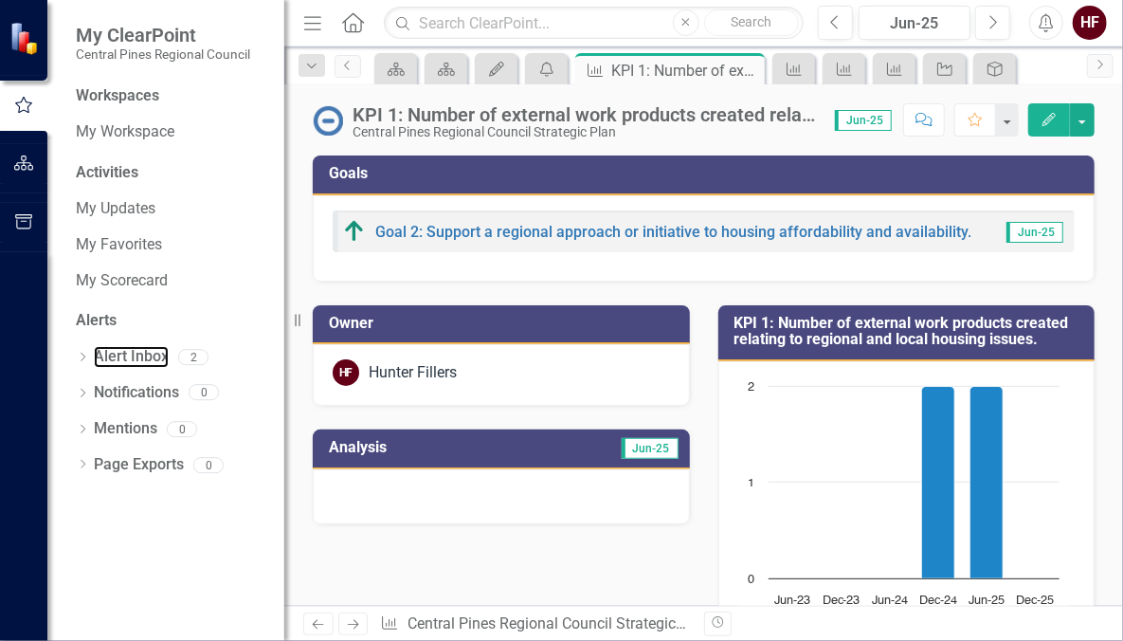
click at [137, 361] on link "Alert Inbox" at bounding box center [131, 357] width 75 height 22
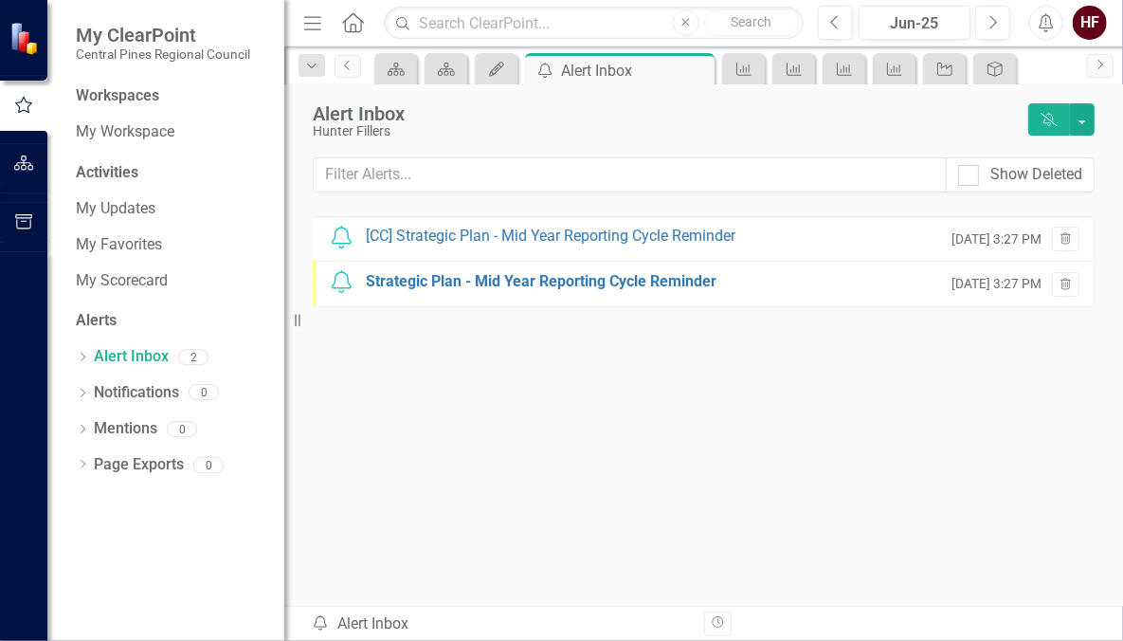
click at [554, 233] on div "[CC] Strategic Plan - Mid Year Reporting Cycle Reminder" at bounding box center [551, 237] width 370 height 22
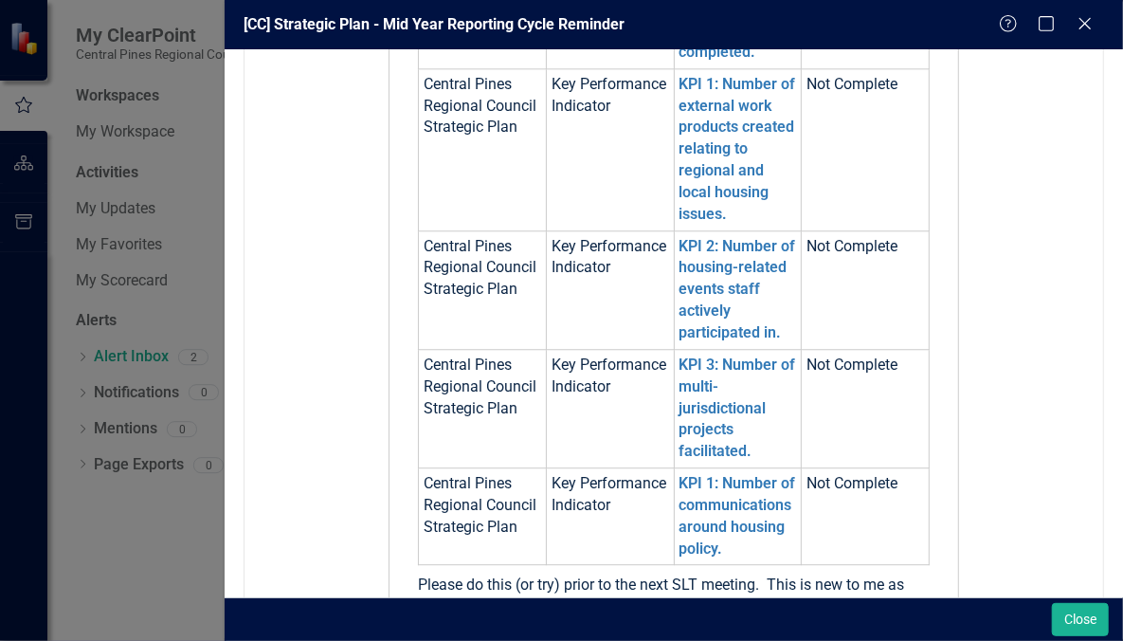
scroll to position [2237, 0]
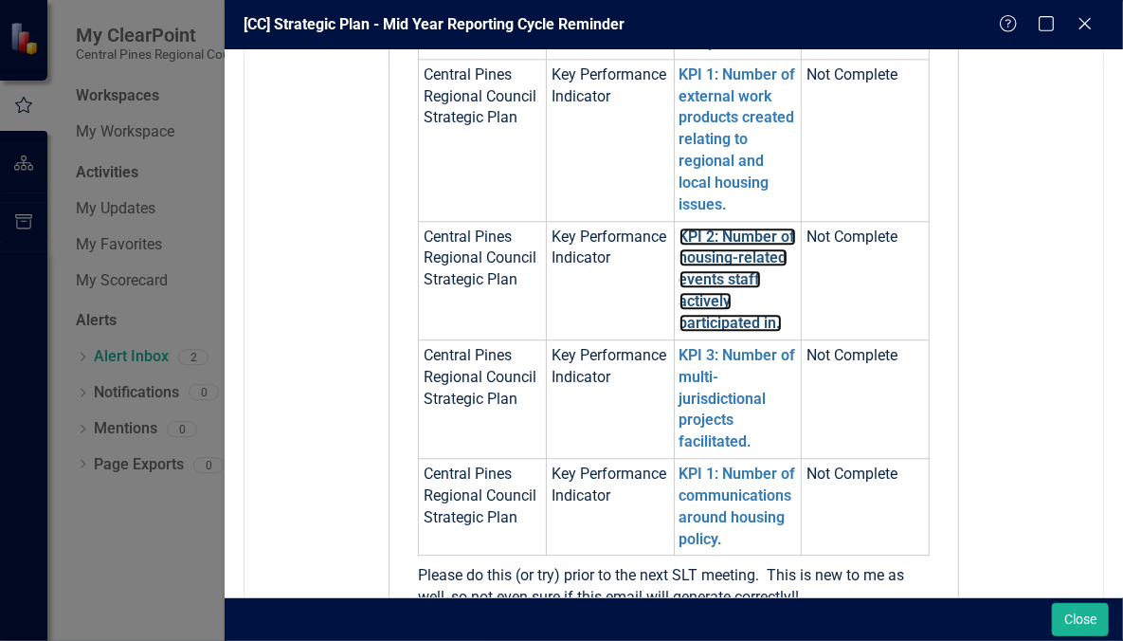
click at [711, 281] on link "KPI 2: Number of housing-related events staff actively participated in." at bounding box center [738, 279] width 117 height 104
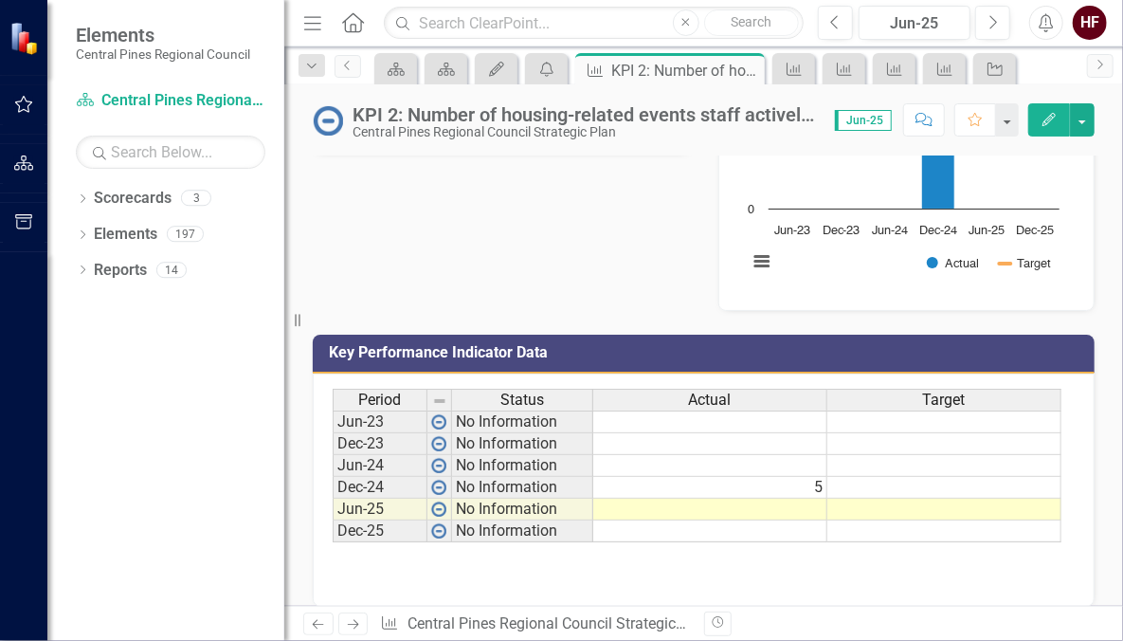
scroll to position [387, 0]
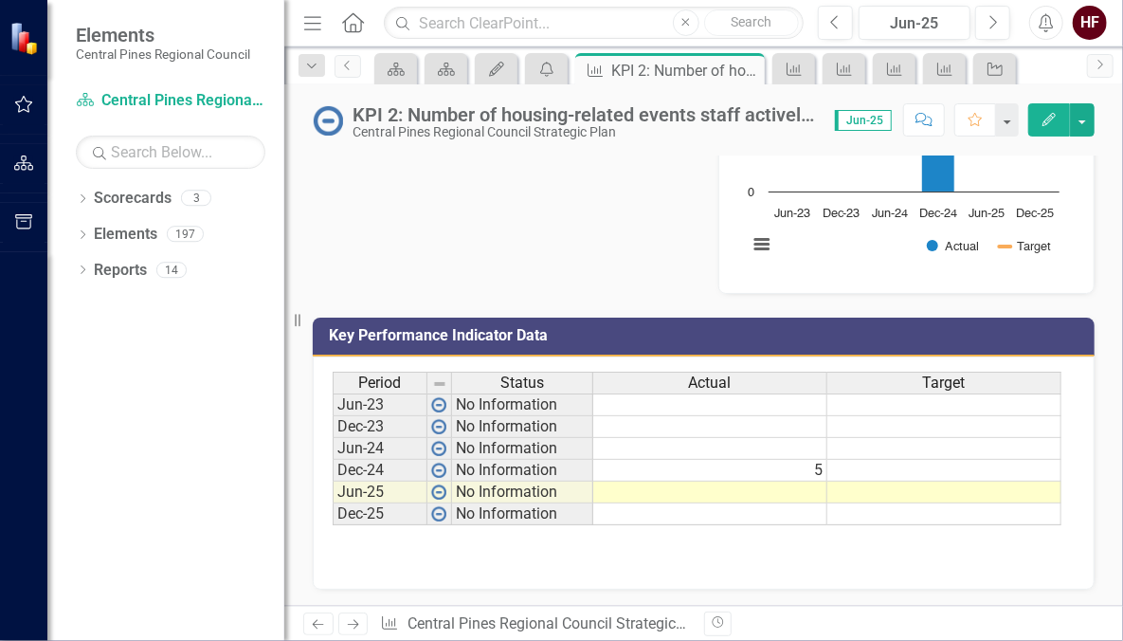
click at [764, 489] on td at bounding box center [710, 492] width 234 height 22
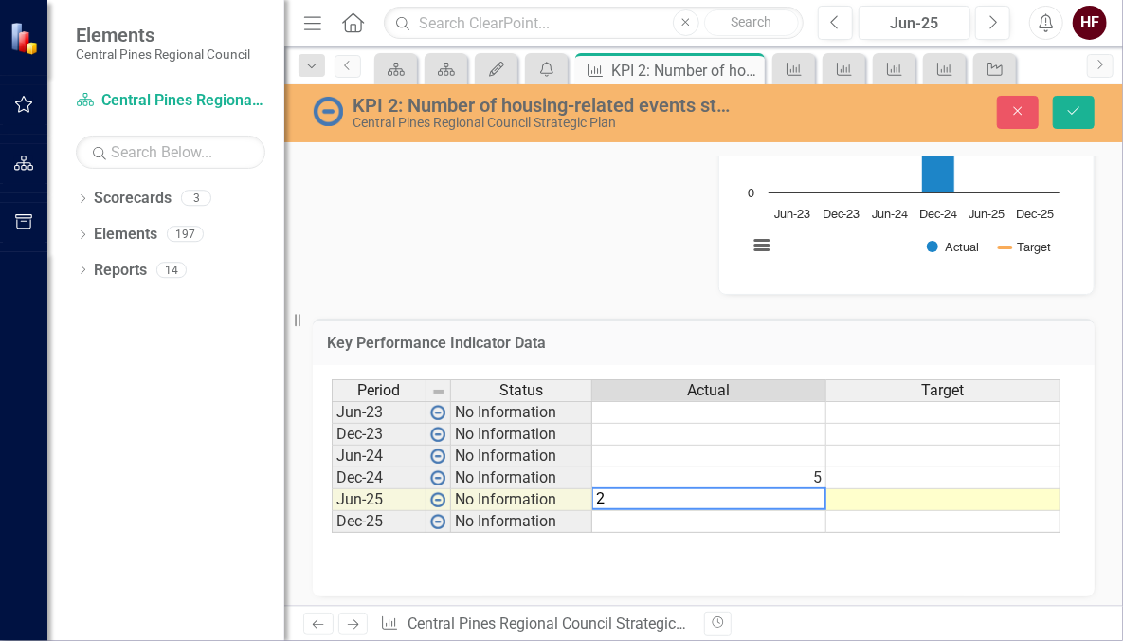
type textarea "2"
click at [1070, 108] on icon "Save" at bounding box center [1073, 110] width 17 height 13
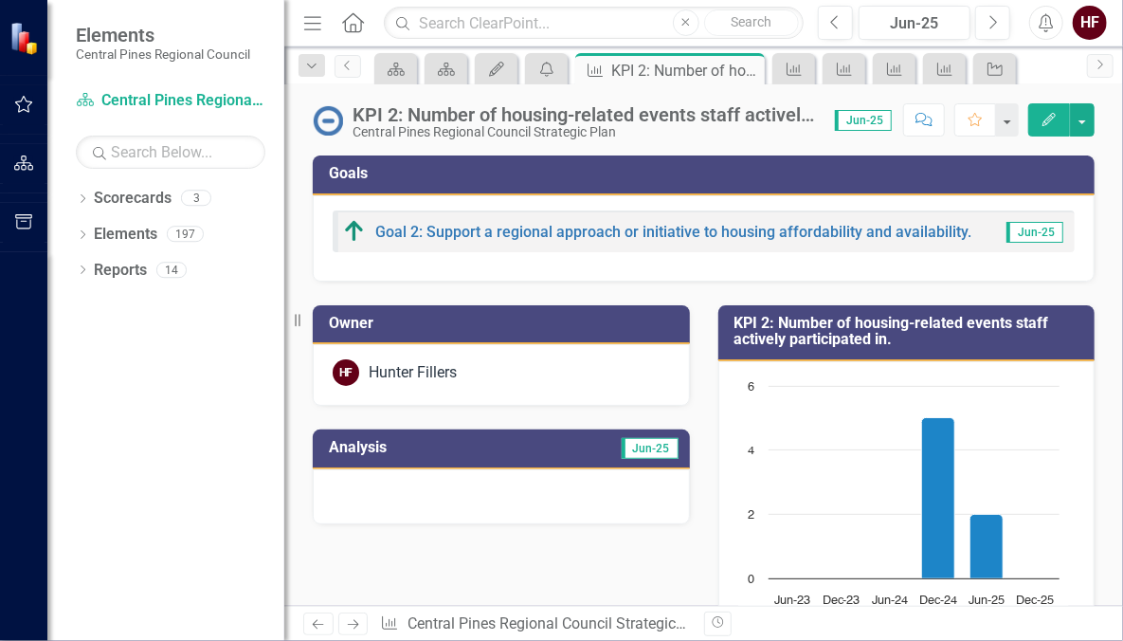
click at [33, 112] on button "button" at bounding box center [24, 105] width 43 height 40
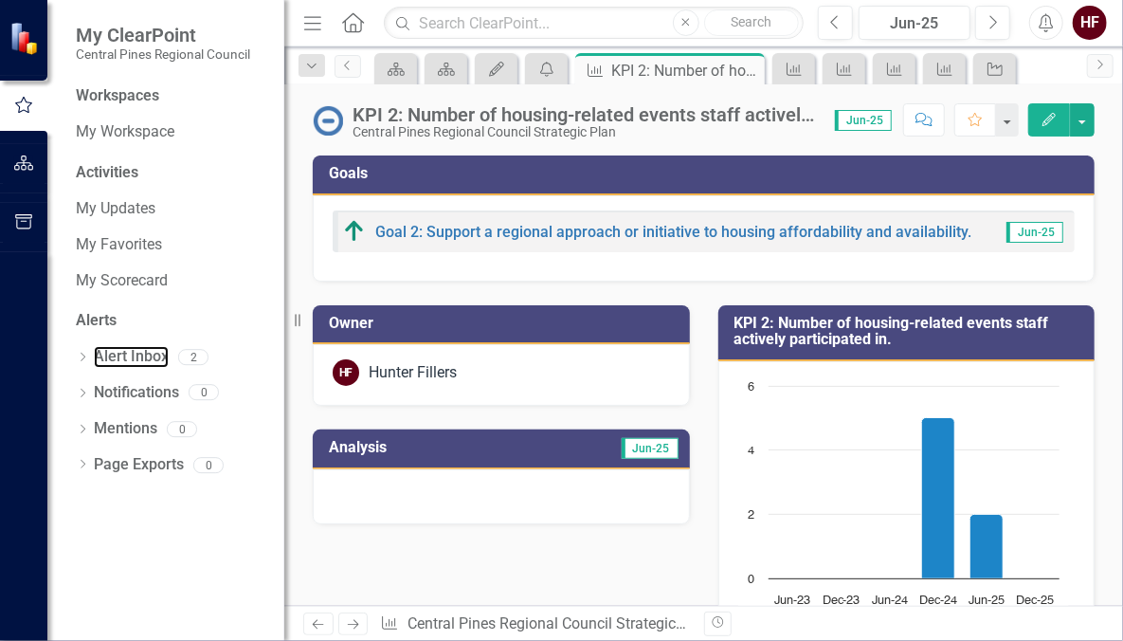
click at [137, 357] on link "Alert Inbox" at bounding box center [131, 357] width 75 height 22
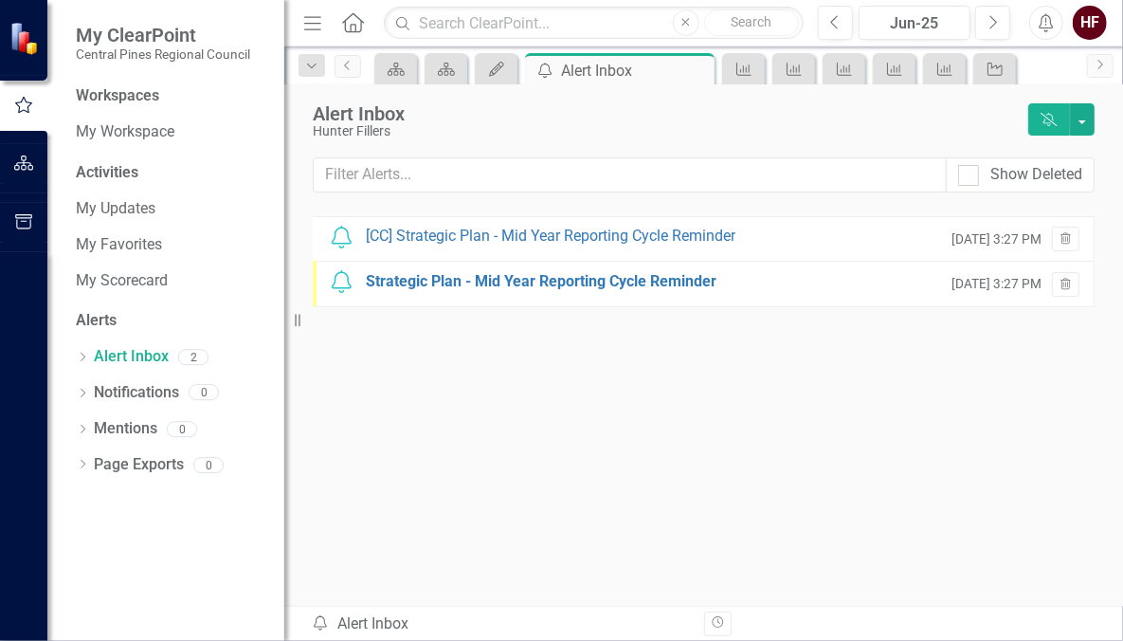
click at [492, 247] on div "Notification [CC] Strategic Plan - Mid Year Reporting Cycle Reminder [DATE] 3:2…" at bounding box center [704, 238] width 782 height 45
click at [515, 230] on div "[CC] Strategic Plan - Mid Year Reporting Cycle Reminder" at bounding box center [551, 237] width 370 height 22
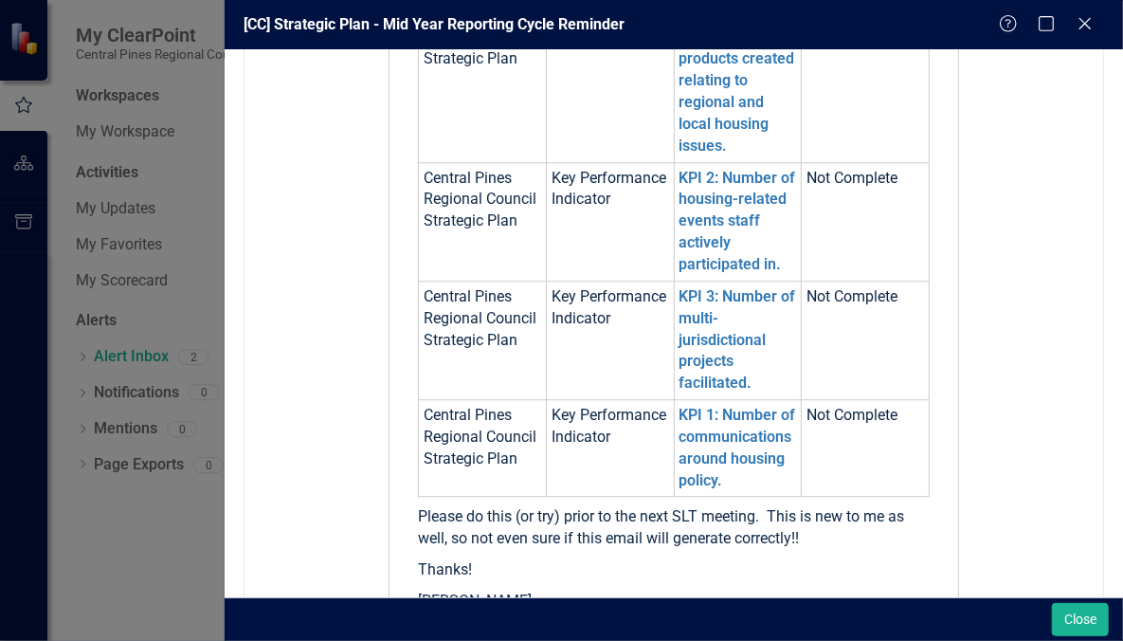
scroll to position [2320, 0]
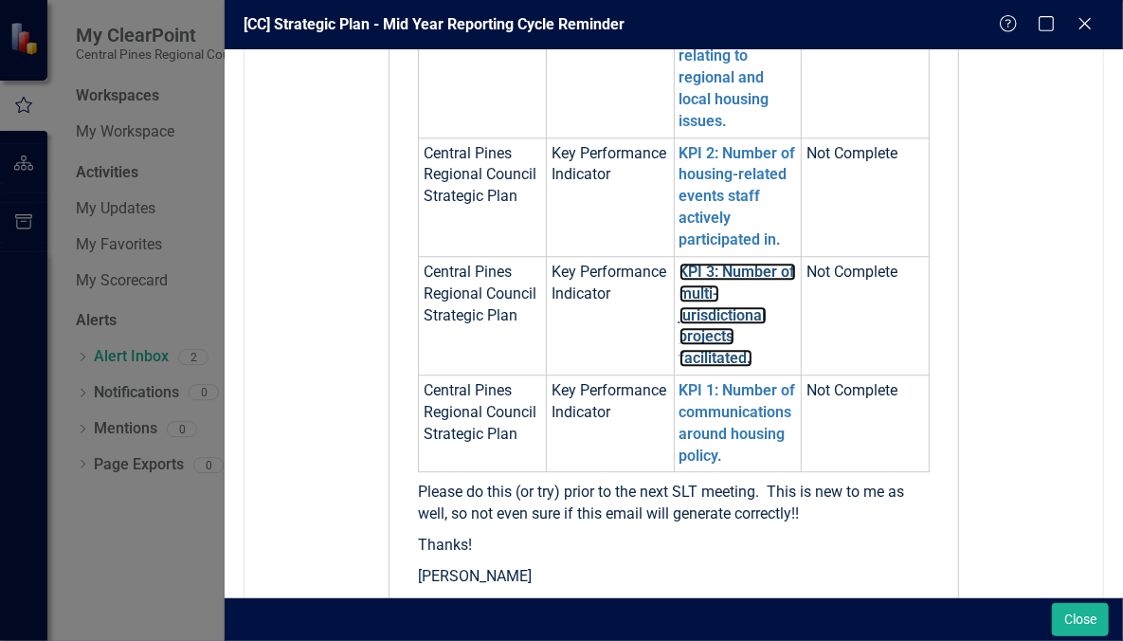
click at [708, 325] on link "KPI 3: Number of multi-jurisdictional projects facilitated." at bounding box center [738, 315] width 117 height 104
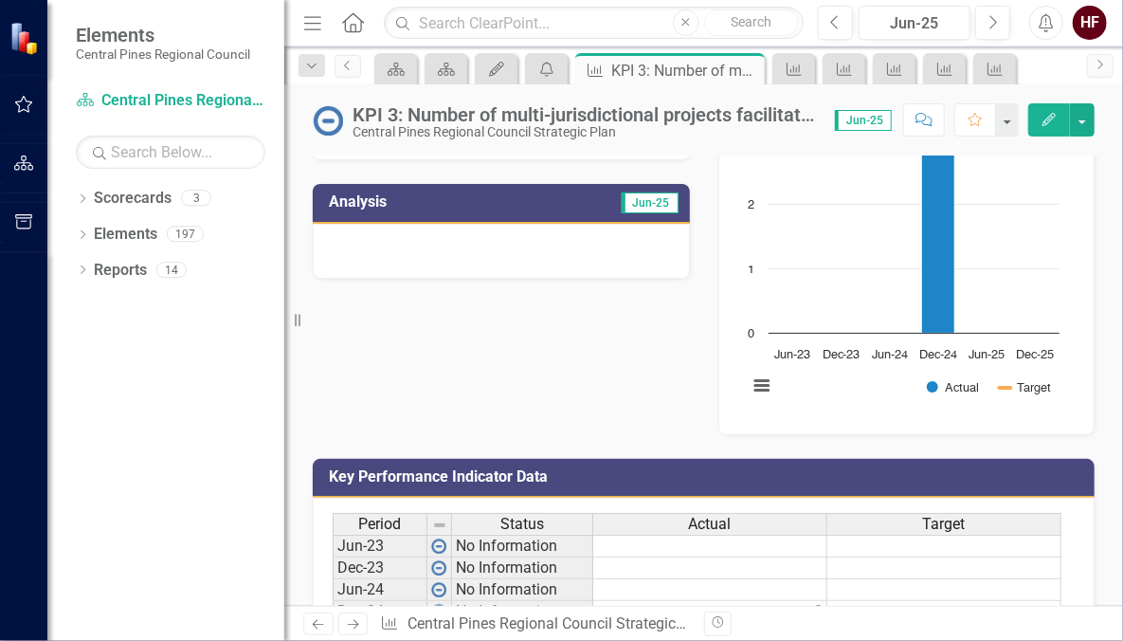
scroll to position [387, 0]
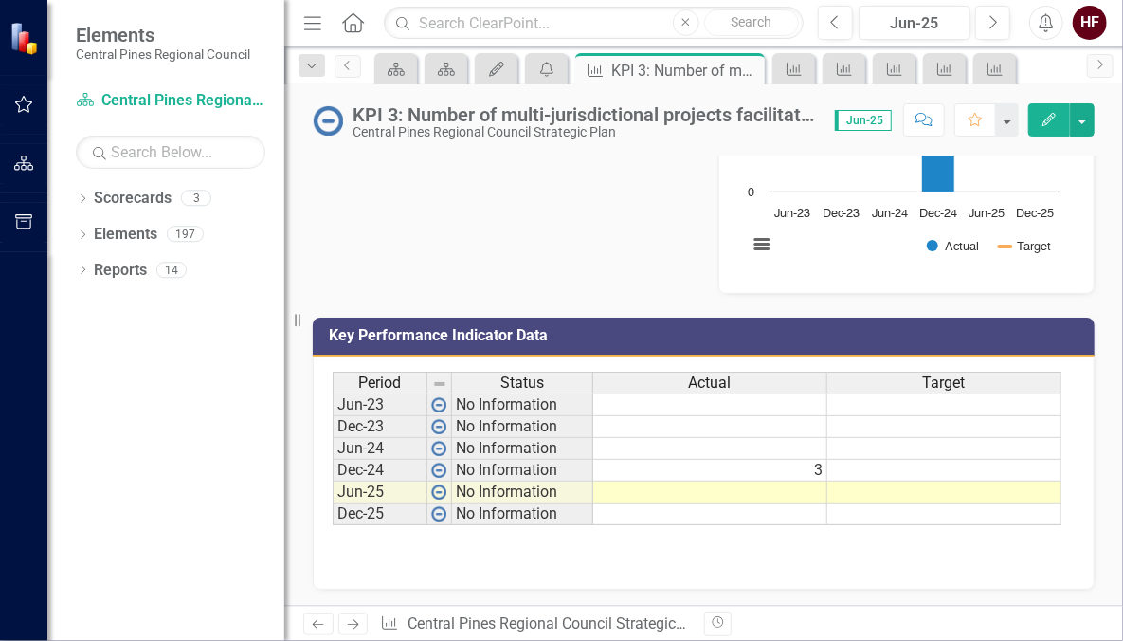
click at [823, 493] on td at bounding box center [710, 492] width 234 height 22
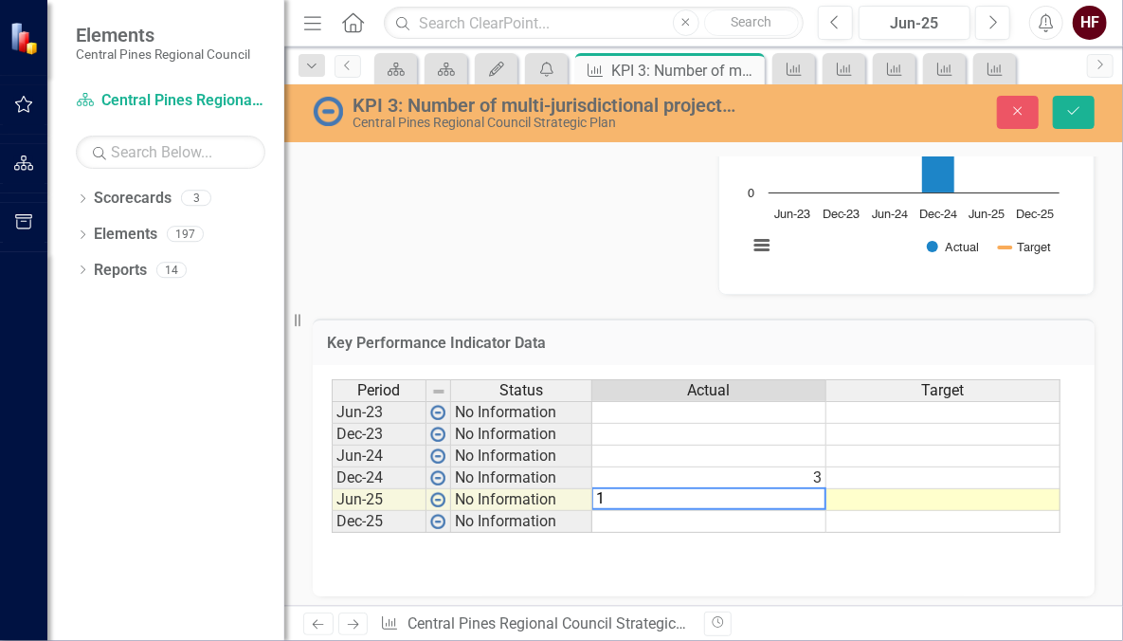
type textarea "1"
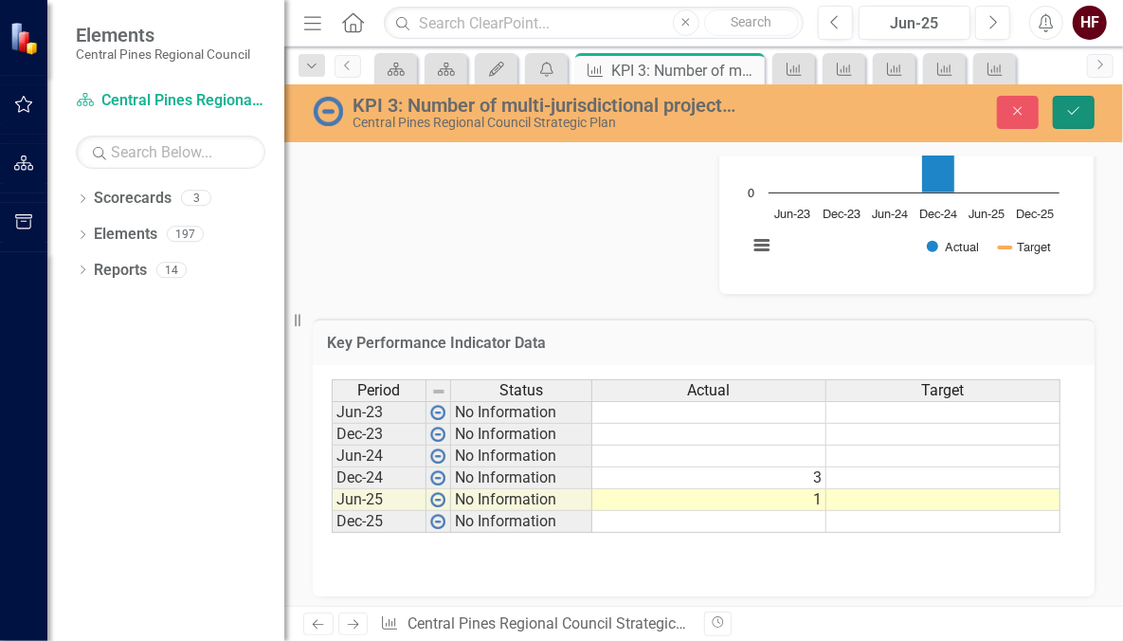
click at [1070, 110] on icon "Save" at bounding box center [1073, 110] width 17 height 13
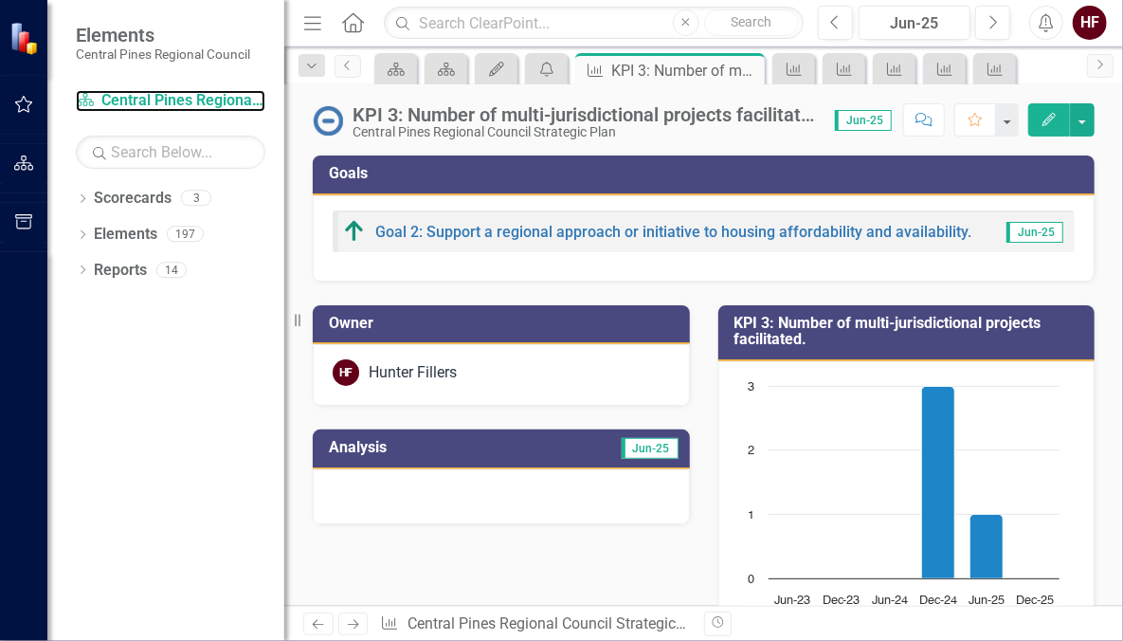
click at [109, 97] on link "Scorecard Central Pines Regional Council Strategic Plan" at bounding box center [171, 101] width 190 height 22
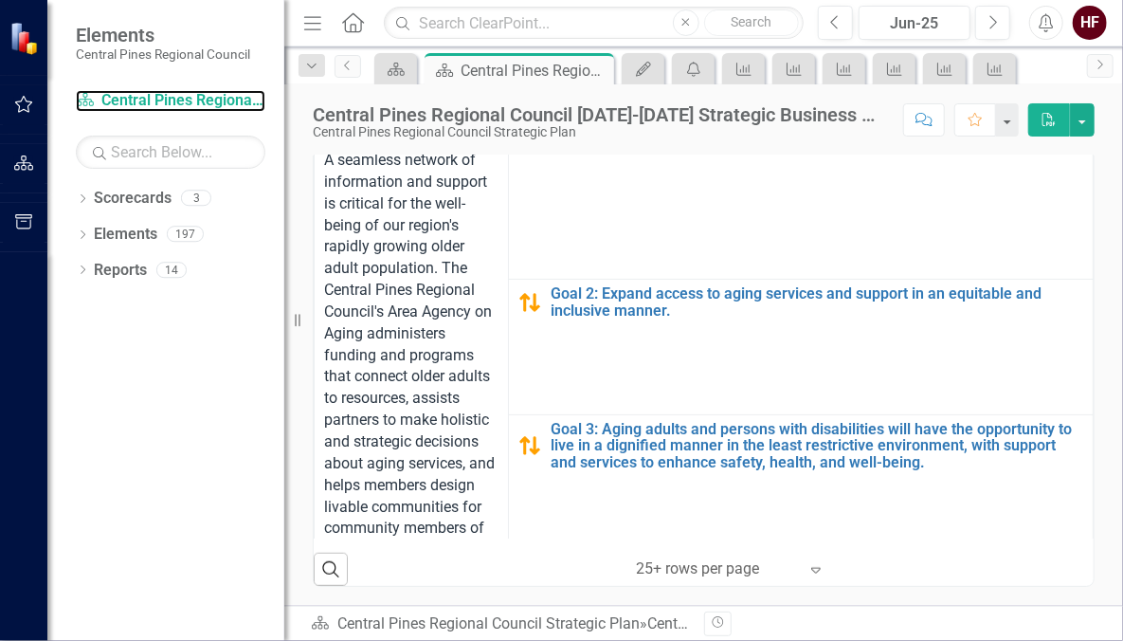
scroll to position [725, 0]
click at [16, 100] on icon "button" at bounding box center [24, 104] width 20 height 15
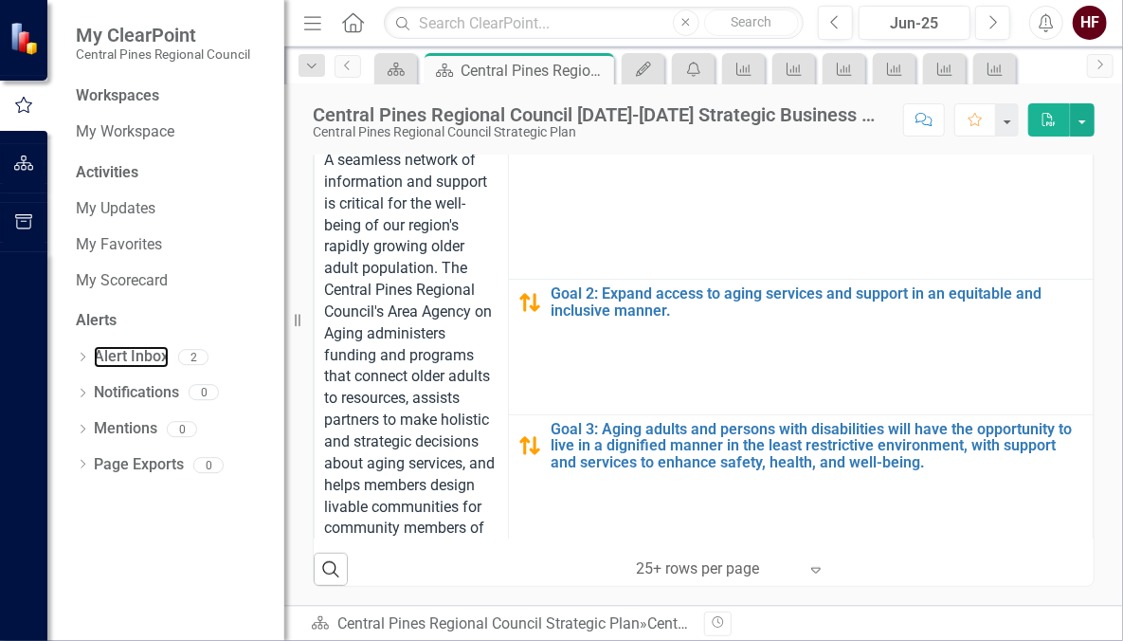
click at [141, 353] on link "Alert Inbox" at bounding box center [131, 357] width 75 height 22
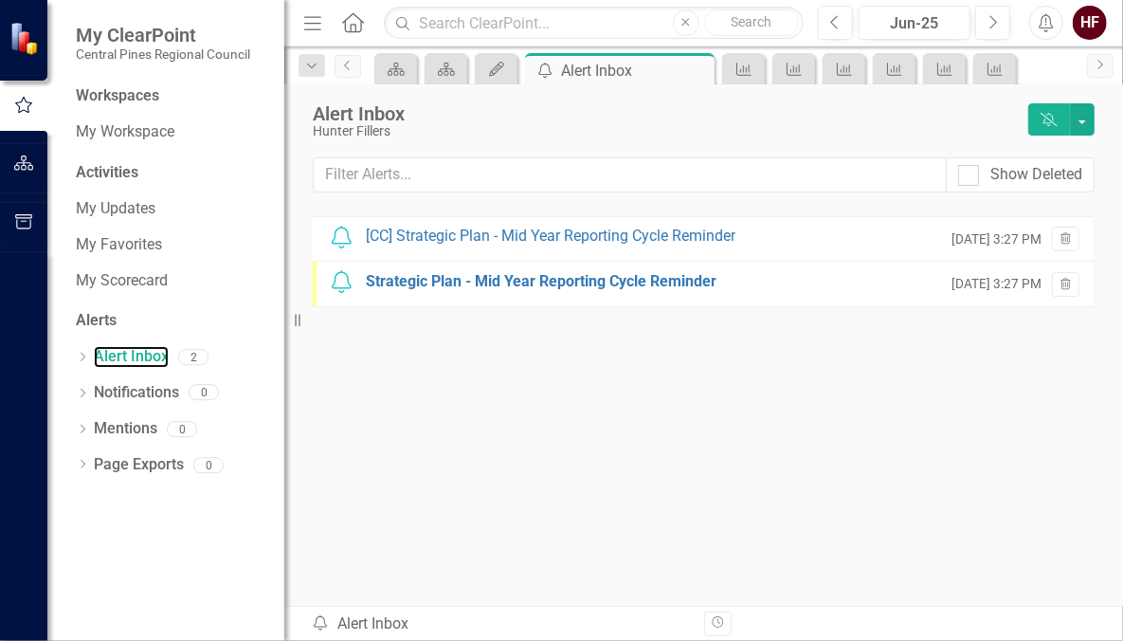
scroll to position [2, 0]
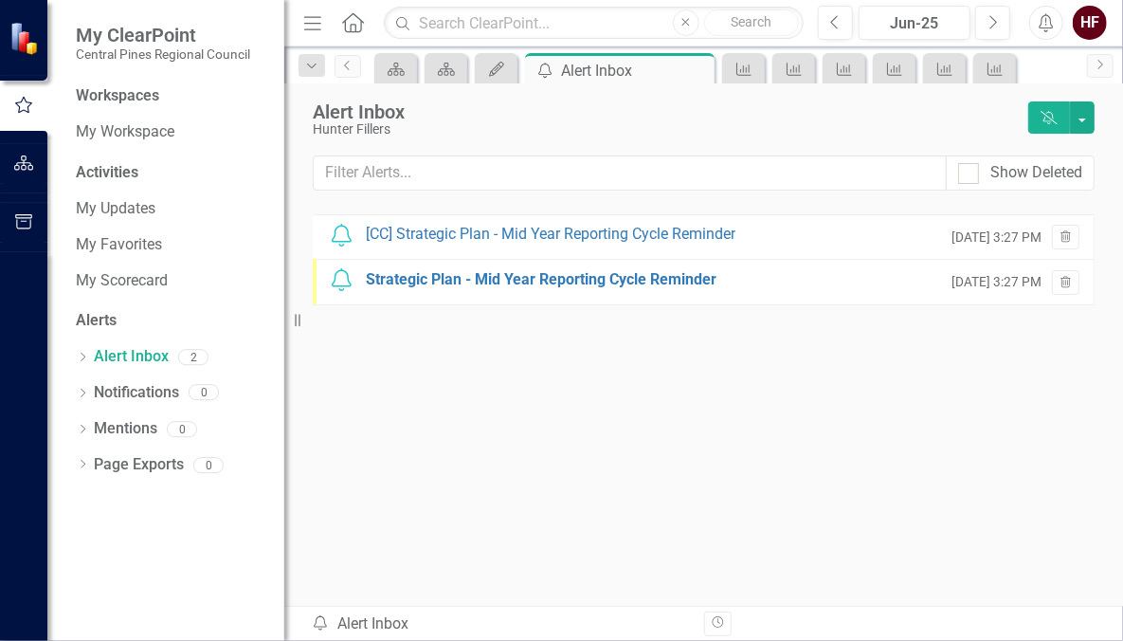
click at [539, 235] on div "[CC] Strategic Plan - Mid Year Reporting Cycle Reminder" at bounding box center [551, 235] width 370 height 22
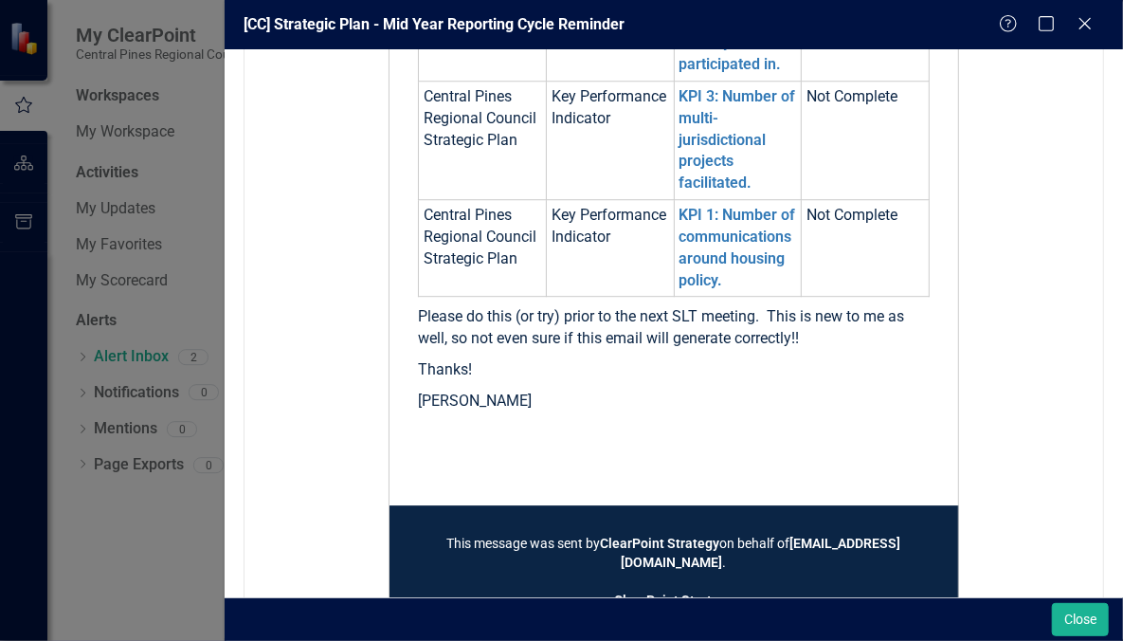
scroll to position [2595, 0]
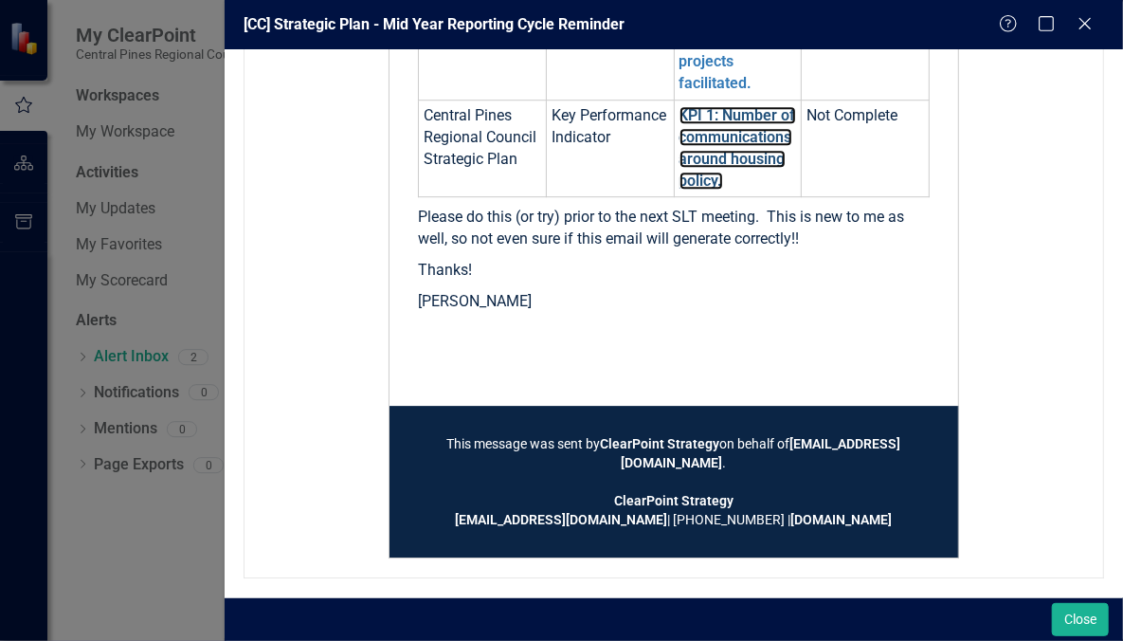
click at [754, 135] on link "KPI 1: Number of communications around housing policy." at bounding box center [738, 147] width 117 height 83
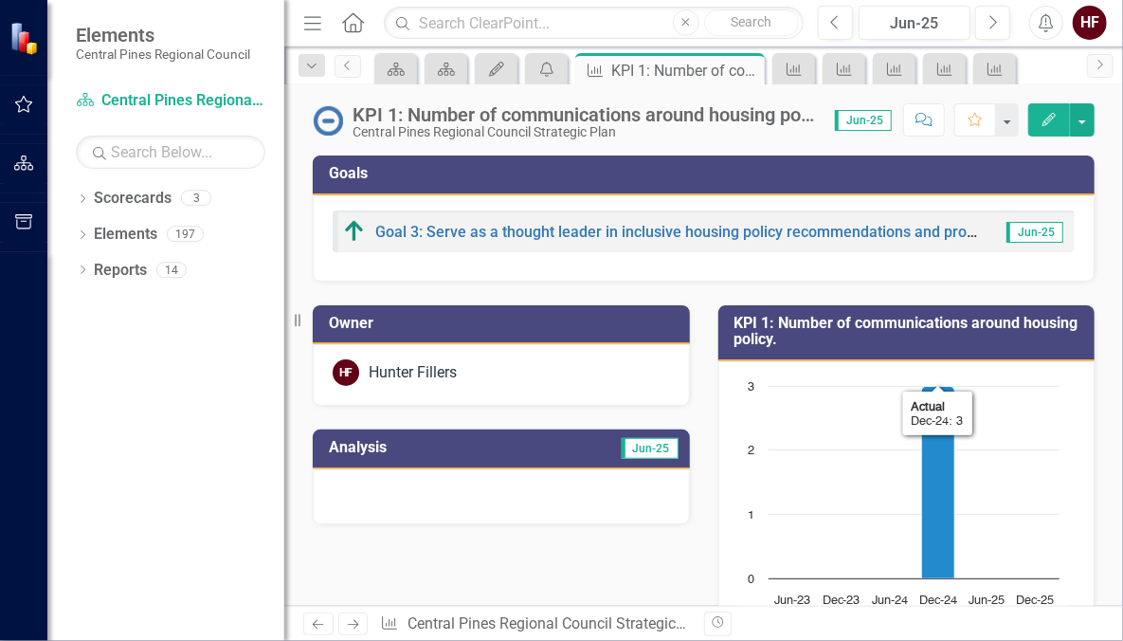
scroll to position [387, 0]
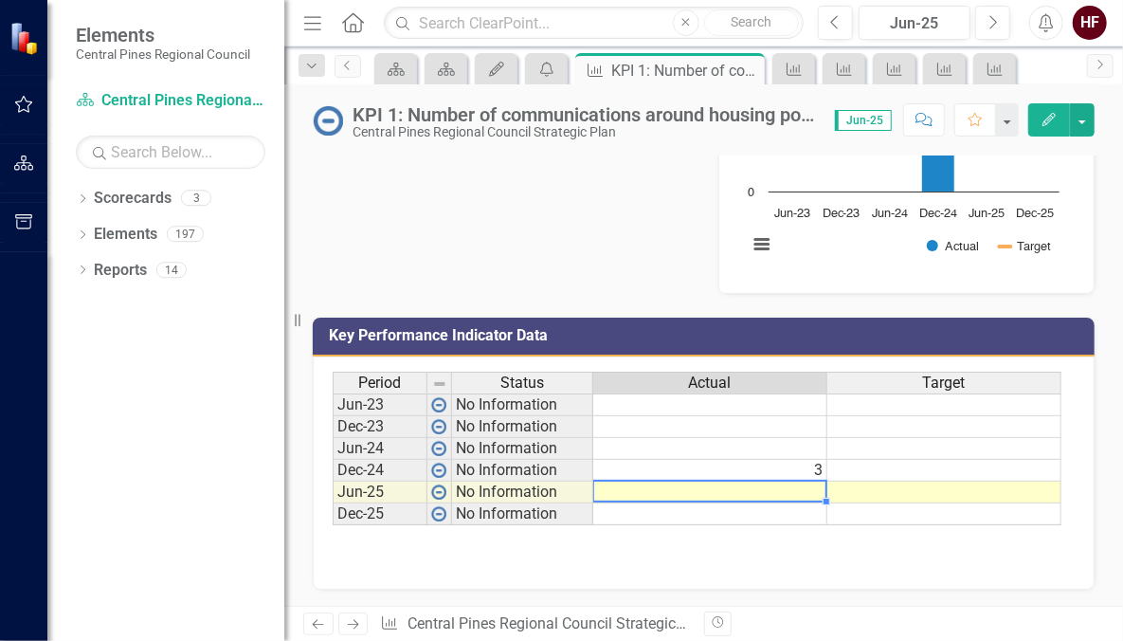
click at [763, 486] on td at bounding box center [710, 492] width 234 height 22
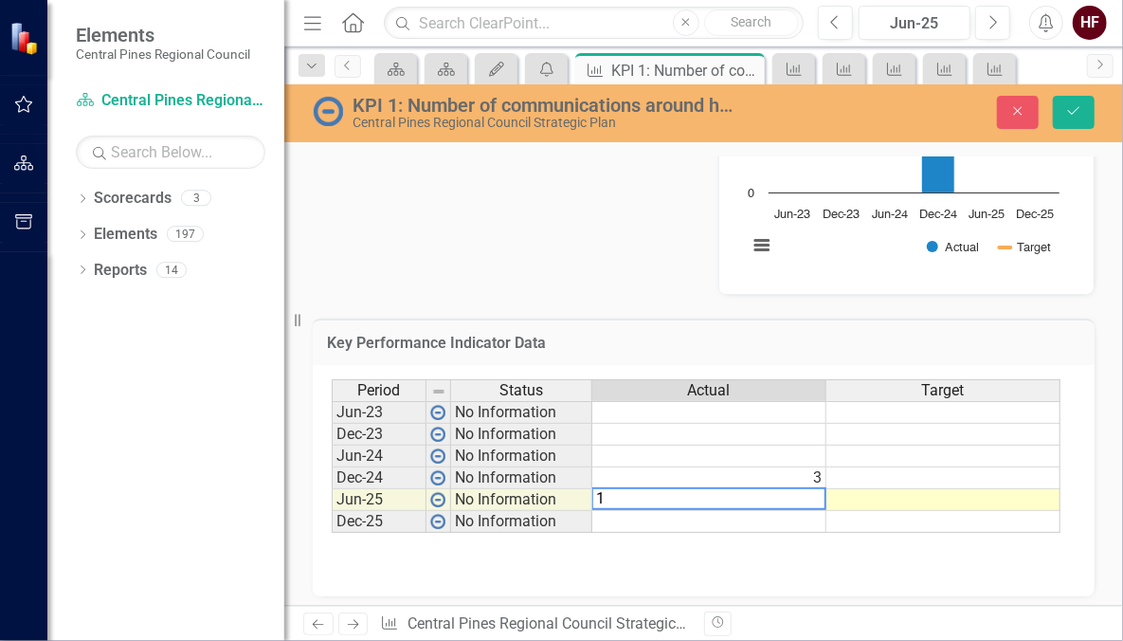
type textarea "1"
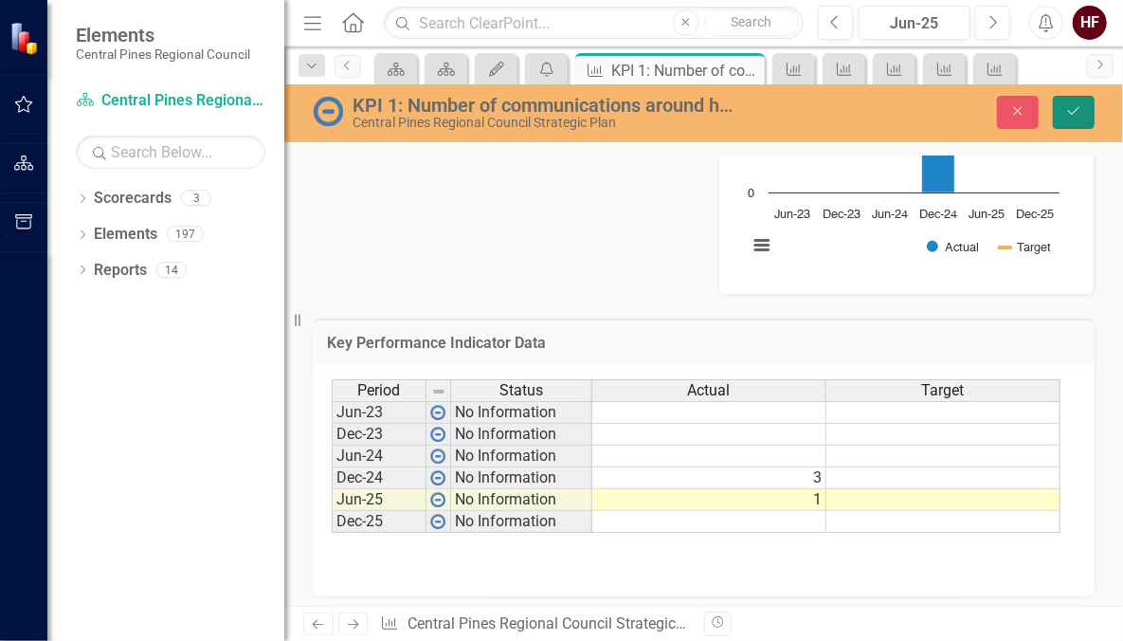
click at [1072, 118] on button "Save" at bounding box center [1074, 112] width 42 height 33
